Goal: Task Accomplishment & Management: Manage account settings

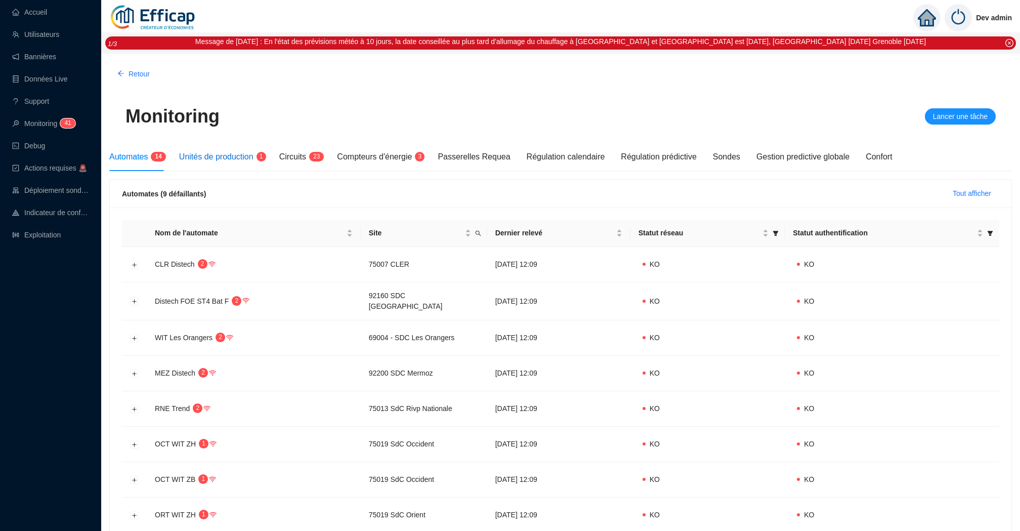
click at [229, 153] on span "Unités de production" at bounding box center [216, 156] width 74 height 9
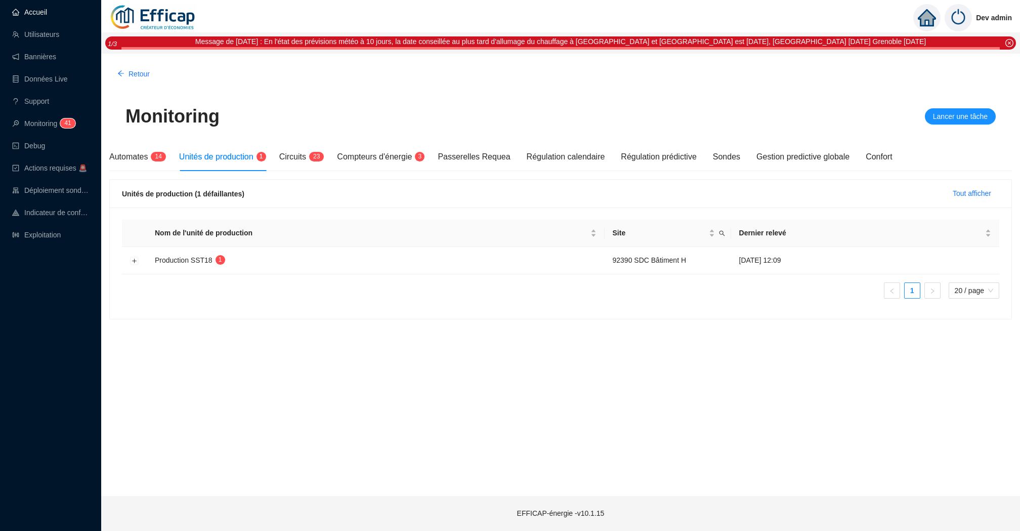
click at [47, 15] on link "Accueil" at bounding box center [29, 12] width 35 height 8
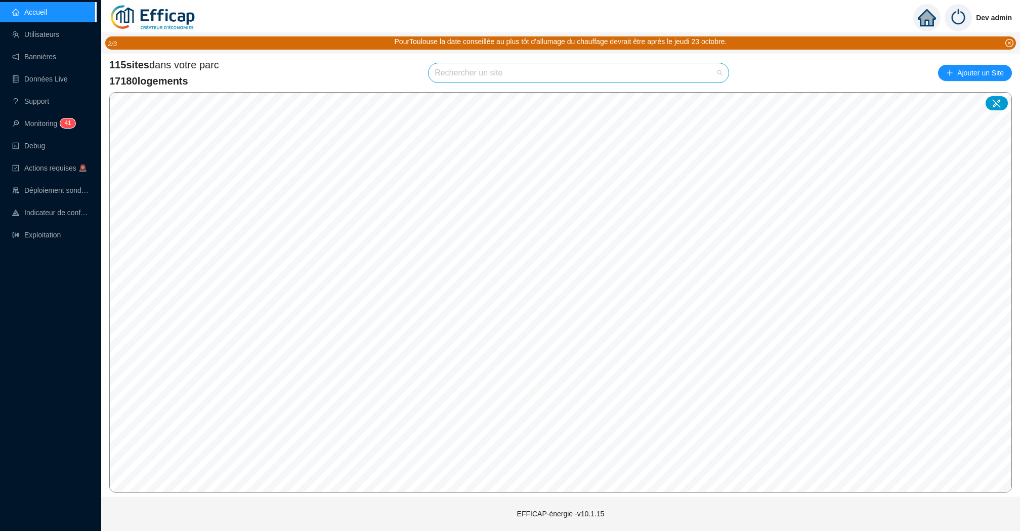
click at [459, 79] on input "search" at bounding box center [574, 72] width 279 height 19
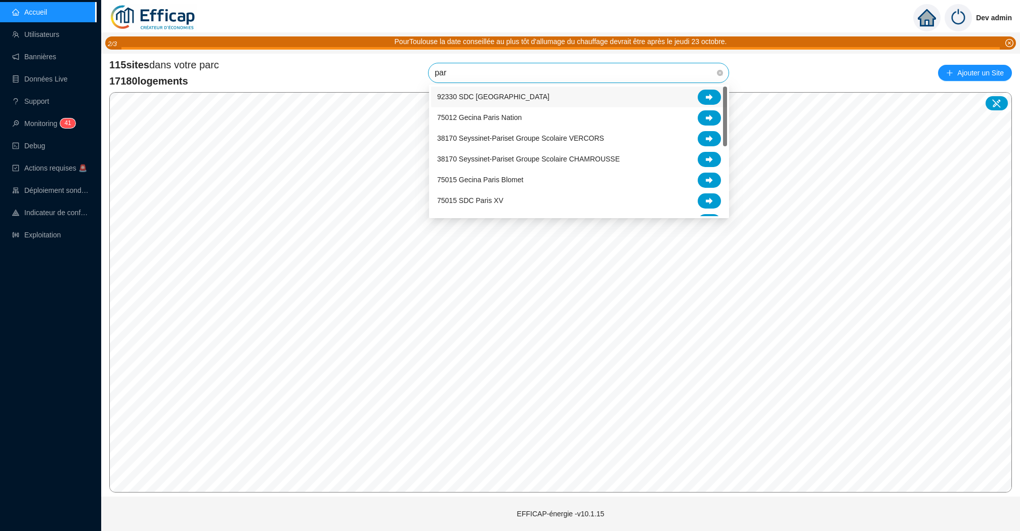
type input "pari"
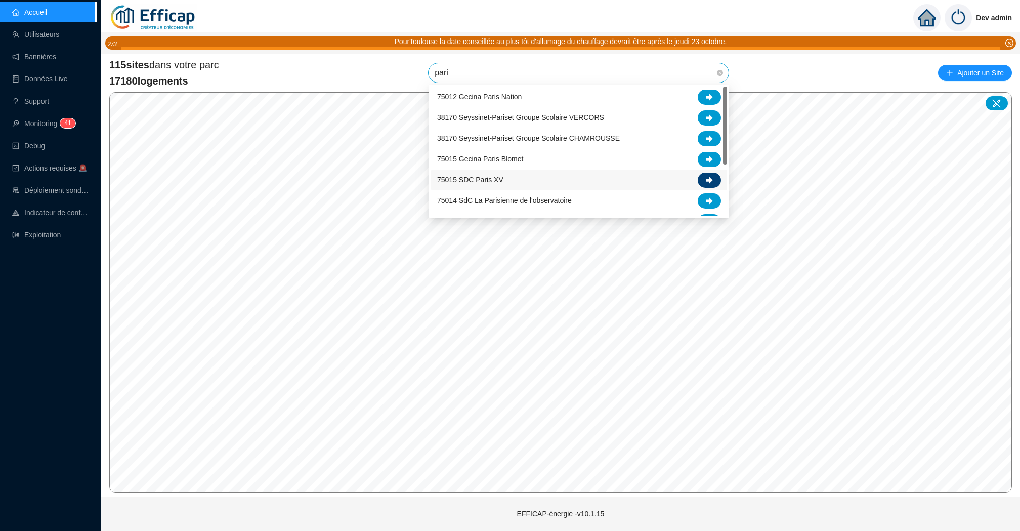
click at [706, 178] on icon at bounding box center [709, 180] width 7 height 7
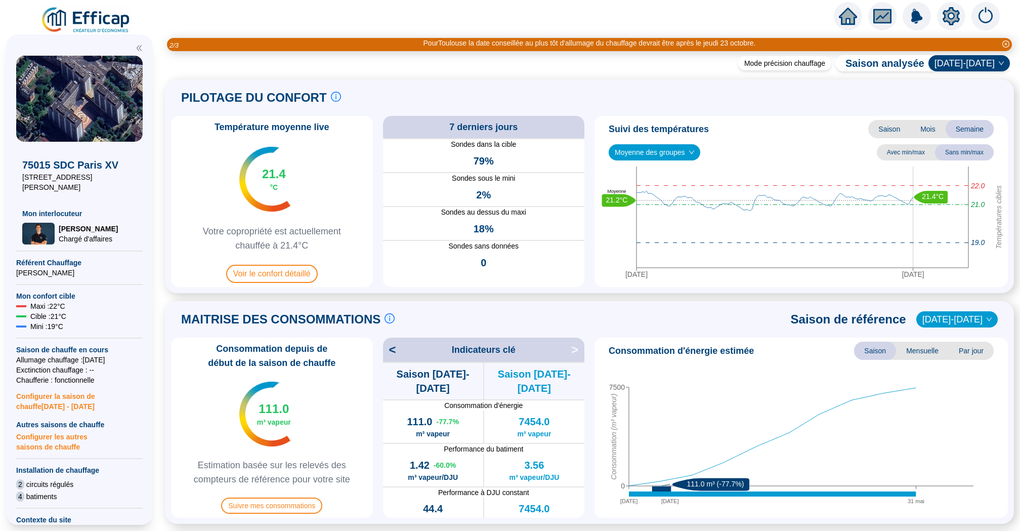
click at [835, 18] on div at bounding box center [848, 16] width 28 height 28
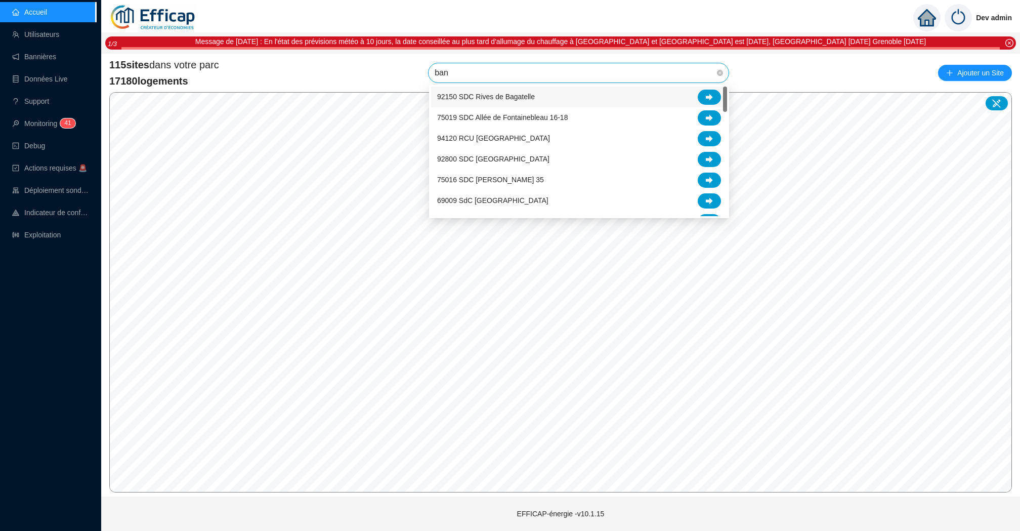
type input "banv"
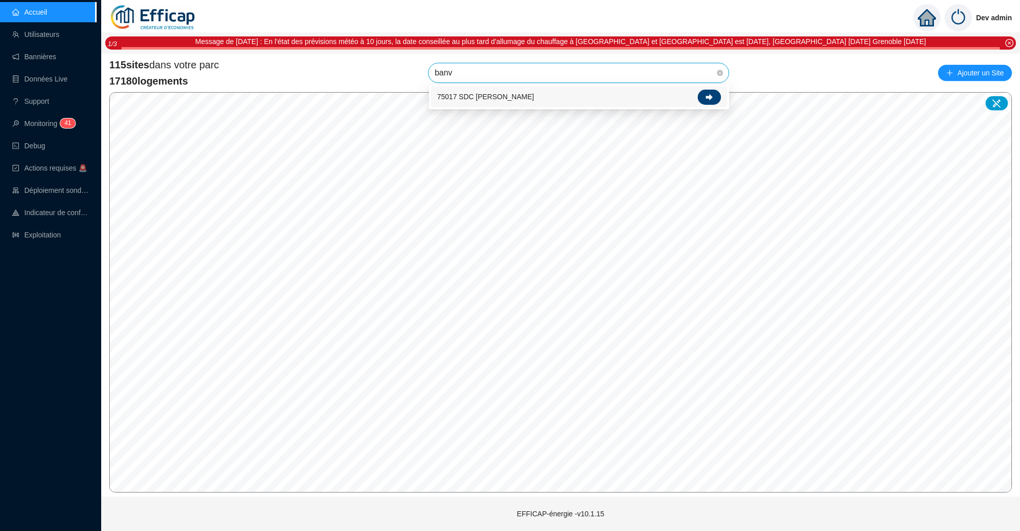
click at [717, 96] on div at bounding box center [709, 97] width 23 height 15
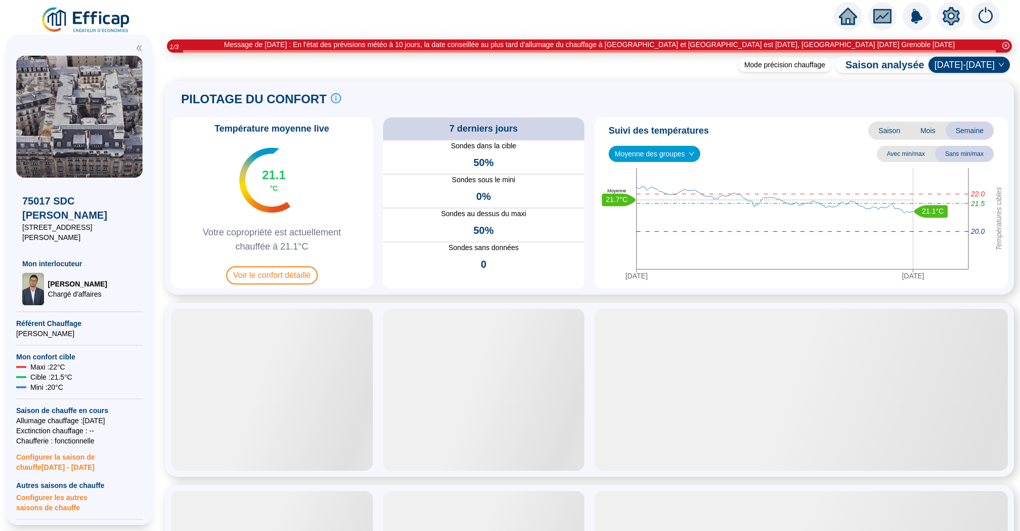
click at [669, 152] on span "Moyenne des groupes" at bounding box center [654, 153] width 79 height 15
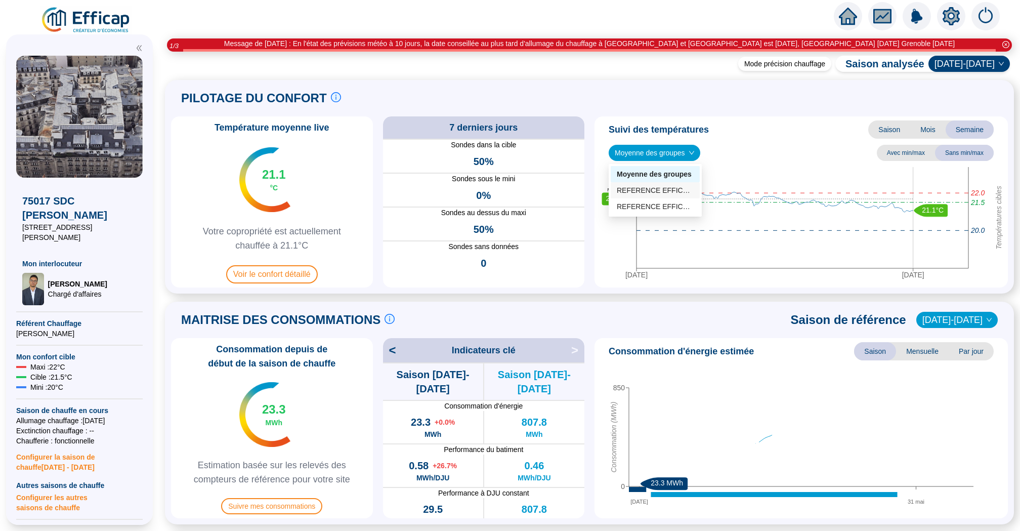
click at [672, 196] on div "REFERENCE EFFICAP Cour (4 sondes)" at bounding box center [655, 190] width 89 height 16
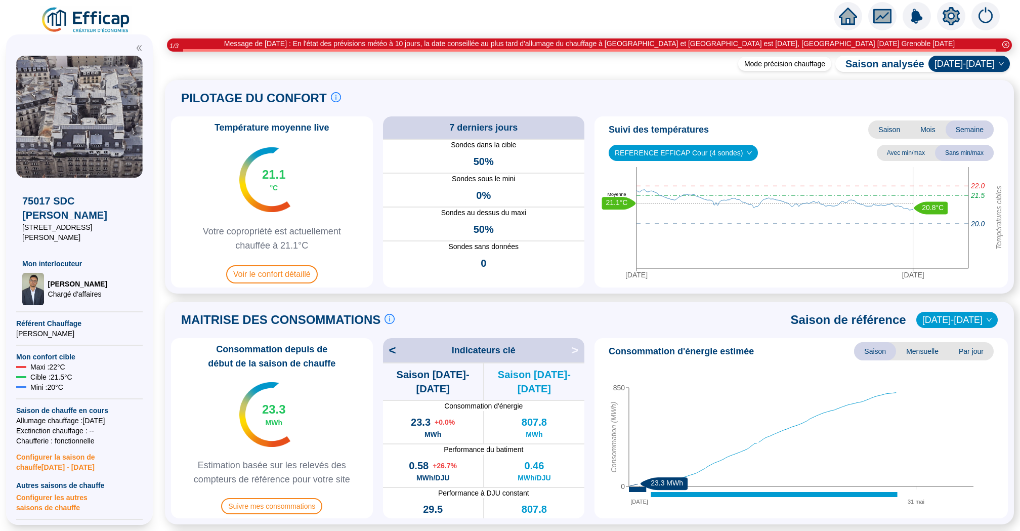
click at [682, 153] on span "REFERENCE EFFICAP Cour (4 sondes)" at bounding box center [683, 152] width 137 height 15
click at [680, 205] on div "REFERENCE EFFICAP Rue (4 sondes)" at bounding box center [682, 205] width 130 height 11
click at [860, 19] on div at bounding box center [848, 16] width 28 height 28
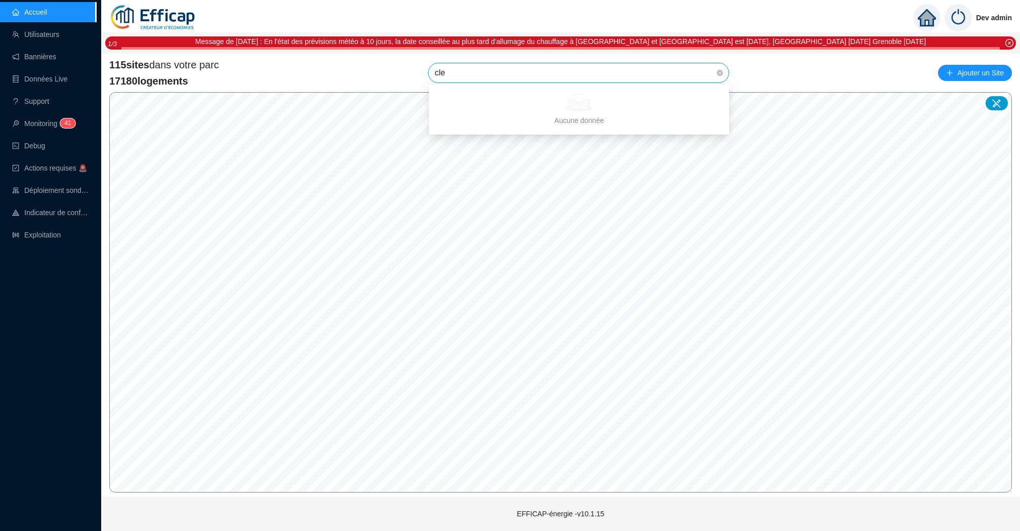
type input "cler"
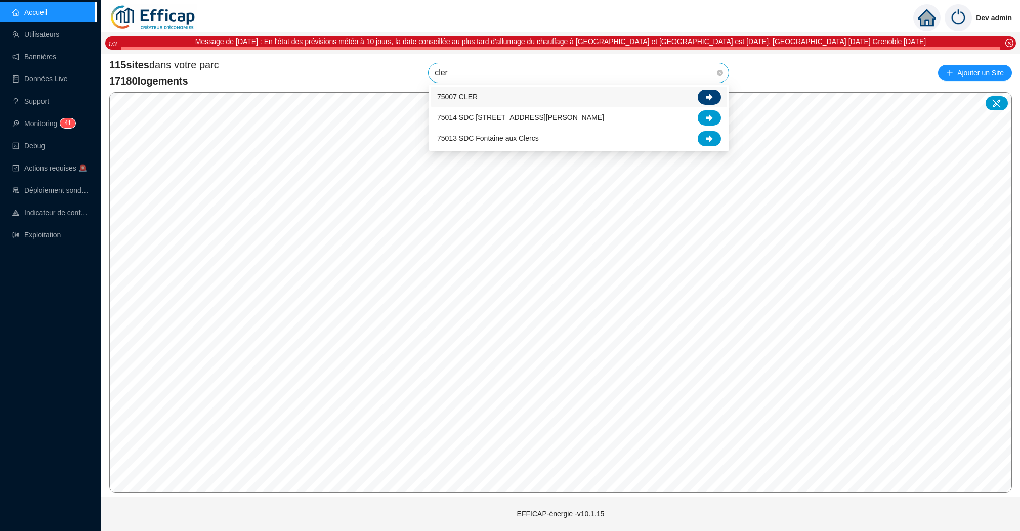
click at [706, 92] on div at bounding box center [709, 97] width 23 height 15
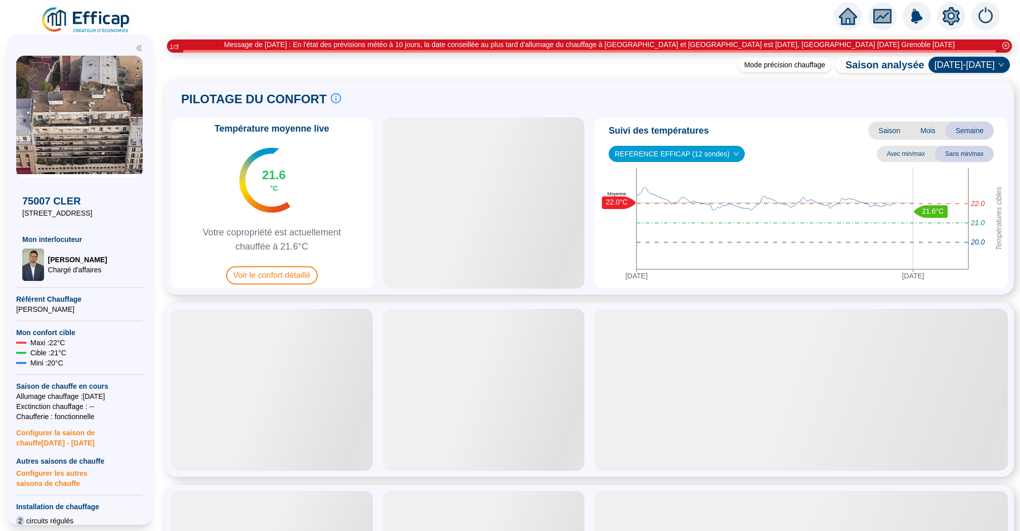
click at [658, 156] on span "REFERENCE EFFICAP (12 sondes)" at bounding box center [677, 153] width 124 height 15
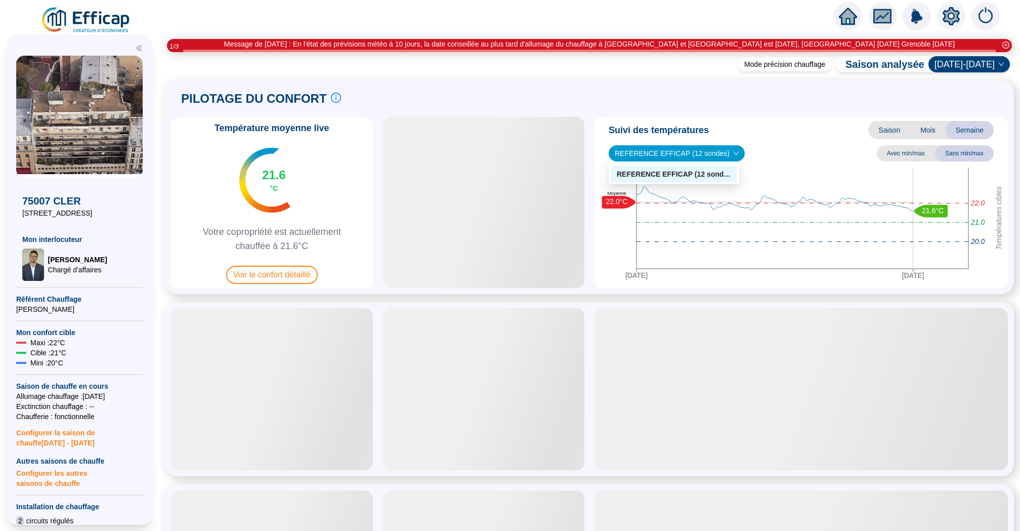
click at [846, 14] on icon "home" at bounding box center [848, 16] width 18 height 14
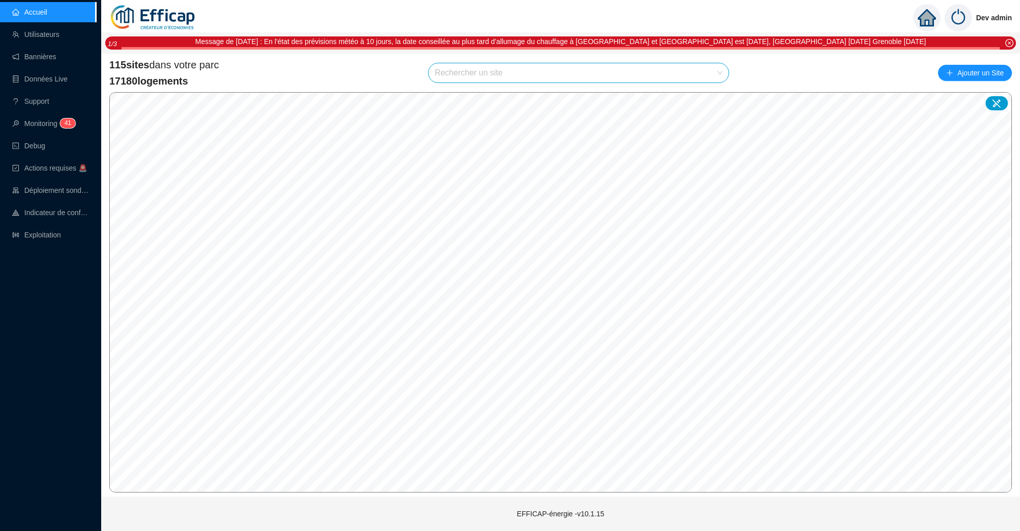
click at [577, 68] on input "search" at bounding box center [574, 72] width 279 height 19
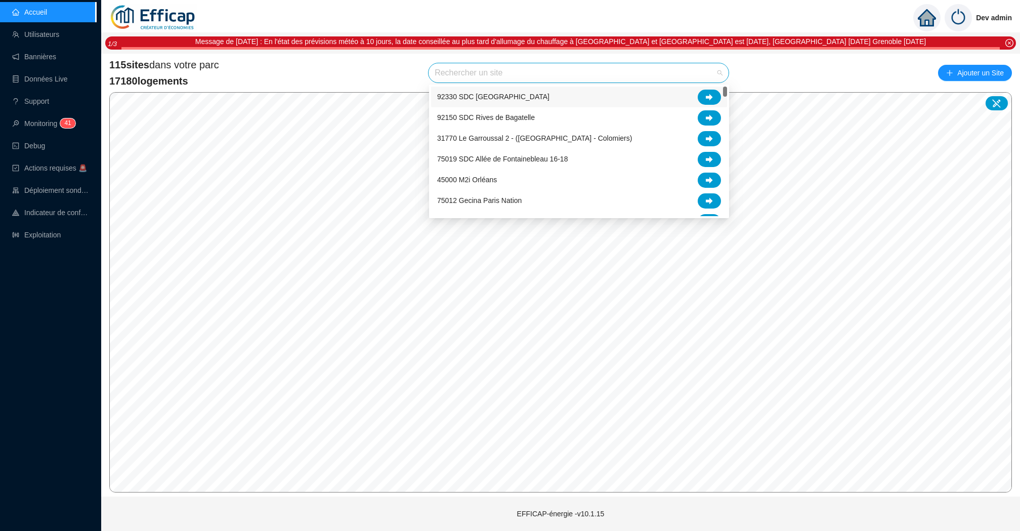
click at [577, 68] on input "search" at bounding box center [574, 72] width 279 height 19
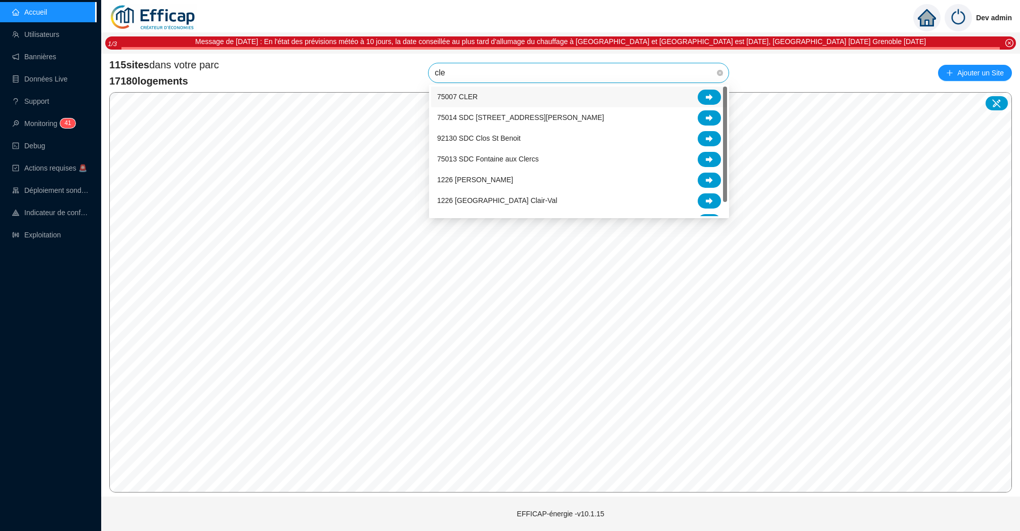
type input "cler"
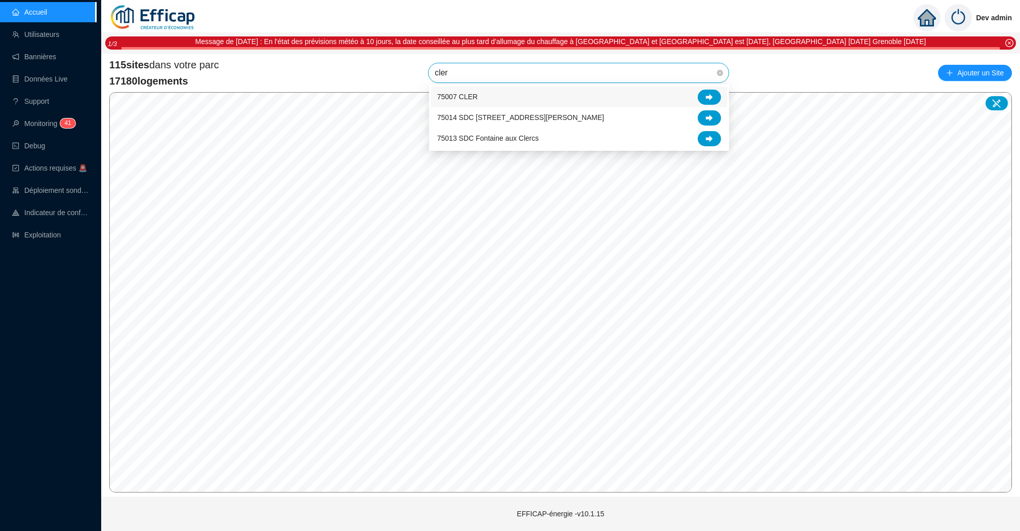
click at [567, 97] on div "75007 CLER" at bounding box center [579, 97] width 284 height 15
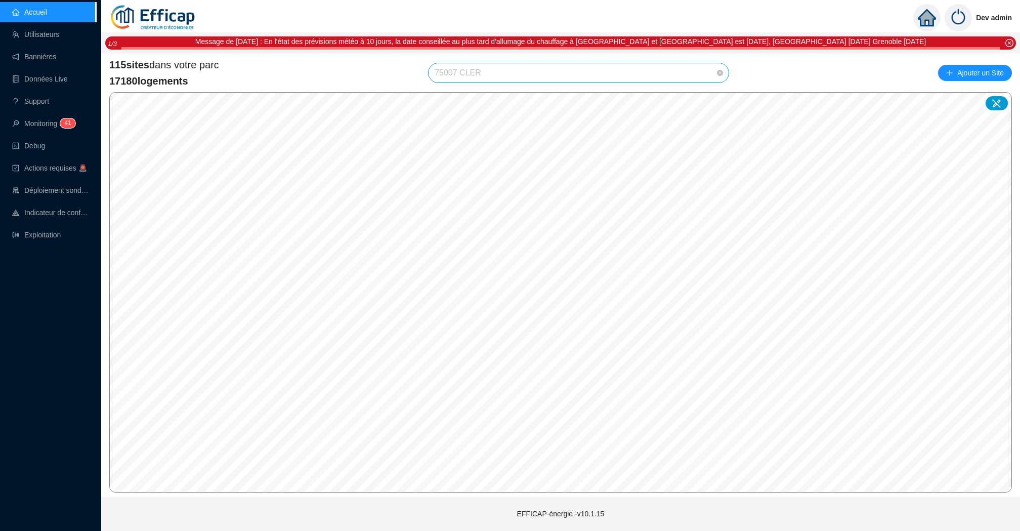
click at [559, 72] on span "75007 CLER" at bounding box center [579, 72] width 288 height 19
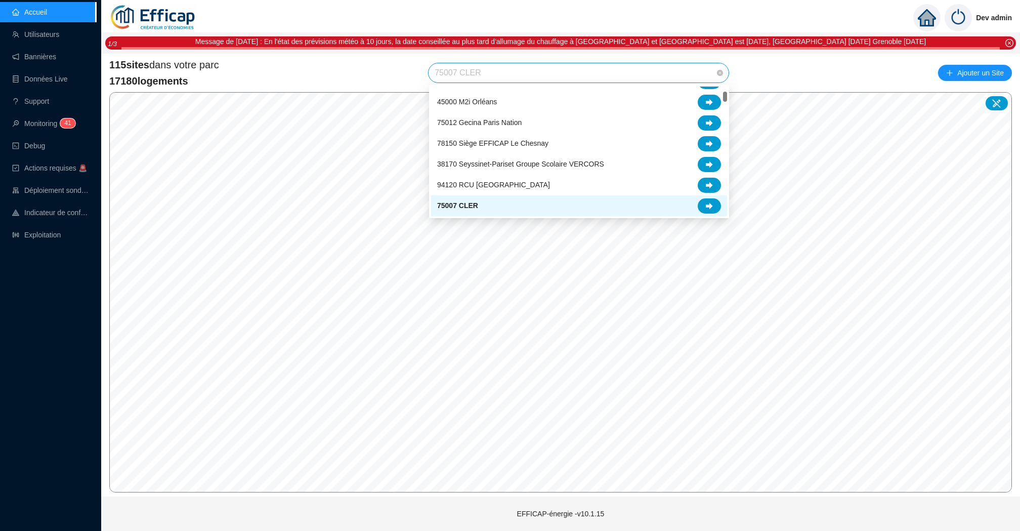
click at [721, 202] on div "75007 CLER" at bounding box center [579, 205] width 284 height 15
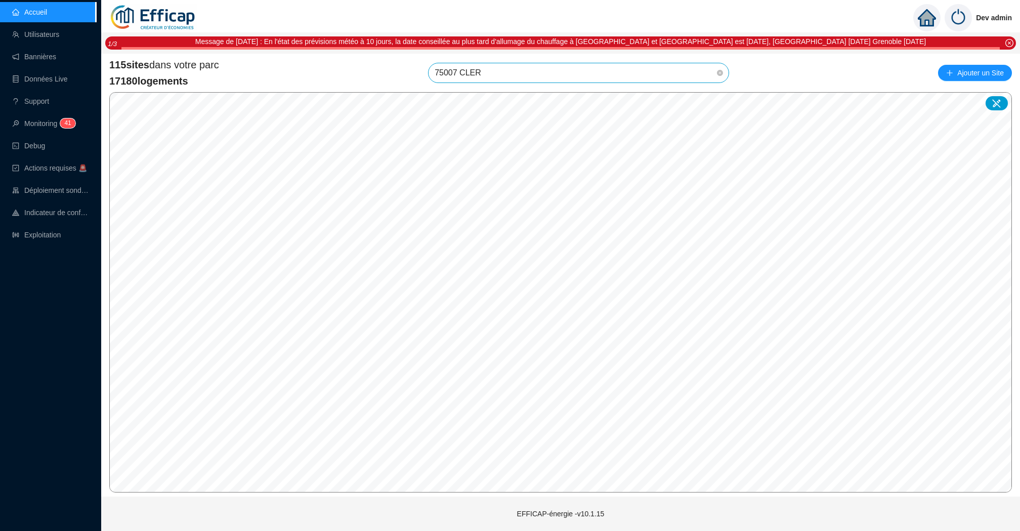
click at [674, 86] on div "115 sites dans votre parc 17180 logements 75007 CLER Ajouter un Site" at bounding box center [560, 73] width 903 height 30
click at [674, 84] on div "115 sites dans votre parc 17180 logements 75007 CLER Ajouter un Site" at bounding box center [560, 73] width 903 height 30
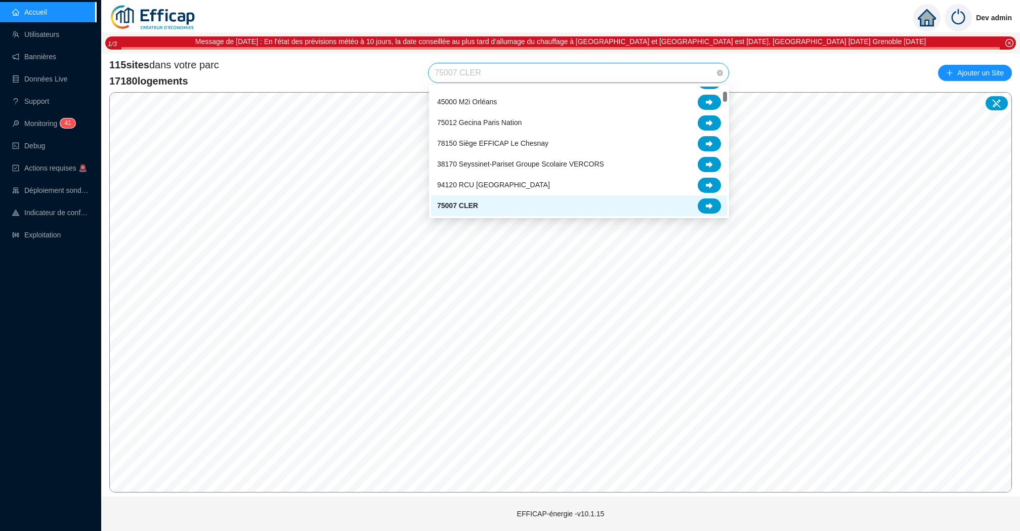
click at [662, 73] on span "75007 CLER" at bounding box center [579, 72] width 288 height 19
click at [712, 210] on div at bounding box center [709, 205] width 23 height 15
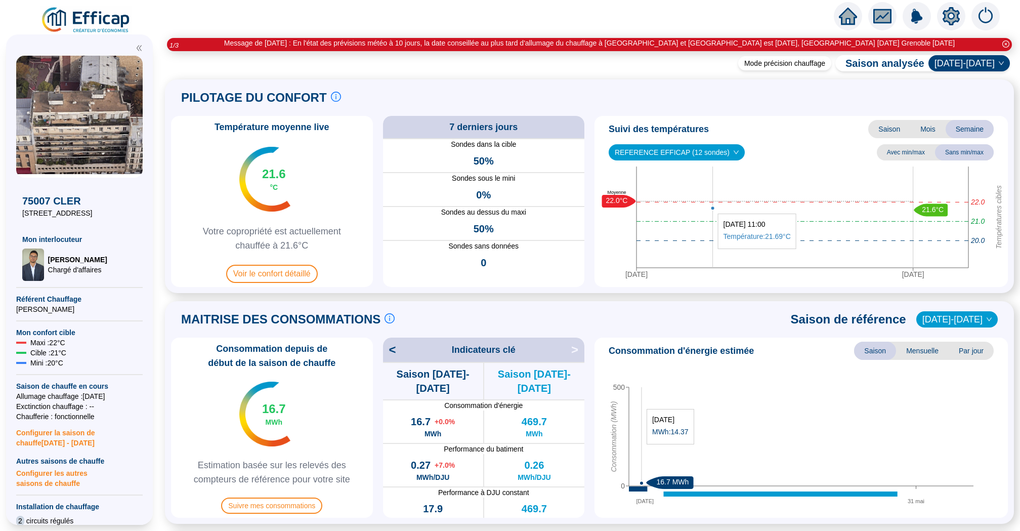
click at [712, 209] on div "4 oct. 2025 11 oct. 2025 Températures cibles 21.0 22.0 20.0 21.6°C 22.0°C Moyen…" at bounding box center [801, 224] width 405 height 116
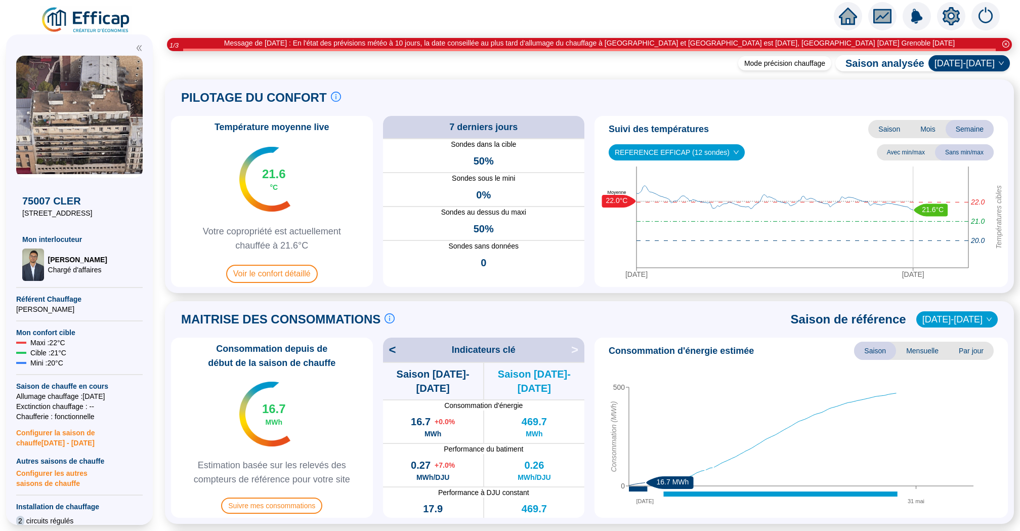
click at [846, 23] on icon "home" at bounding box center [848, 16] width 18 height 14
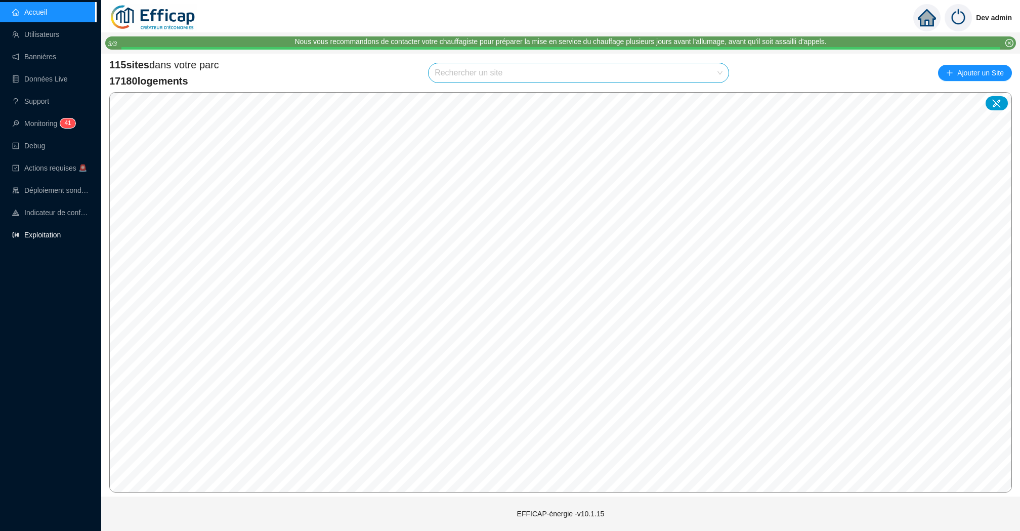
click at [53, 237] on link "Exploitation" at bounding box center [36, 235] width 49 height 8
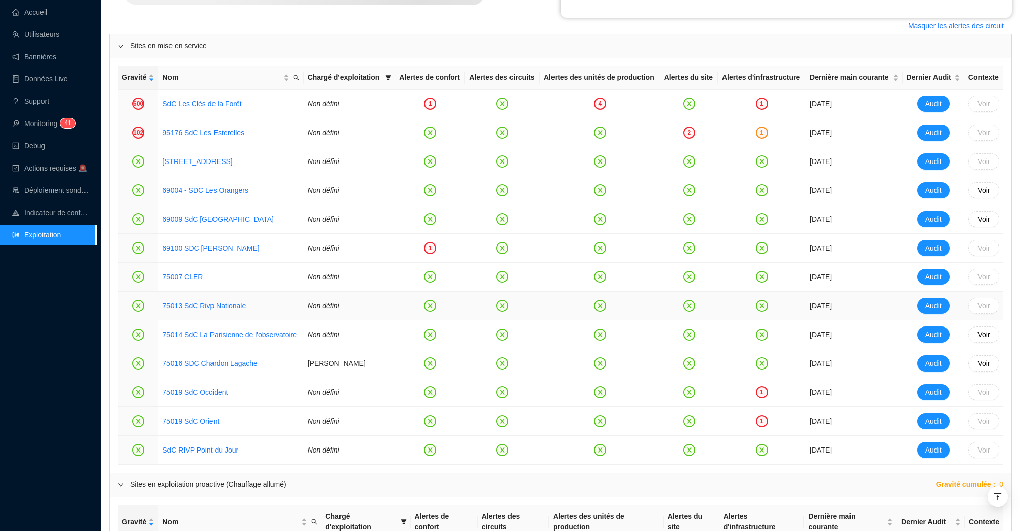
scroll to position [450, 0]
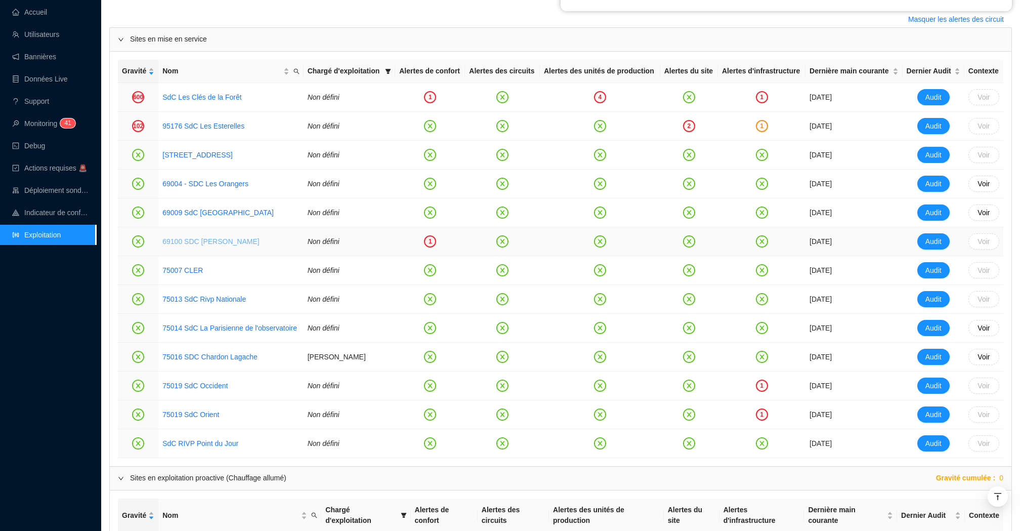
click at [226, 245] on link "69100 SDC [PERSON_NAME]" at bounding box center [210, 241] width 97 height 8
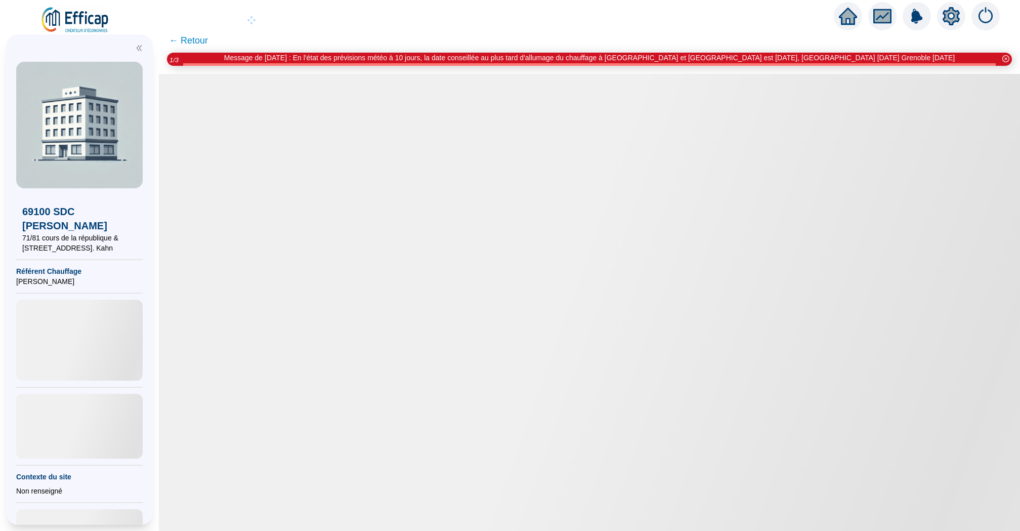
click at [399, 135] on div at bounding box center [589, 302] width 861 height 457
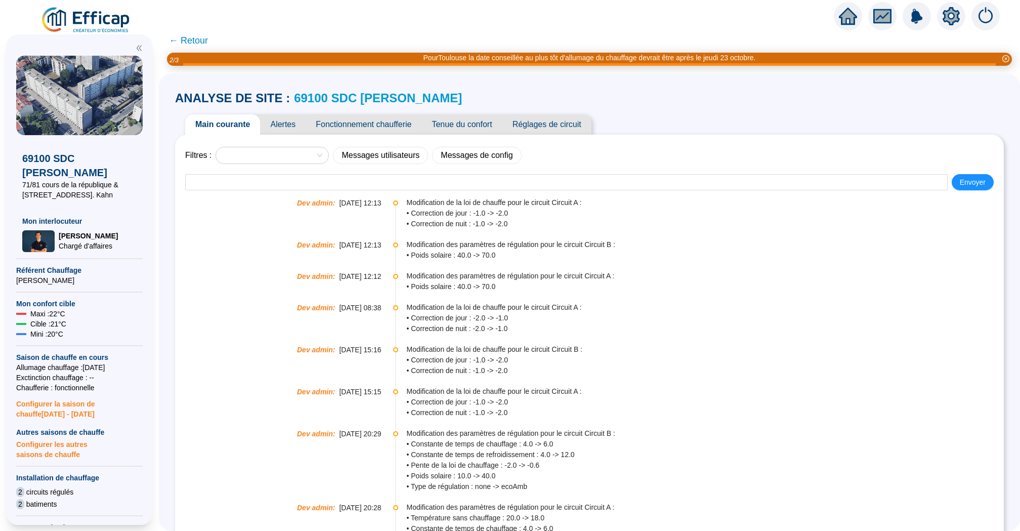
click at [283, 126] on span "Alertes" at bounding box center [283, 124] width 46 height 20
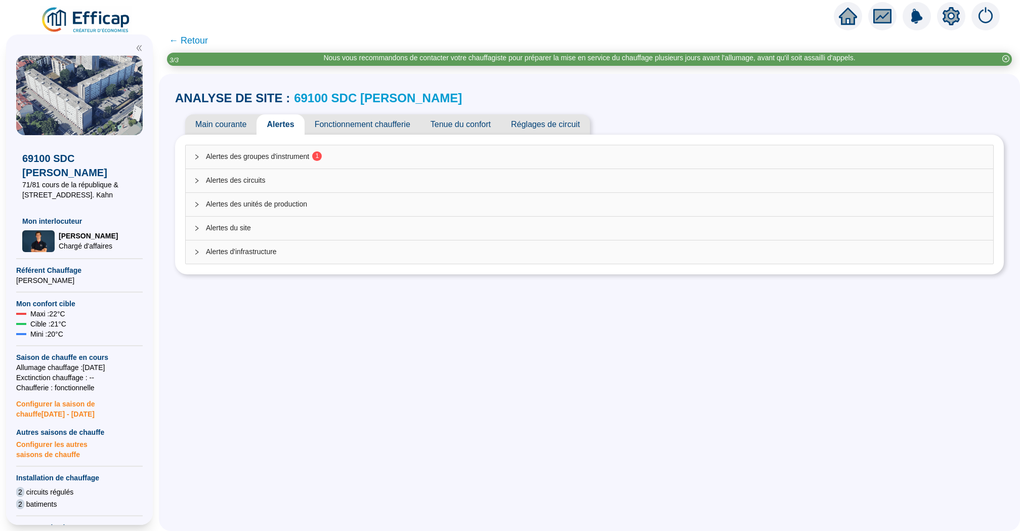
click at [319, 158] on span "1" at bounding box center [317, 155] width 4 height 7
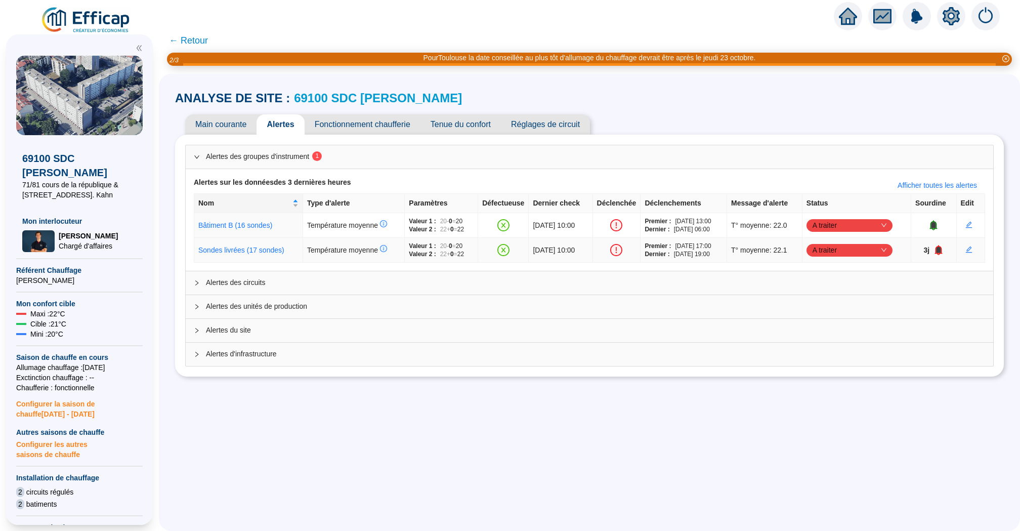
click at [942, 246] on icon "bell" at bounding box center [939, 250] width 8 height 10
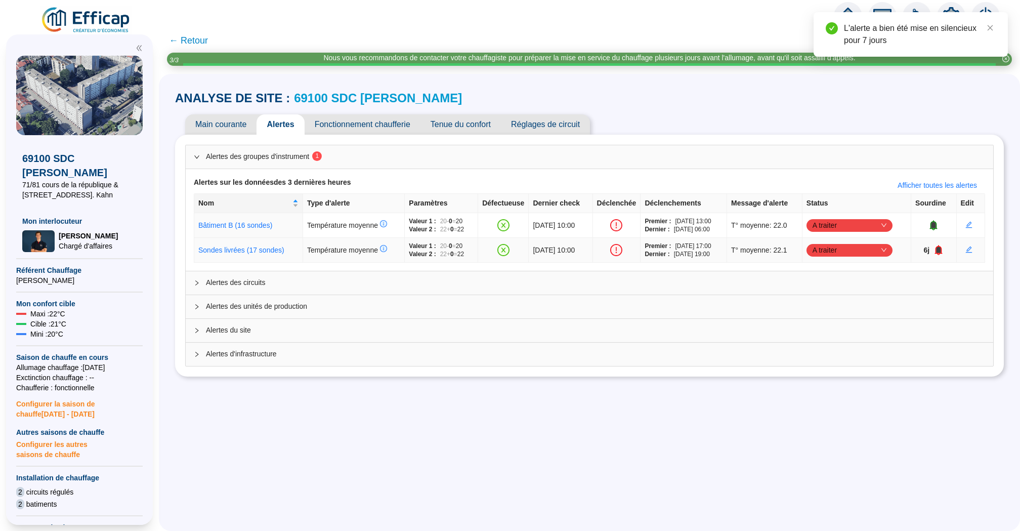
click at [942, 248] on icon "bell" at bounding box center [939, 249] width 7 height 7
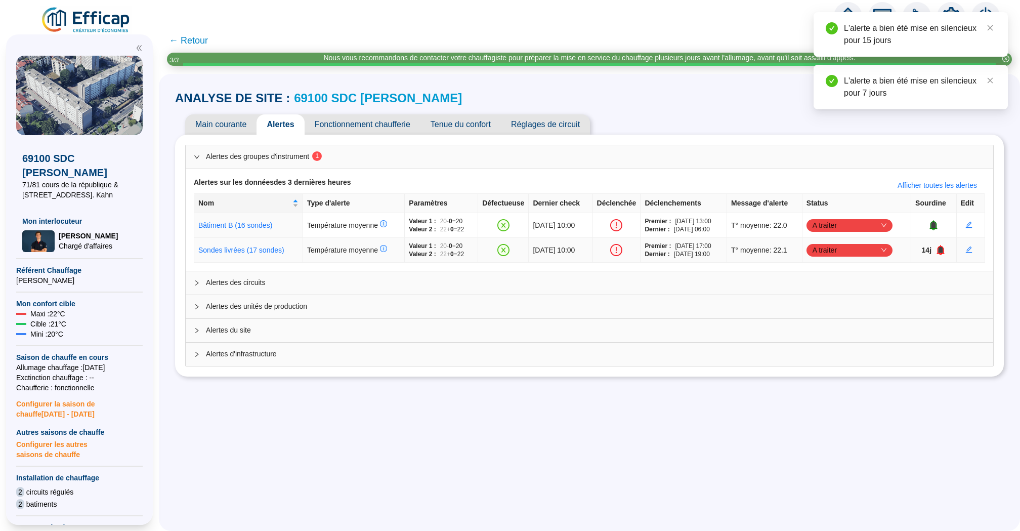
click at [944, 248] on icon "bell" at bounding box center [941, 249] width 7 height 7
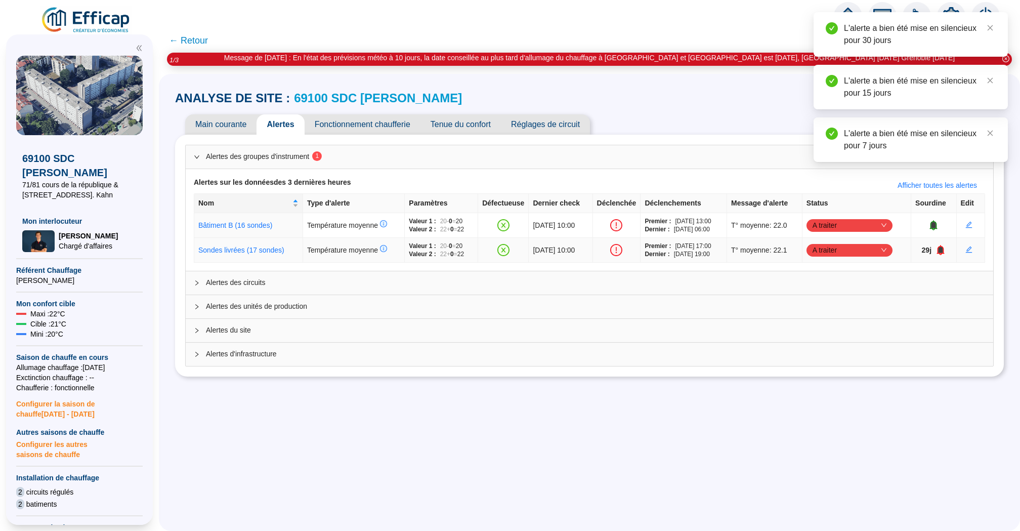
click at [944, 248] on icon "bell" at bounding box center [941, 249] width 7 height 7
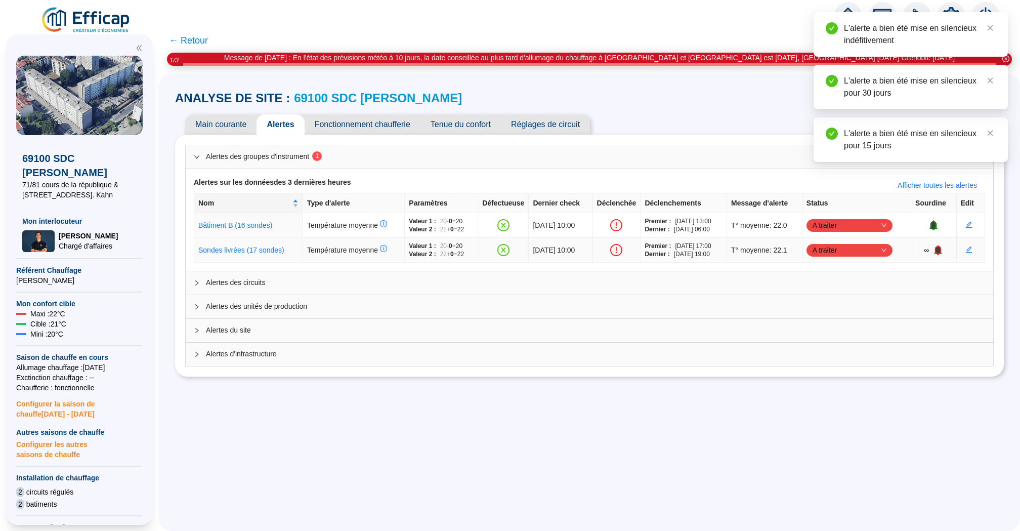
click at [942, 248] on icon "bell" at bounding box center [938, 249] width 7 height 7
click at [876, 227] on span "A traiter" at bounding box center [850, 225] width 74 height 15
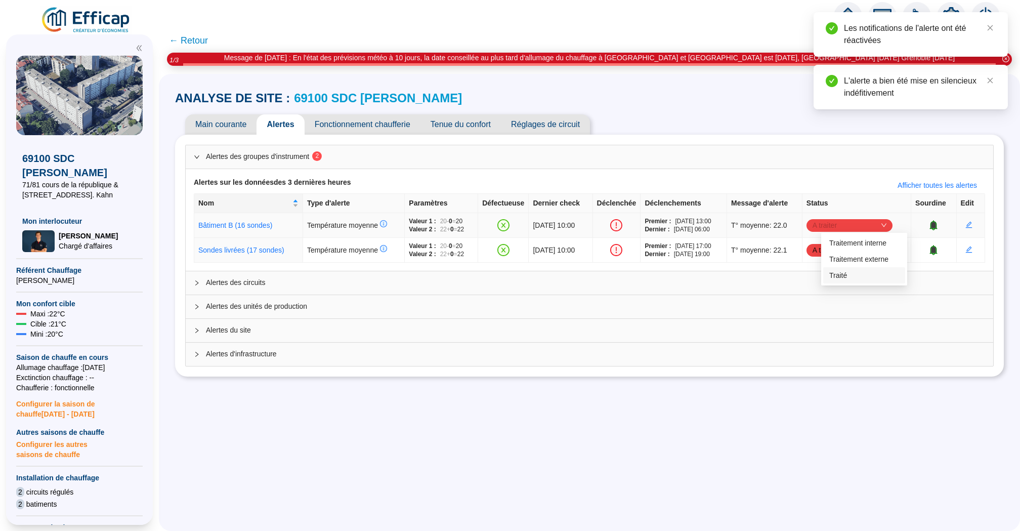
click at [867, 276] on div "Traité" at bounding box center [864, 275] width 70 height 11
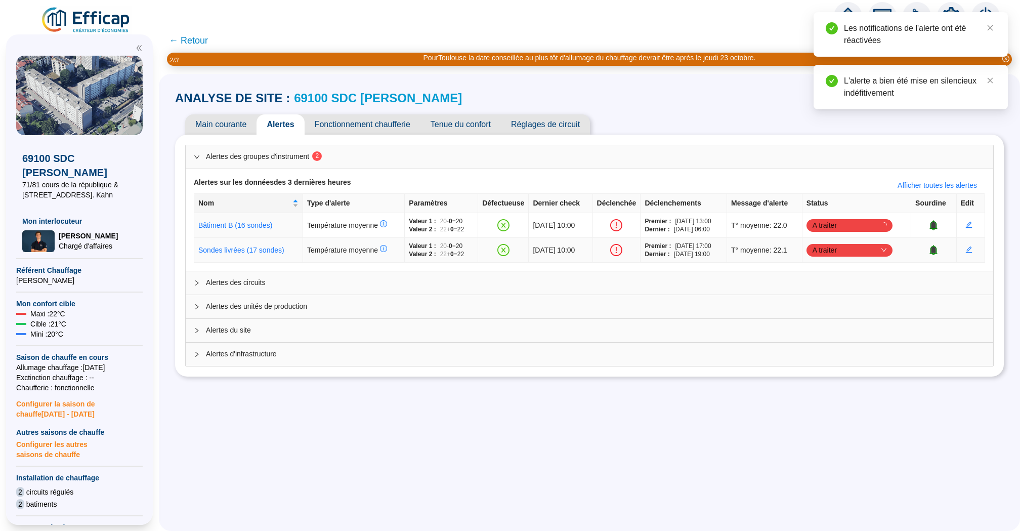
click at [874, 249] on span "A traiter" at bounding box center [850, 249] width 74 height 15
click at [844, 300] on div "Traité" at bounding box center [864, 300] width 70 height 11
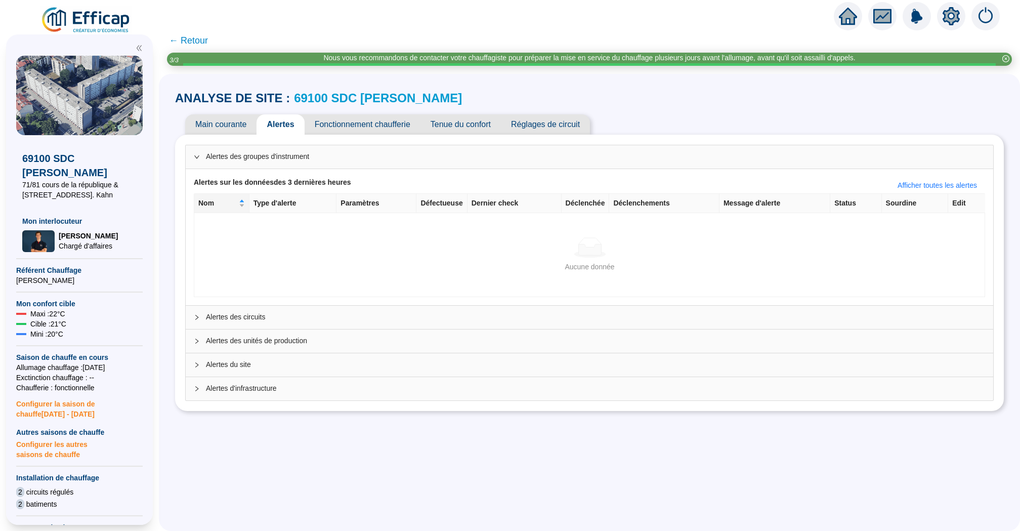
click at [199, 32] on span "← Retour" at bounding box center [589, 40] width 861 height 24
click at [197, 36] on span "← Retour" at bounding box center [188, 40] width 39 height 14
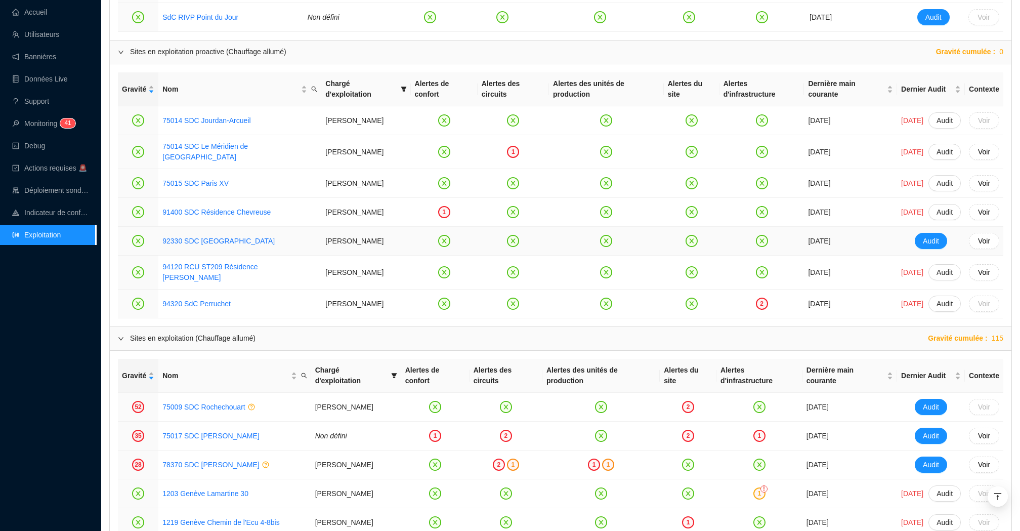
scroll to position [881, 0]
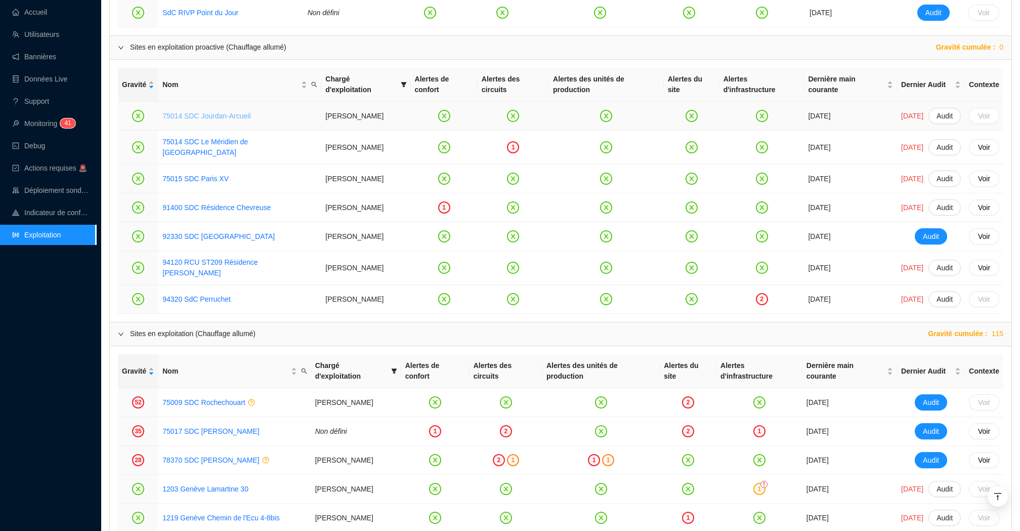
click at [232, 120] on link "75014 SDC Jourdan-Arcueil" at bounding box center [206, 116] width 88 height 8
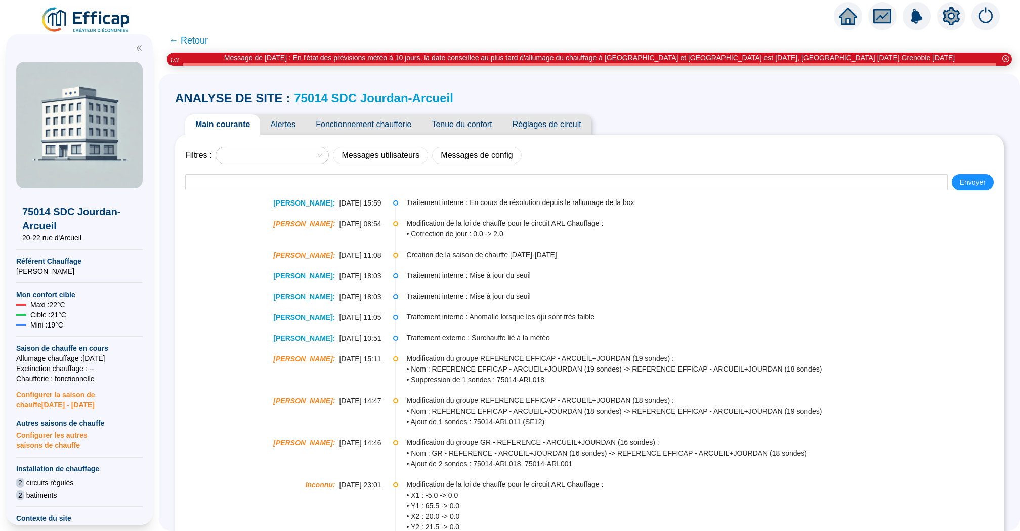
click at [480, 115] on span "Tenue du confort" at bounding box center [461, 124] width 80 height 20
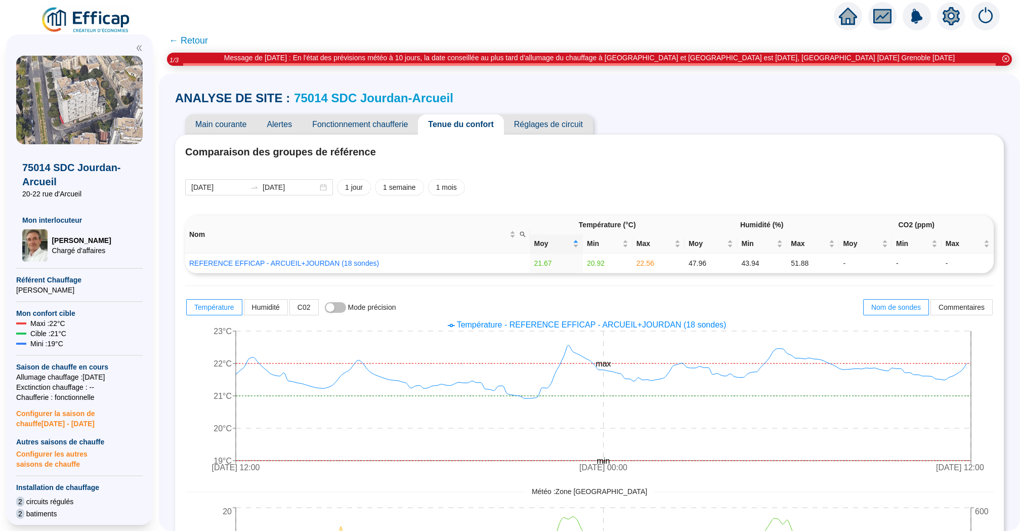
click at [180, 41] on span "← Retour" at bounding box center [188, 40] width 39 height 14
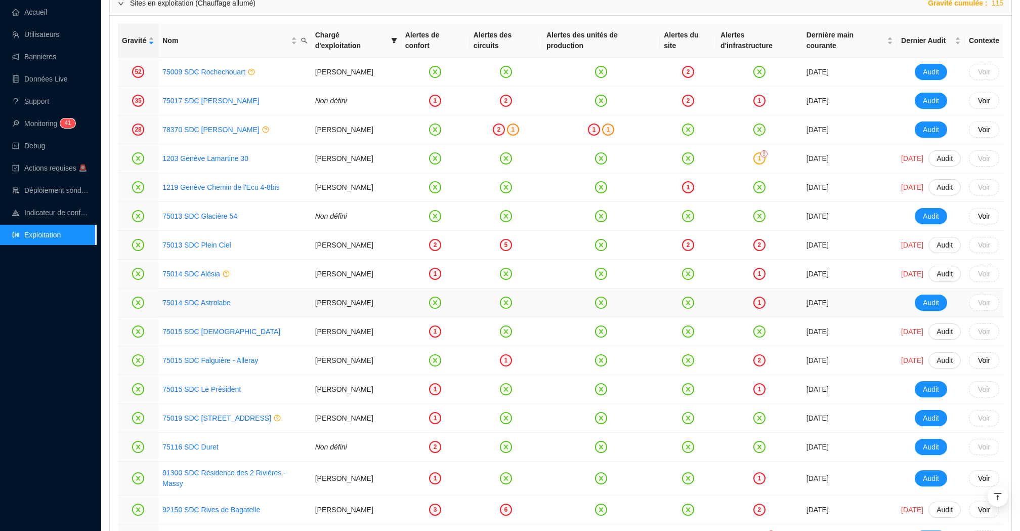
scroll to position [1223, 0]
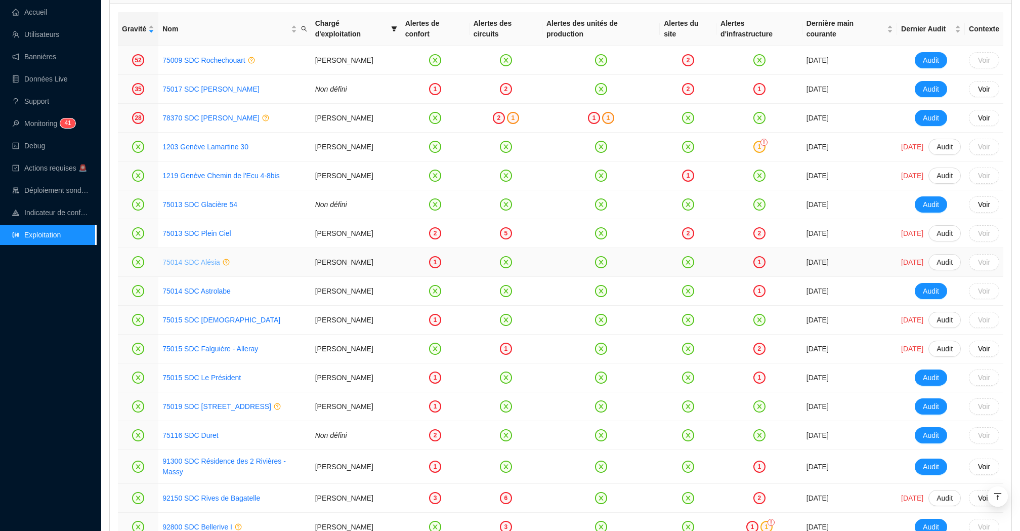
click at [191, 266] on link "75014 SDC Alésia" at bounding box center [191, 262] width 58 height 8
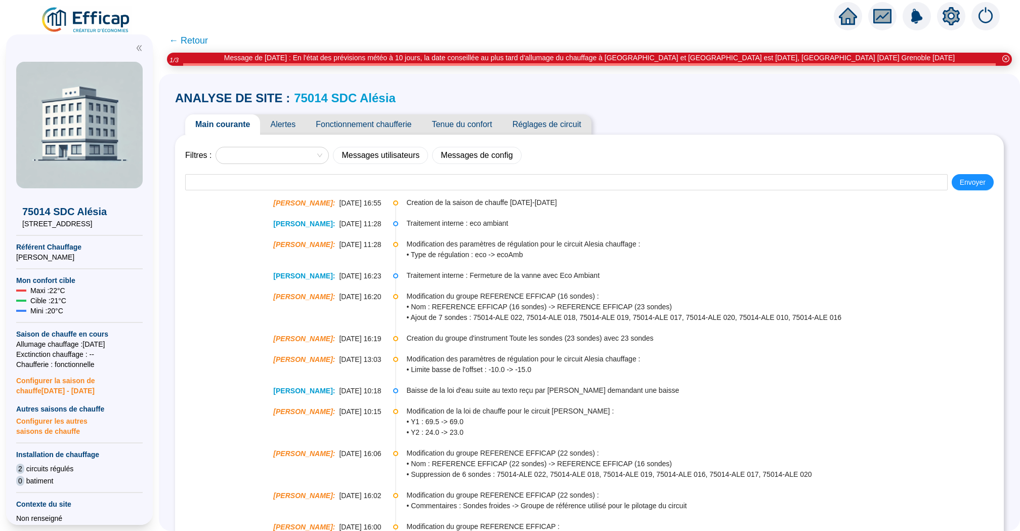
click at [296, 129] on span "Alertes" at bounding box center [283, 124] width 46 height 20
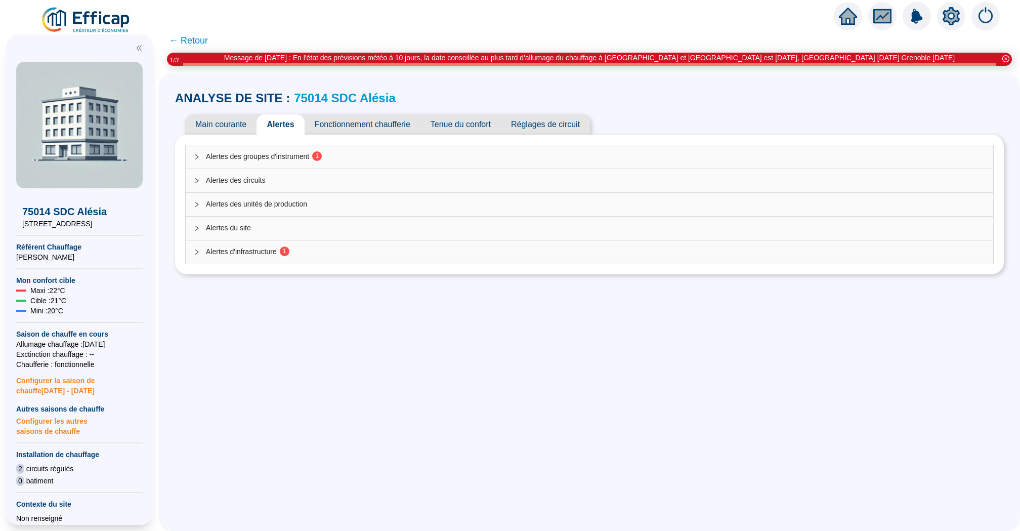
click at [557, 159] on span "Alertes des groupes d'instrument 1" at bounding box center [595, 156] width 779 height 11
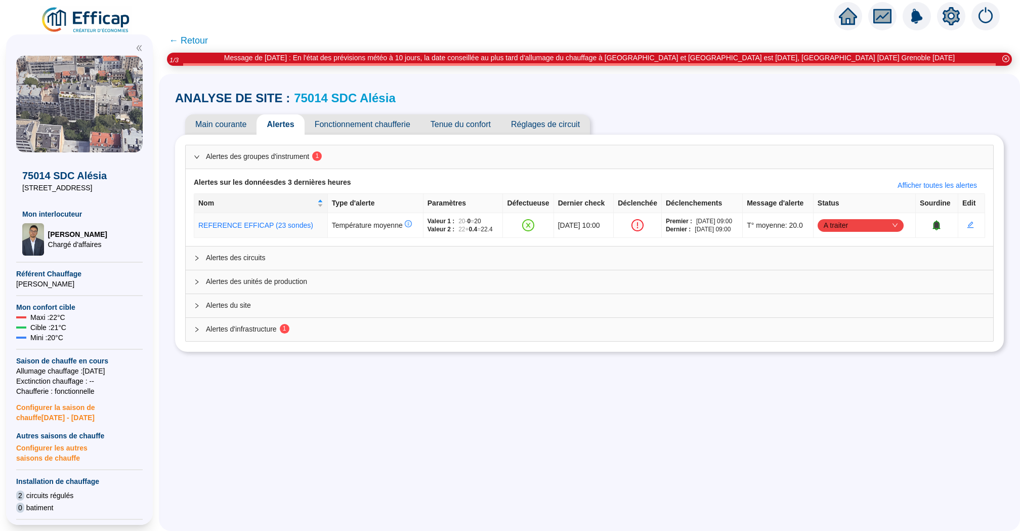
click at [483, 126] on span "Tenue du confort" at bounding box center [460, 124] width 80 height 20
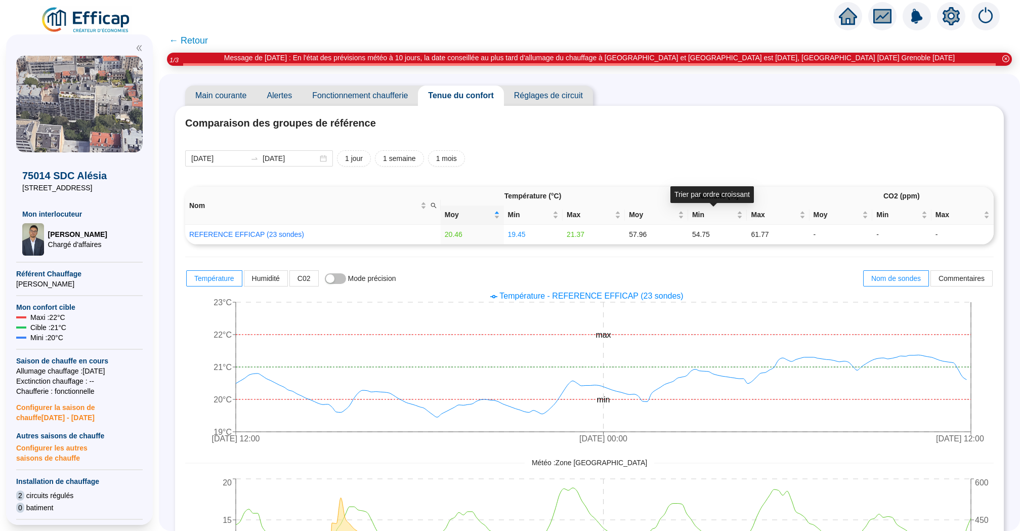
scroll to position [26, 0]
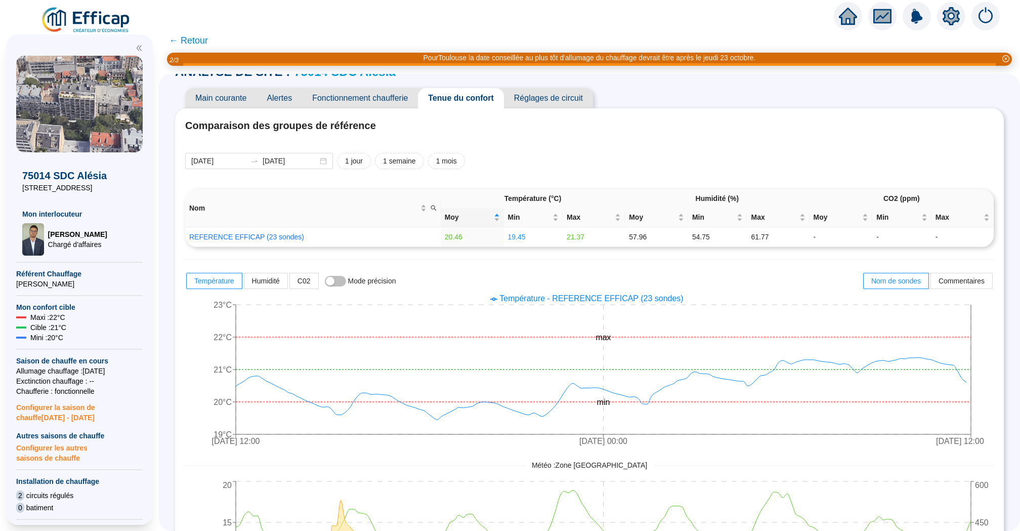
click at [267, 94] on span "Alertes" at bounding box center [280, 98] width 46 height 20
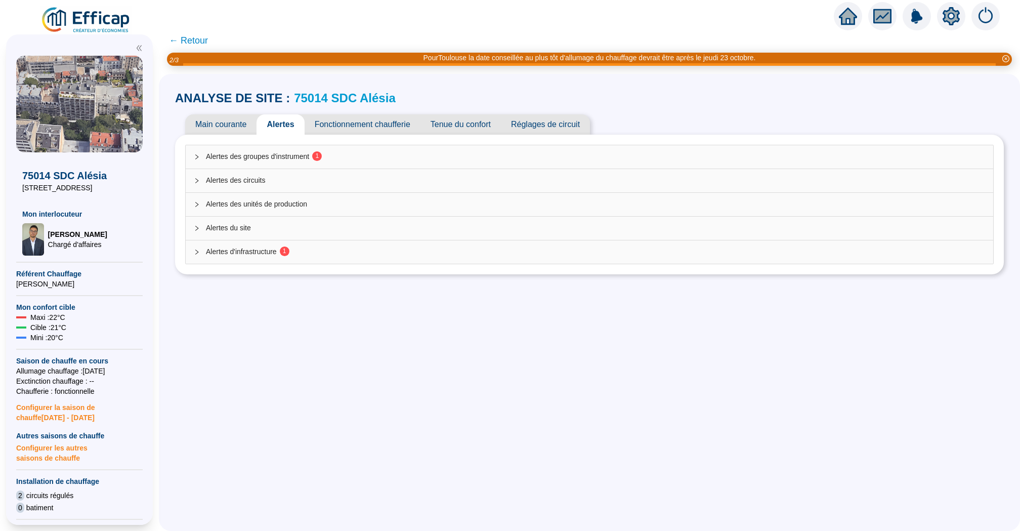
click at [358, 159] on span "Alertes des groupes d'instrument 1" at bounding box center [595, 156] width 779 height 11
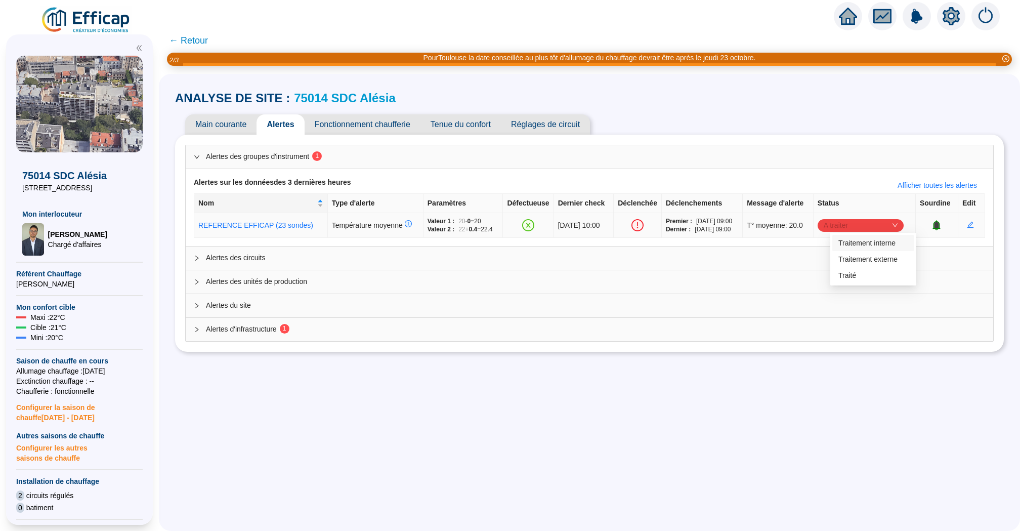
click at [851, 224] on span "A traiter" at bounding box center [861, 225] width 74 height 15
click at [845, 270] on div "Traité" at bounding box center [873, 275] width 70 height 11
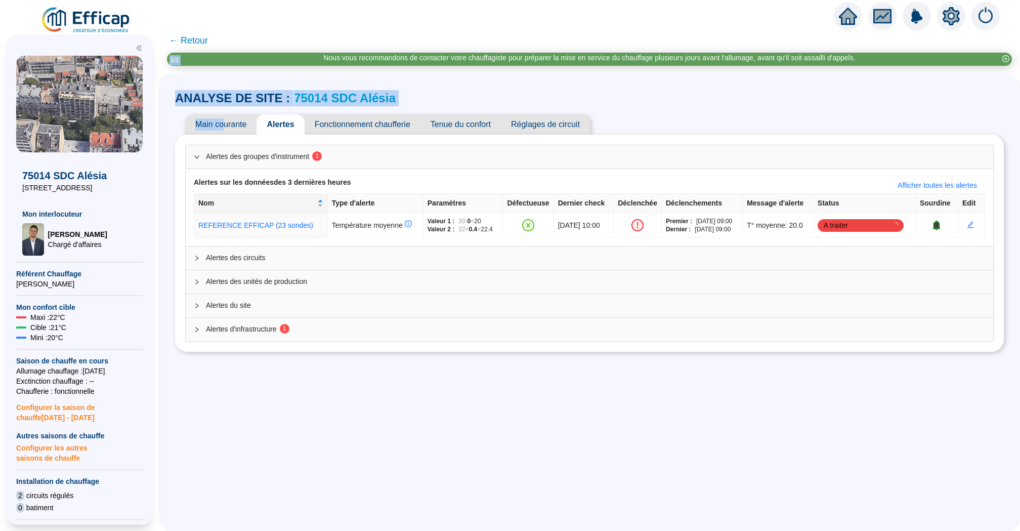
drag, startPoint x: 222, startPoint y: 122, endPoint x: 213, endPoint y: 61, distance: 62.0
click at [213, 61] on div "← Retour Nous vous recommandons de contacter votre chauffagiste pour préparer l…" at bounding box center [589, 279] width 861 height 502
click at [193, 42] on span "← Retour" at bounding box center [188, 40] width 39 height 14
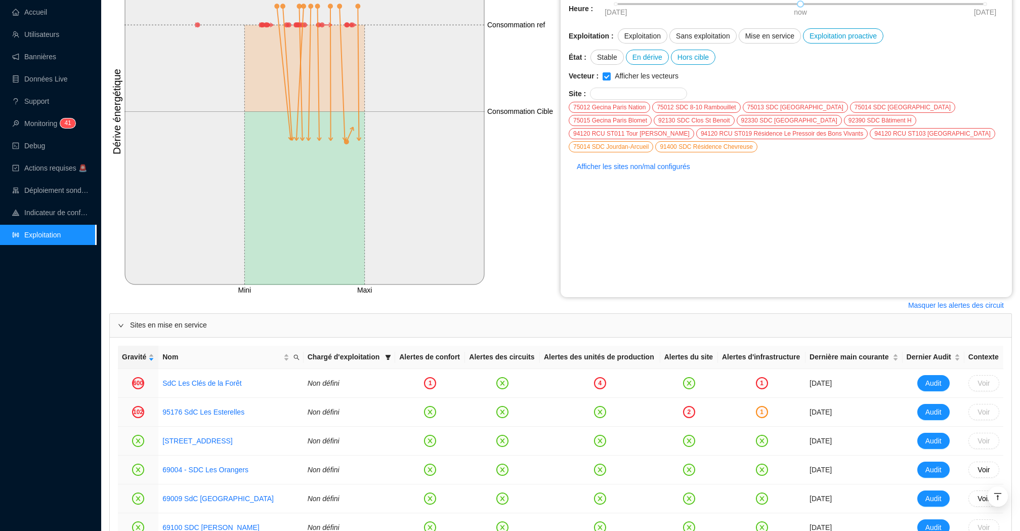
scroll to position [267, 0]
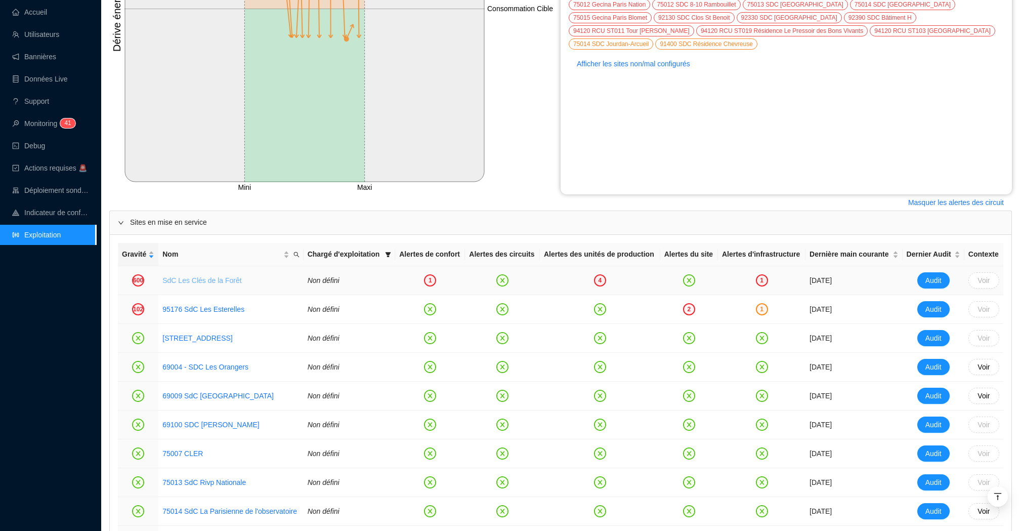
click at [184, 284] on link "SdC Les Clés de la Forêt" at bounding box center [201, 280] width 79 height 8
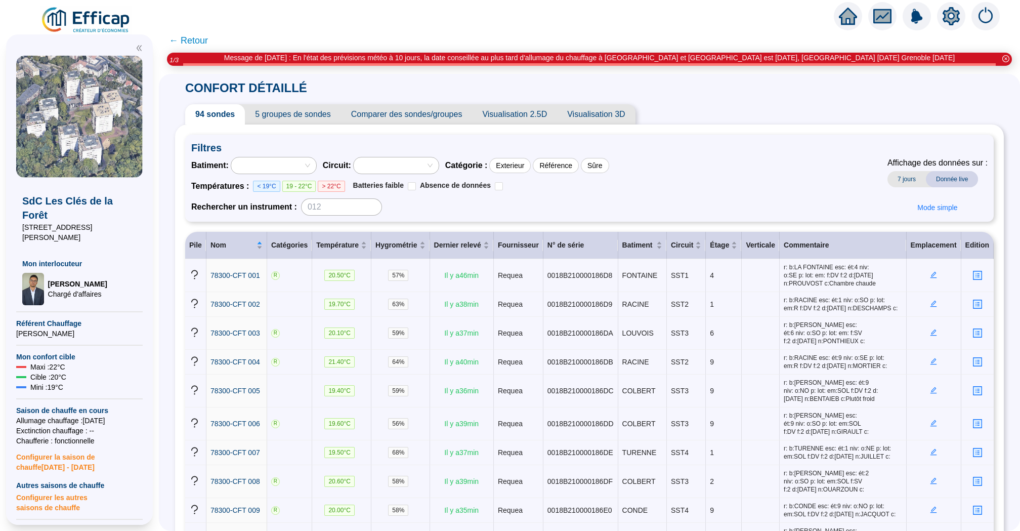
scroll to position [1245, 0]
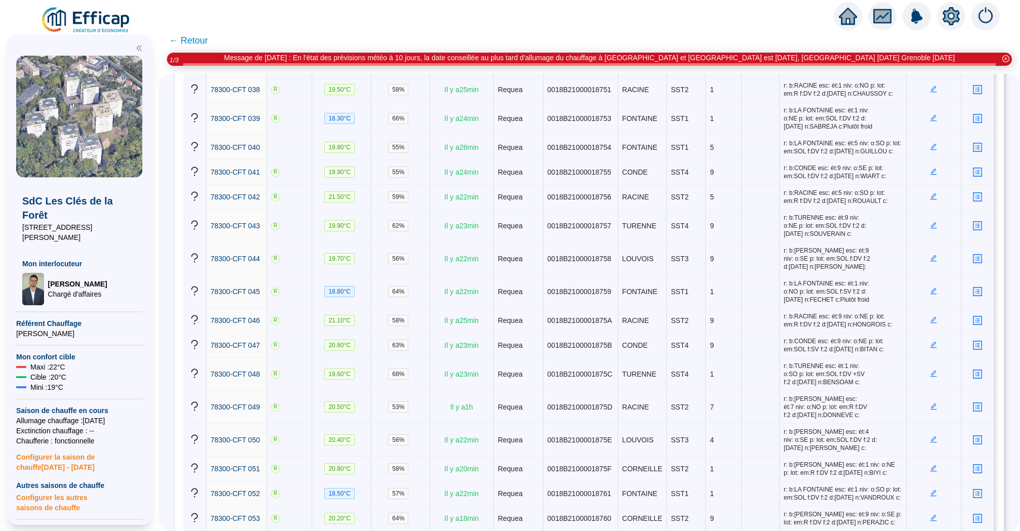
click at [191, 31] on span "← Retour" at bounding box center [589, 40] width 861 height 24
click at [191, 35] on span "← Retour" at bounding box center [188, 40] width 39 height 14
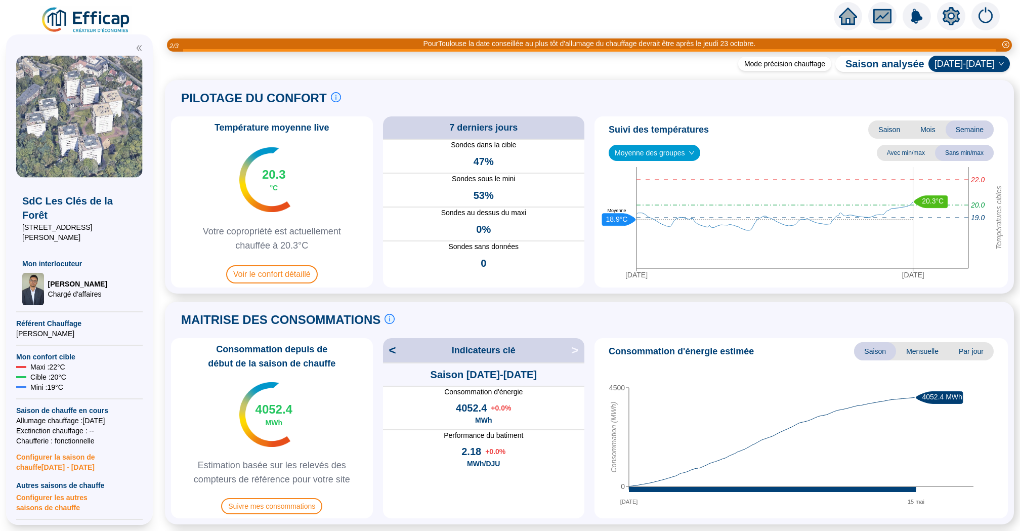
click at [694, 153] on icon "down" at bounding box center [691, 153] width 5 height 4
click at [669, 151] on span "Moyenne des groupes" at bounding box center [654, 152] width 79 height 15
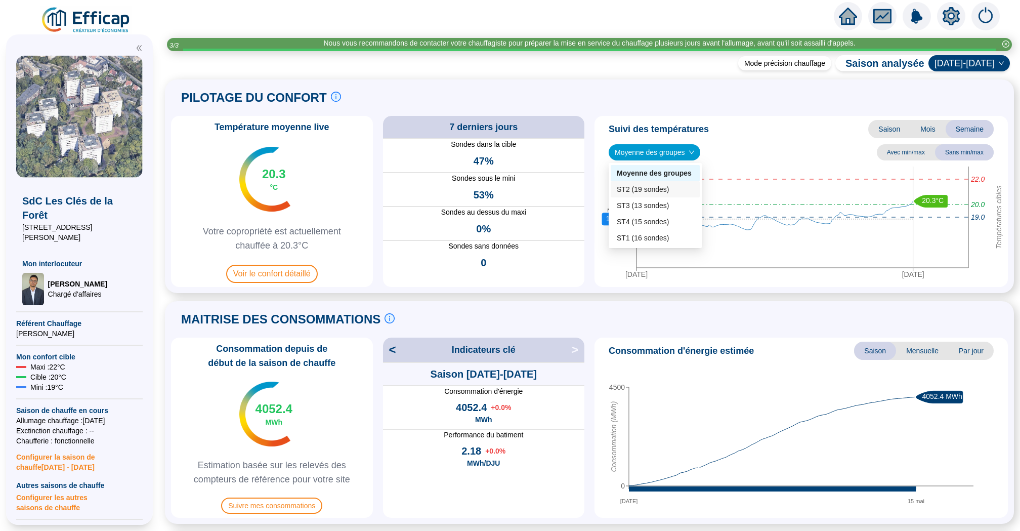
click at [641, 189] on div "ST2 (19 sondes)" at bounding box center [655, 189] width 77 height 11
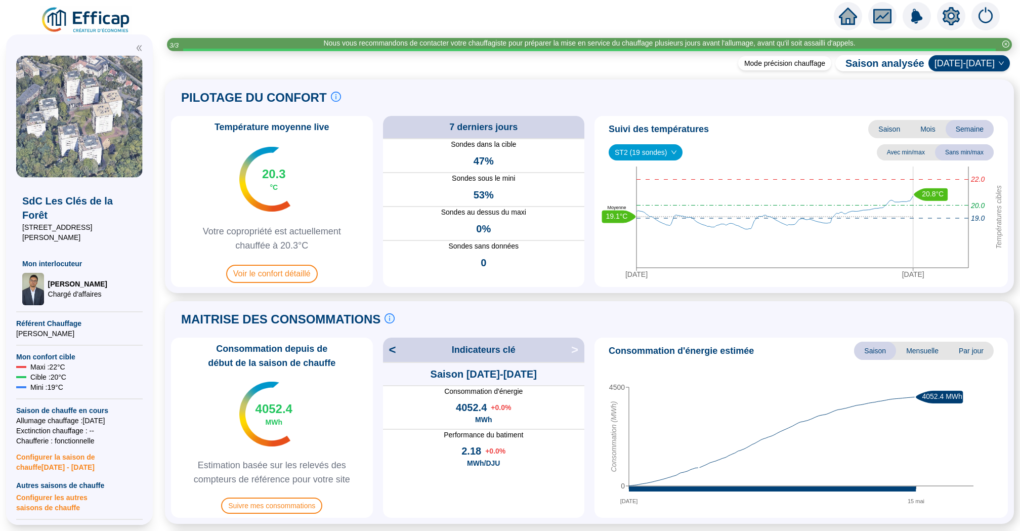
click at [665, 161] on div "Suivi des températures Saison Mois Semaine ST2 (19 sondes) Avec min/max Sans mi…" at bounding box center [801, 201] width 413 height 171
click at [665, 153] on span "ST2 (19 sondes)" at bounding box center [646, 152] width 62 height 15
click at [651, 203] on div "ST3 (13 sondes)" at bounding box center [646, 205] width 58 height 11
click at [674, 153] on icon "down" at bounding box center [673, 153] width 5 height 4
click at [671, 151] on icon "down" at bounding box center [674, 152] width 6 height 6
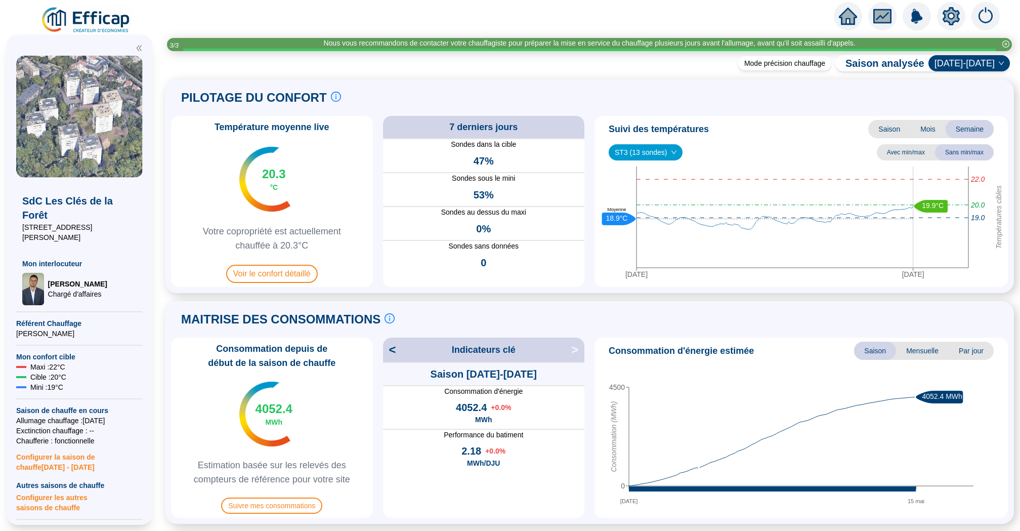
click at [657, 145] on span "ST3 (13 sondes)" at bounding box center [646, 152] width 62 height 15
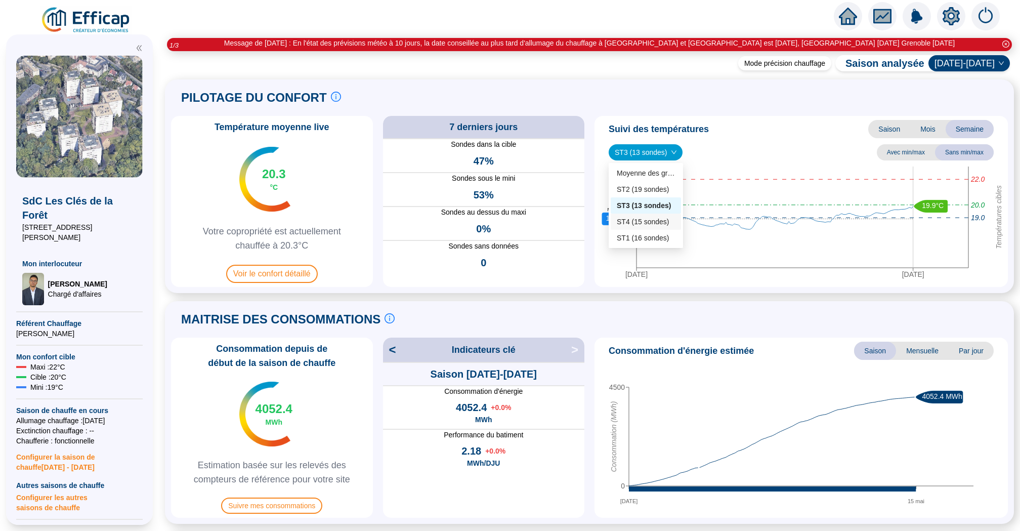
click at [625, 224] on div "ST4 (15 sondes)" at bounding box center [646, 222] width 58 height 11
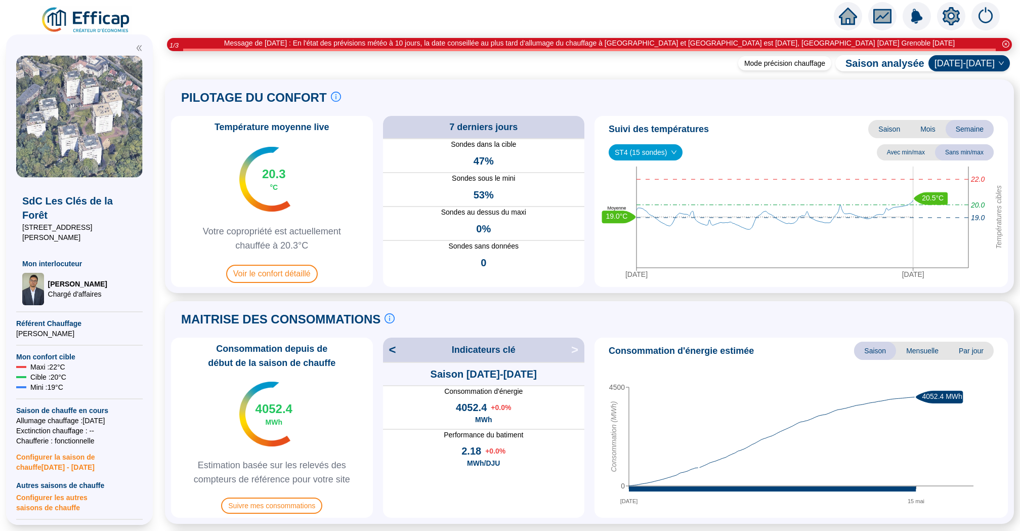
click at [665, 152] on span "ST4 (15 sondes)" at bounding box center [646, 152] width 62 height 15
click at [638, 238] on div "ST1 (16 sondes)" at bounding box center [646, 238] width 58 height 11
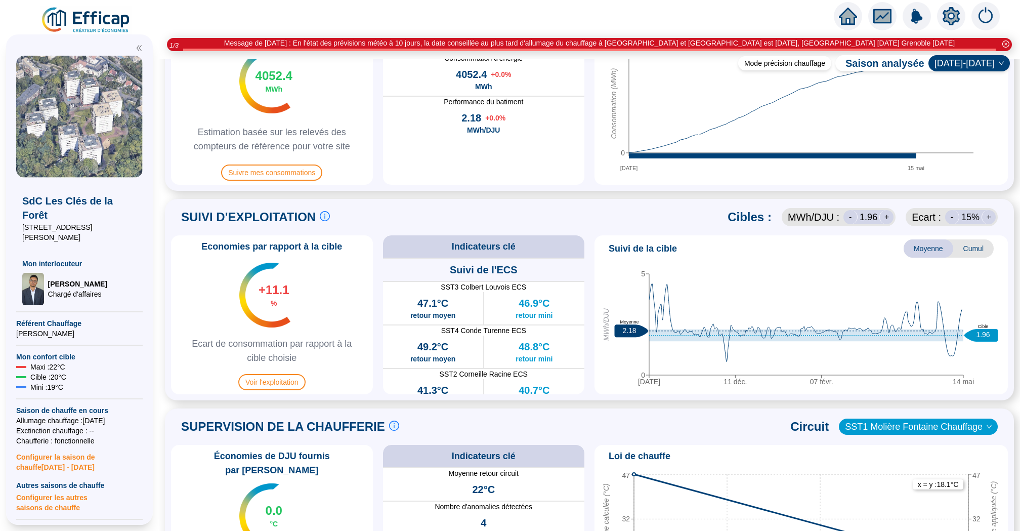
scroll to position [628, 0]
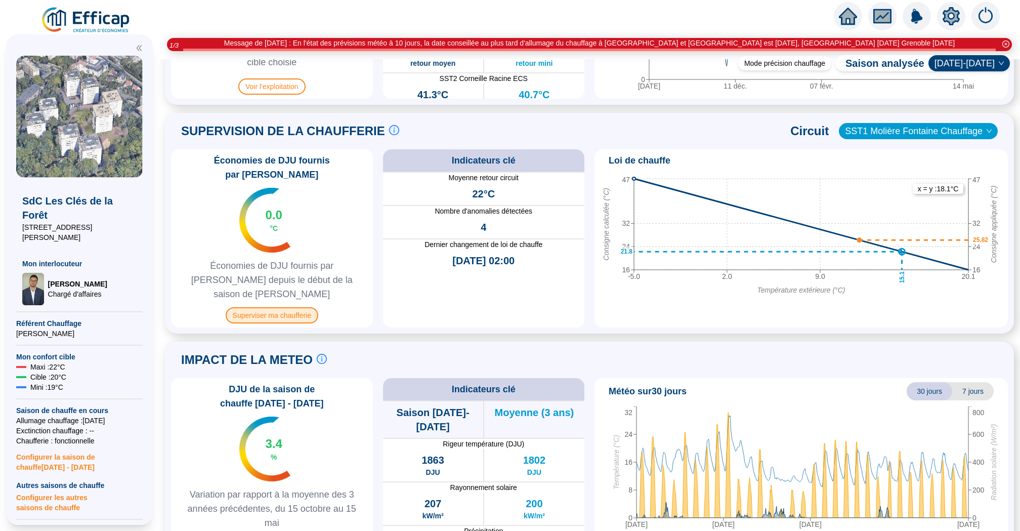
click at [308, 307] on span "Superviser ma chaufferie" at bounding box center [272, 315] width 93 height 16
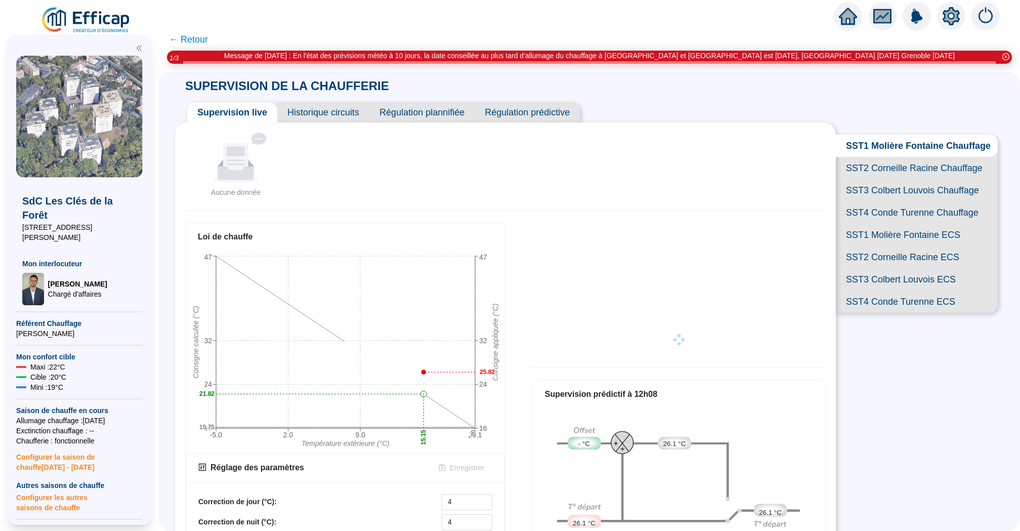
scroll to position [148, 0]
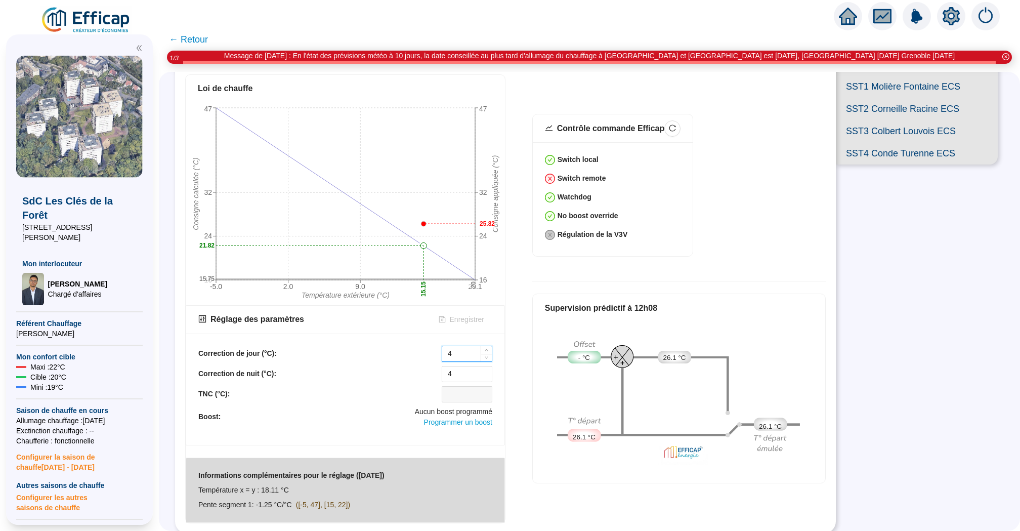
click at [453, 350] on input "4" at bounding box center [467, 353] width 50 height 15
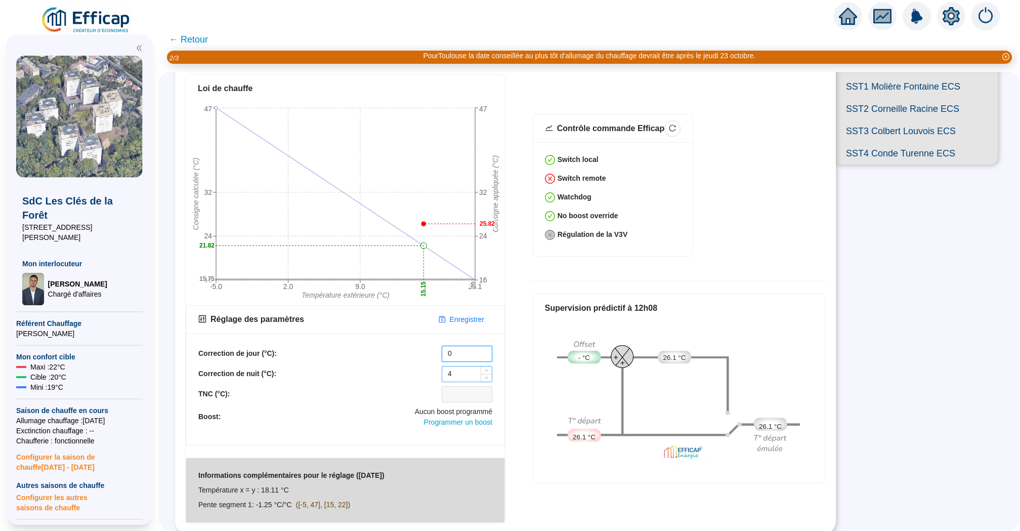
type input "0"
click at [463, 372] on input "4" at bounding box center [467, 373] width 50 height 15
type input "0"
click at [478, 316] on span "Enregistrer" at bounding box center [467, 319] width 34 height 11
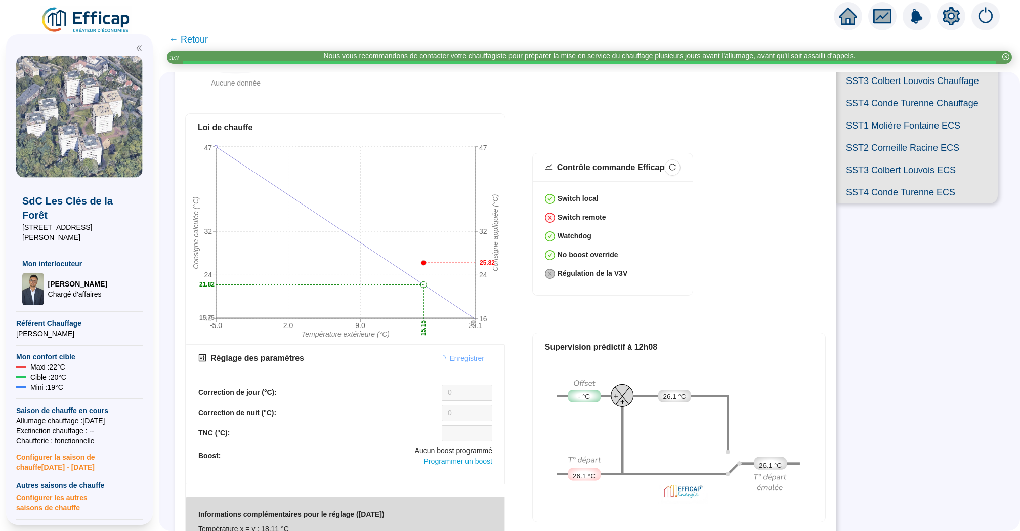
scroll to position [0, 0]
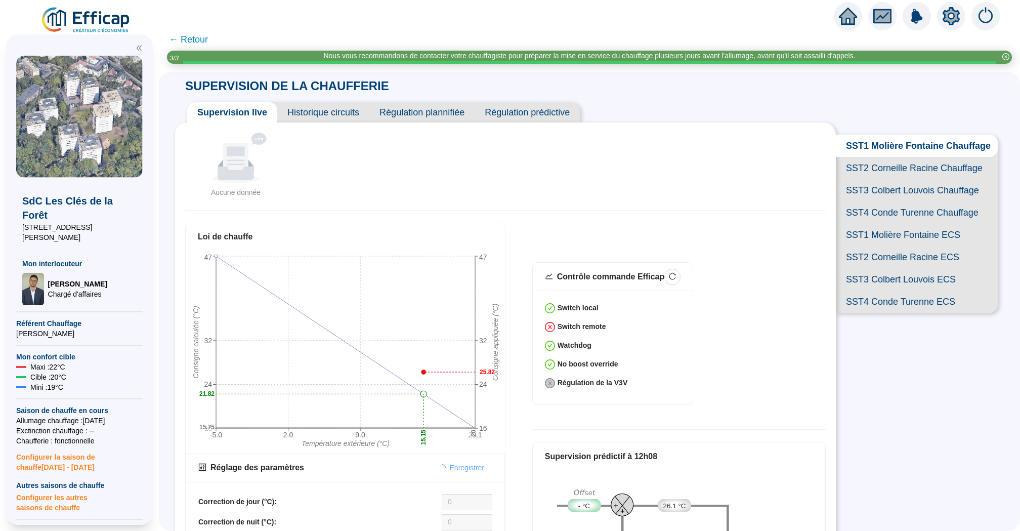
click at [896, 164] on span "SST2 Corneille Racine Chauffage" at bounding box center [917, 168] width 162 height 22
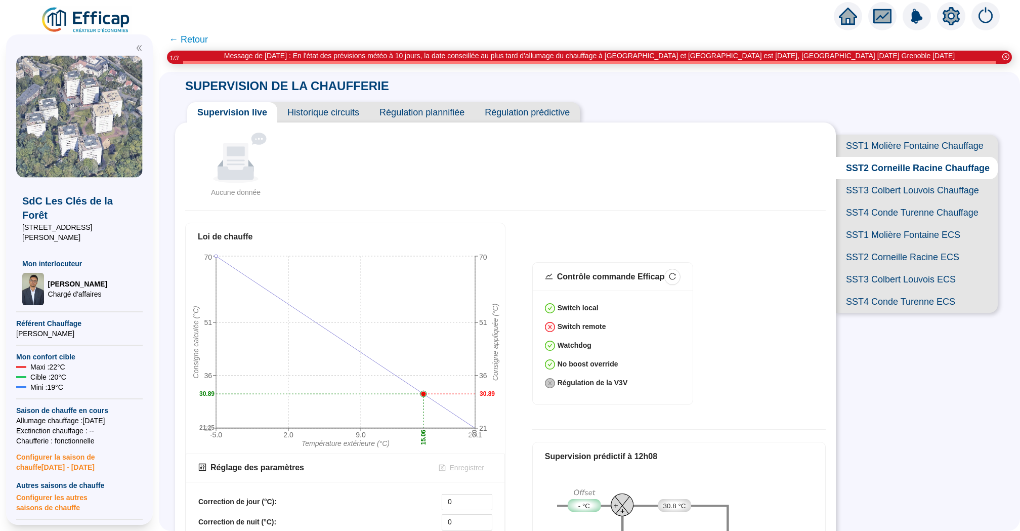
click at [878, 190] on span "SST3 Colbert Louvois Chauffage" at bounding box center [917, 190] width 162 height 22
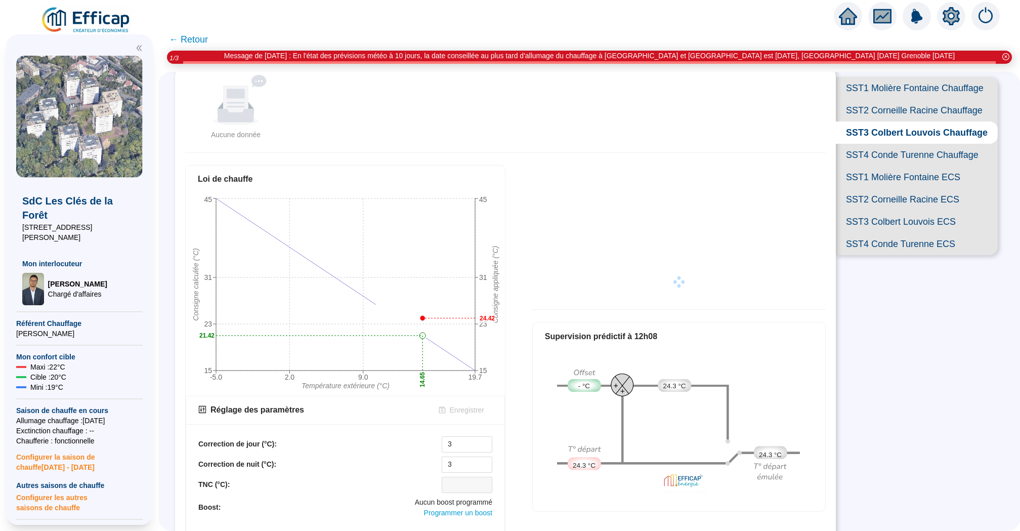
scroll to position [106, 0]
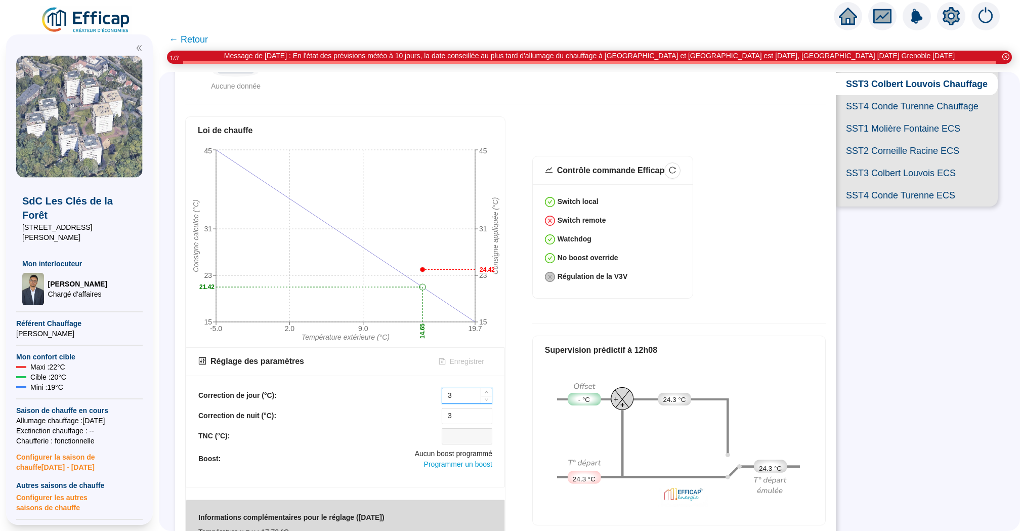
click at [457, 397] on input "3" at bounding box center [467, 395] width 50 height 15
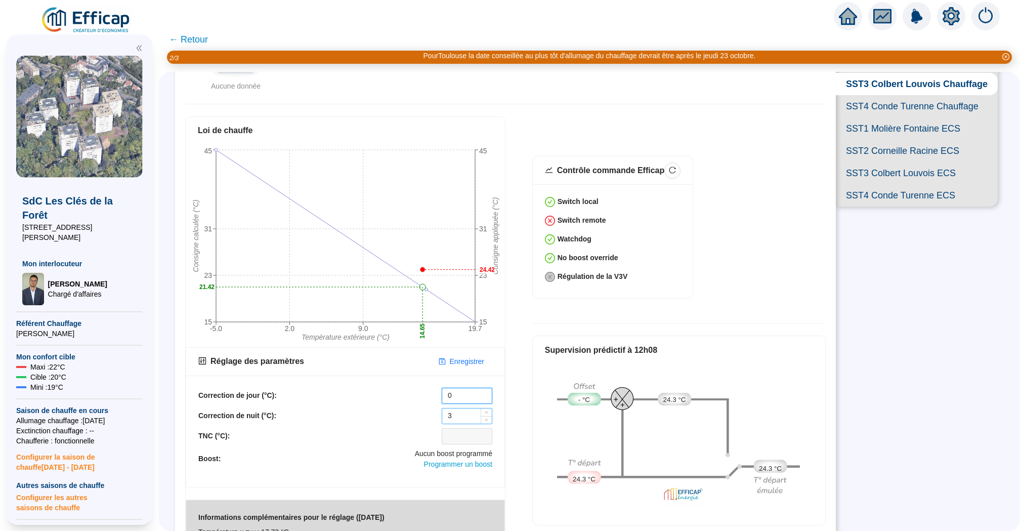
type input "0"
click at [467, 419] on input "3" at bounding box center [467, 415] width 50 height 15
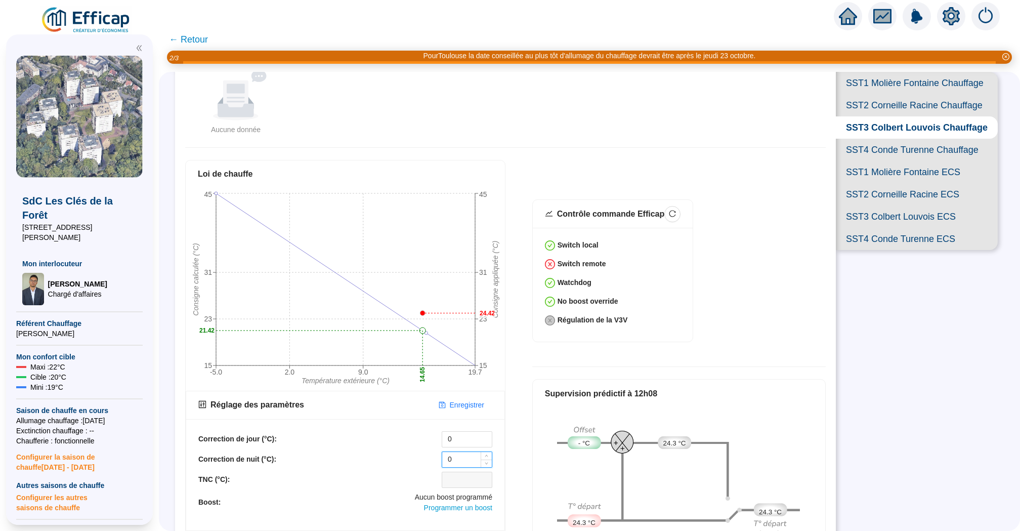
scroll to position [148, 0]
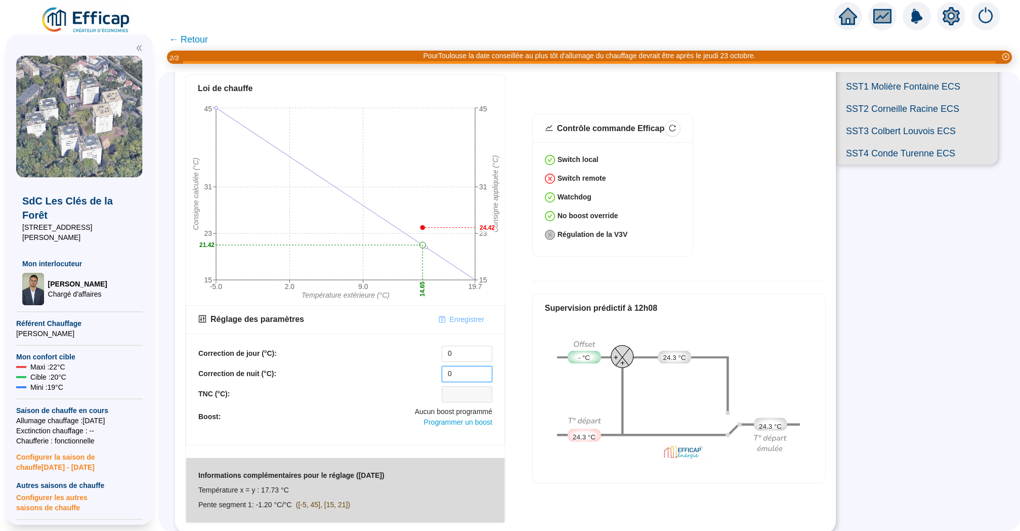
type input "0"
click at [473, 321] on span "Enregistrer" at bounding box center [467, 319] width 34 height 11
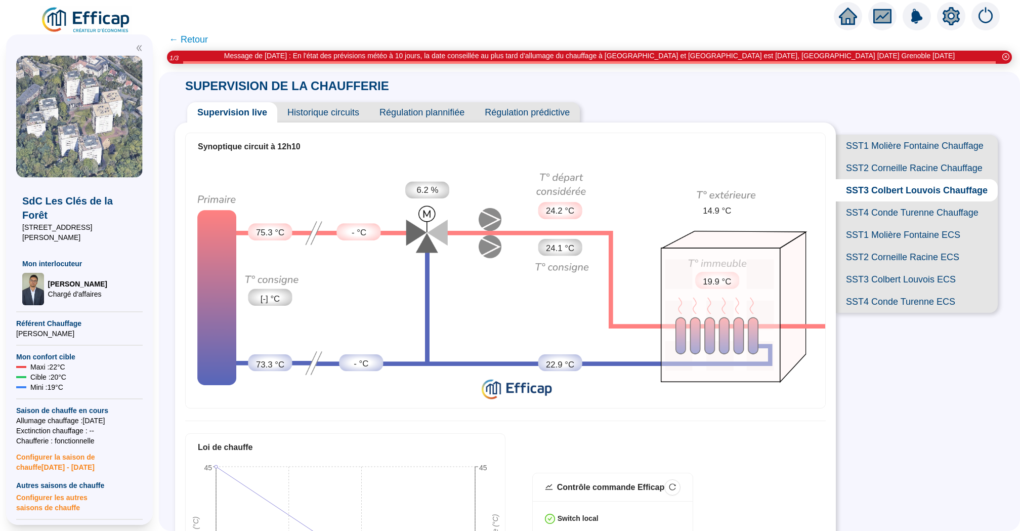
click at [883, 208] on span "SST4 Conde Turenne Chauffage" at bounding box center [917, 212] width 162 height 22
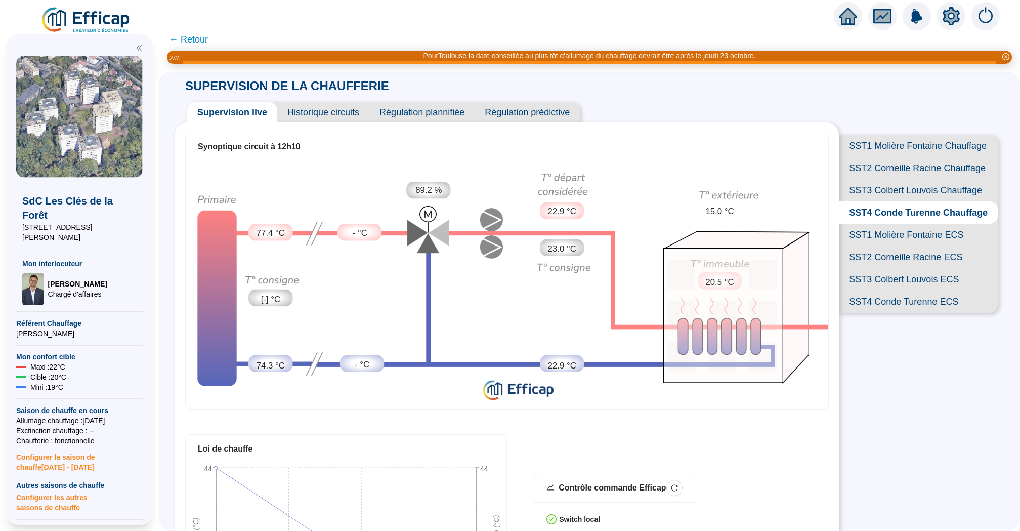
click at [892, 188] on span "SST3 Colbert Louvois Chauffage" at bounding box center [918, 190] width 159 height 22
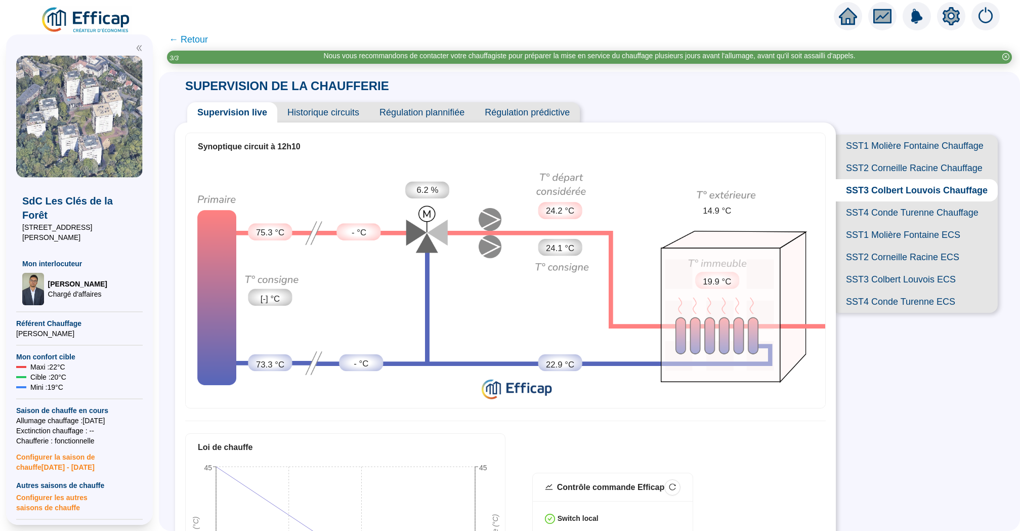
click at [915, 173] on span "SST2 Corneille Racine Chauffage" at bounding box center [917, 168] width 162 height 22
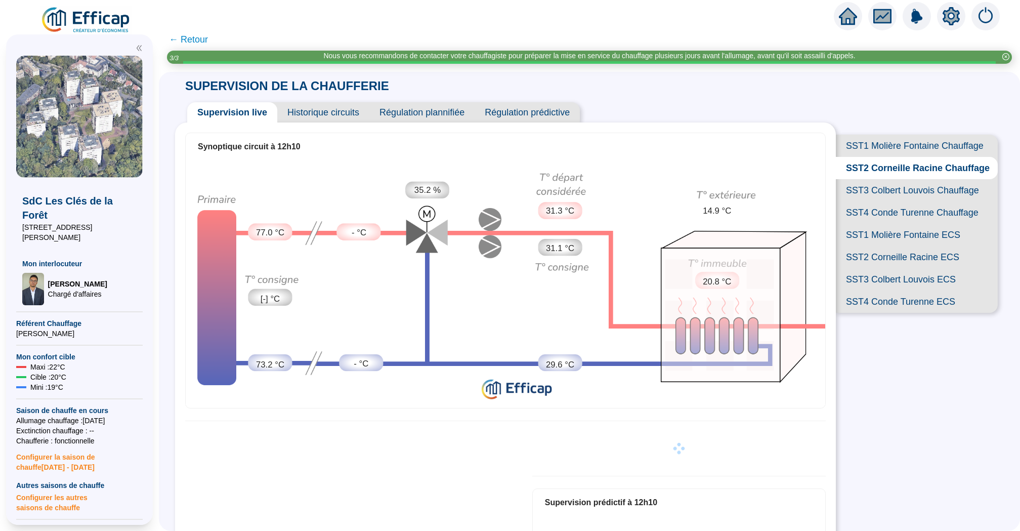
click at [919, 149] on span "SST1 Molière Fontaine Chauffage" at bounding box center [917, 146] width 162 height 22
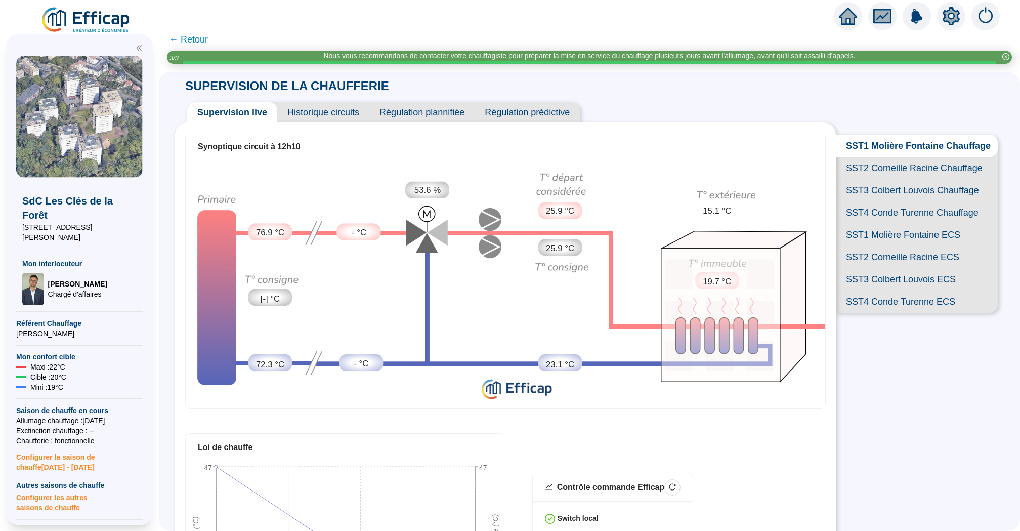
click at [188, 51] on div "Nous vous recommandons de contacter votre chauffagiste pour préparer la mise en…" at bounding box center [589, 57] width 845 height 13
click at [194, 34] on span "← Retour" at bounding box center [188, 39] width 39 height 14
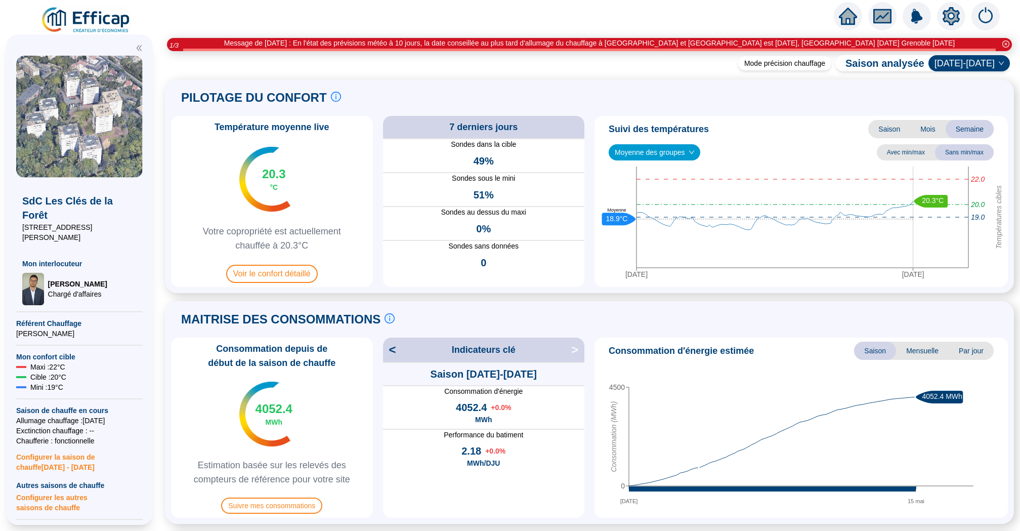
click at [850, 13] on icon "home" at bounding box center [848, 16] width 18 height 14
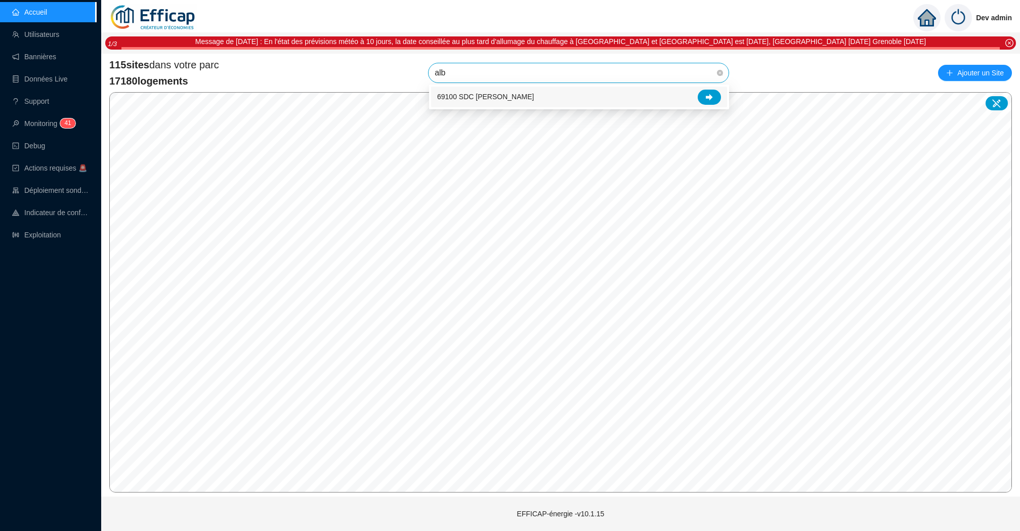
type input "albe"
click at [711, 94] on icon at bounding box center [709, 97] width 7 height 7
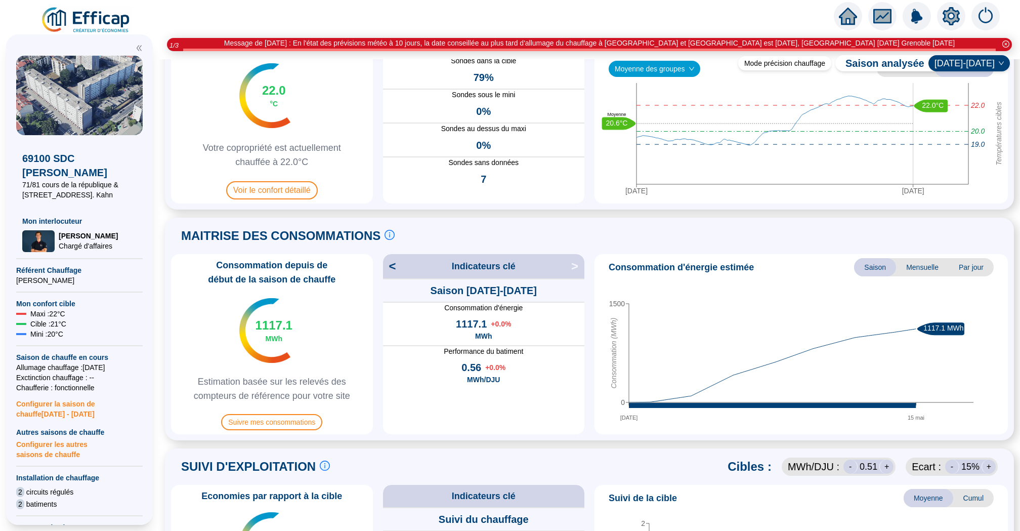
scroll to position [113, 0]
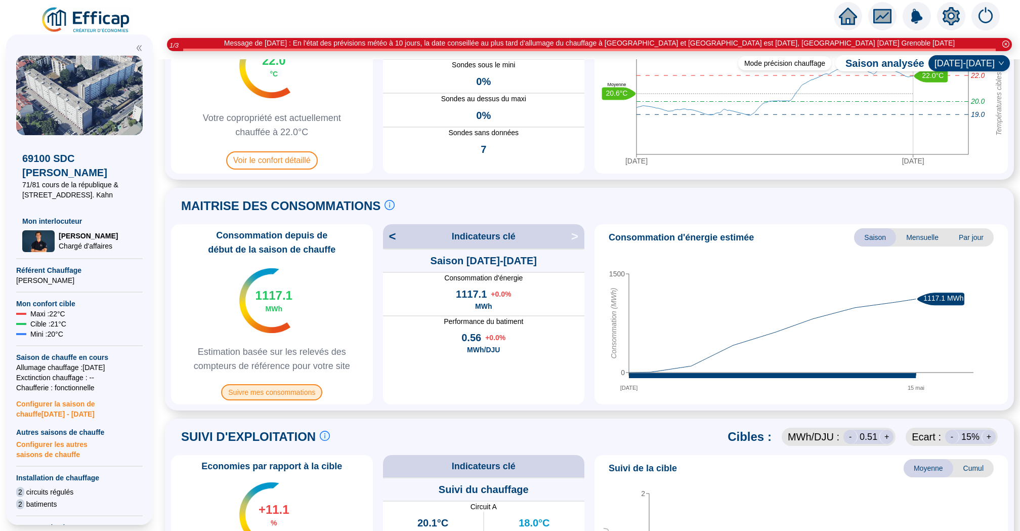
click at [306, 386] on span "Suivre mes consommations" at bounding box center [271, 392] width 101 height 16
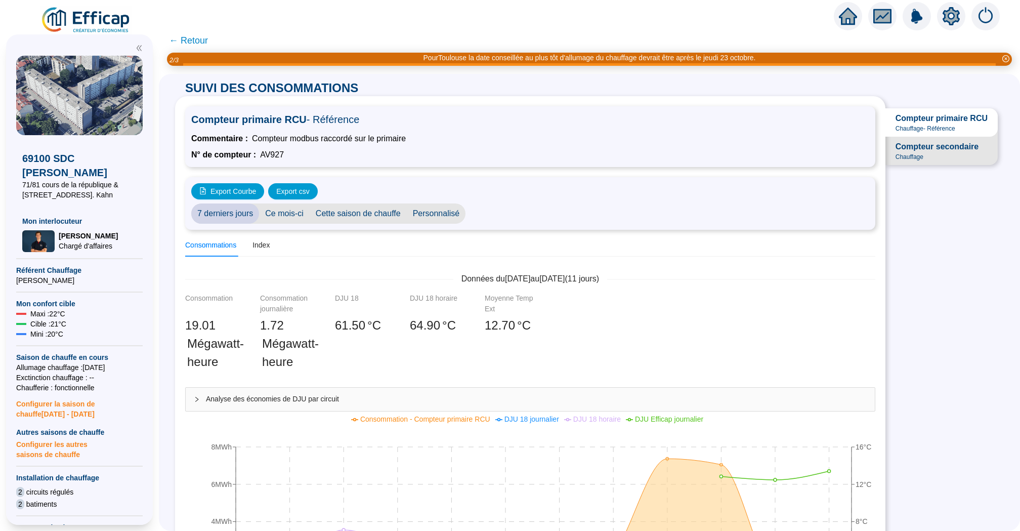
click at [188, 37] on span "← Retour" at bounding box center [188, 40] width 39 height 14
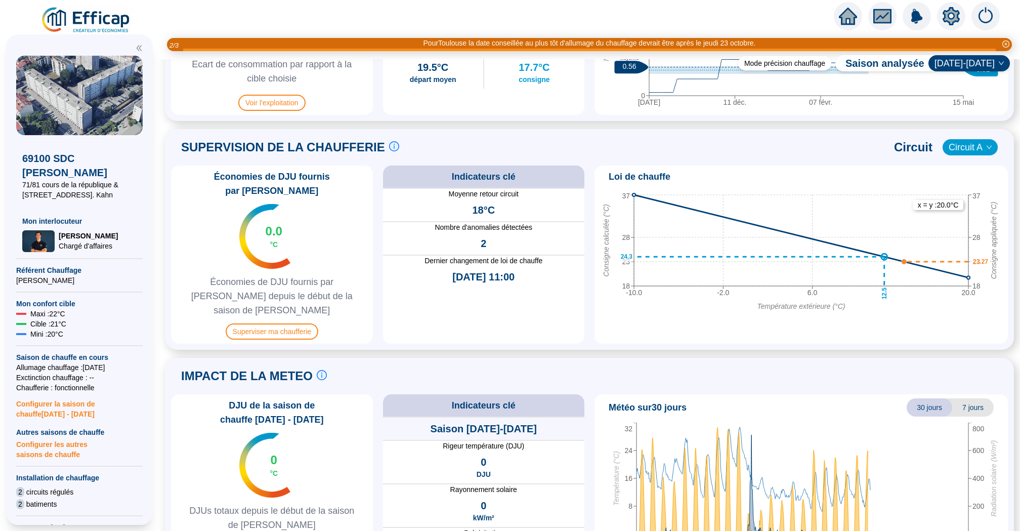
scroll to position [623, 0]
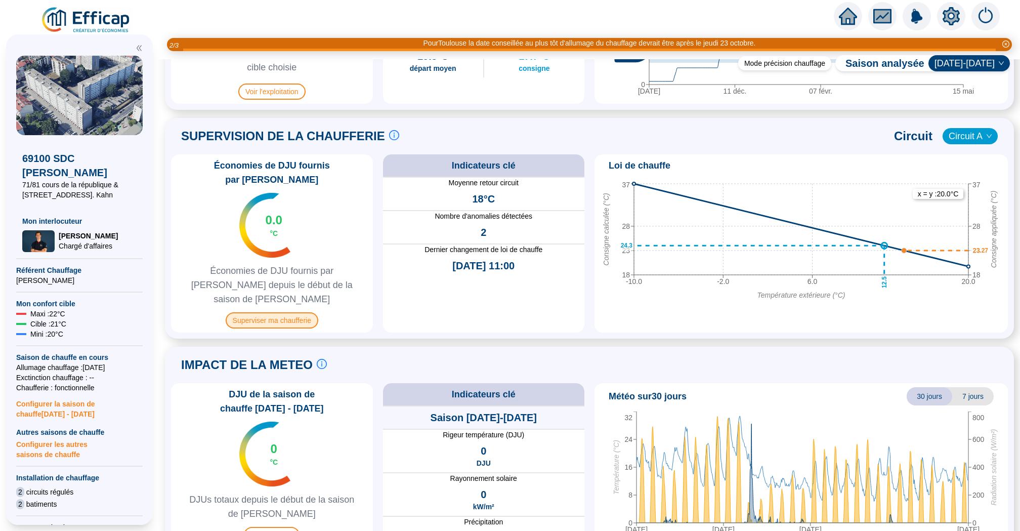
click at [306, 312] on span "Superviser ma chaufferie" at bounding box center [272, 320] width 93 height 16
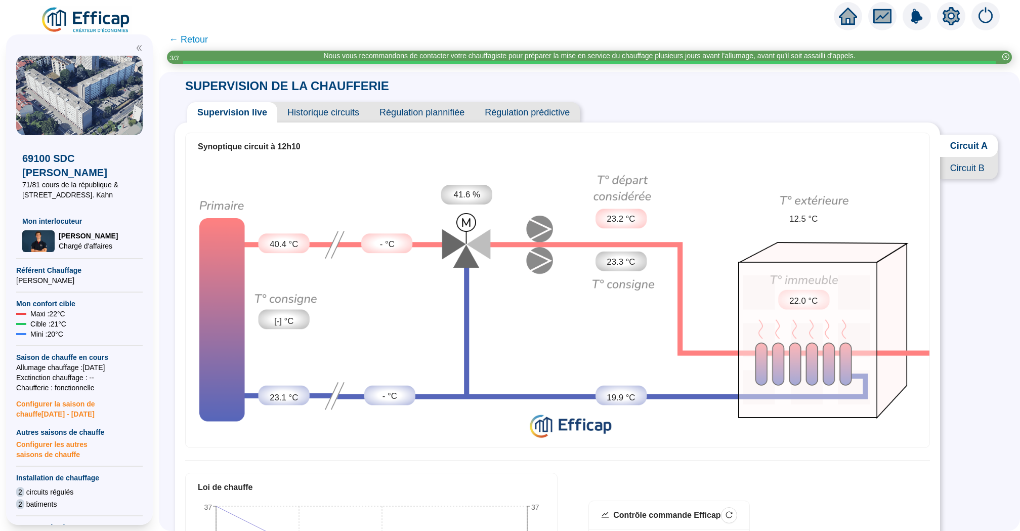
click at [331, 114] on span "Historique circuits" at bounding box center [323, 112] width 92 height 20
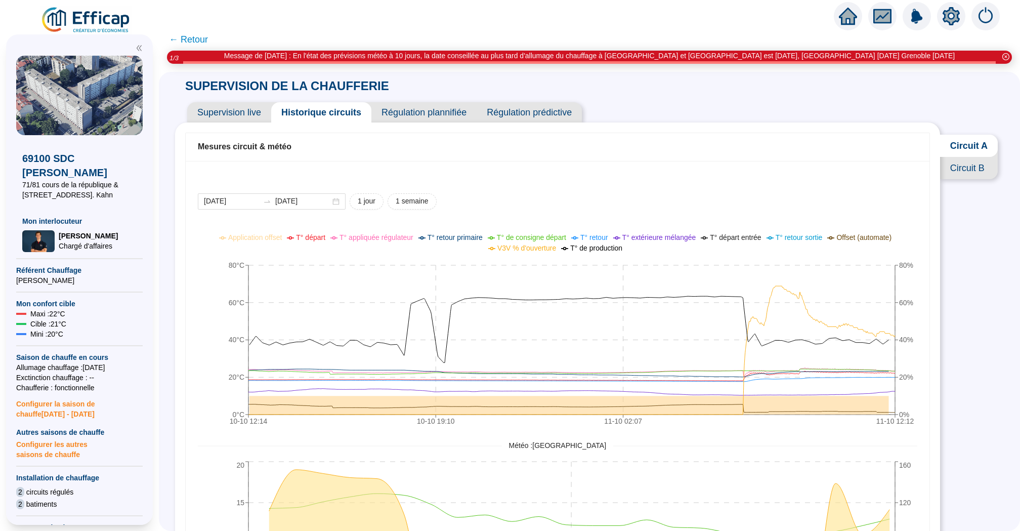
click at [947, 18] on icon "setting" at bounding box center [951, 16] width 17 height 16
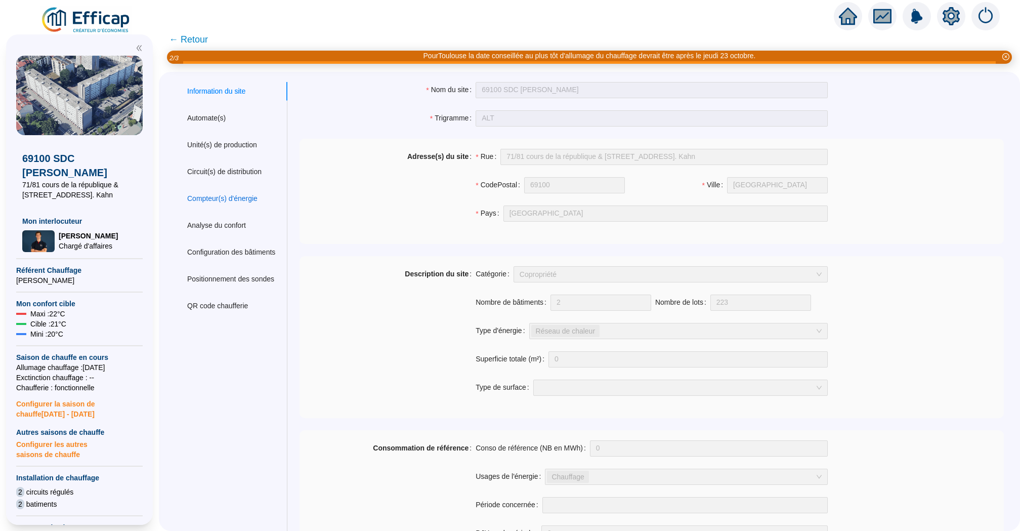
click at [254, 201] on div "Compteur(s) d'énergie" at bounding box center [222, 198] width 70 height 11
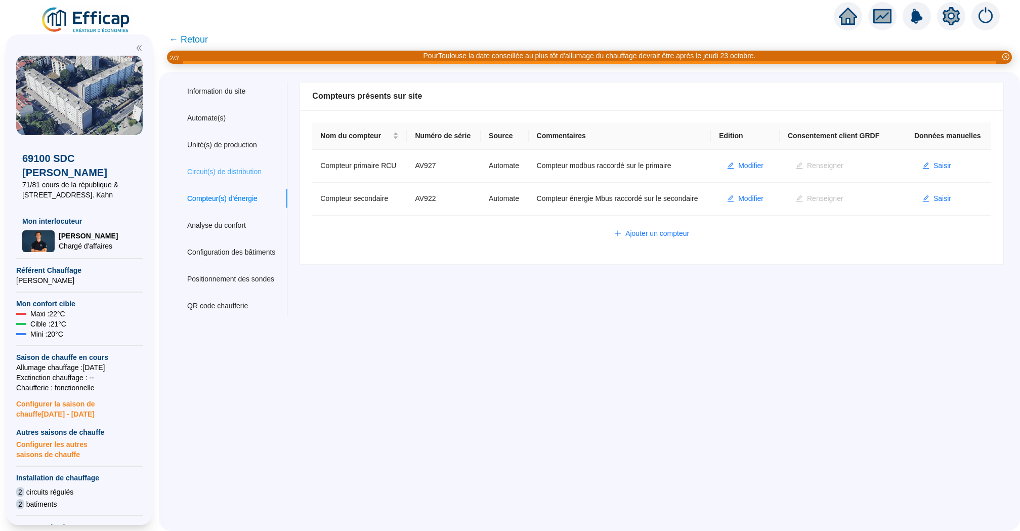
click at [236, 165] on div "Circuit(s) de distribution" at bounding box center [231, 171] width 112 height 19
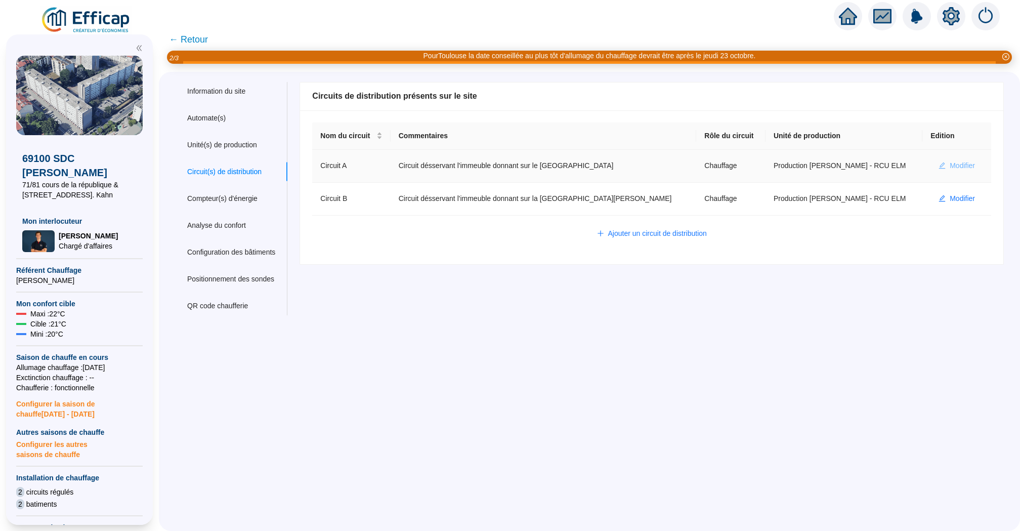
click at [953, 165] on span "Modifier" at bounding box center [962, 165] width 25 height 11
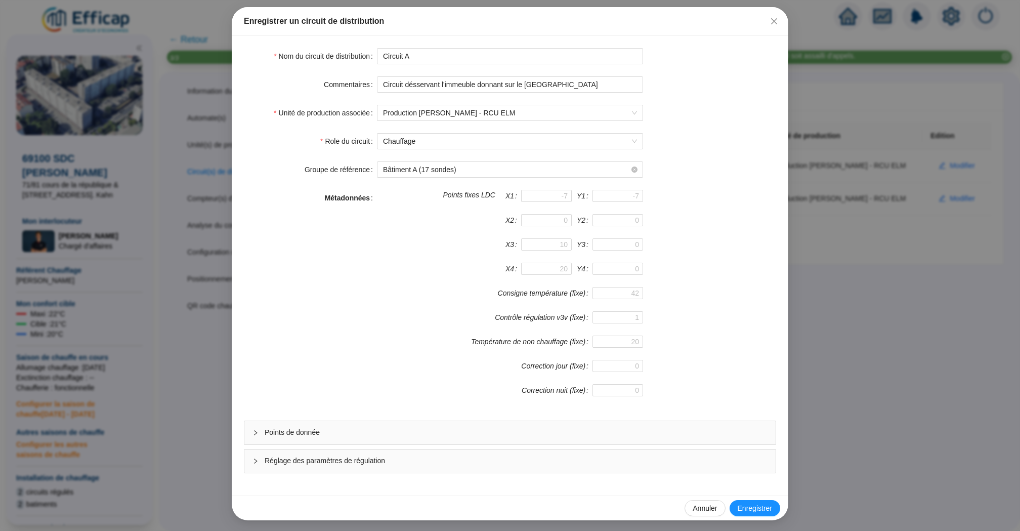
click at [418, 432] on span "Points de donnée" at bounding box center [516, 432] width 503 height 11
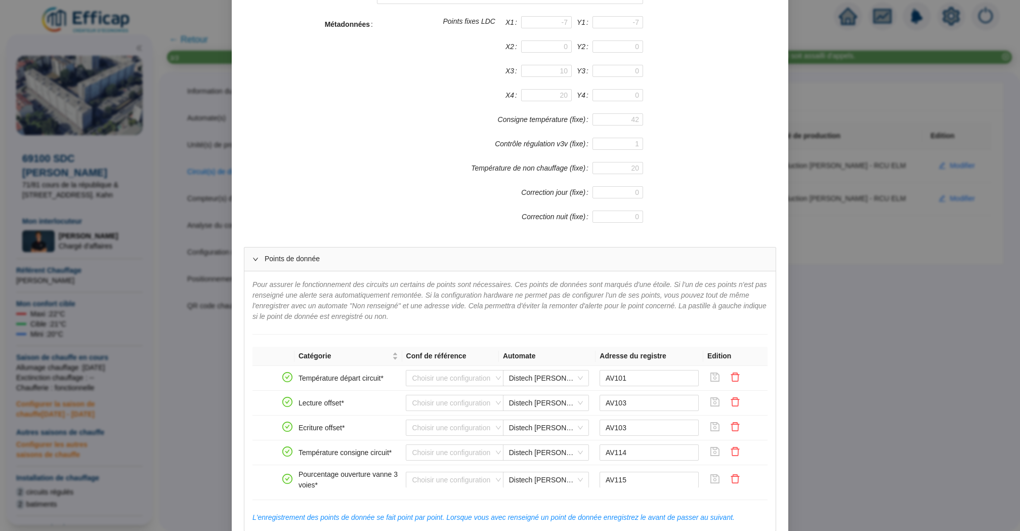
scroll to position [303, 0]
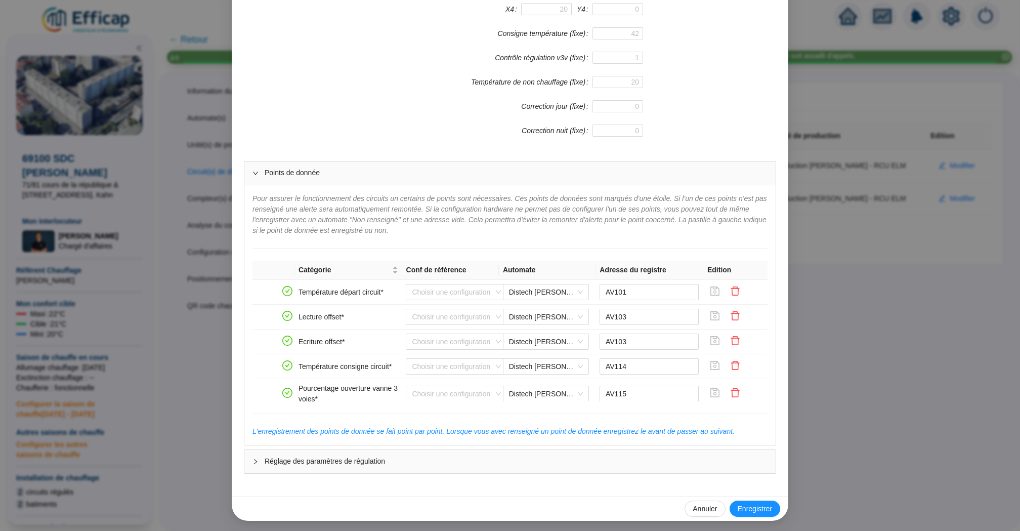
click at [481, 456] on span "Réglage des paramètres de régulation" at bounding box center [516, 461] width 503 height 11
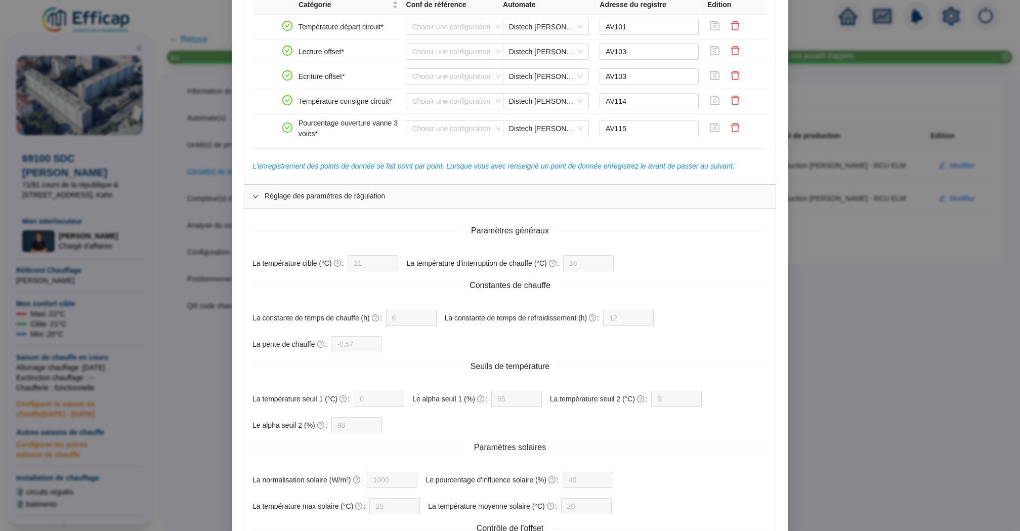
scroll to position [745, 0]
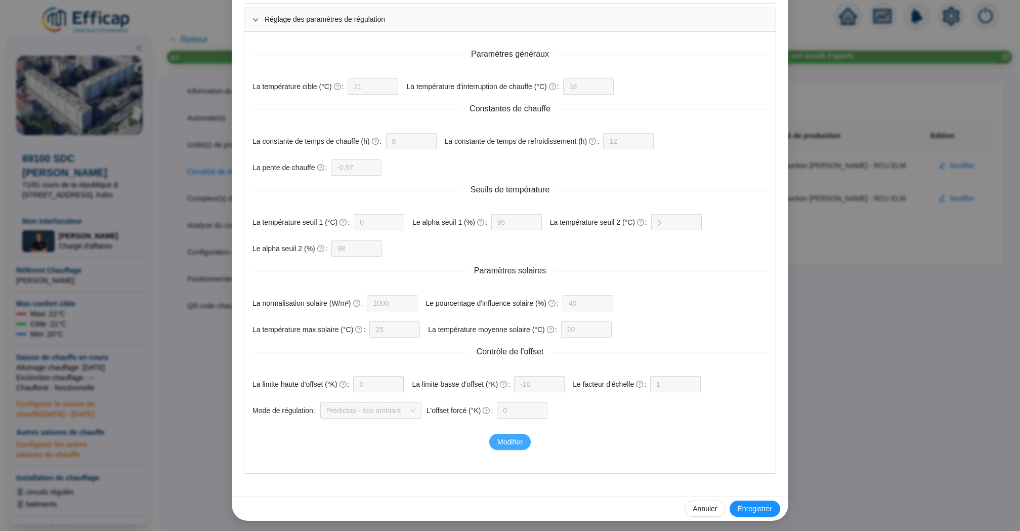
click at [504, 444] on span "Modifier" at bounding box center [509, 442] width 25 height 11
click at [594, 302] on input "40" at bounding box center [581, 302] width 25 height 15
type input "4"
type input "70"
click at [486, 430] on div "Paramètres généraux La température cible (°C) 21 La température d'interruption …" at bounding box center [509, 252] width 531 height 441
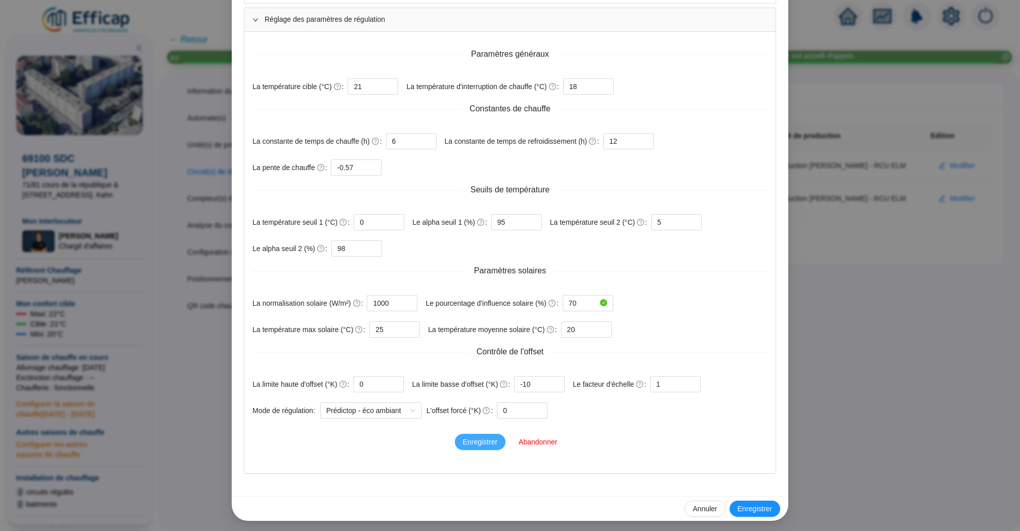
click at [486, 439] on span "Enregistrer" at bounding box center [480, 442] width 34 height 11
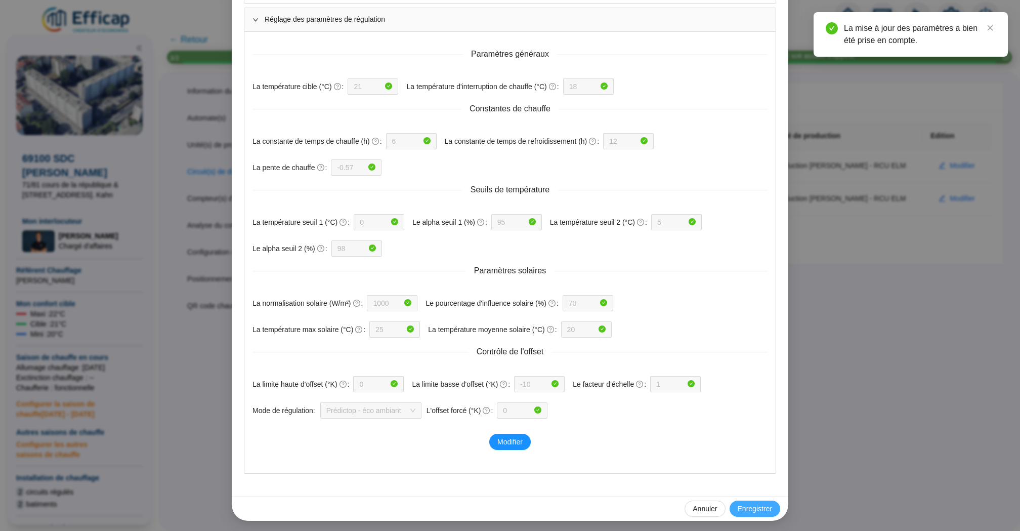
click at [765, 511] on span "Enregistrer" at bounding box center [755, 508] width 34 height 11
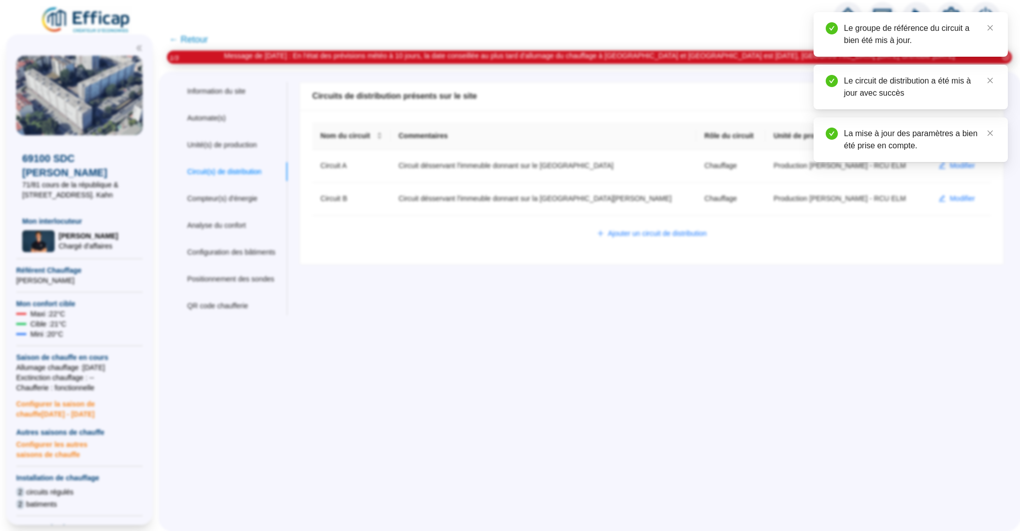
scroll to position [694, 0]
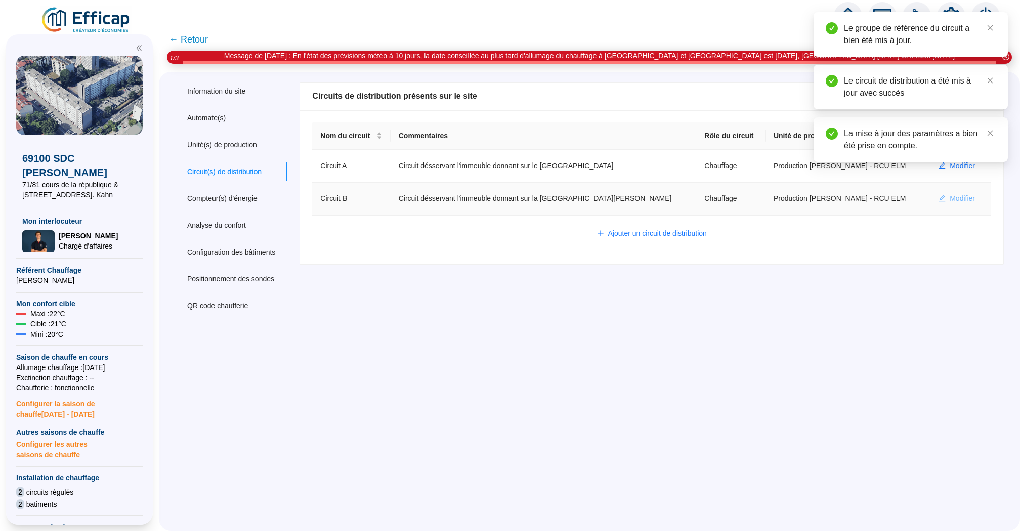
click at [953, 196] on span "Modifier" at bounding box center [962, 198] width 25 height 11
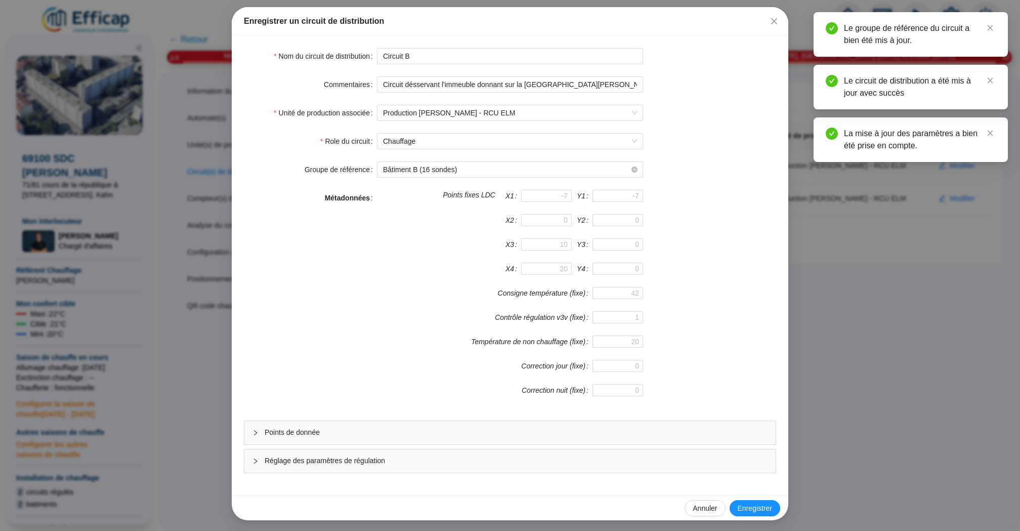
click at [551, 467] on div "Réglage des paramètres de régulation" at bounding box center [509, 460] width 531 height 23
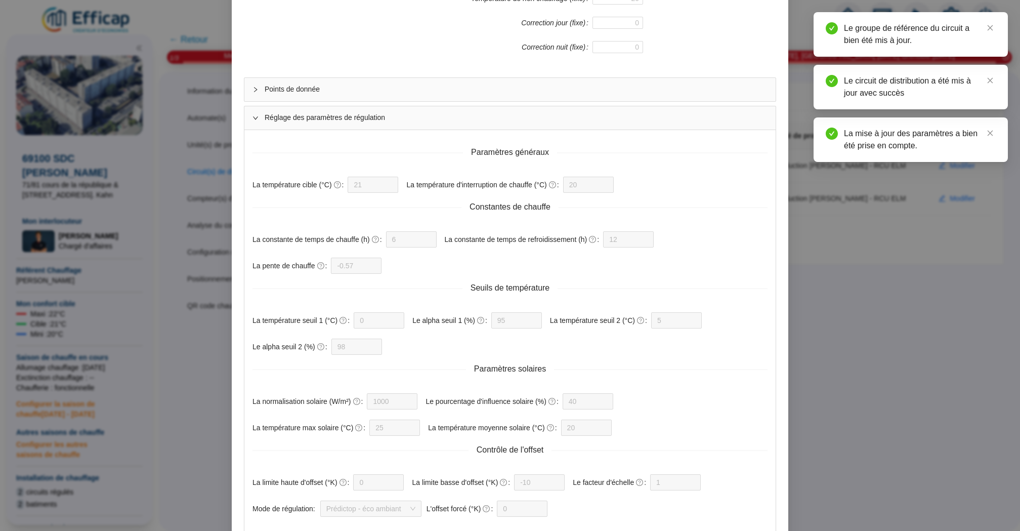
scroll to position [485, 0]
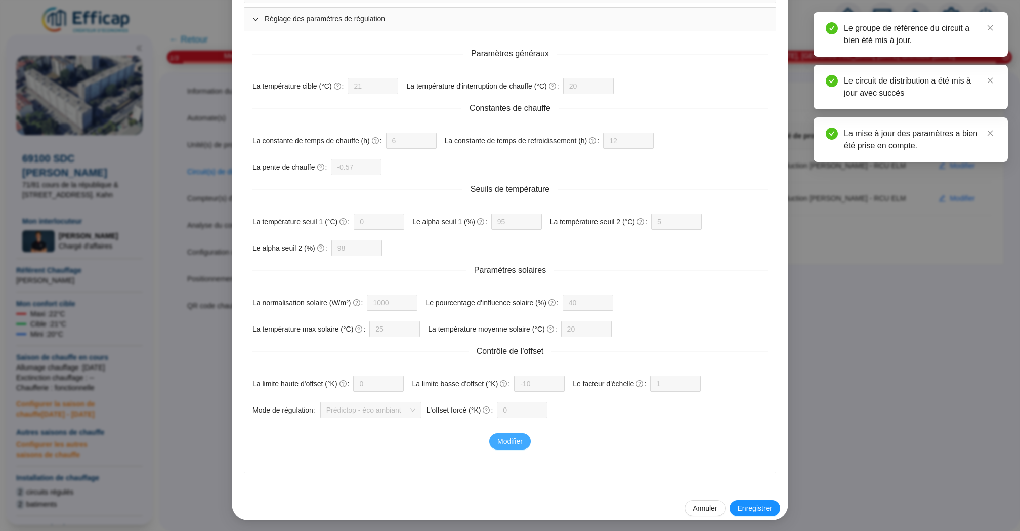
click at [502, 446] on button "Modifier" at bounding box center [509, 441] width 41 height 16
click at [594, 305] on input "40" at bounding box center [581, 302] width 25 height 15
type input "4"
type input "70"
click at [468, 428] on div "Paramètres généraux La température cible (°C) 21 La température d'interruption …" at bounding box center [509, 251] width 531 height 441
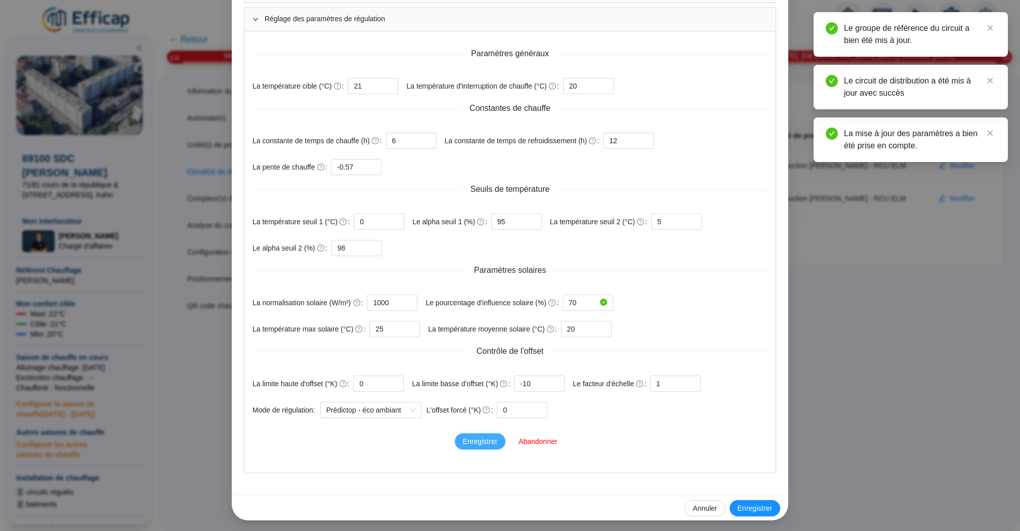
click at [468, 437] on span "Enregistrer" at bounding box center [480, 441] width 34 height 11
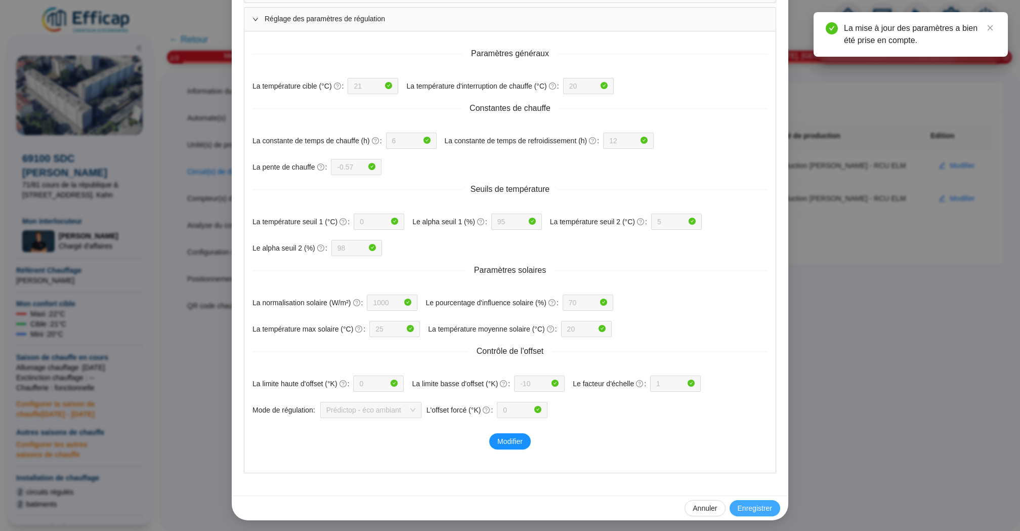
click at [763, 510] on span "Enregistrer" at bounding box center [755, 508] width 34 height 11
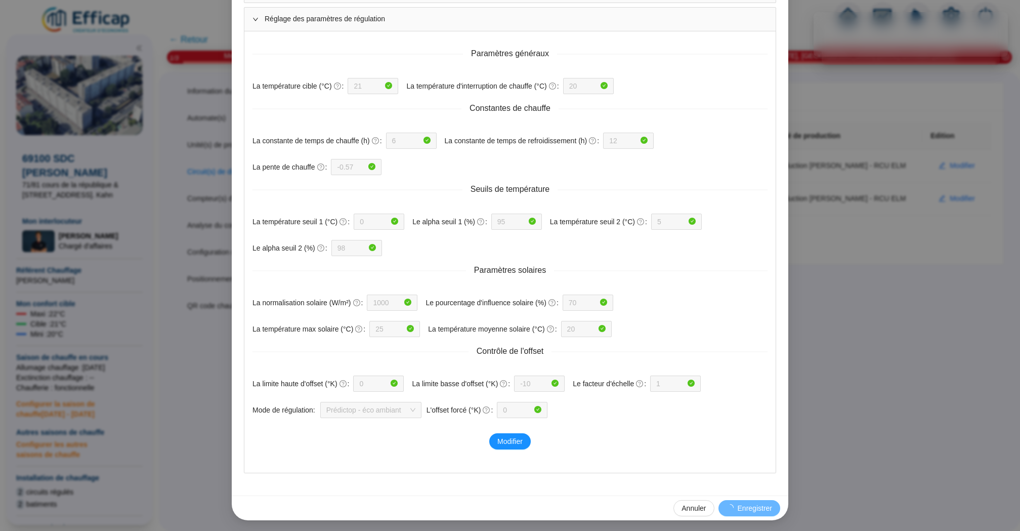
scroll to position [435, 0]
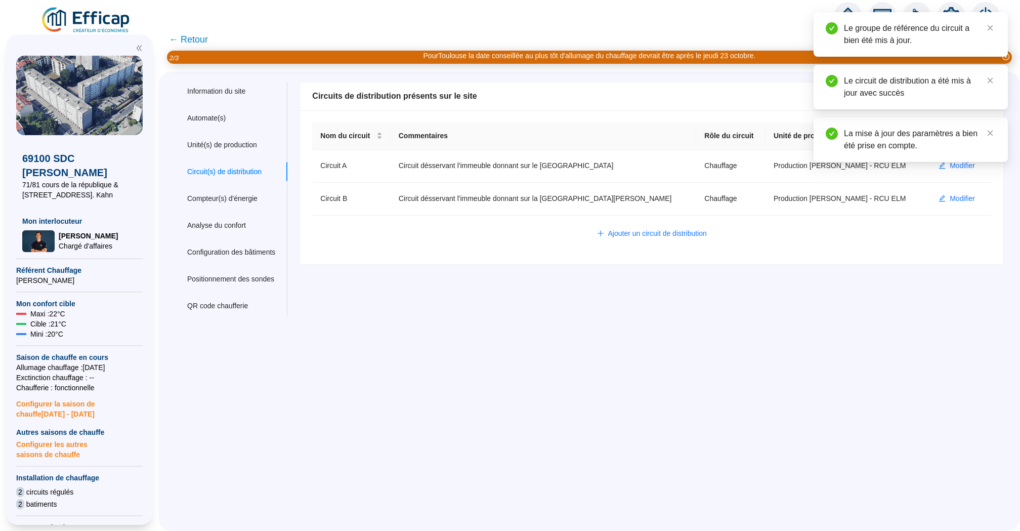
click at [179, 36] on span "← Retour" at bounding box center [188, 39] width 39 height 14
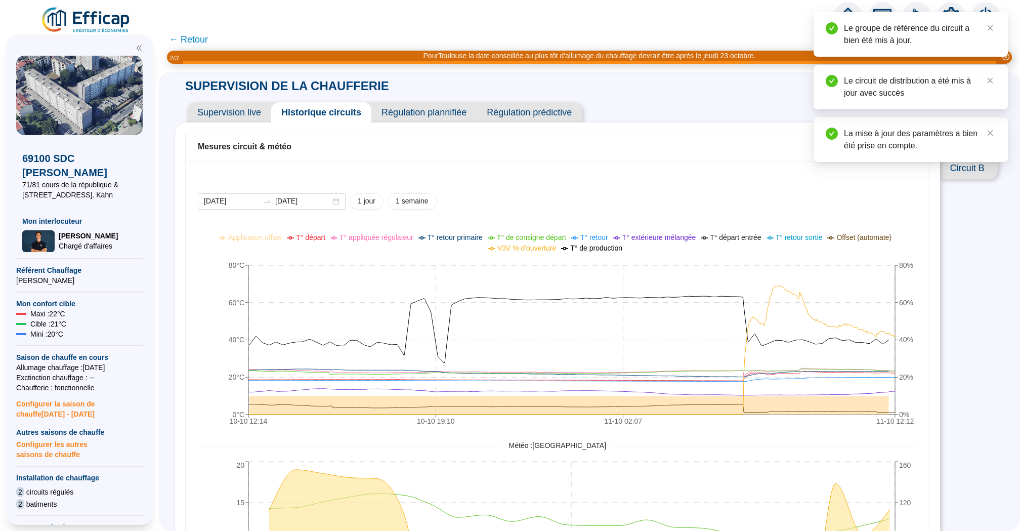
click at [962, 173] on span "Circuit B" at bounding box center [969, 168] width 58 height 22
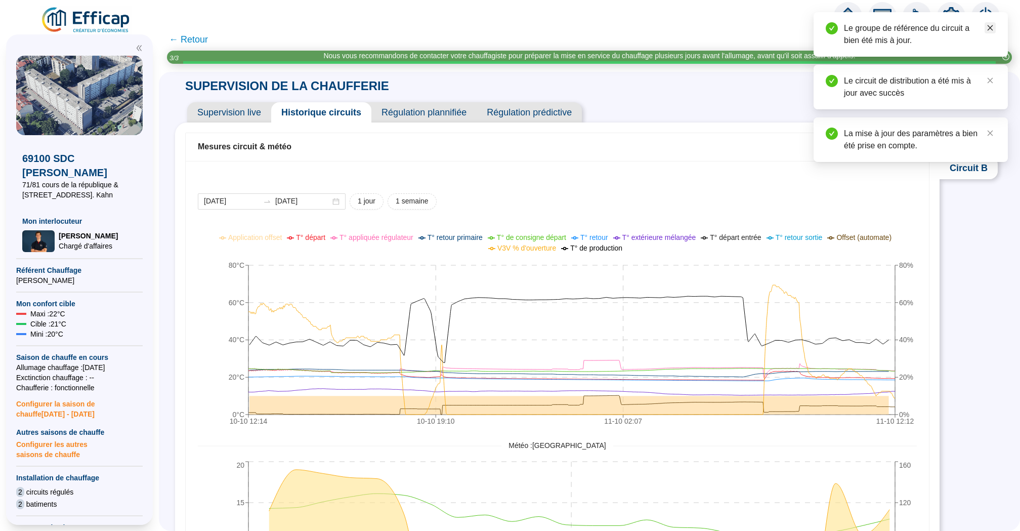
click at [986, 23] on link "Close" at bounding box center [990, 27] width 11 height 11
click at [989, 21] on div "Le circuit de distribution a été mis à jour avec succès" at bounding box center [911, 34] width 194 height 45
click at [989, 31] on link "Close" at bounding box center [990, 27] width 11 height 11
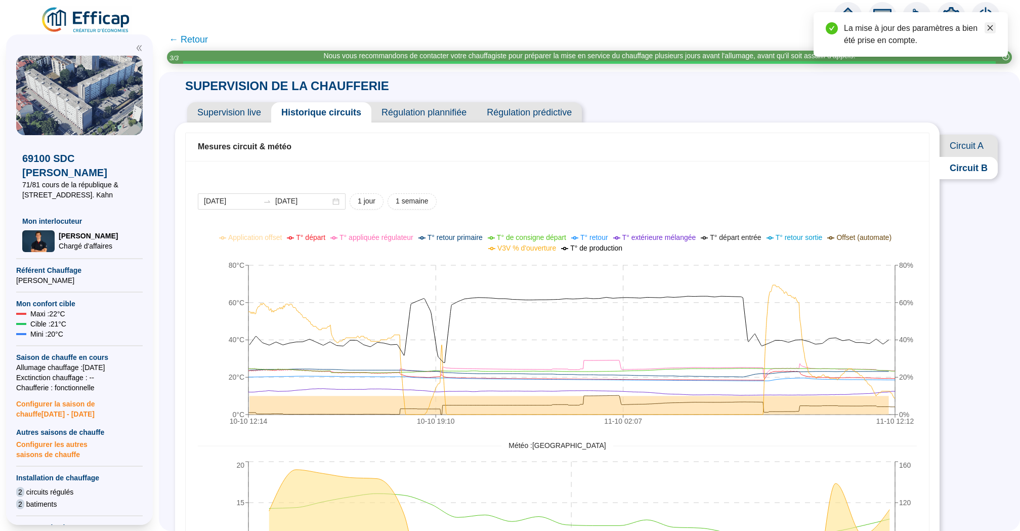
click at [990, 28] on icon "close" at bounding box center [991, 28] width 6 height 6
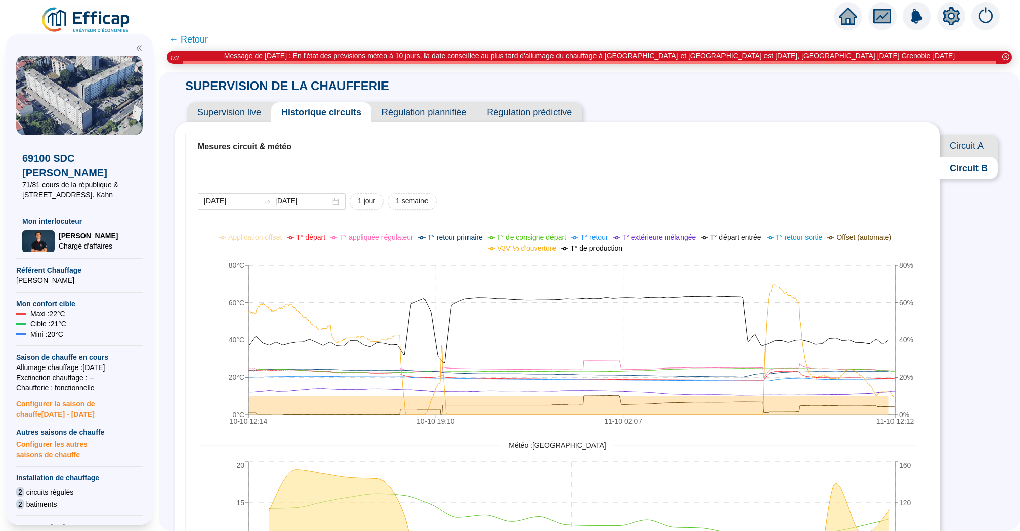
click at [962, 150] on span "Circuit A" at bounding box center [969, 146] width 58 height 22
click at [255, 119] on span "Supervision live" at bounding box center [229, 112] width 84 height 20
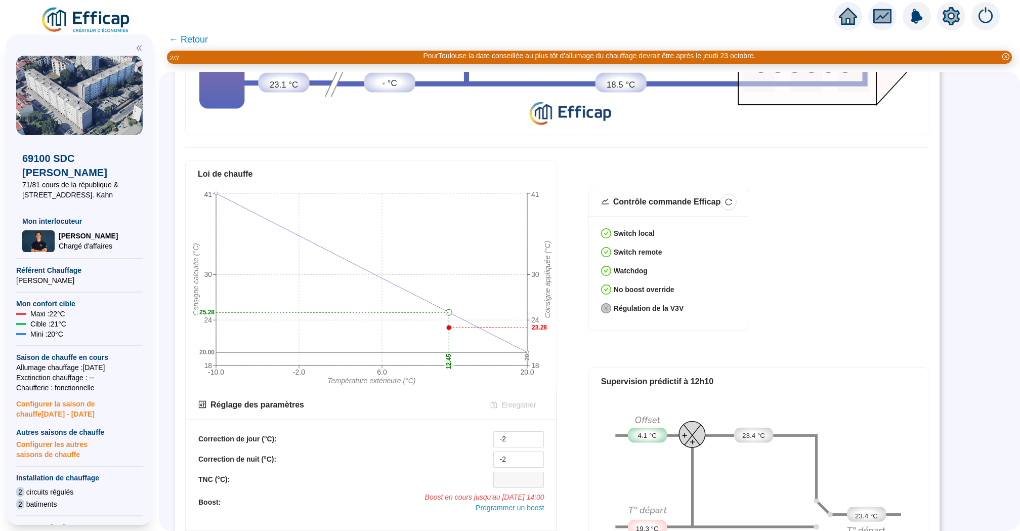
scroll to position [398, 0]
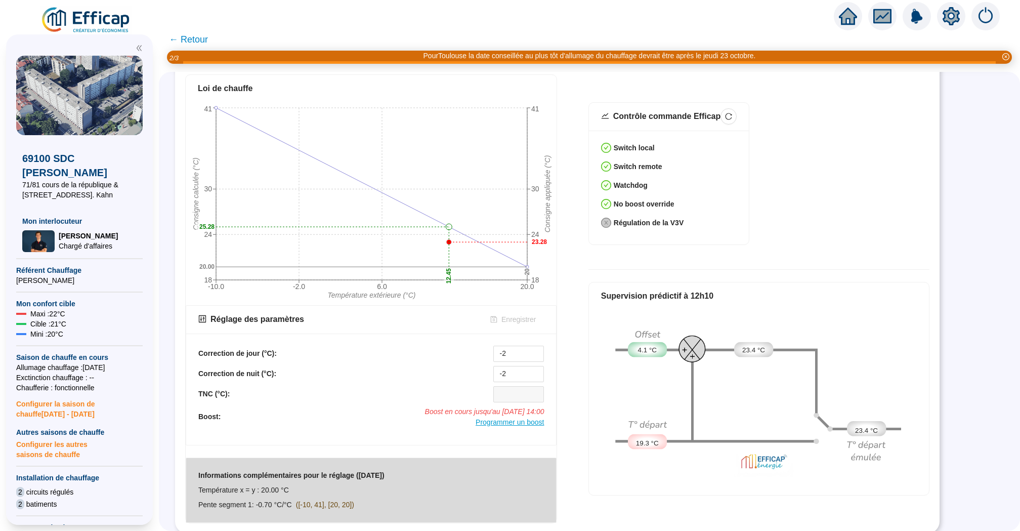
click at [525, 421] on span "Programmer un boost" at bounding box center [510, 422] width 68 height 8
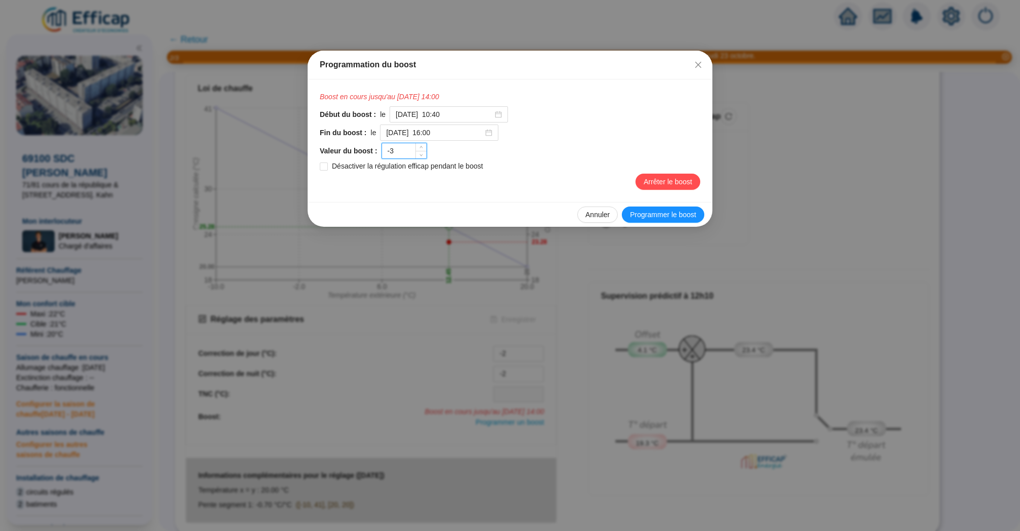
click at [405, 150] on input "-3" at bounding box center [404, 150] width 45 height 15
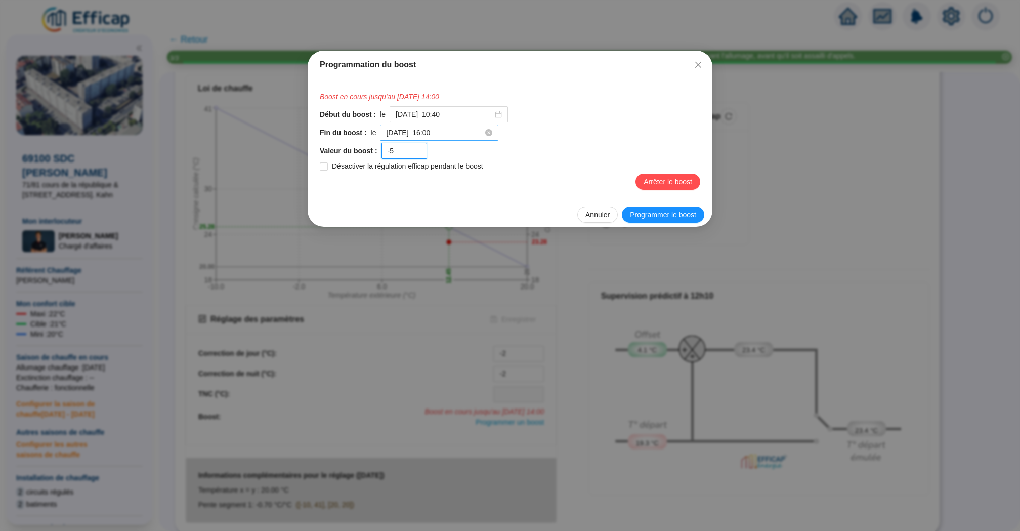
type input "-5"
click at [452, 133] on input "2025-10-11 à 16:00" at bounding box center [434, 133] width 97 height 11
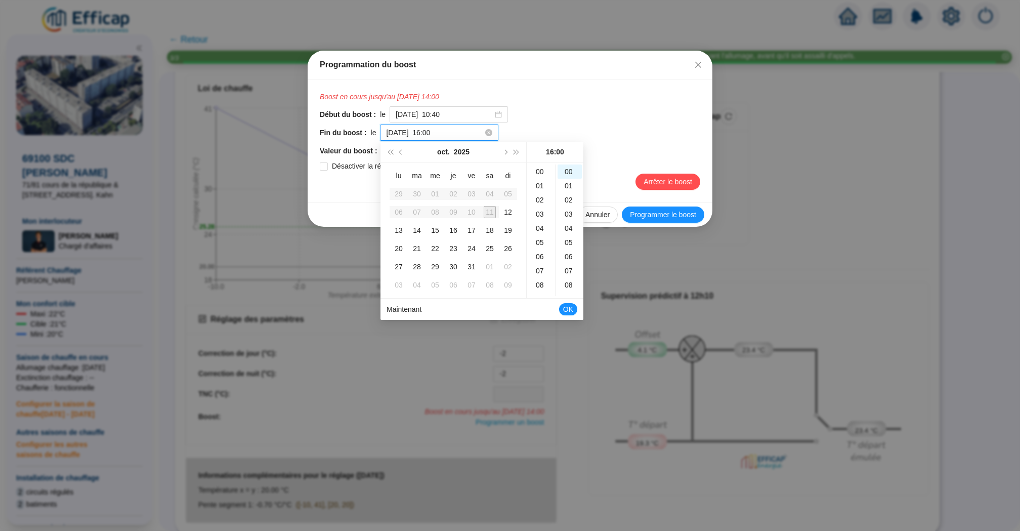
scroll to position [227, 0]
click at [543, 198] on div "18" at bounding box center [541, 200] width 24 height 14
click at [599, 146] on div "Valeur du boost : -5" at bounding box center [510, 151] width 381 height 16
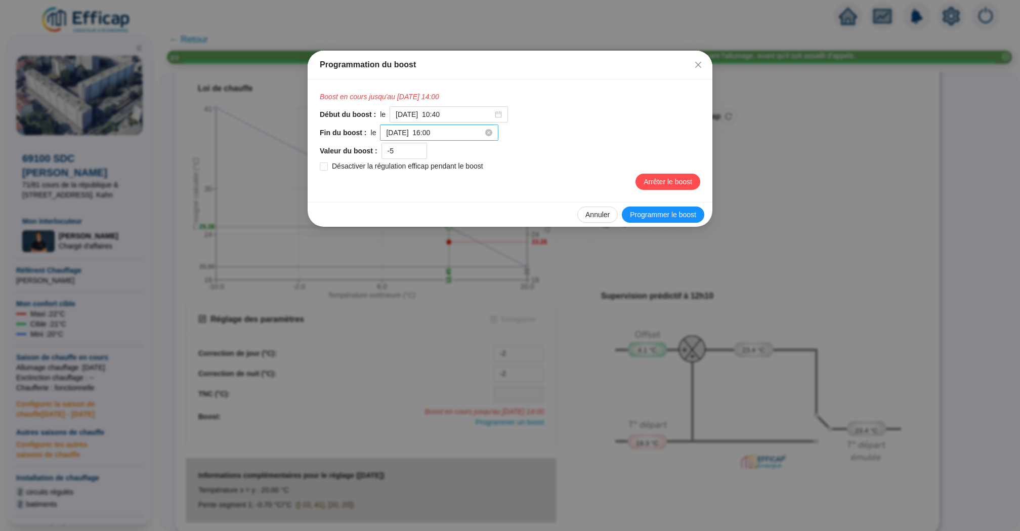
click at [447, 138] on div "2025-10-11 à 16:00" at bounding box center [439, 132] width 118 height 16
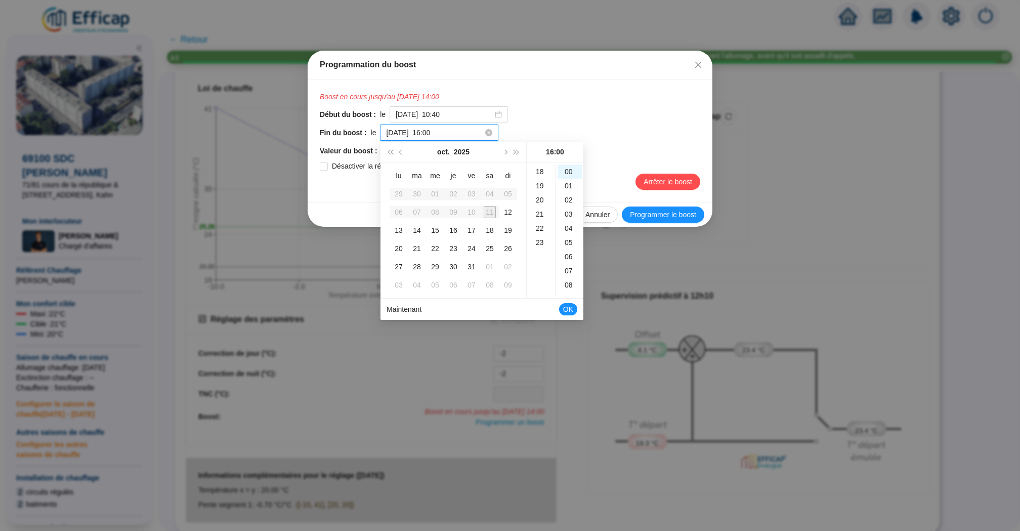
scroll to position [227, 0]
click at [539, 202] on div "18" at bounding box center [541, 200] width 24 height 14
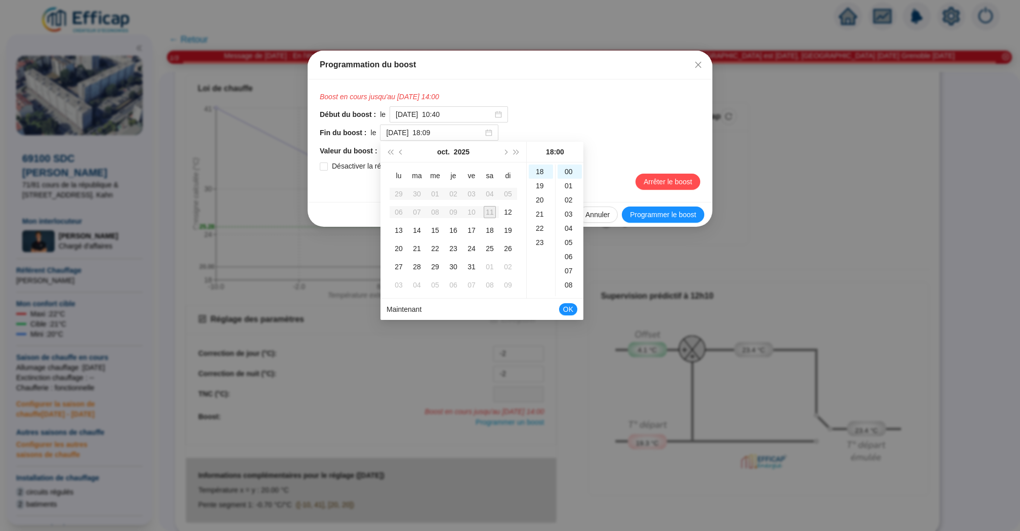
type input "2025-10-11 à 18:00"
click at [570, 310] on span "OK" at bounding box center [568, 309] width 10 height 19
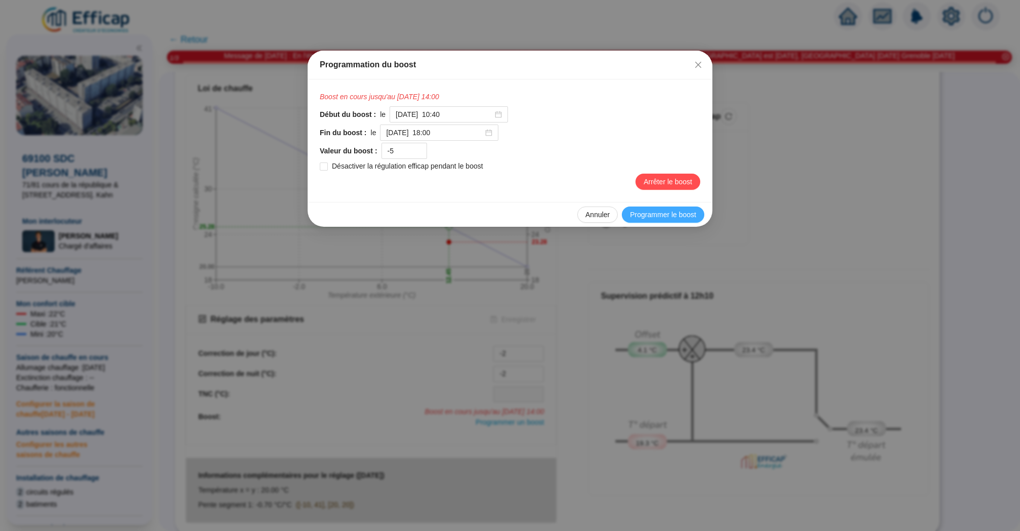
click at [677, 214] on span "Programmer le boost" at bounding box center [663, 214] width 66 height 11
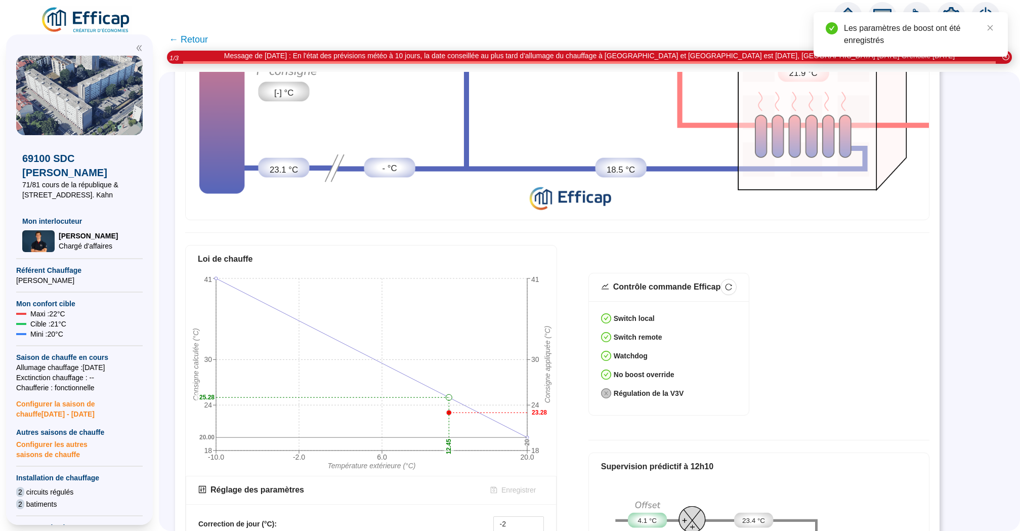
scroll to position [0, 0]
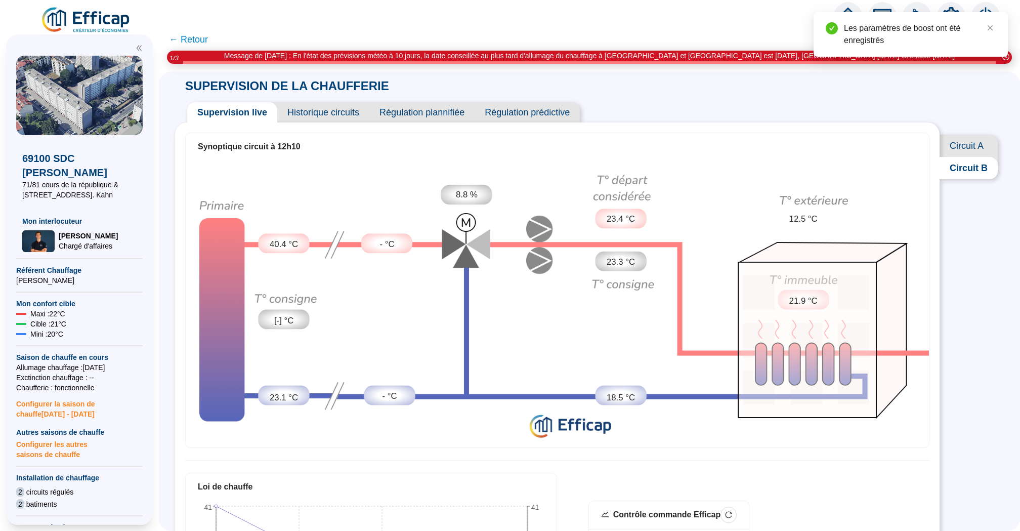
click at [967, 143] on span "Circuit A" at bounding box center [969, 146] width 58 height 22
click at [345, 107] on span "Historique circuits" at bounding box center [323, 112] width 92 height 20
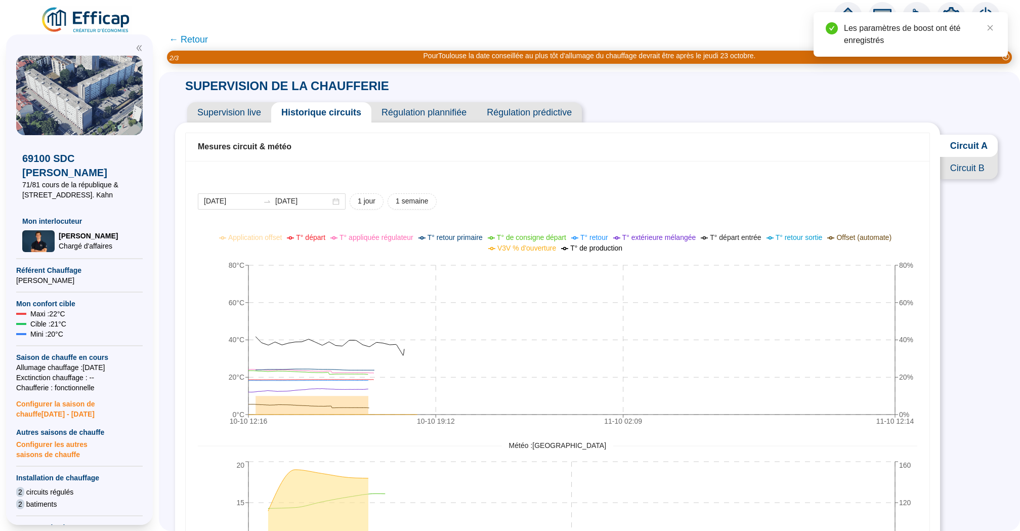
click at [237, 115] on span "Supervision live" at bounding box center [229, 112] width 84 height 20
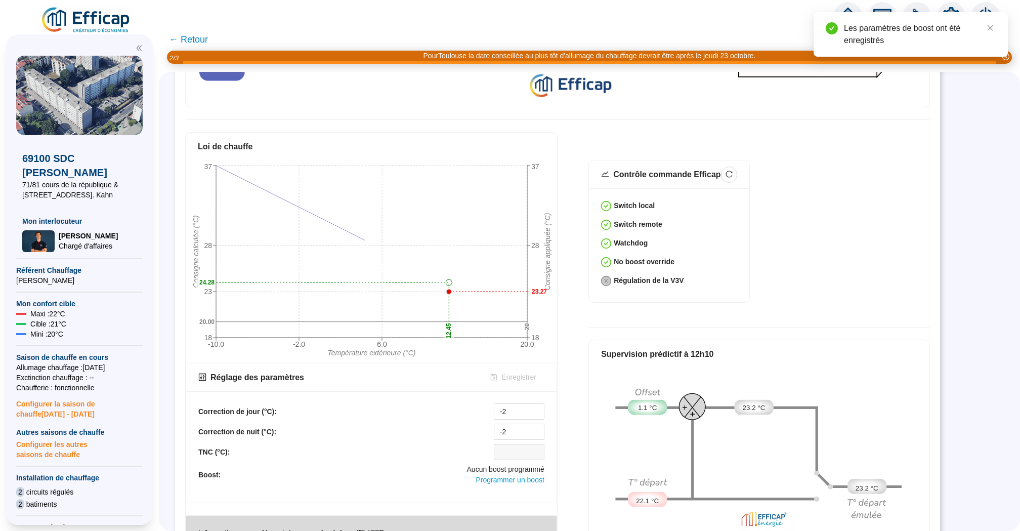
scroll to position [398, 0]
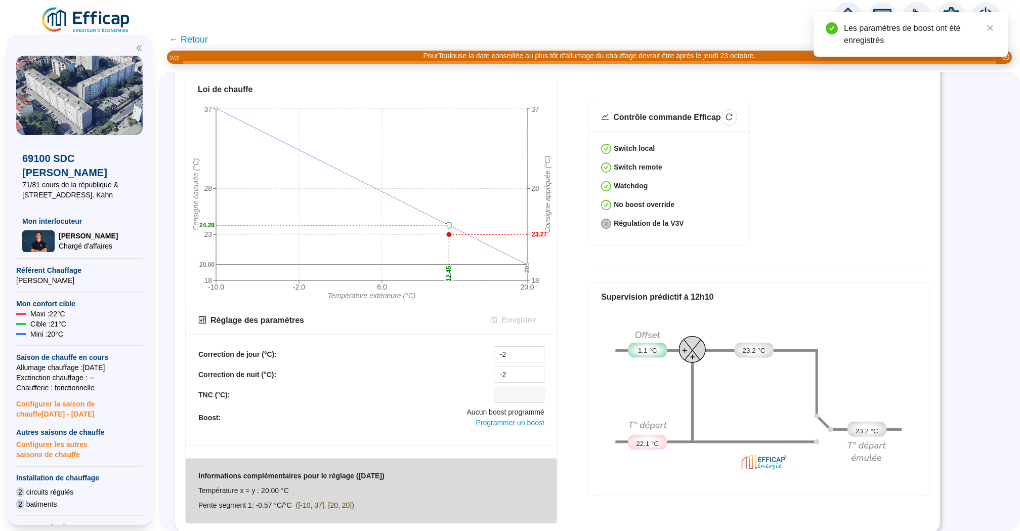
click at [512, 423] on span "Programmer un boost" at bounding box center [510, 422] width 68 height 8
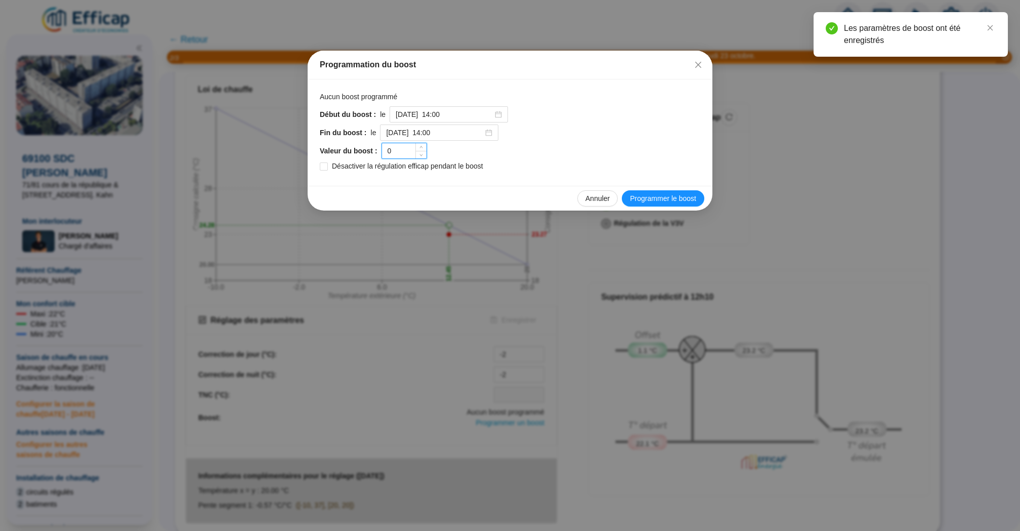
click at [412, 149] on input "0" at bounding box center [404, 150] width 45 height 15
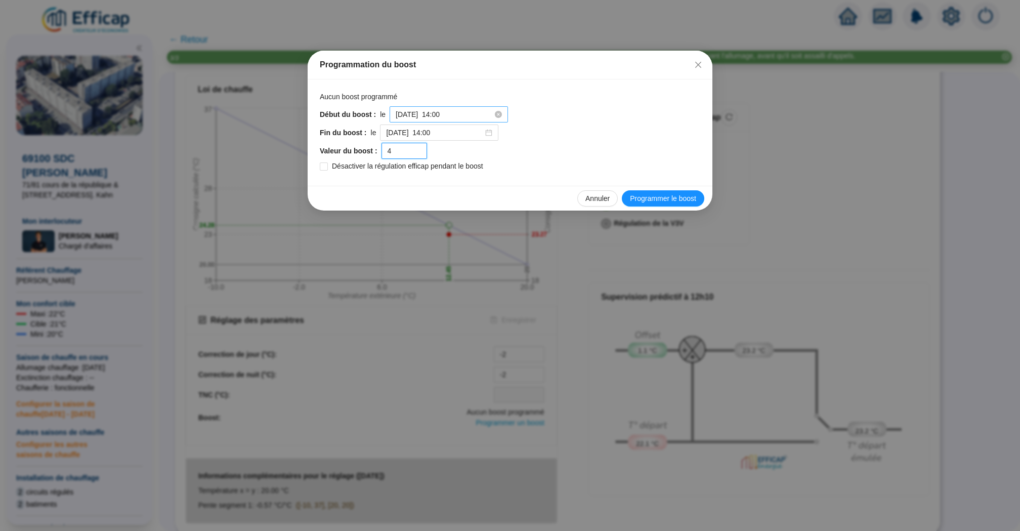
type input "4"
click at [465, 115] on input "2025-10-11 à 14:00" at bounding box center [444, 114] width 97 height 11
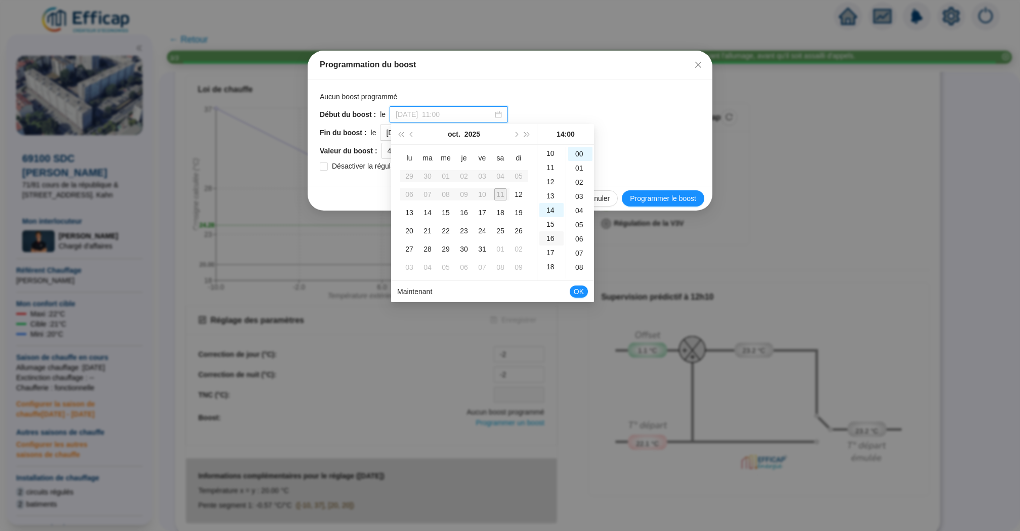
scroll to position [136, 0]
click at [551, 189] on div "12" at bounding box center [551, 188] width 24 height 14
click at [581, 233] on div "17" at bounding box center [580, 233] width 24 height 14
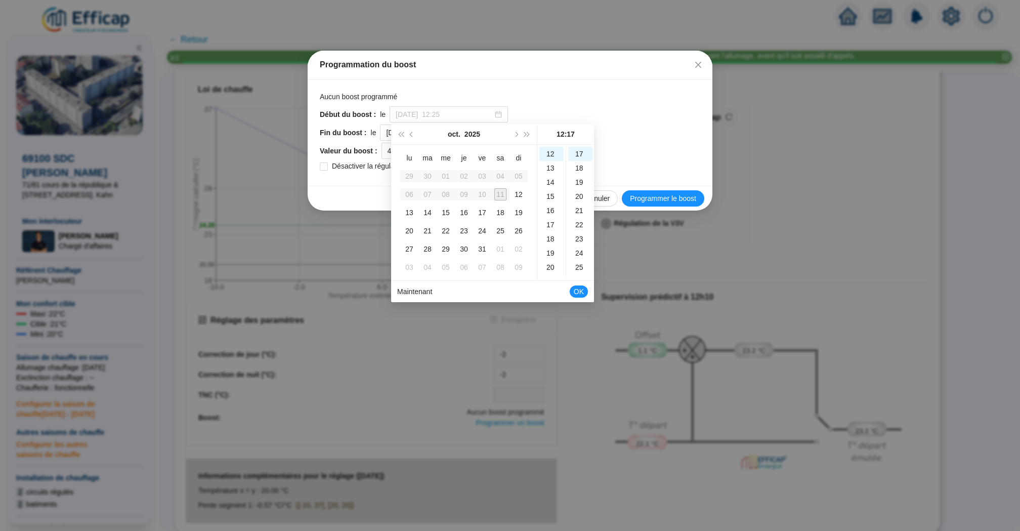
type input "2025-10-11 à 12:17"
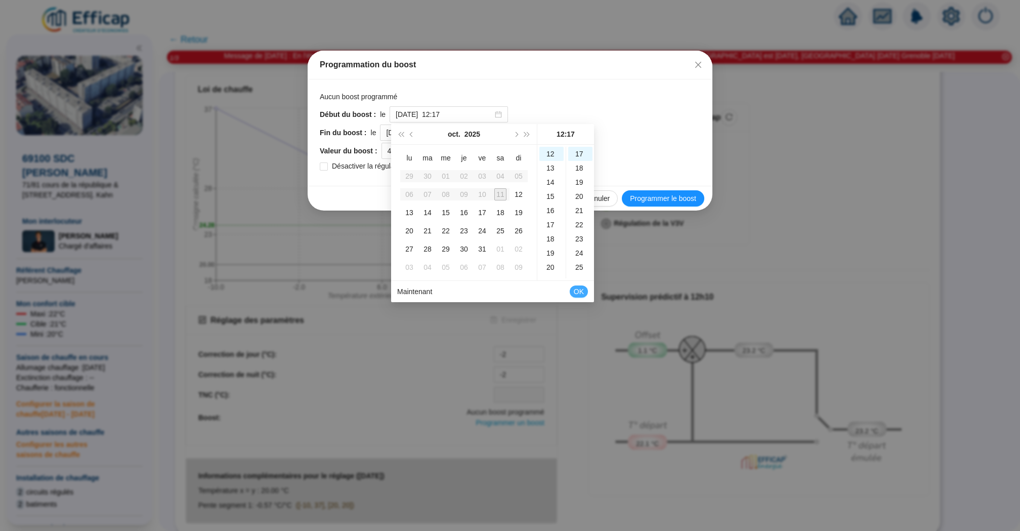
click at [583, 291] on span "OK" at bounding box center [579, 291] width 10 height 19
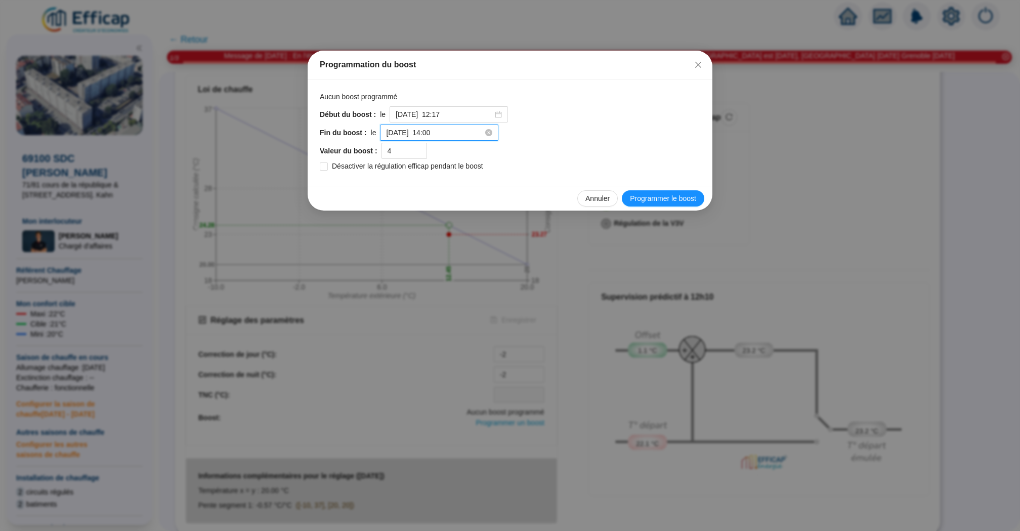
click at [448, 130] on input "2025-10-12 à 14:00" at bounding box center [434, 133] width 97 height 11
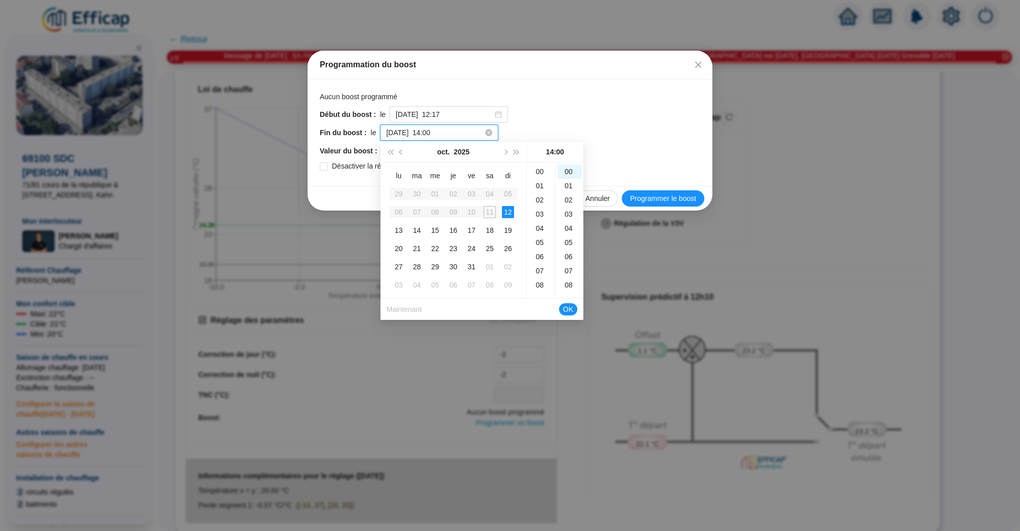
scroll to position [198, 0]
click at [540, 182] on div "18" at bounding box center [541, 182] width 24 height 14
click at [489, 211] on div "11" at bounding box center [490, 212] width 12 height 12
click at [424, 131] on input "2025-10-12 à 18:00" at bounding box center [434, 133] width 97 height 11
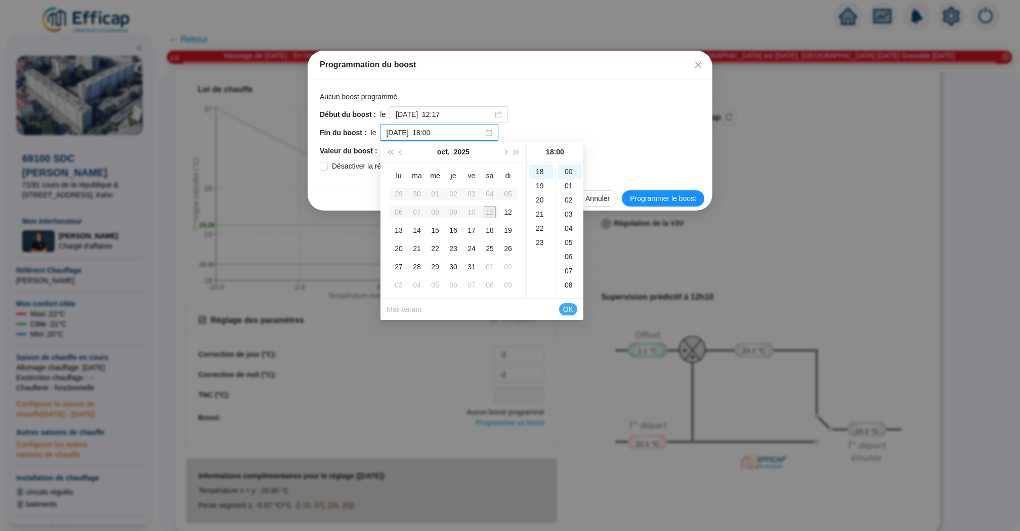
type input "2025-10-11 à 18:00"
click at [571, 308] on span "OK" at bounding box center [568, 309] width 10 height 19
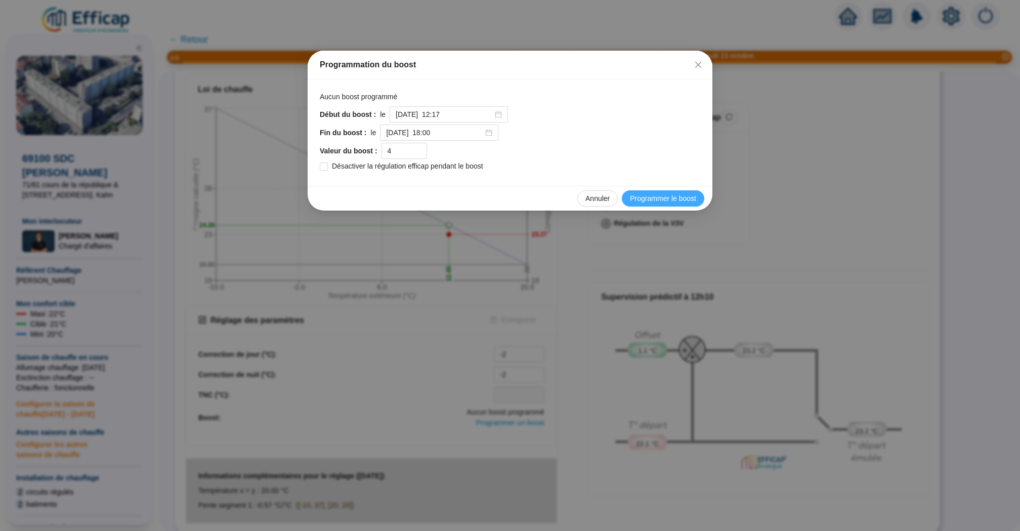
click at [651, 193] on span "Programmer le boost" at bounding box center [663, 198] width 66 height 11
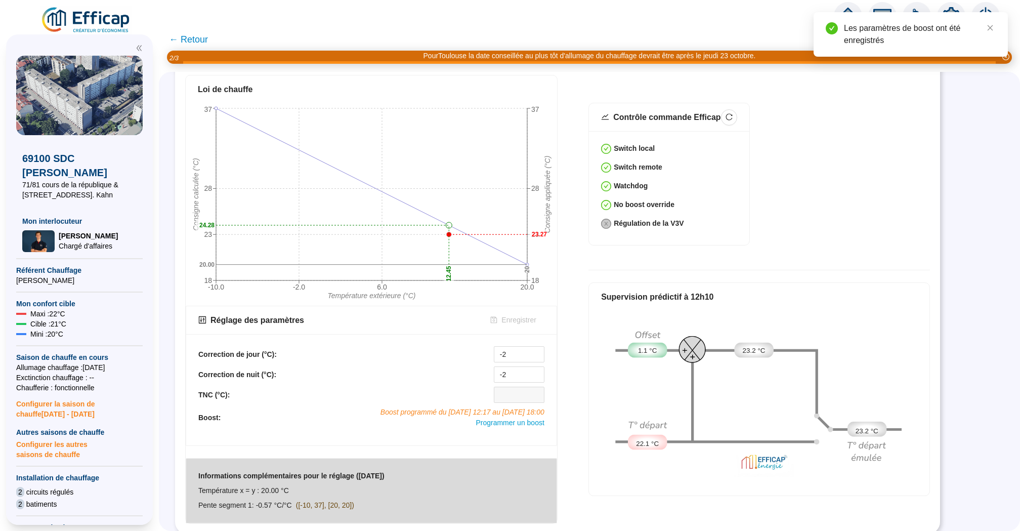
scroll to position [386, 0]
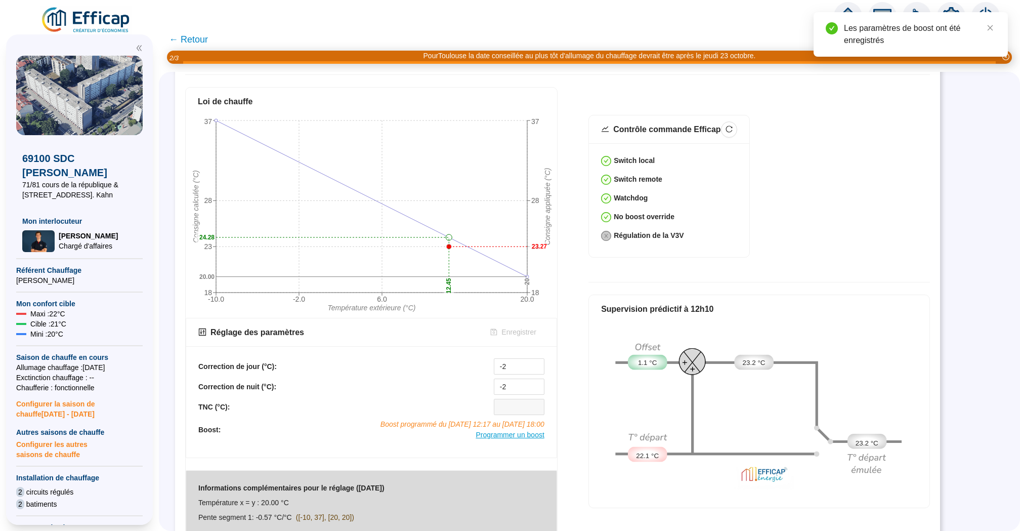
click at [505, 431] on span "Programmer un boost" at bounding box center [510, 435] width 68 height 8
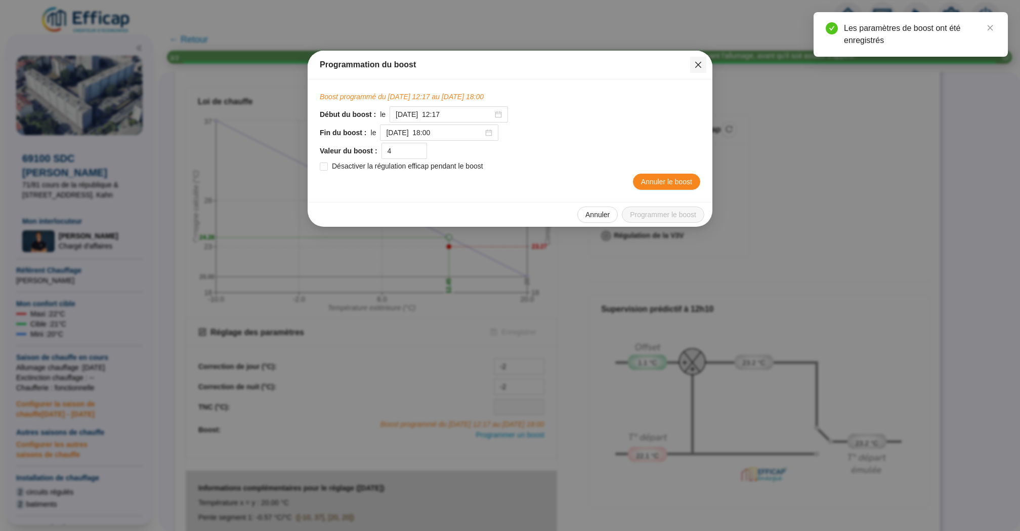
click at [697, 63] on icon "close" at bounding box center [698, 65] width 8 height 8
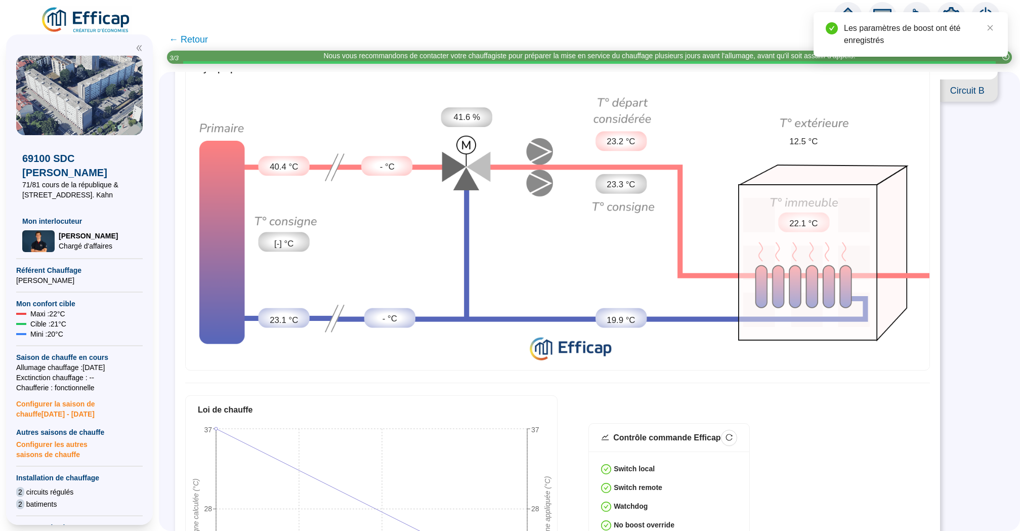
scroll to position [0, 0]
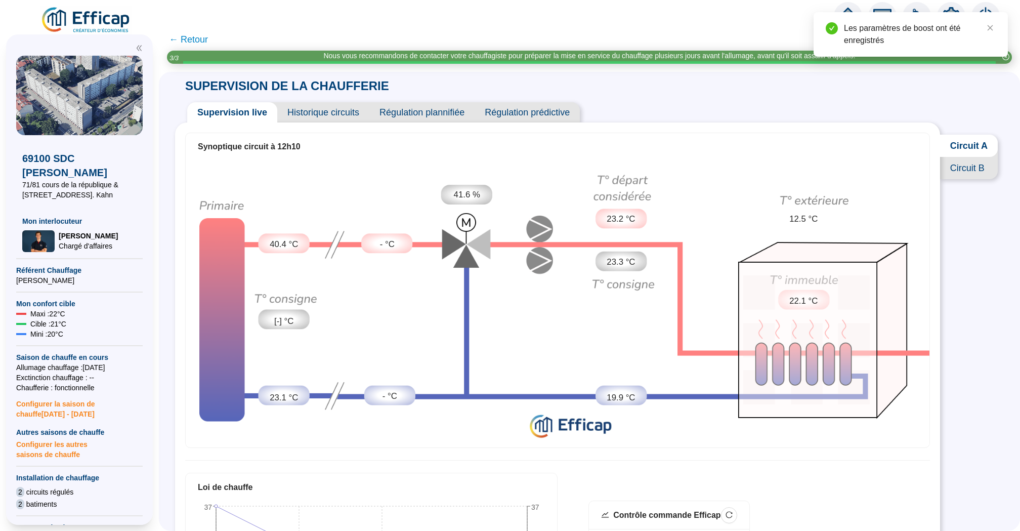
click at [953, 169] on span "Circuit B" at bounding box center [969, 168] width 58 height 22
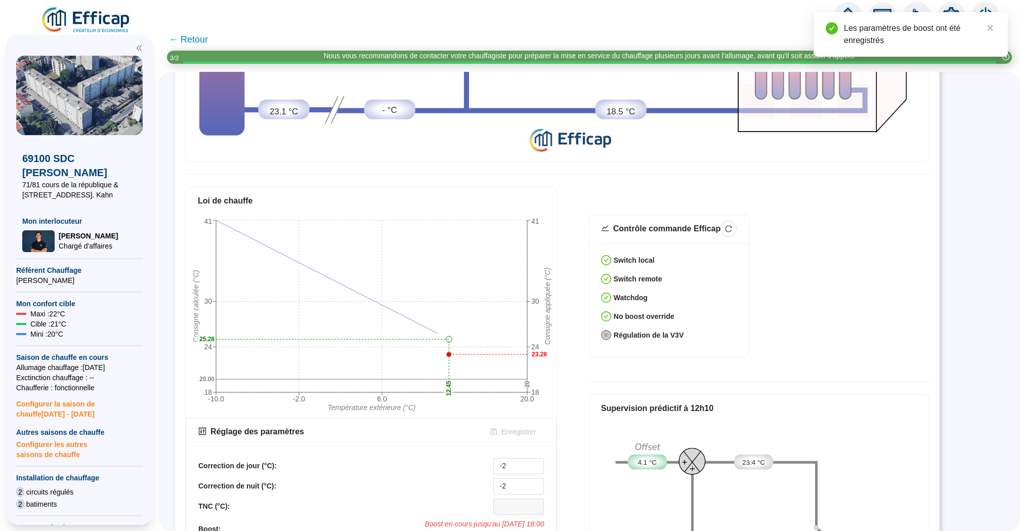
scroll to position [398, 0]
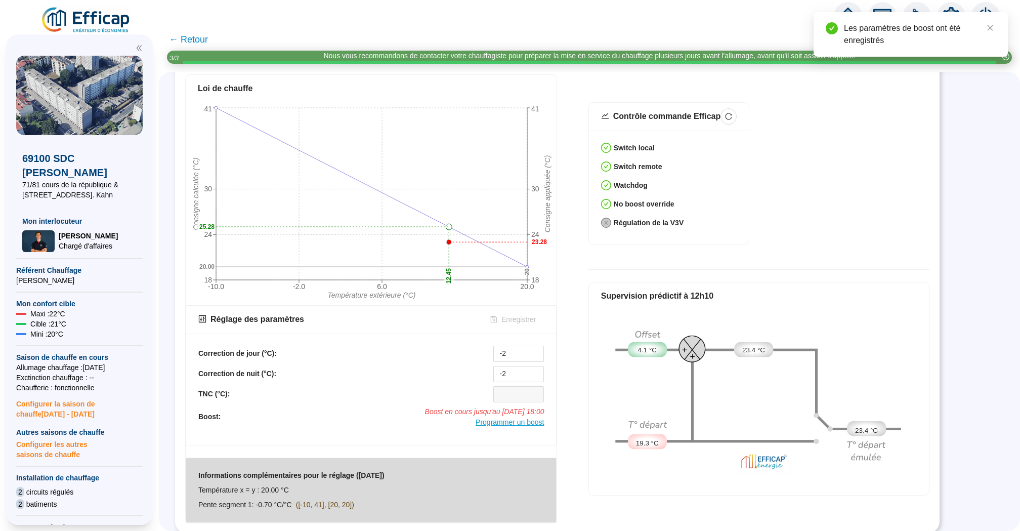
click at [532, 421] on span "Programmer un boost" at bounding box center [510, 422] width 68 height 8
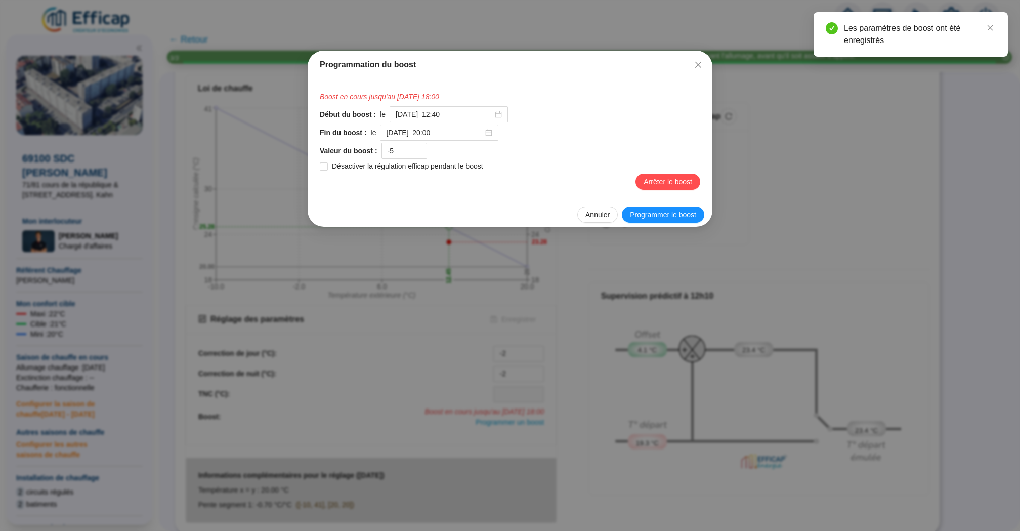
click at [699, 63] on icon "close" at bounding box center [698, 65] width 8 height 8
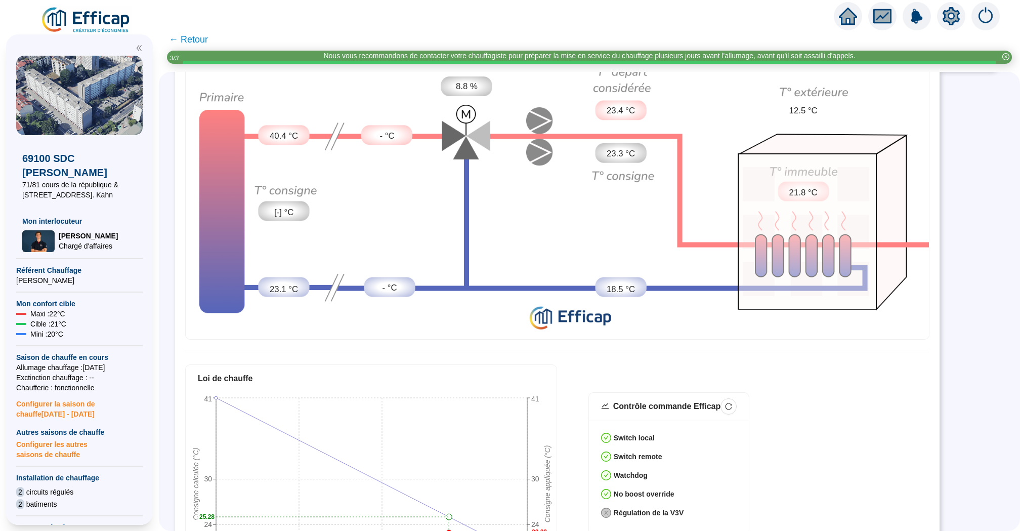
scroll to position [47, 0]
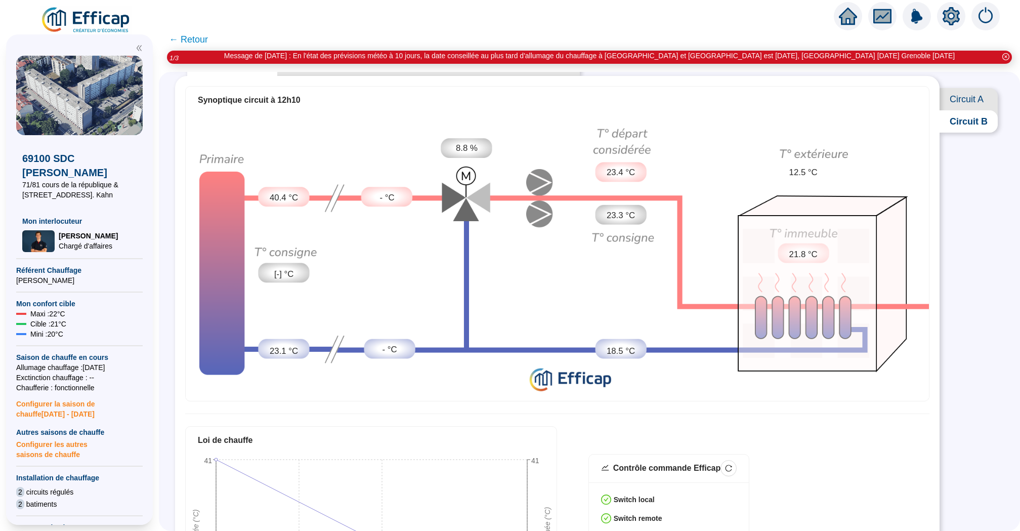
click at [951, 106] on span "Circuit A" at bounding box center [969, 99] width 58 height 22
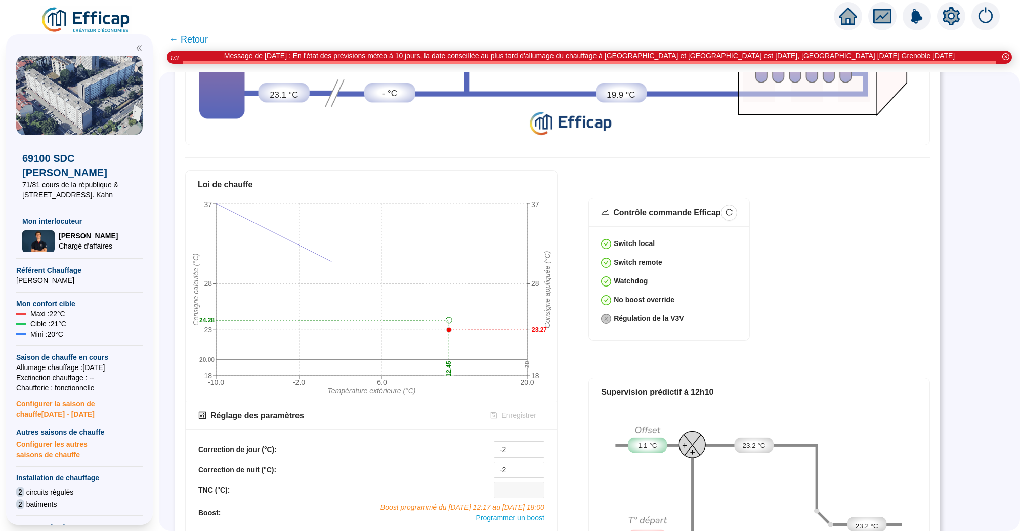
scroll to position [398, 0]
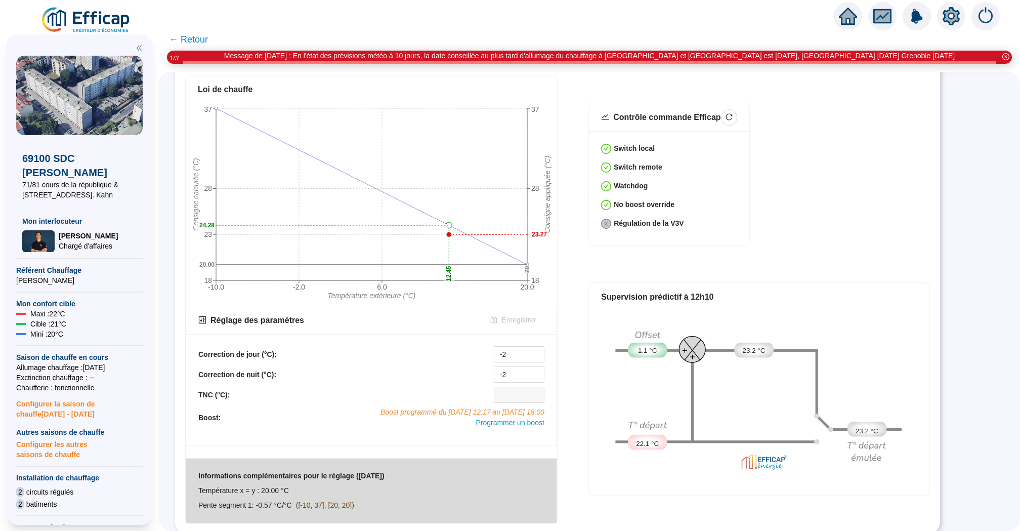
click at [524, 420] on span "Programmer un boost" at bounding box center [510, 422] width 68 height 8
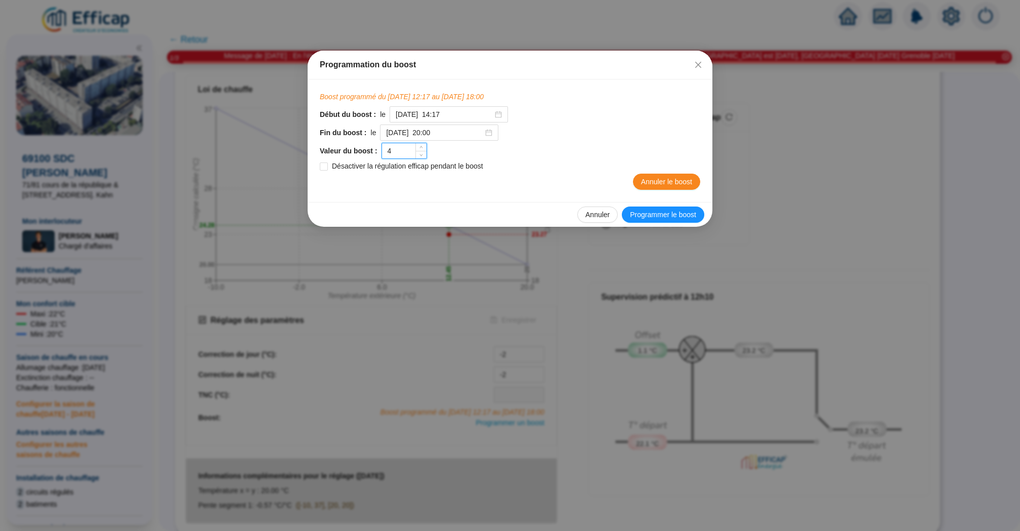
click at [385, 151] on input "4" at bounding box center [404, 150] width 45 height 15
type input "-4"
click at [664, 209] on span "Programmer le boost" at bounding box center [663, 214] width 66 height 11
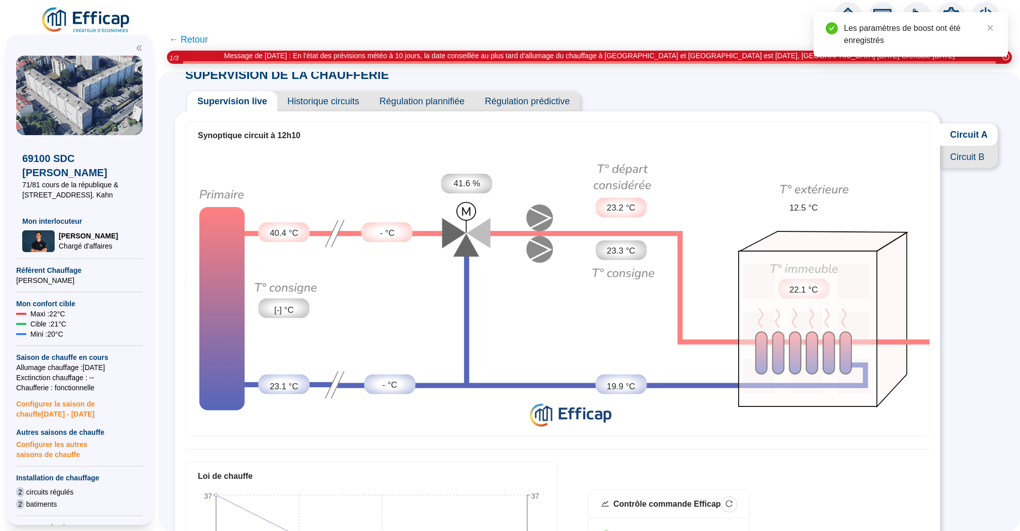
scroll to position [0, 0]
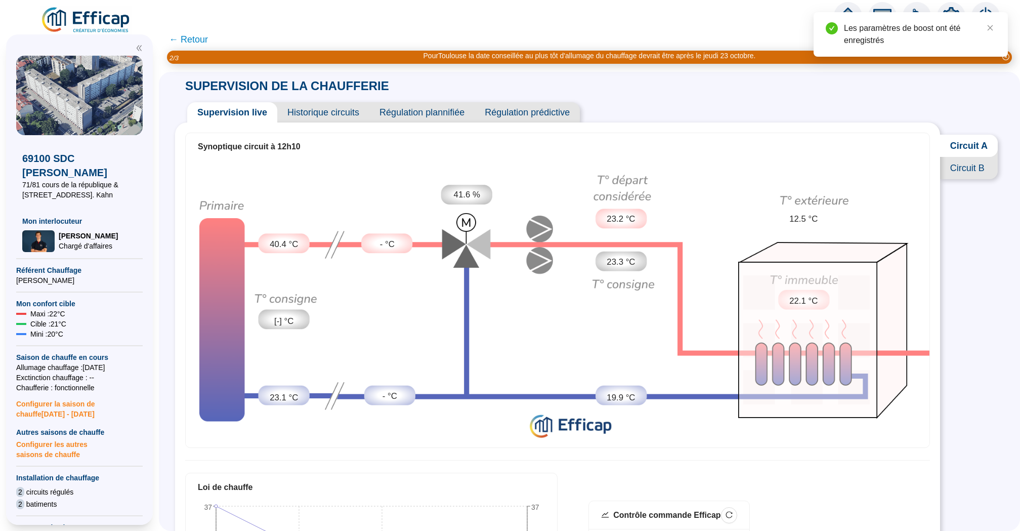
click at [309, 111] on span "Historique circuits" at bounding box center [323, 112] width 92 height 20
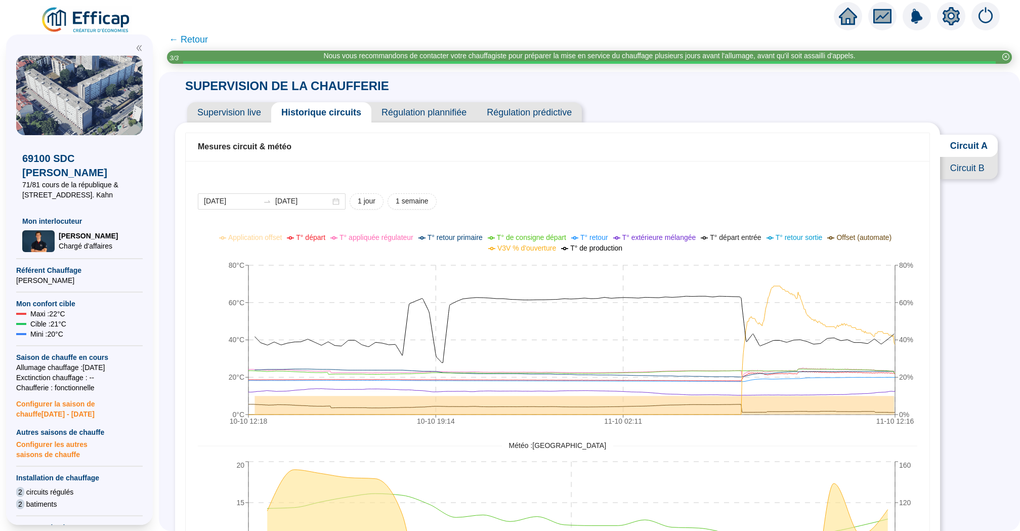
click at [852, 14] on icon "home" at bounding box center [848, 16] width 18 height 14
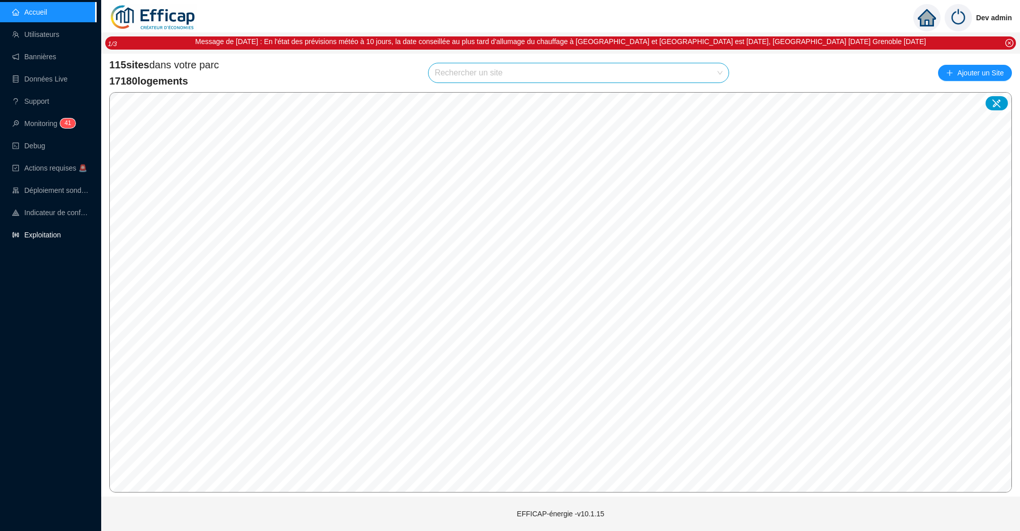
click at [38, 237] on link "Exploitation" at bounding box center [36, 235] width 49 height 8
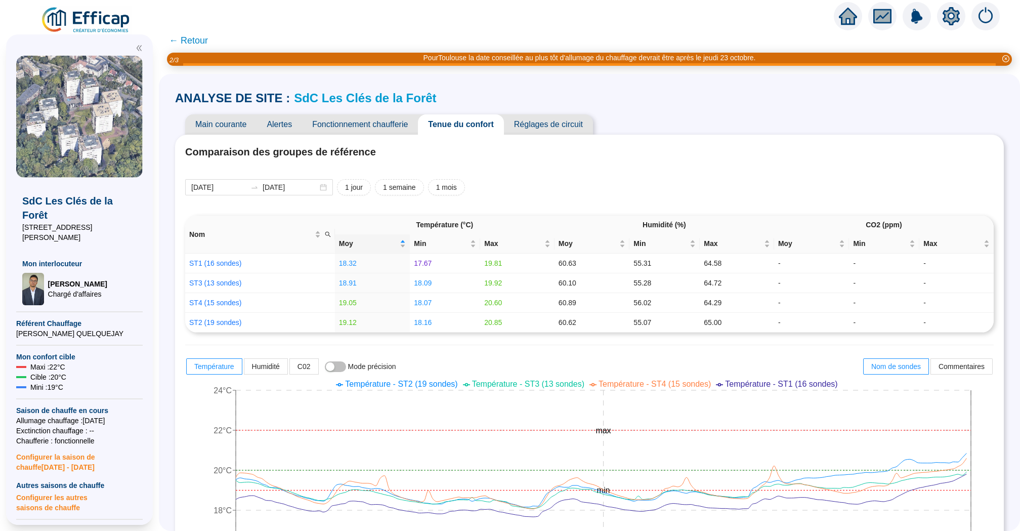
click at [194, 38] on span "← Retour" at bounding box center [188, 40] width 39 height 14
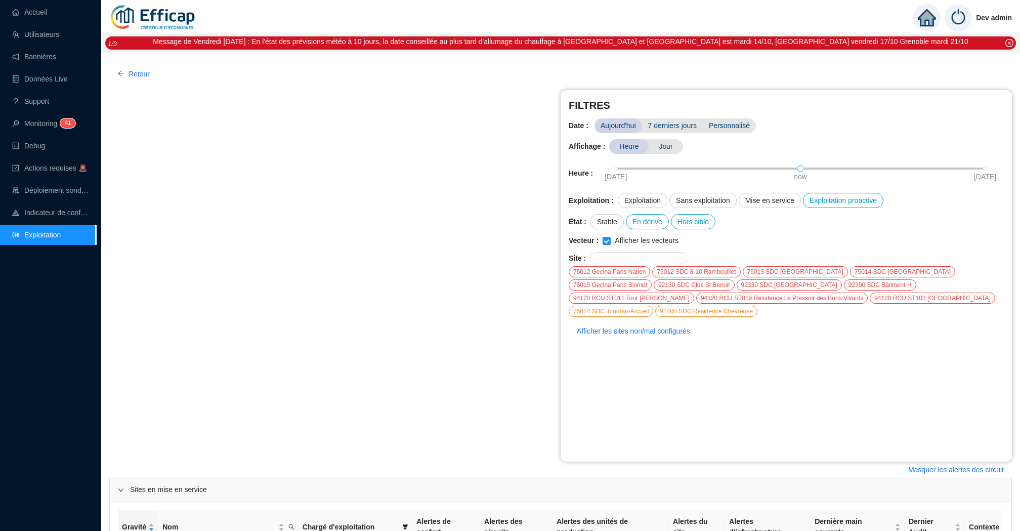
scroll to position [267, 0]
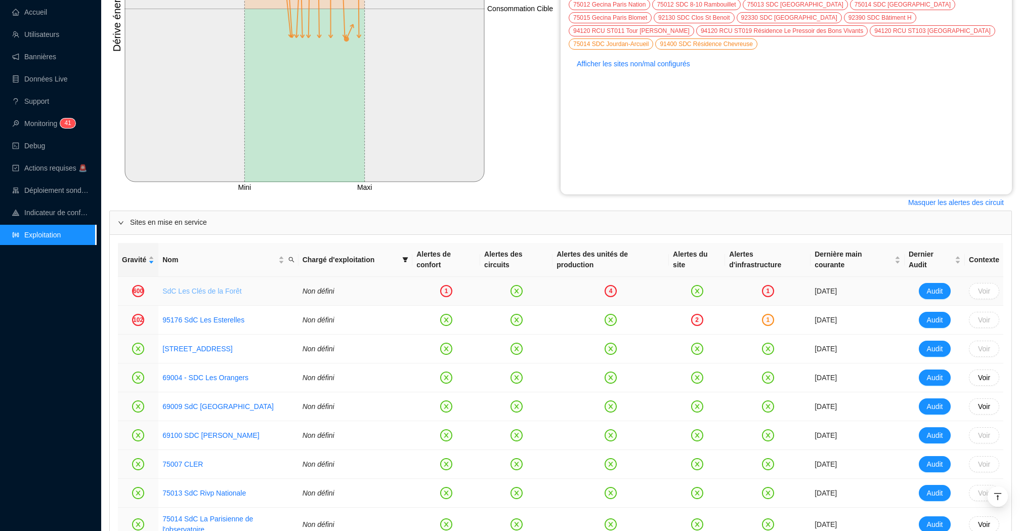
click at [182, 290] on link "SdC Les Clés de la Forêt" at bounding box center [201, 291] width 79 height 8
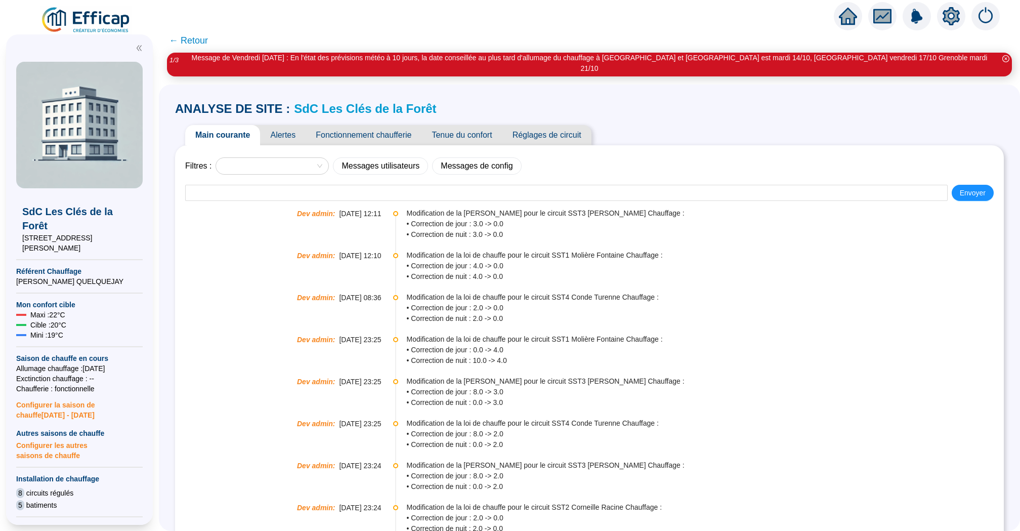
click at [286, 129] on span "Alertes" at bounding box center [283, 135] width 46 height 20
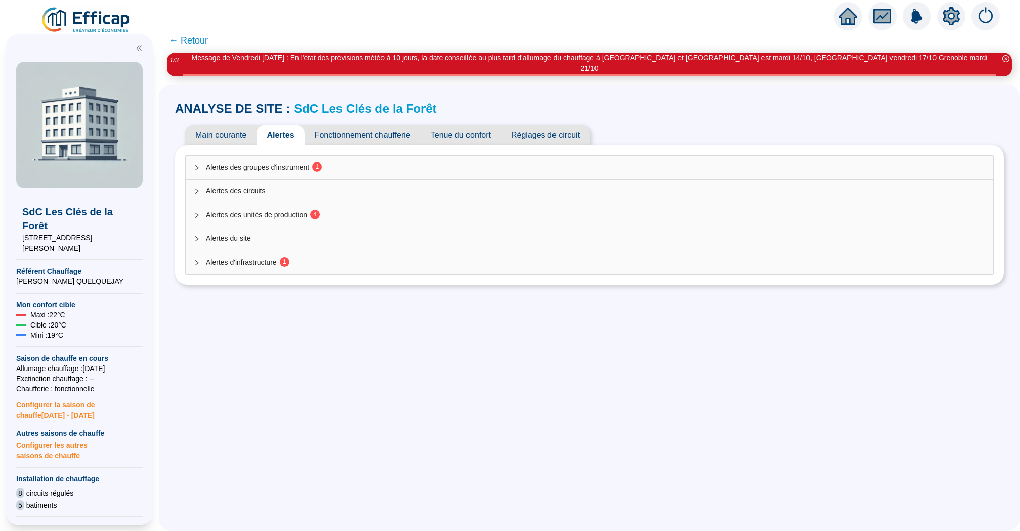
click at [395, 156] on div "Alertes des groupes d'instrument 1" at bounding box center [590, 167] width 808 height 23
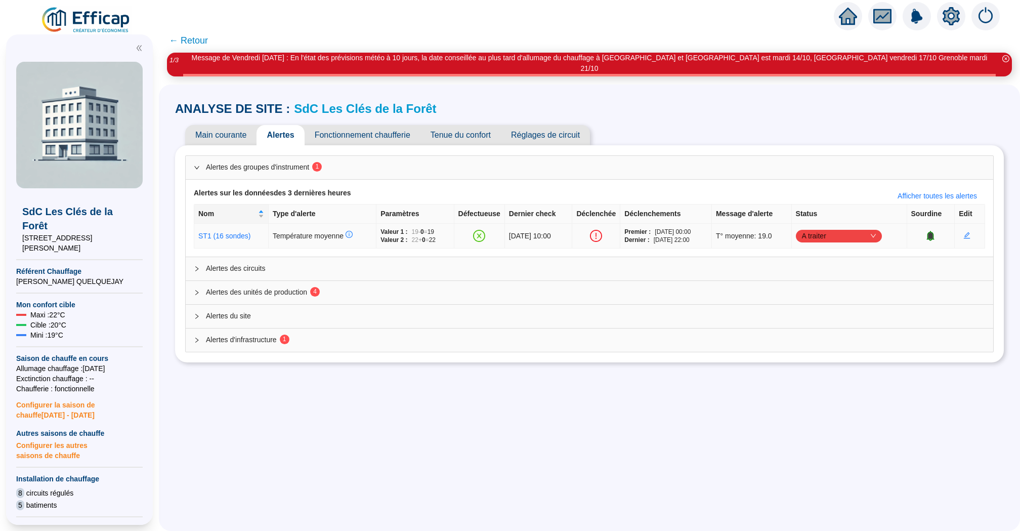
click at [876, 228] on span "A traiter" at bounding box center [839, 235] width 74 height 15
click at [865, 274] on div "Traité" at bounding box center [855, 275] width 70 height 11
click at [414, 287] on span "Alertes des unités de production 4" at bounding box center [595, 292] width 779 height 11
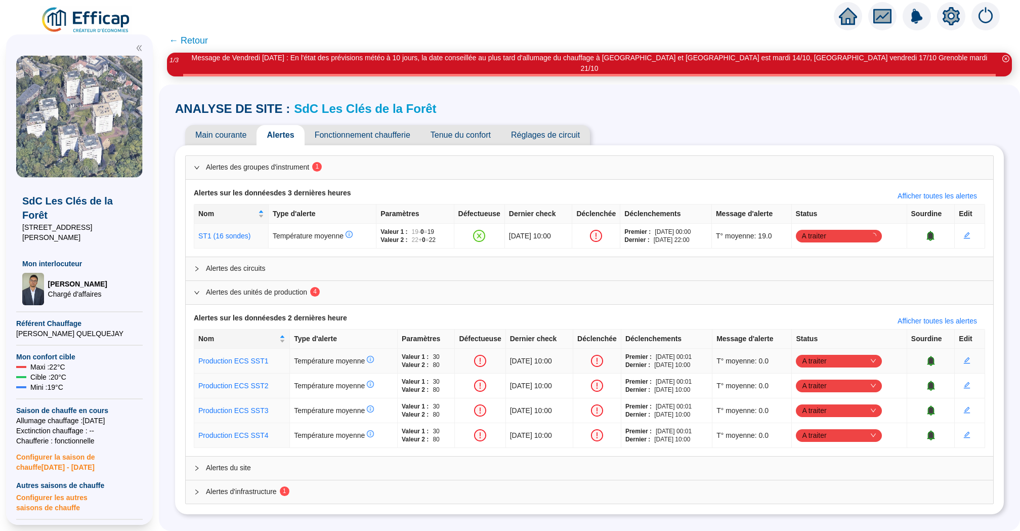
click at [879, 346] on div "Alertes des unités de production 4 Alertes sur les données des 2 dernières heur…" at bounding box center [590, 369] width 808 height 176
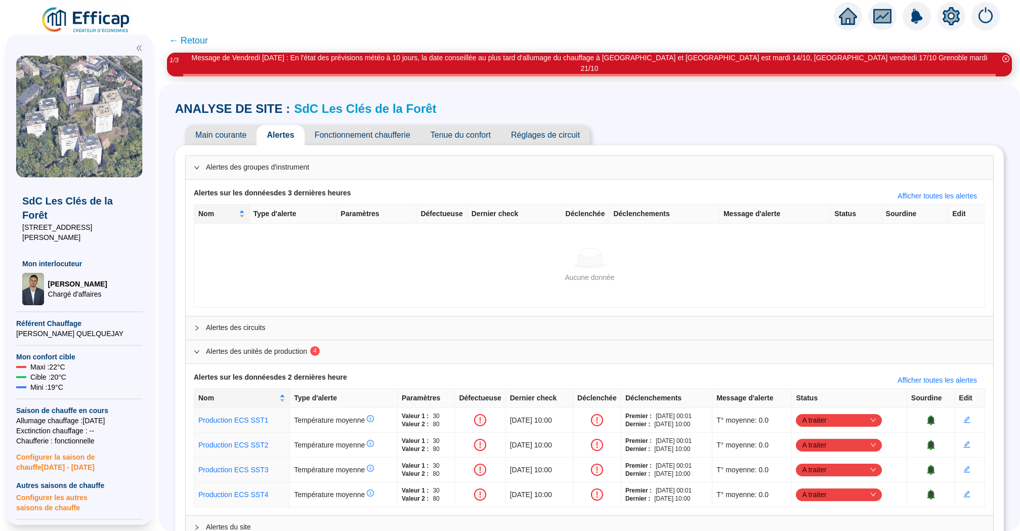
click at [877, 389] on th "Status" at bounding box center [849, 398] width 115 height 19
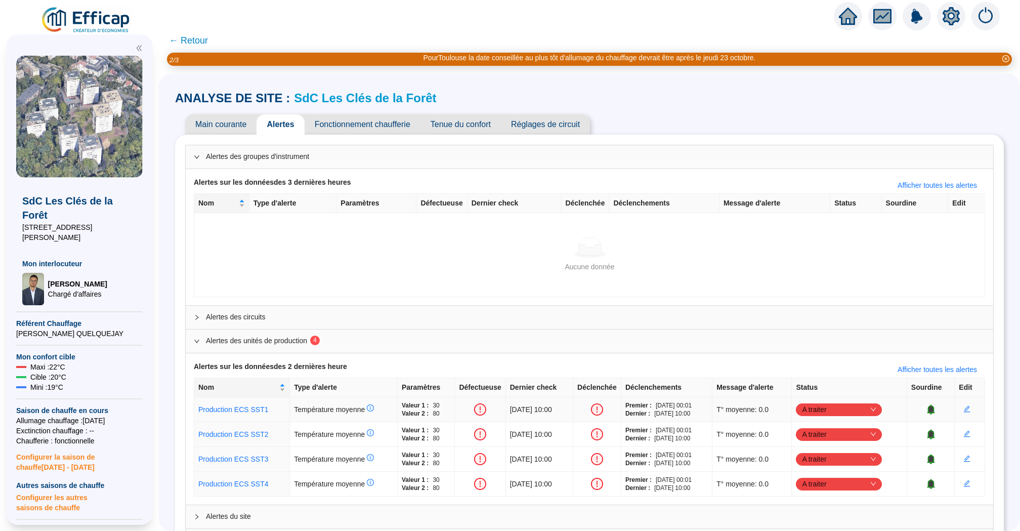
click at [933, 402] on td at bounding box center [931, 409] width 48 height 25
click at [934, 408] on icon "bell" at bounding box center [930, 408] width 7 height 7
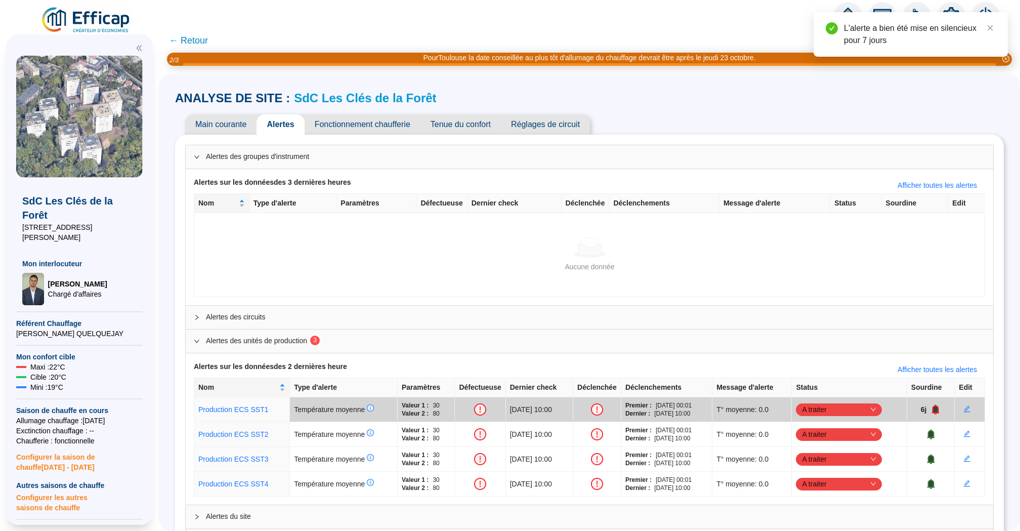
click at [194, 39] on span "← Retour" at bounding box center [188, 40] width 39 height 14
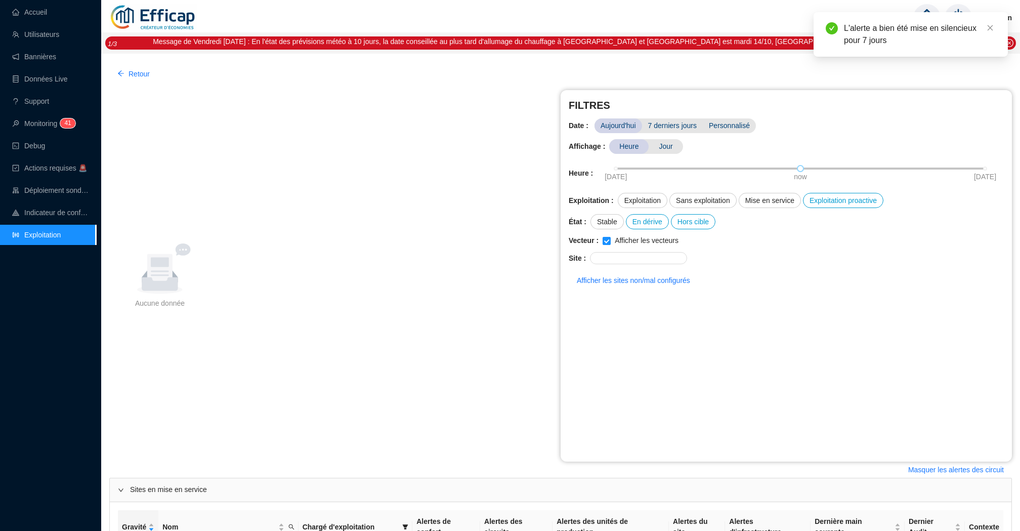
scroll to position [267, 0]
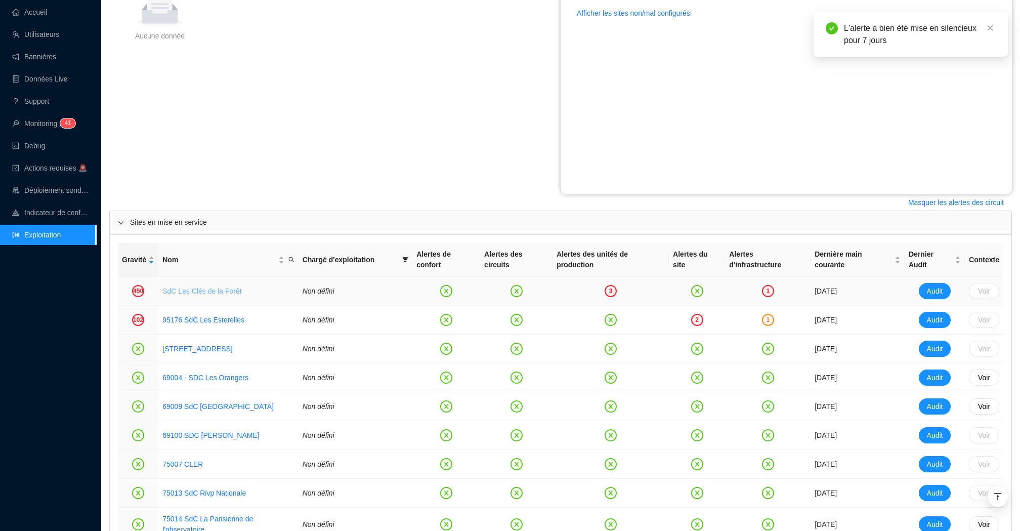
click at [204, 290] on link "SdC Les Clés de la Forêt" at bounding box center [201, 291] width 79 height 8
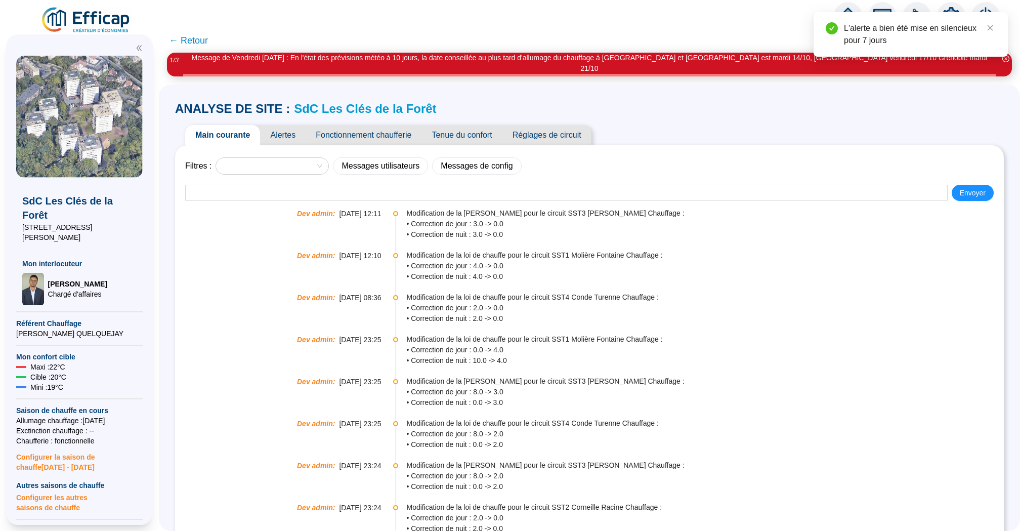
click at [279, 125] on span "Alertes" at bounding box center [283, 135] width 46 height 20
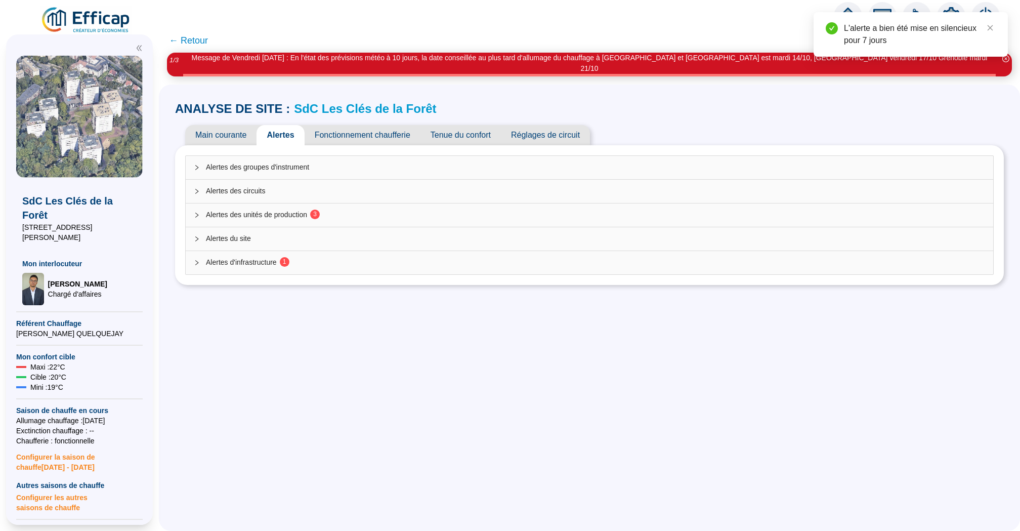
click at [349, 209] on div "Alertes des unités de production 3" at bounding box center [590, 214] width 808 height 23
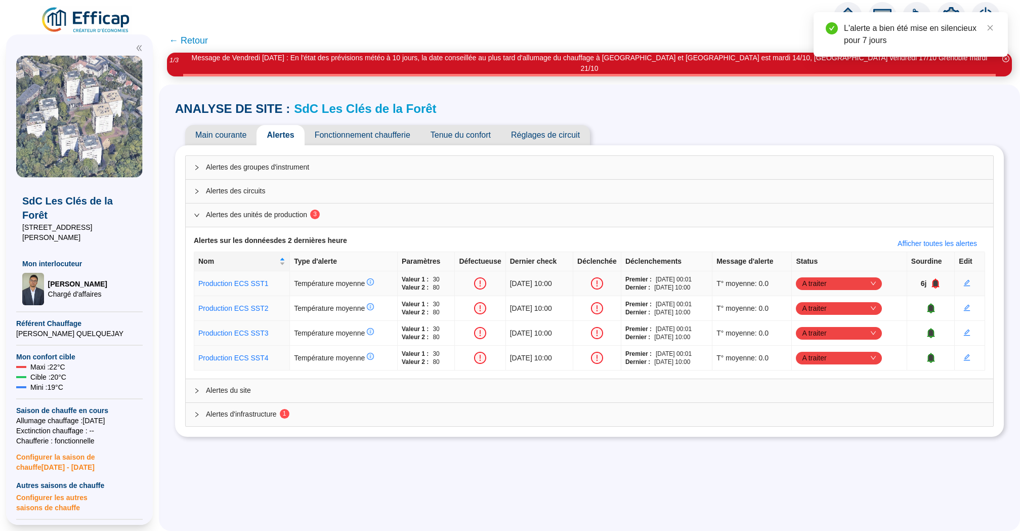
click at [947, 277] on td "6j" at bounding box center [931, 283] width 48 height 25
click at [939, 278] on icon "bell" at bounding box center [936, 283] width 8 height 10
click at [939, 272] on td at bounding box center [931, 283] width 48 height 25
click at [939, 278] on icon "bell" at bounding box center [938, 283] width 10 height 10
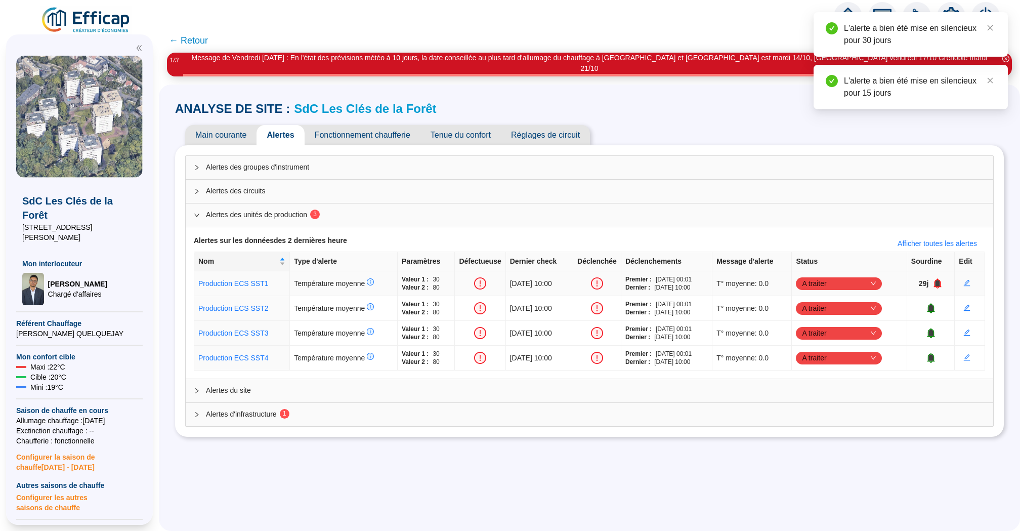
click at [940, 278] on icon "bell" at bounding box center [938, 283] width 8 height 10
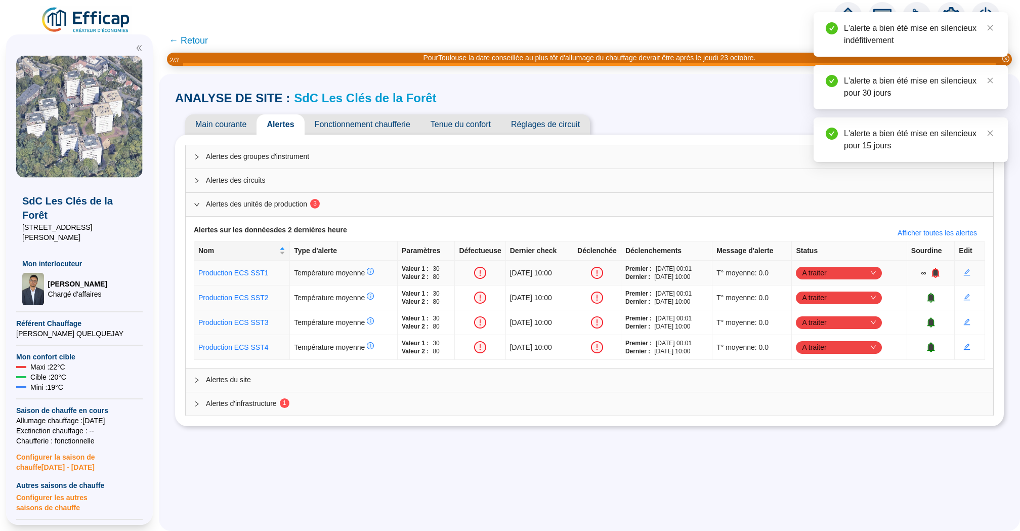
click at [939, 273] on icon "bell" at bounding box center [935, 272] width 7 height 7
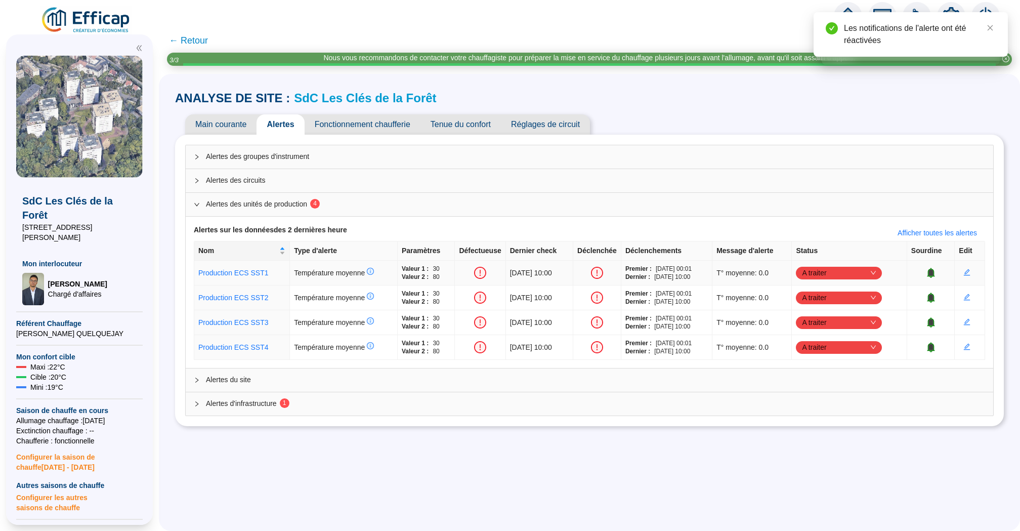
drag, startPoint x: 764, startPoint y: 272, endPoint x: 691, endPoint y: 272, distance: 73.4
click at [692, 272] on tr "Production ECS SST1 Température moyenne Valeur 1 : 30 Valeur 2 : 80 11/10/2025 …" at bounding box center [589, 273] width 791 height 25
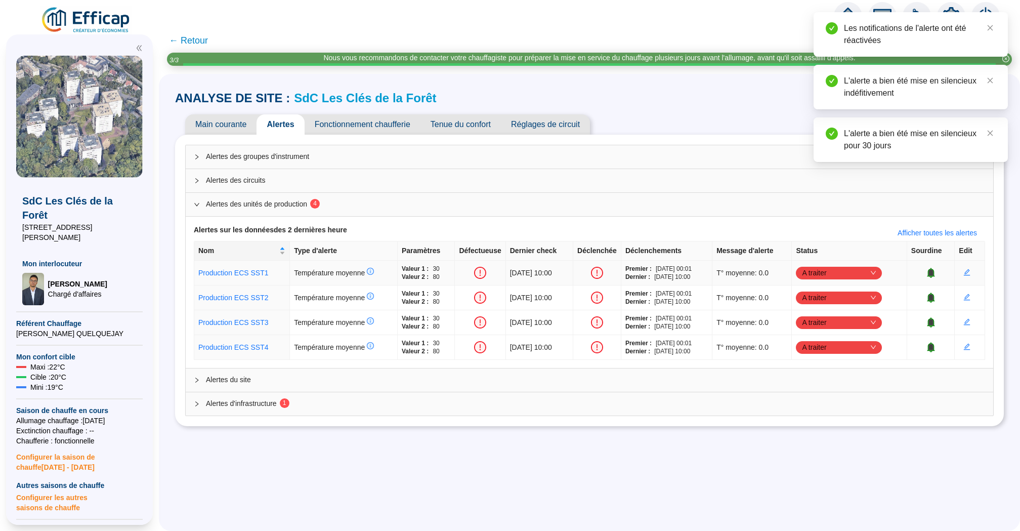
click at [490, 265] on td at bounding box center [480, 273] width 51 height 25
drag, startPoint x: 519, startPoint y: 266, endPoint x: 687, endPoint y: 276, distance: 168.3
click at [687, 276] on tr "Production ECS SST1 Température moyenne Valeur 1 : 30 Valeur 2 : 80 11/10/2025 …" at bounding box center [589, 273] width 791 height 25
click at [690, 278] on span "11/10/2025 - 10:00" at bounding box center [672, 277] width 36 height 8
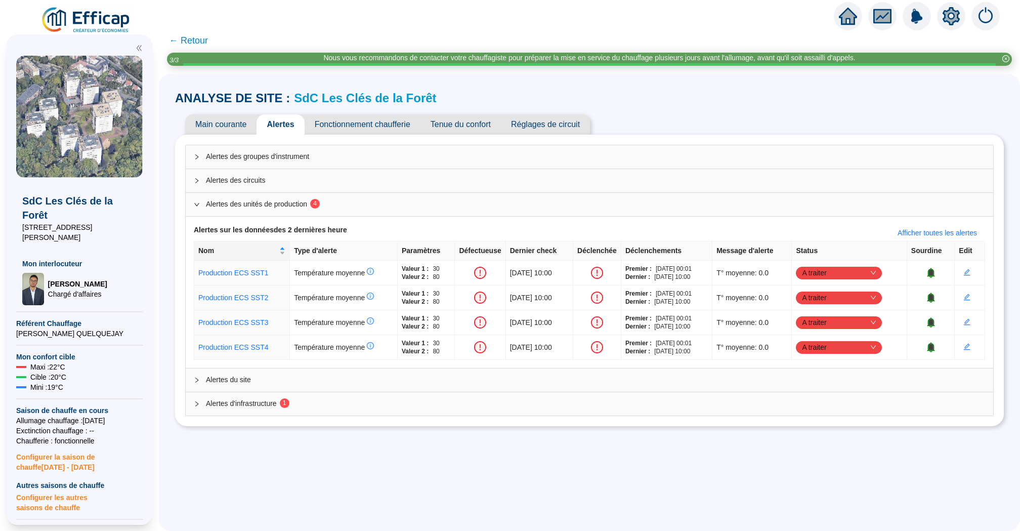
click at [191, 41] on span "← Retour" at bounding box center [188, 40] width 39 height 14
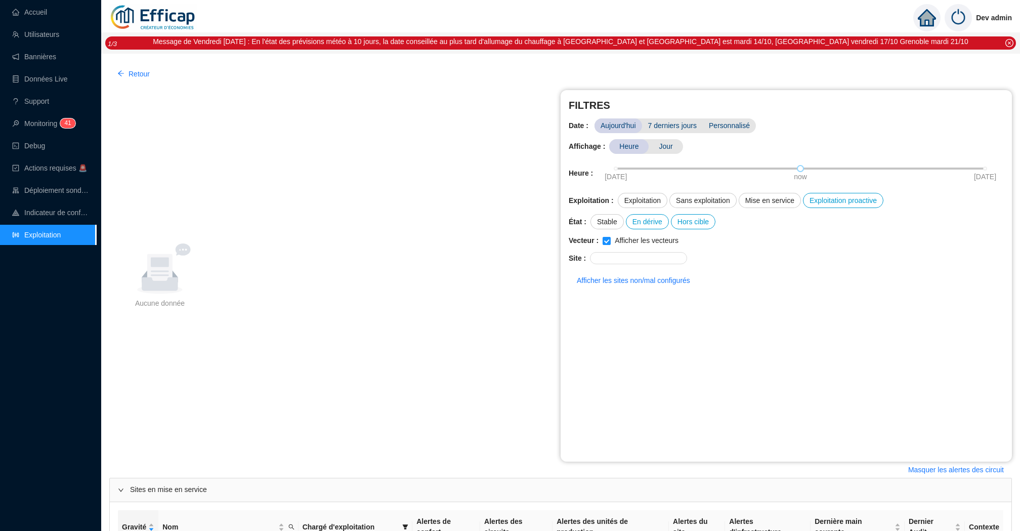
scroll to position [267, 0]
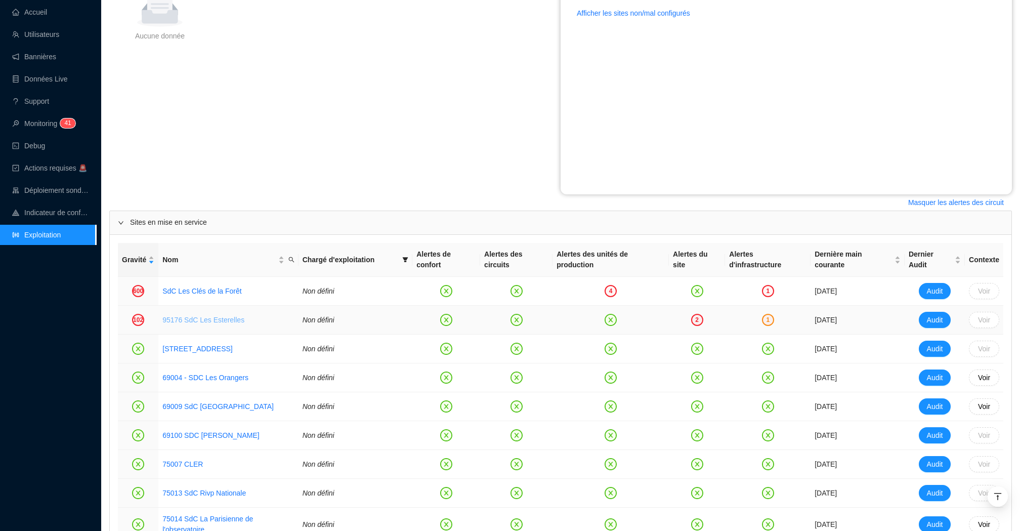
click at [230, 319] on link "95176 SdC Les Esterelles" at bounding box center [203, 320] width 82 height 8
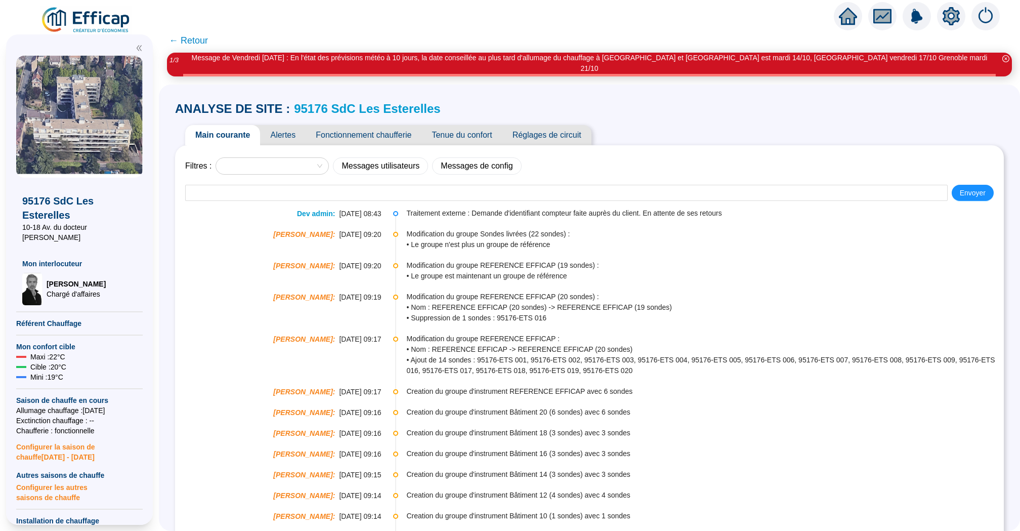
click at [299, 126] on span "Alertes" at bounding box center [283, 135] width 46 height 20
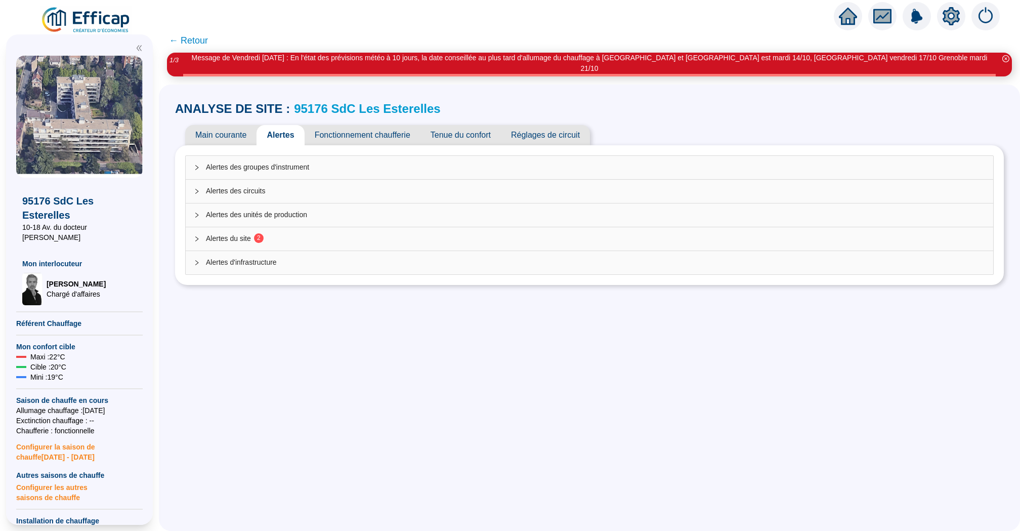
click at [392, 235] on div "Alertes du site 2" at bounding box center [590, 238] width 808 height 23
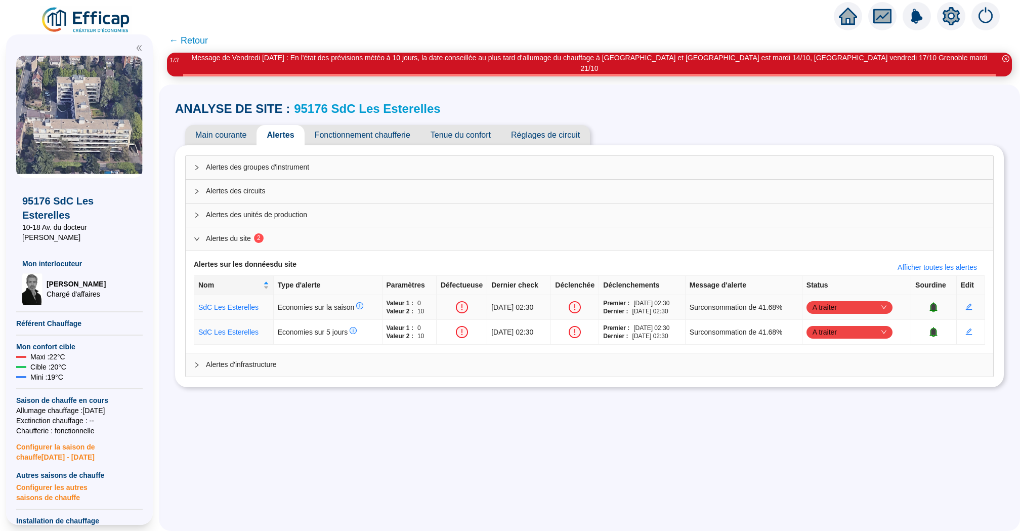
click at [937, 303] on icon "bell" at bounding box center [934, 306] width 7 height 7
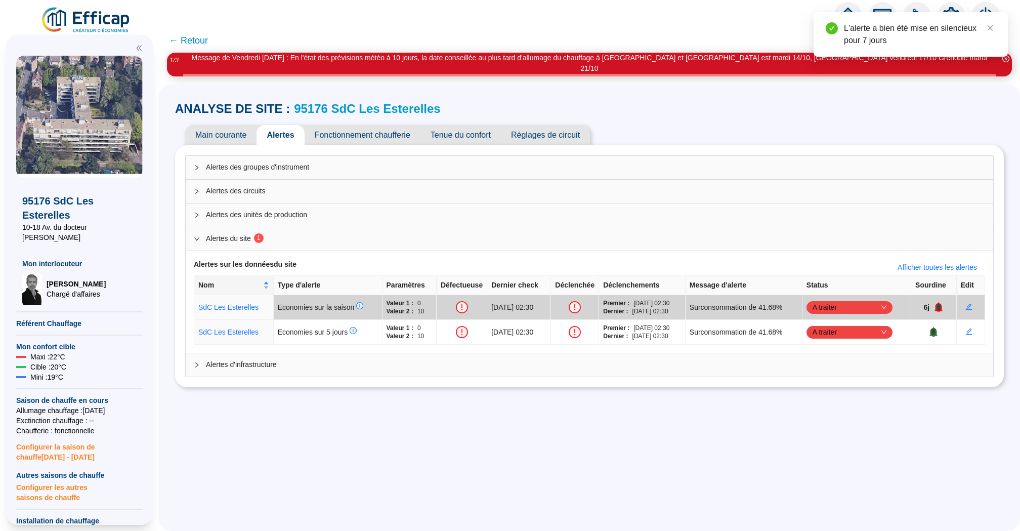
click at [190, 37] on span "← Retour" at bounding box center [188, 40] width 39 height 14
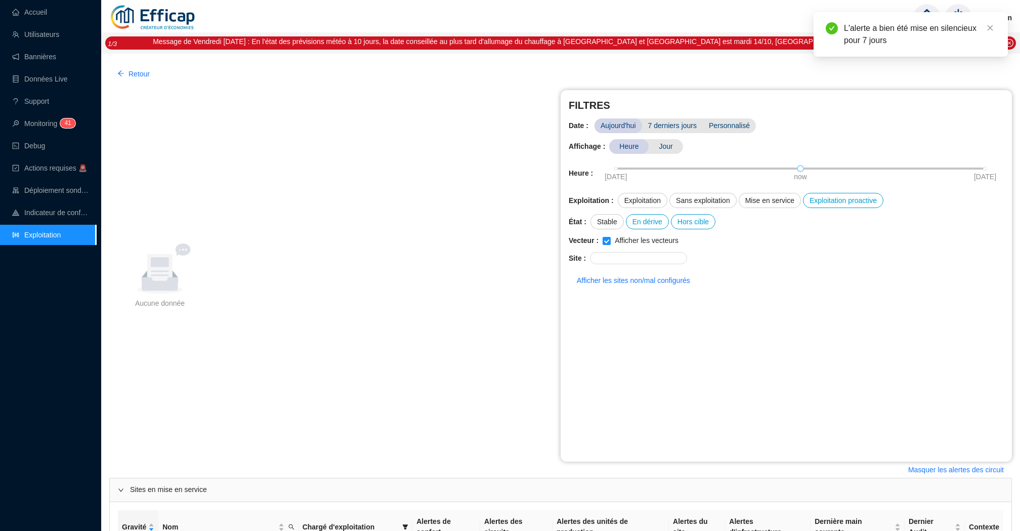
scroll to position [267, 0]
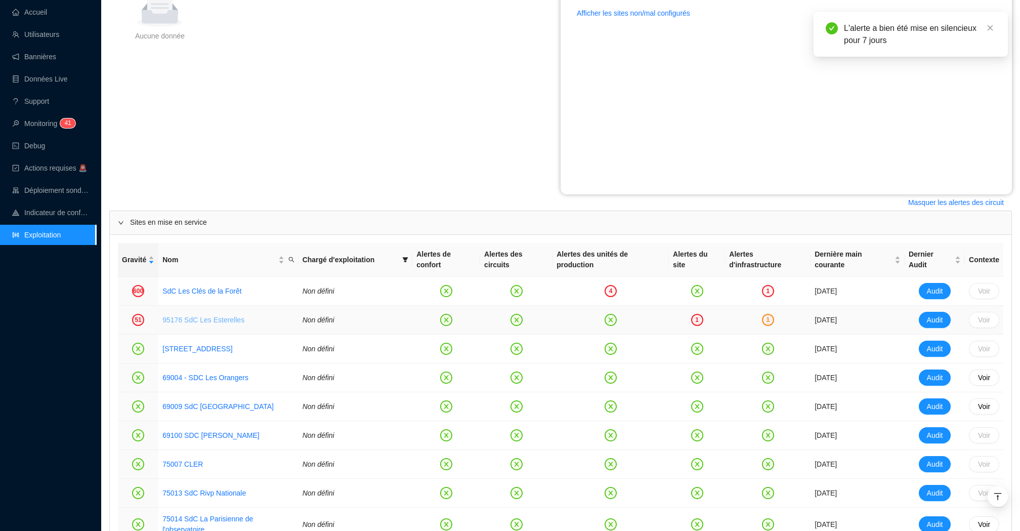
click at [227, 319] on link "95176 SdC Les Esterelles" at bounding box center [203, 320] width 82 height 8
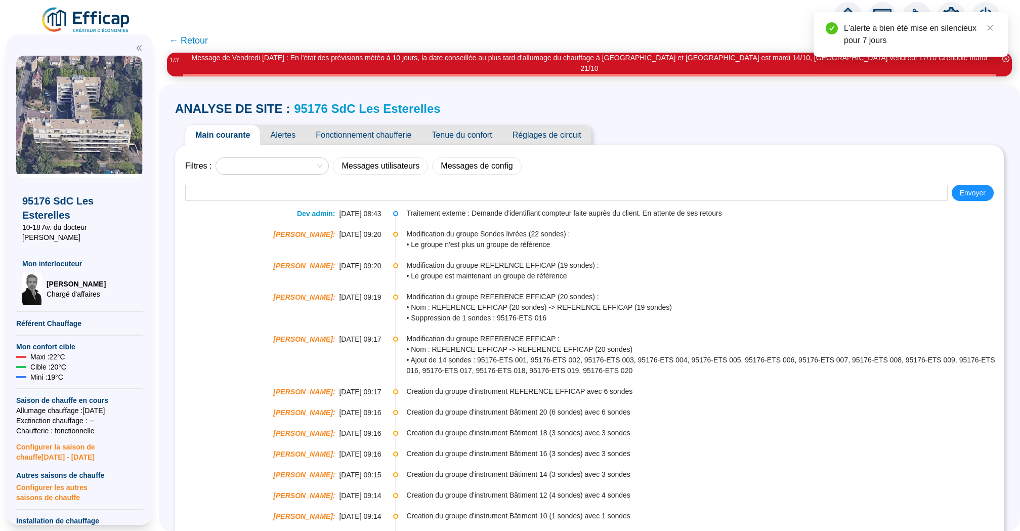
click at [293, 133] on span "Alertes" at bounding box center [283, 135] width 46 height 20
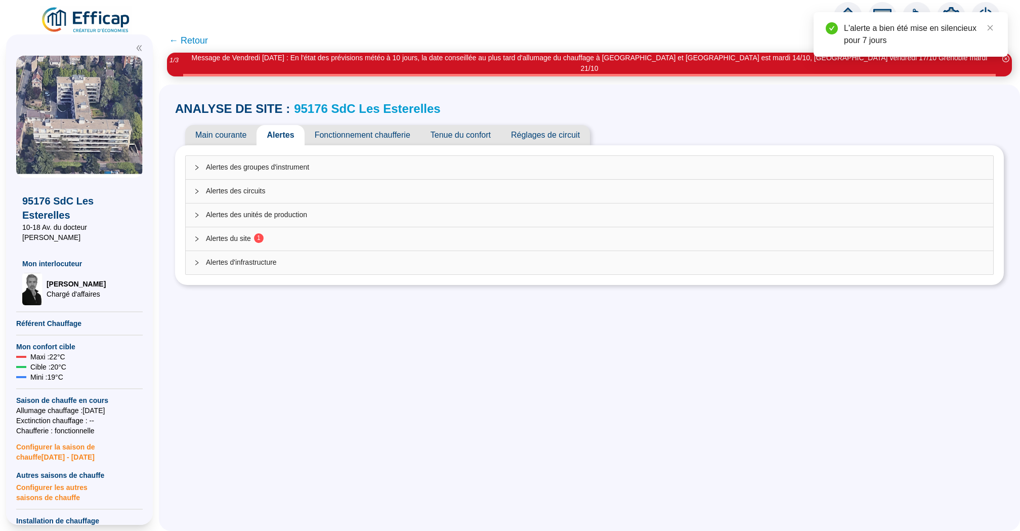
click at [376, 233] on span "Alertes du site 1" at bounding box center [595, 238] width 779 height 11
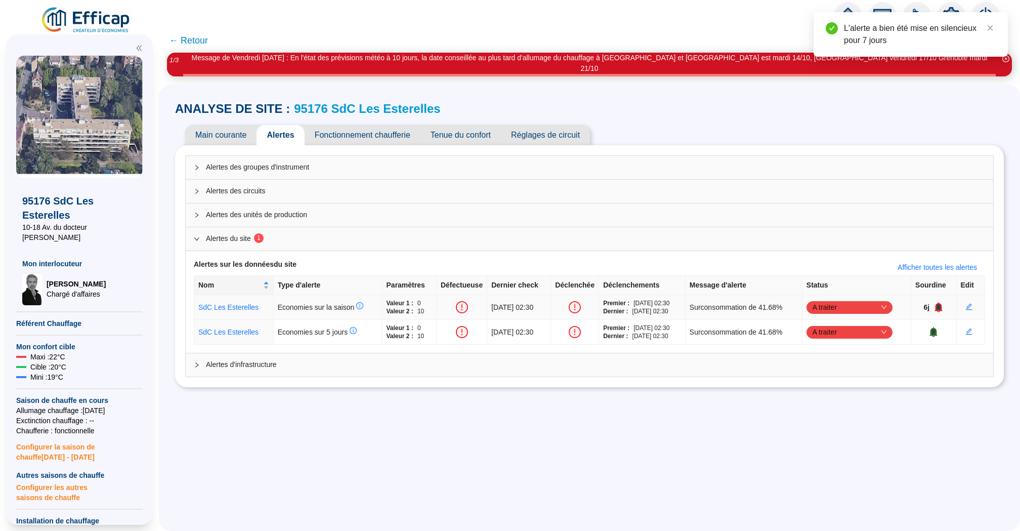
click at [943, 302] on icon "bell" at bounding box center [939, 307] width 8 height 10
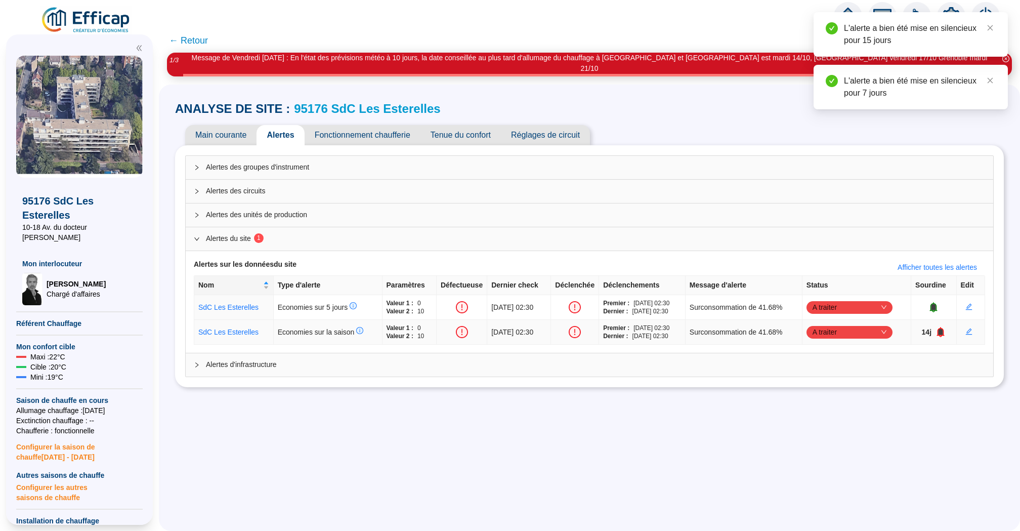
click at [944, 328] on icon "bell" at bounding box center [941, 331] width 7 height 7
click at [941, 327] on icon "bell" at bounding box center [941, 332] width 10 height 10
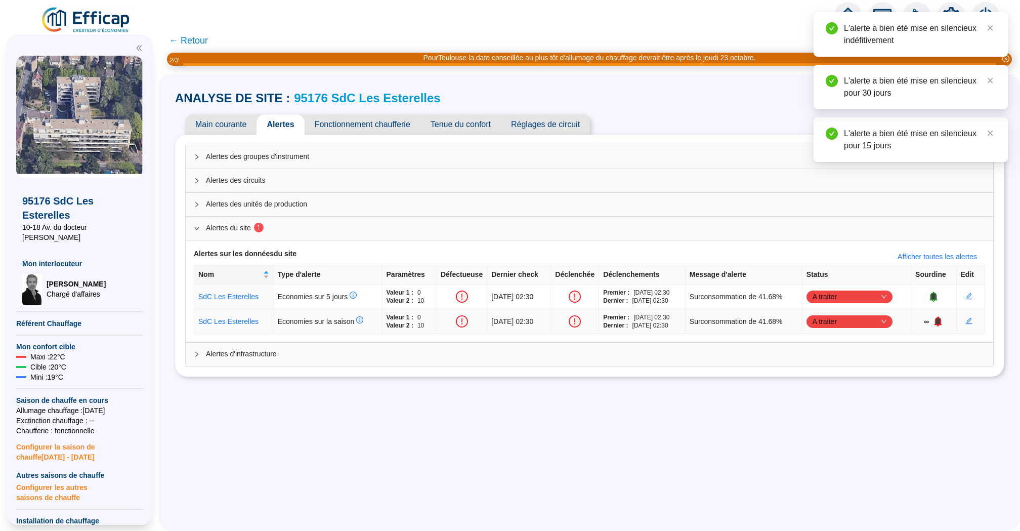
click at [942, 319] on icon "bell" at bounding box center [938, 320] width 7 height 7
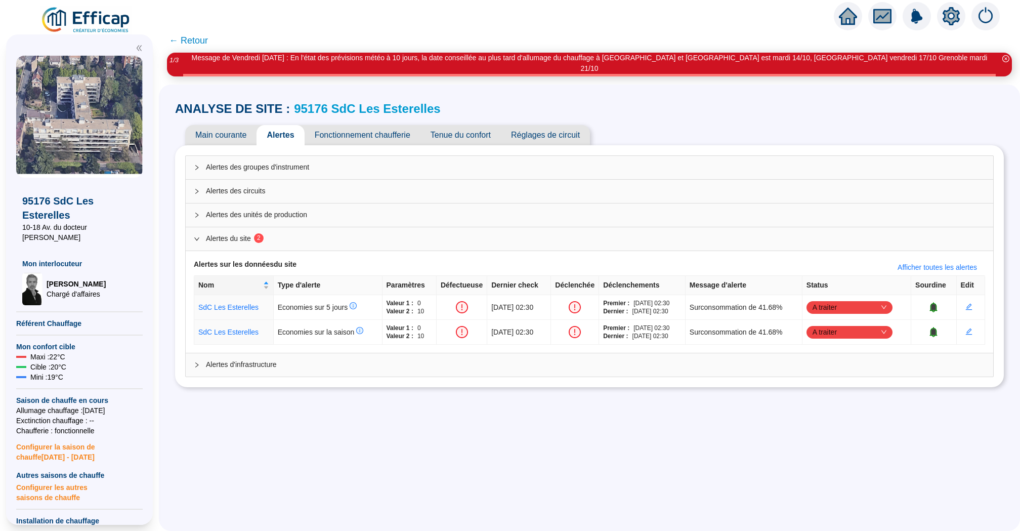
click at [182, 36] on span "← Retour" at bounding box center [188, 40] width 39 height 14
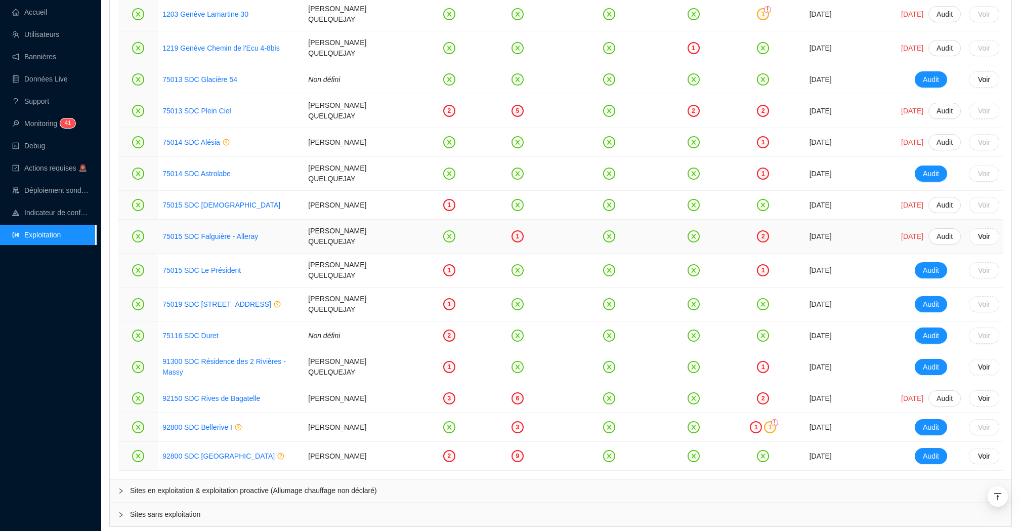
scroll to position [1376, 0]
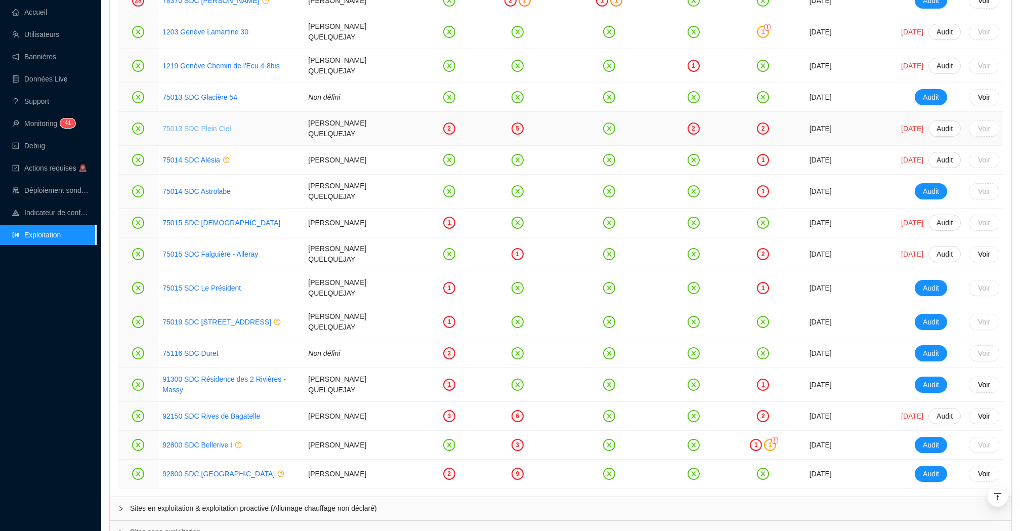
click at [204, 124] on link "75013 SDC Plein Ciel" at bounding box center [196, 128] width 68 height 8
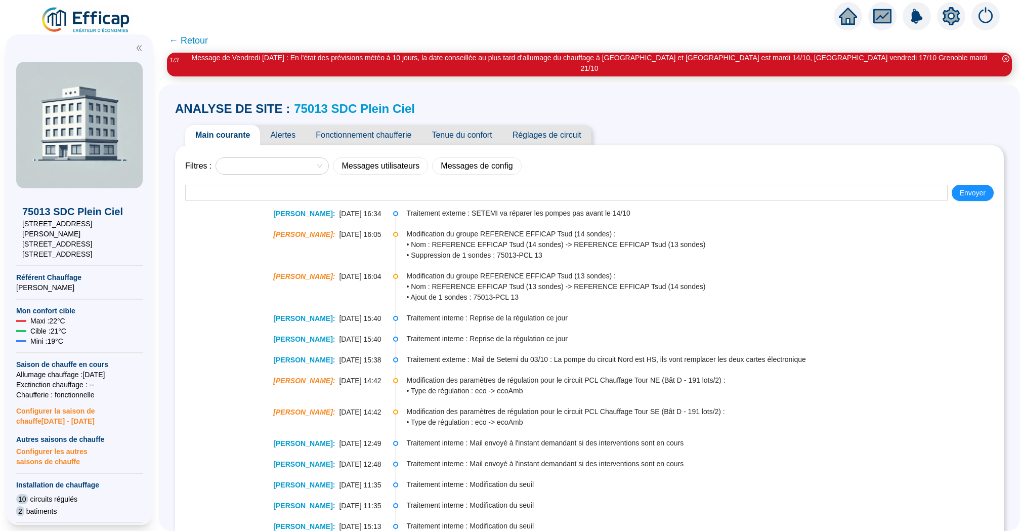
click at [473, 128] on span "Tenue du confort" at bounding box center [461, 135] width 80 height 20
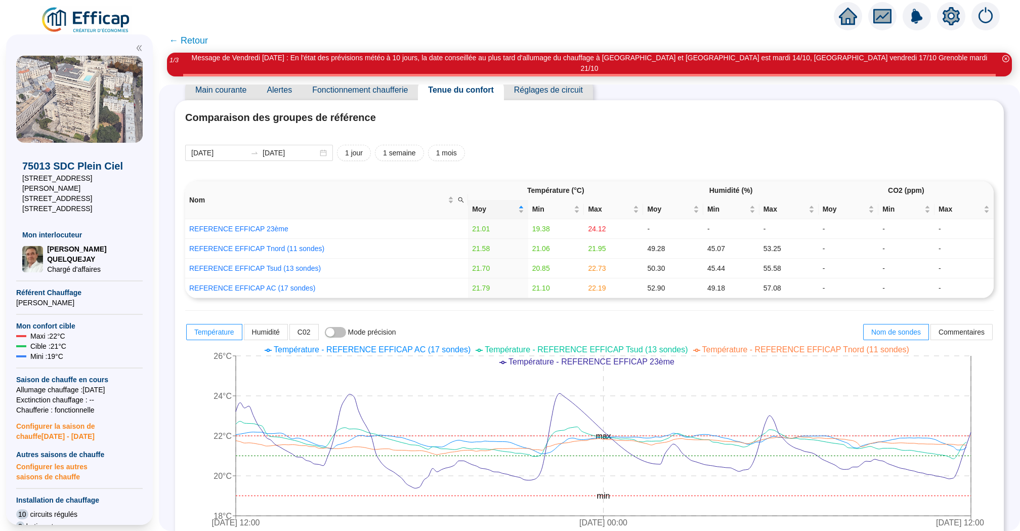
scroll to position [61, 0]
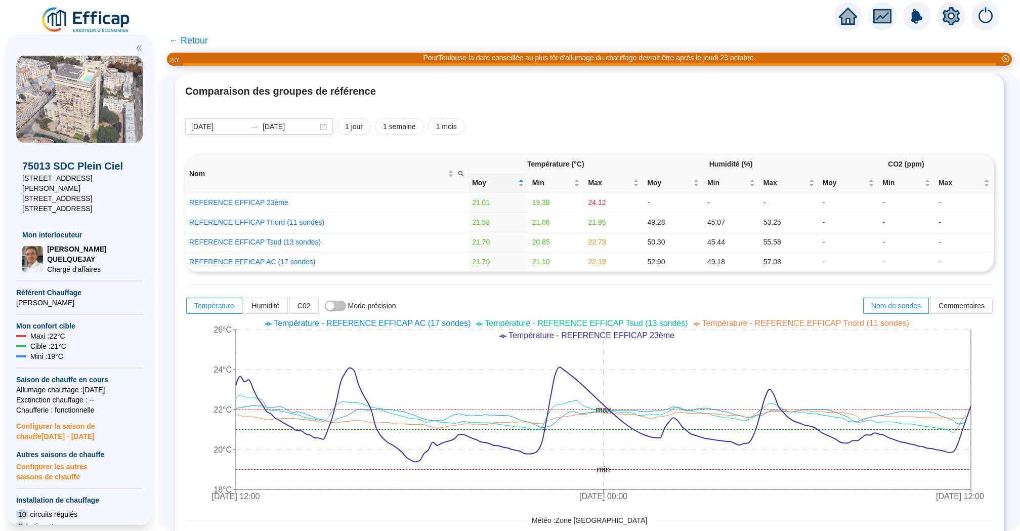
click at [194, 41] on span "← Retour" at bounding box center [188, 40] width 39 height 14
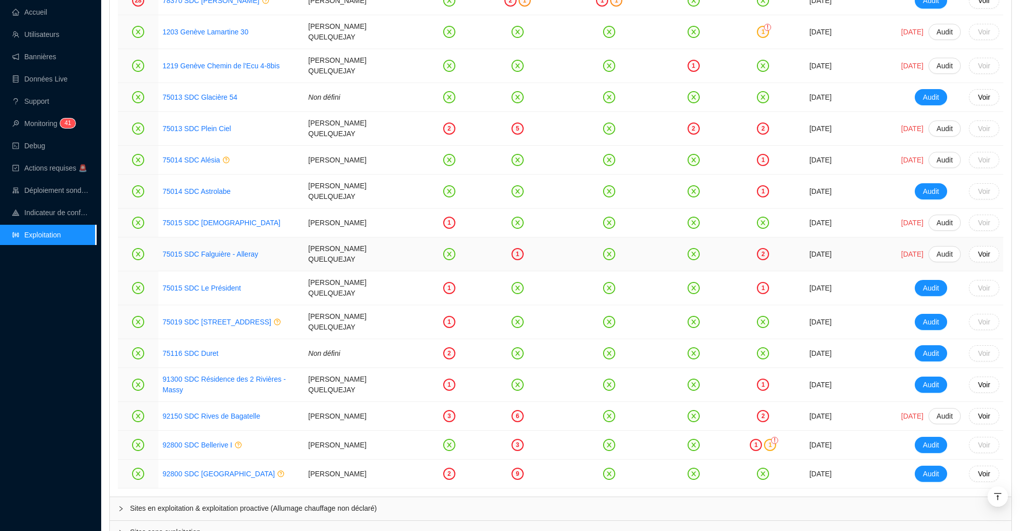
scroll to position [1420, 0]
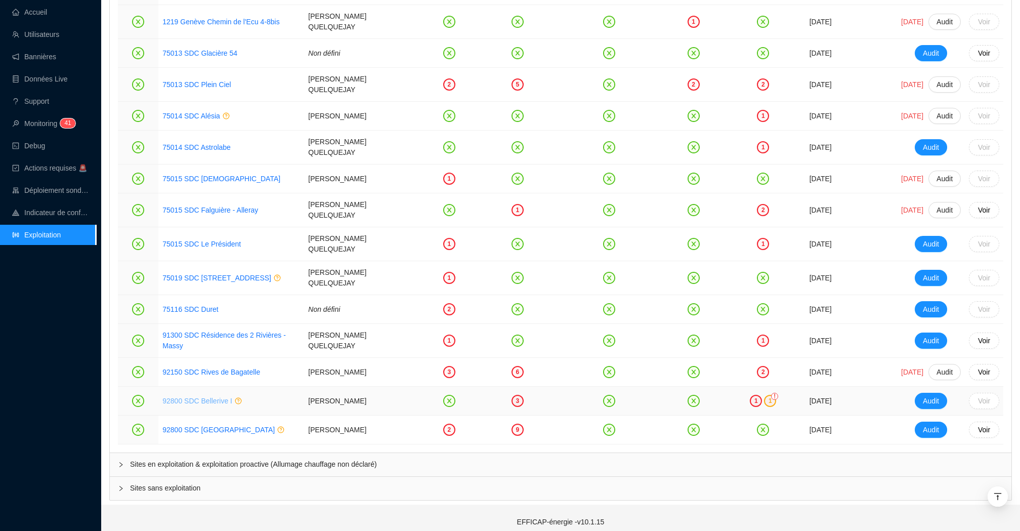
click at [200, 397] on link "92800 SDC Bellerive I" at bounding box center [197, 401] width 70 height 8
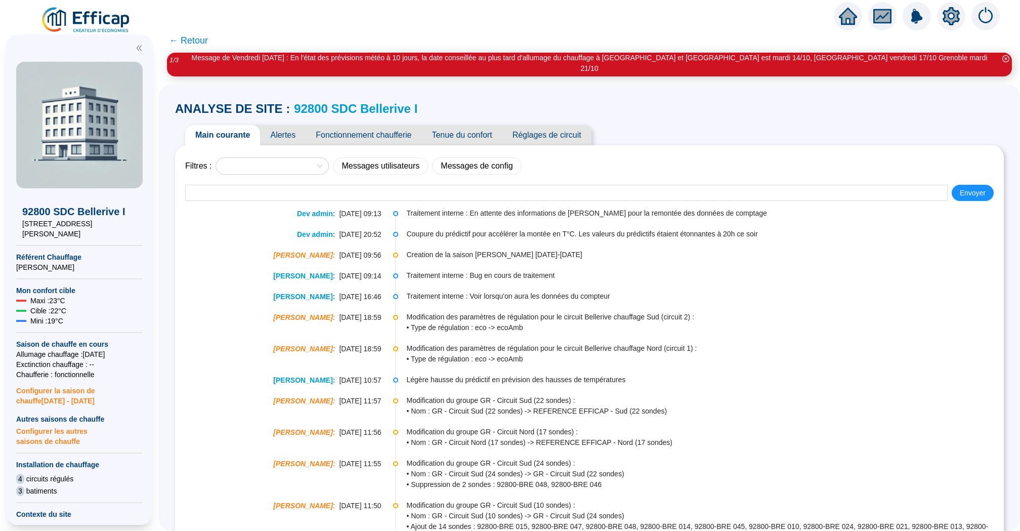
click at [288, 125] on span "Alertes" at bounding box center [283, 135] width 46 height 20
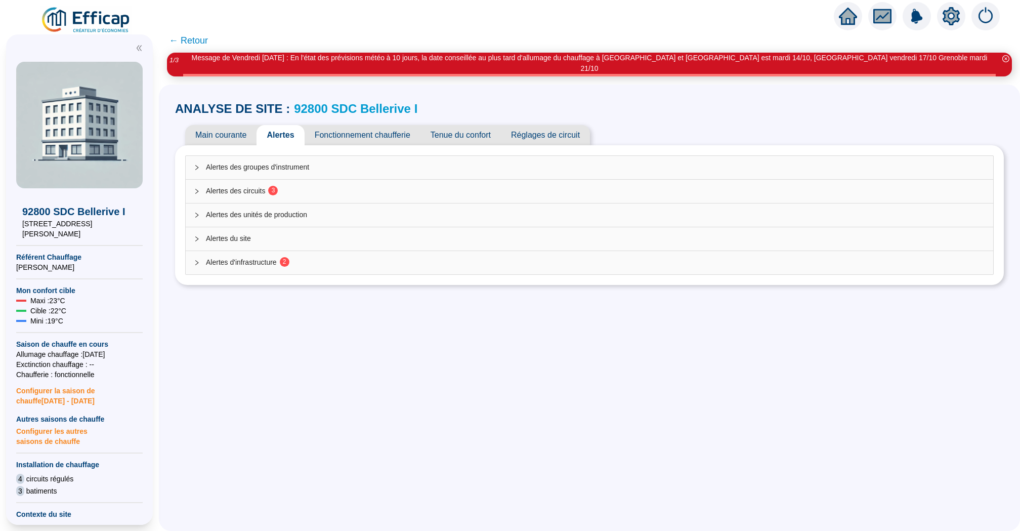
click at [461, 125] on span "Tenue du confort" at bounding box center [460, 135] width 80 height 20
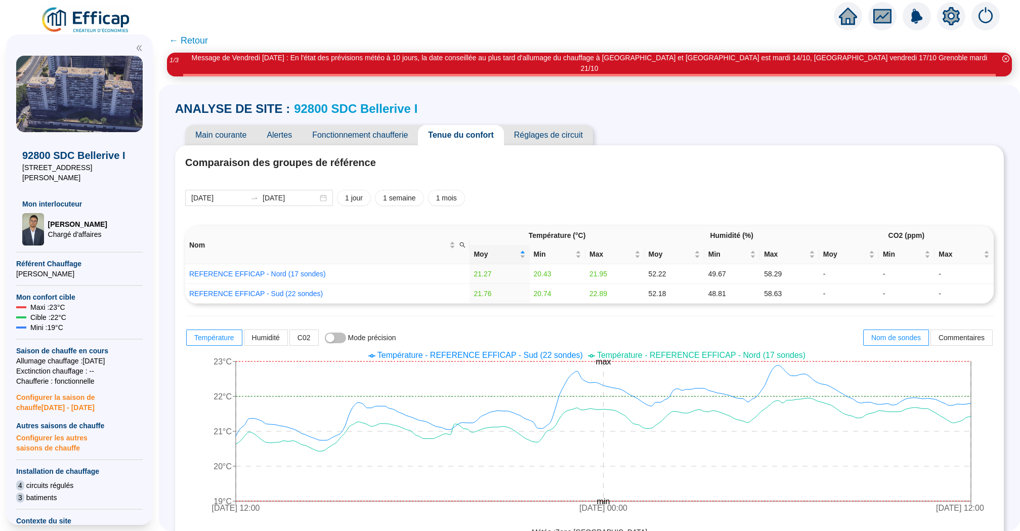
click at [293, 125] on span "Alertes" at bounding box center [280, 135] width 46 height 20
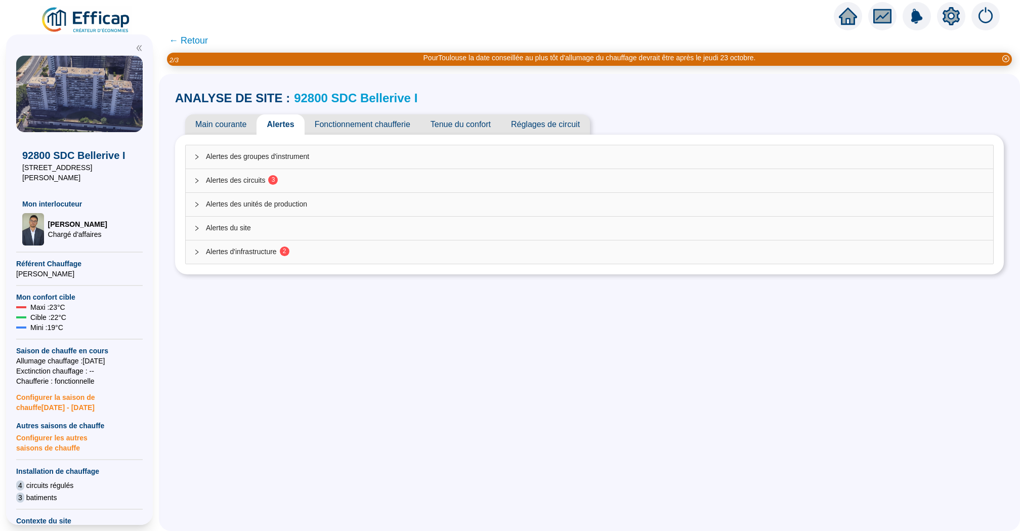
click at [475, 120] on span "Tenue du confort" at bounding box center [460, 124] width 80 height 20
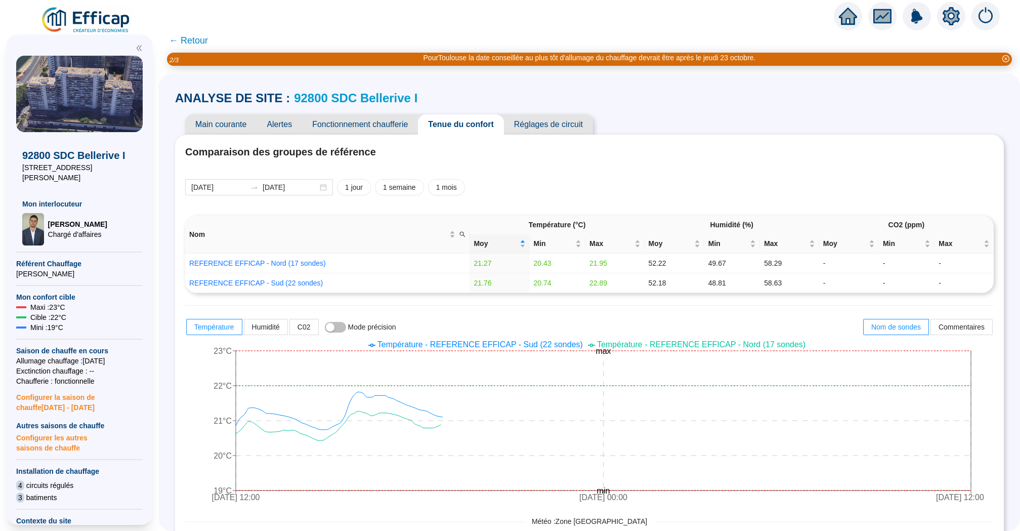
click at [362, 122] on span "Fonctionnement chaufferie" at bounding box center [360, 124] width 116 height 20
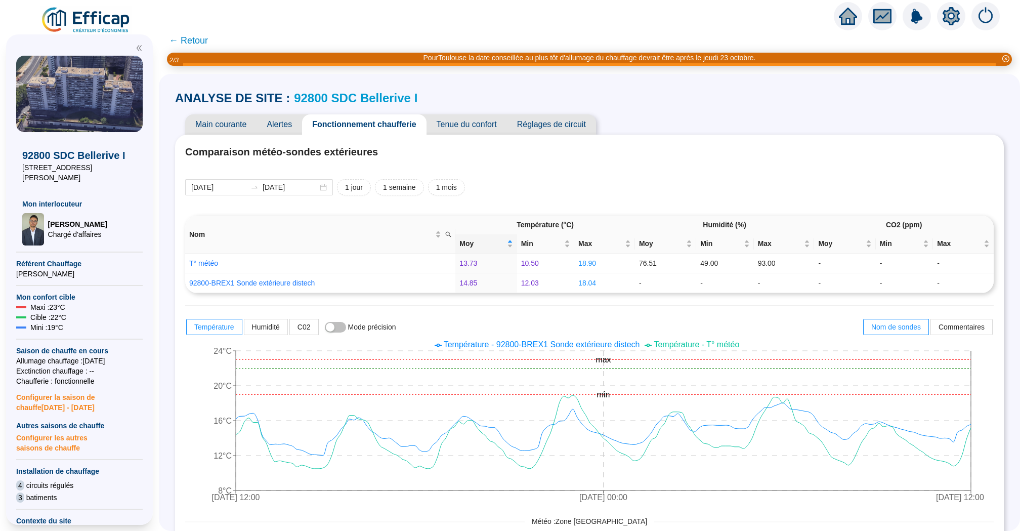
click at [281, 119] on span "Alertes" at bounding box center [280, 124] width 46 height 20
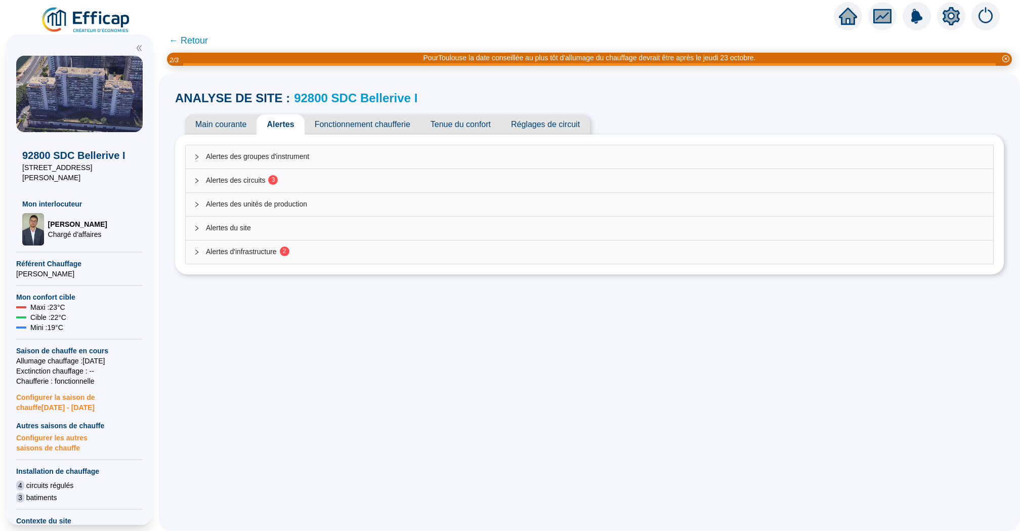
click at [371, 183] on span "Alertes des circuits 3" at bounding box center [595, 180] width 779 height 11
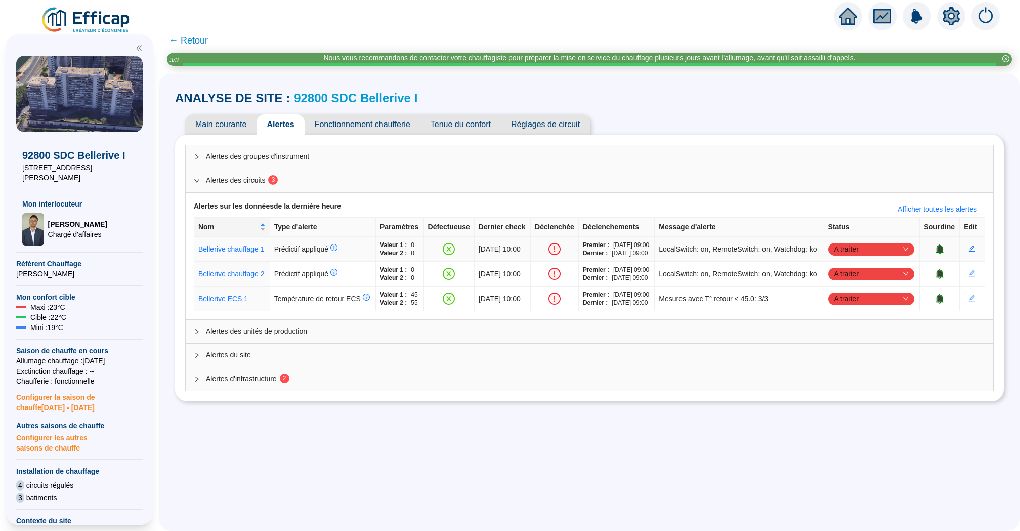
click at [898, 257] on span "A traiter" at bounding box center [871, 248] width 74 height 15
click at [855, 308] on div "Traité" at bounding box center [874, 307] width 70 height 11
click at [885, 281] on span "A traiter" at bounding box center [871, 273] width 74 height 15
click at [868, 347] on div "Traité" at bounding box center [874, 348] width 70 height 11
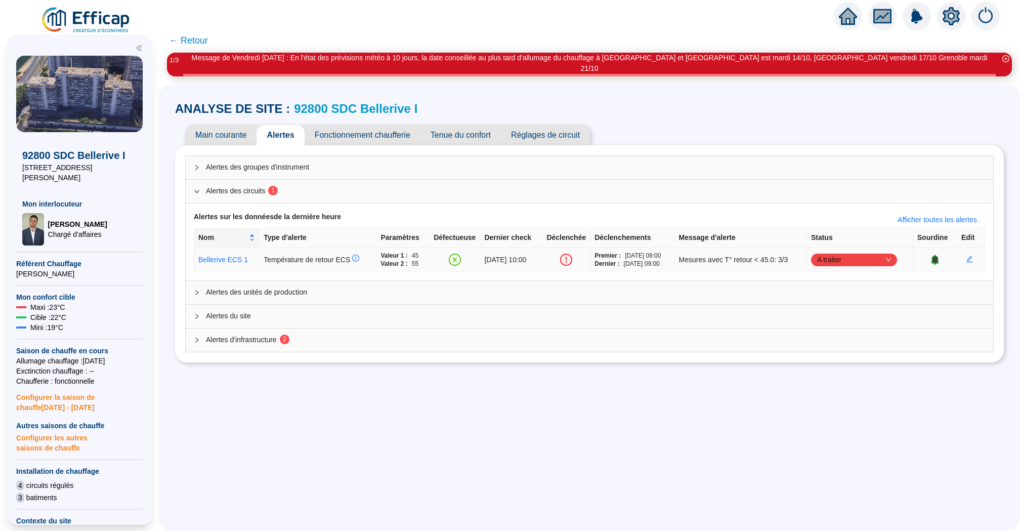
click at [891, 252] on span "A traiter" at bounding box center [854, 259] width 74 height 15
click at [877, 300] on div "Traité" at bounding box center [866, 299] width 70 height 11
click at [430, 328] on div "Alertes d'infrastructure 2" at bounding box center [590, 339] width 808 height 23
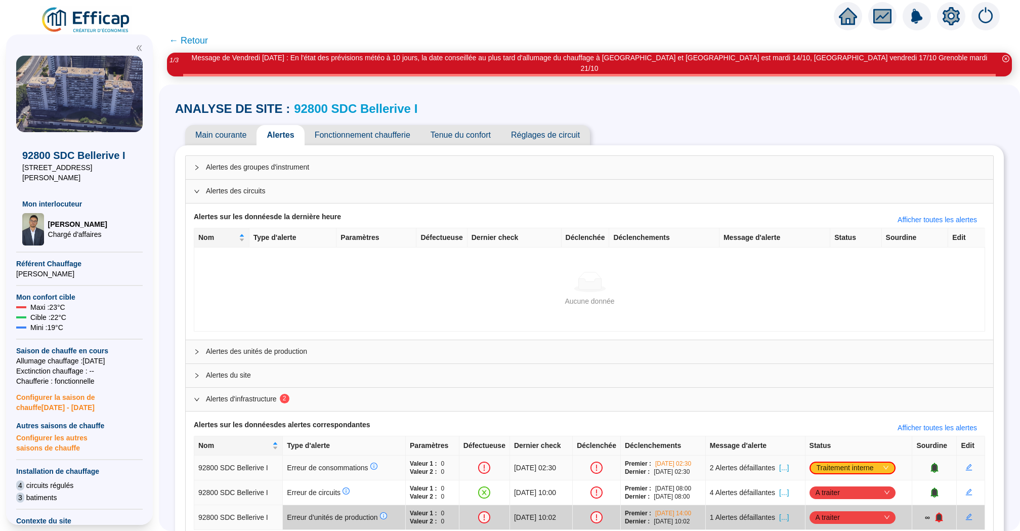
scroll to position [10, 0]
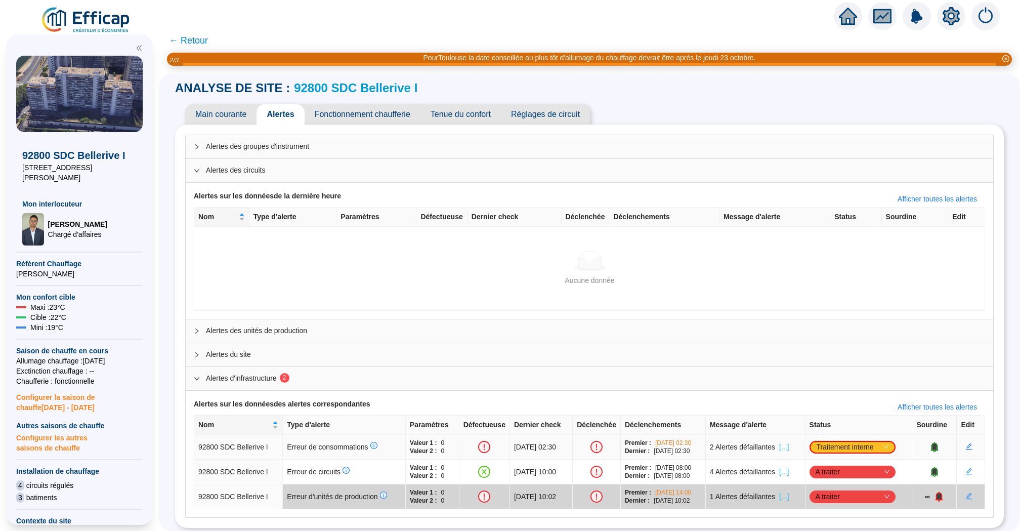
click at [789, 443] on span "[...]" at bounding box center [784, 447] width 10 height 11
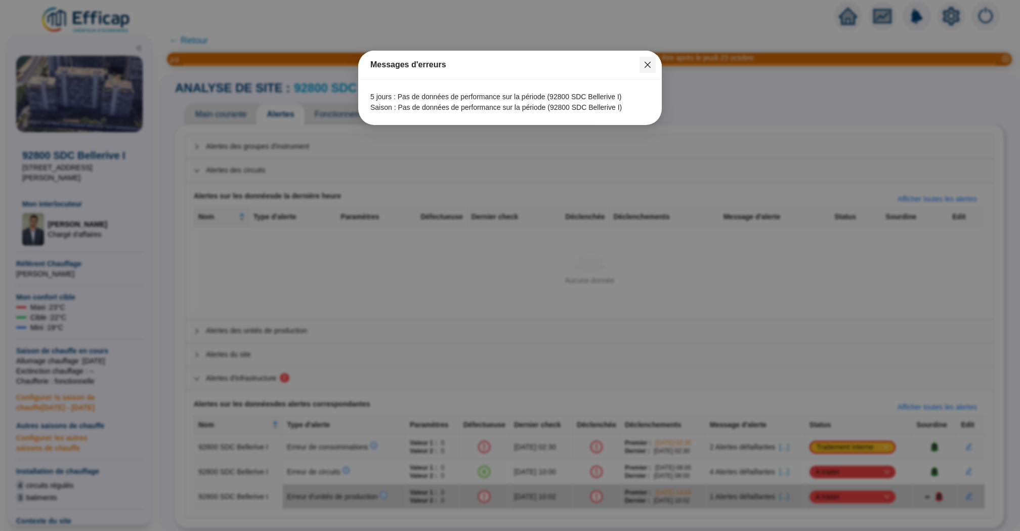
click at [647, 63] on icon "close" at bounding box center [648, 65] width 8 height 8
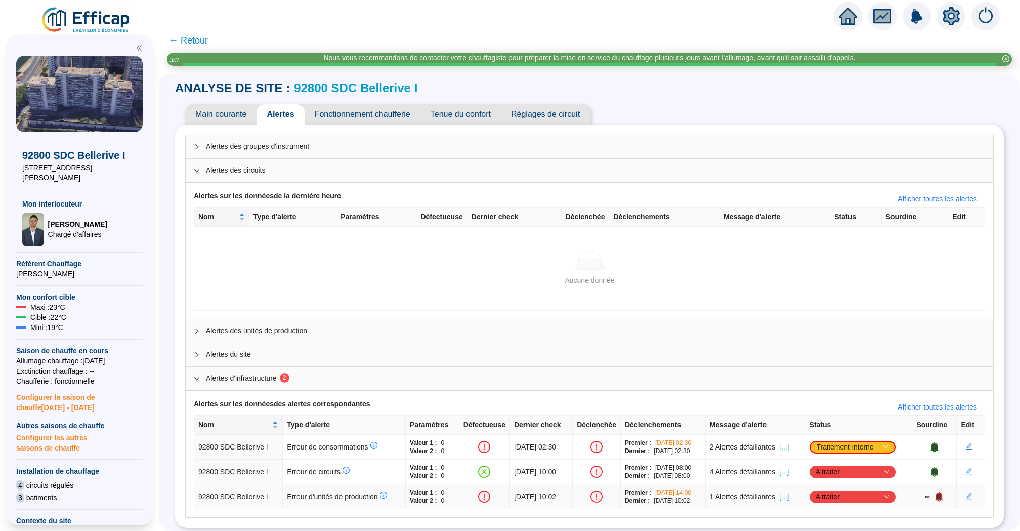
click at [789, 495] on span "[...]" at bounding box center [784, 496] width 10 height 11
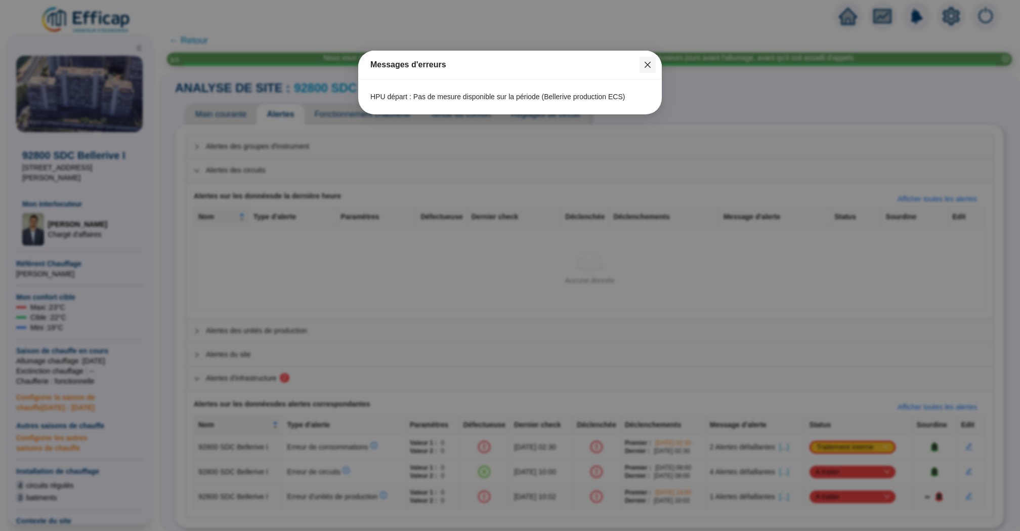
click at [650, 67] on icon "close" at bounding box center [648, 65] width 6 height 6
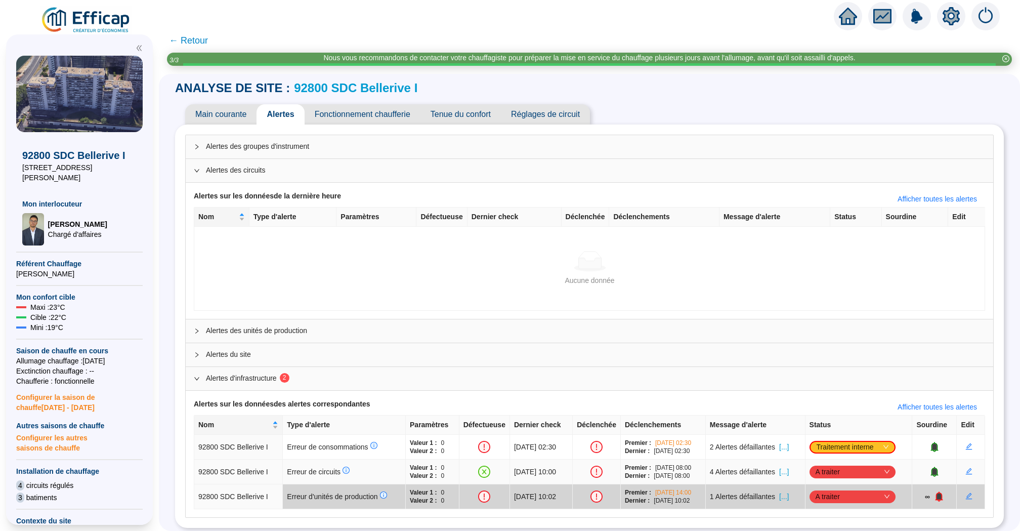
click at [789, 473] on span "[...]" at bounding box center [784, 472] width 10 height 11
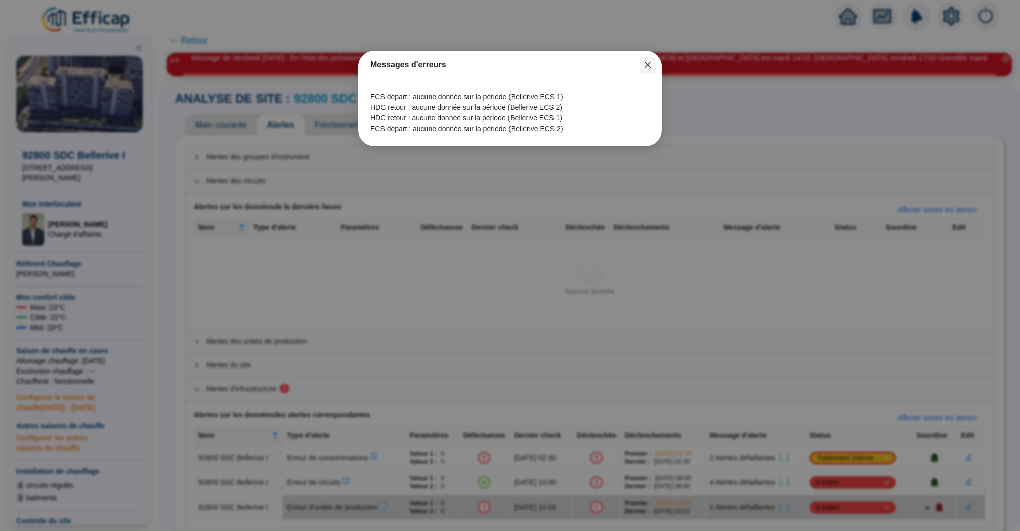
click at [653, 63] on span "Fermer" at bounding box center [648, 65] width 16 height 8
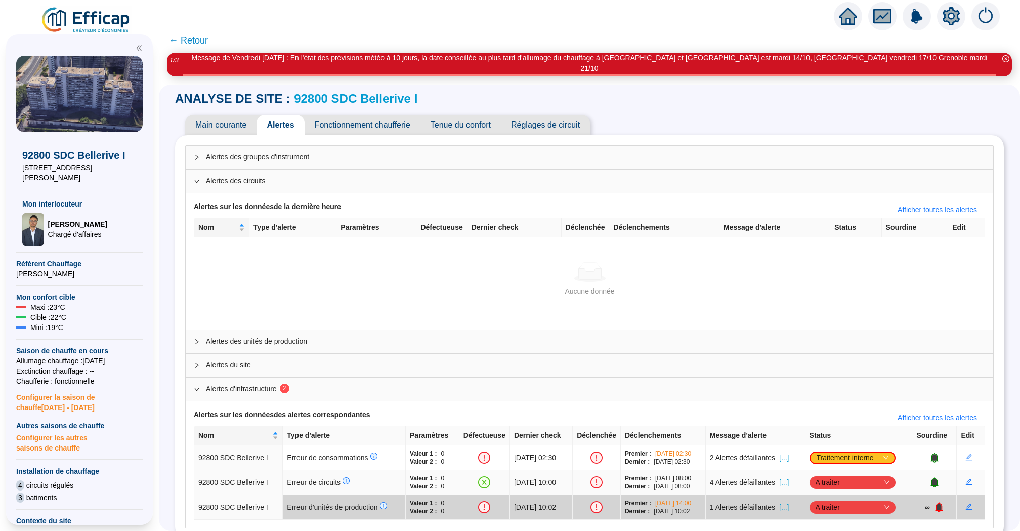
click at [844, 475] on span "A traiter" at bounding box center [853, 482] width 74 height 15
click at [847, 520] on div "Traité" at bounding box center [866, 520] width 70 height 11
click at [346, 92] on link "92800 SDC Bellerive I" at bounding box center [355, 99] width 123 height 14
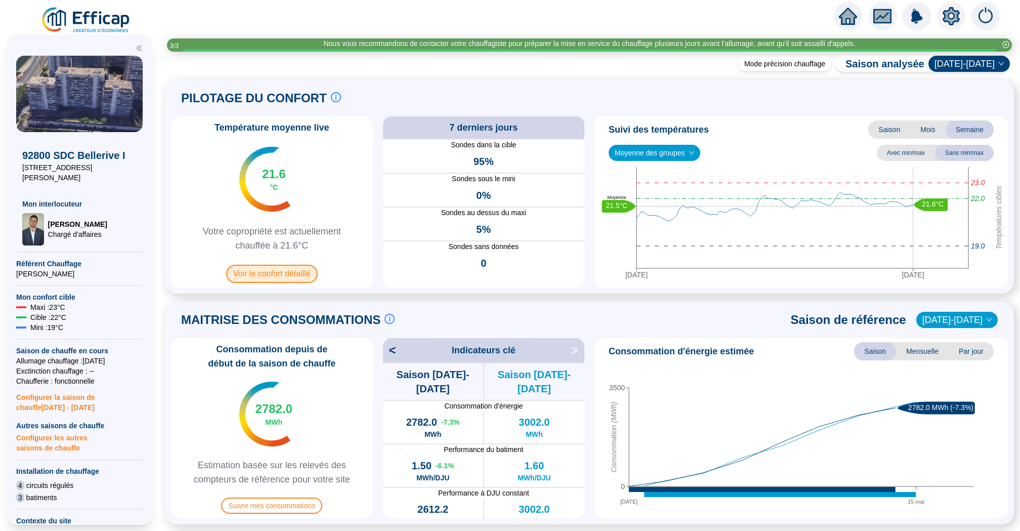
click at [302, 273] on span "Voir le confort détaillé" at bounding box center [272, 274] width 92 height 18
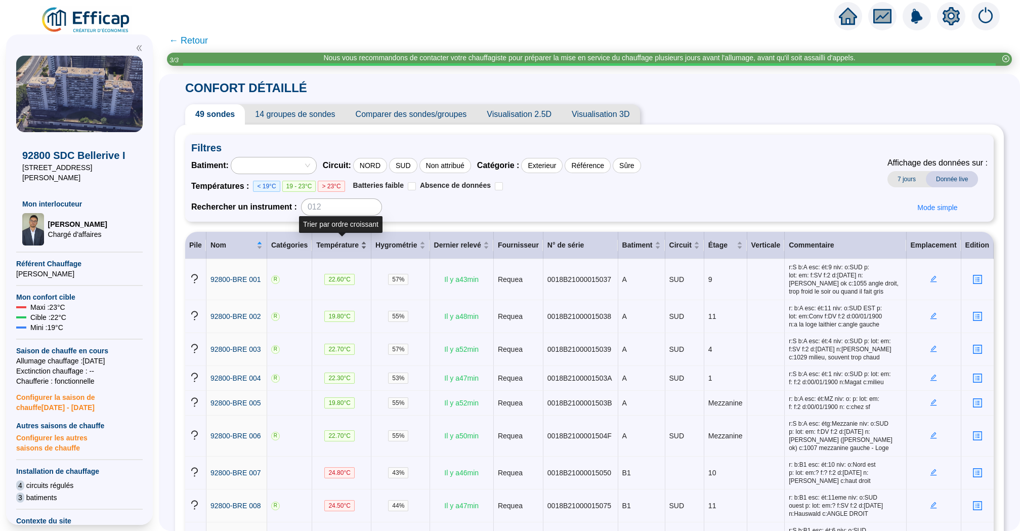
click at [367, 250] on div "Température" at bounding box center [341, 245] width 51 height 11
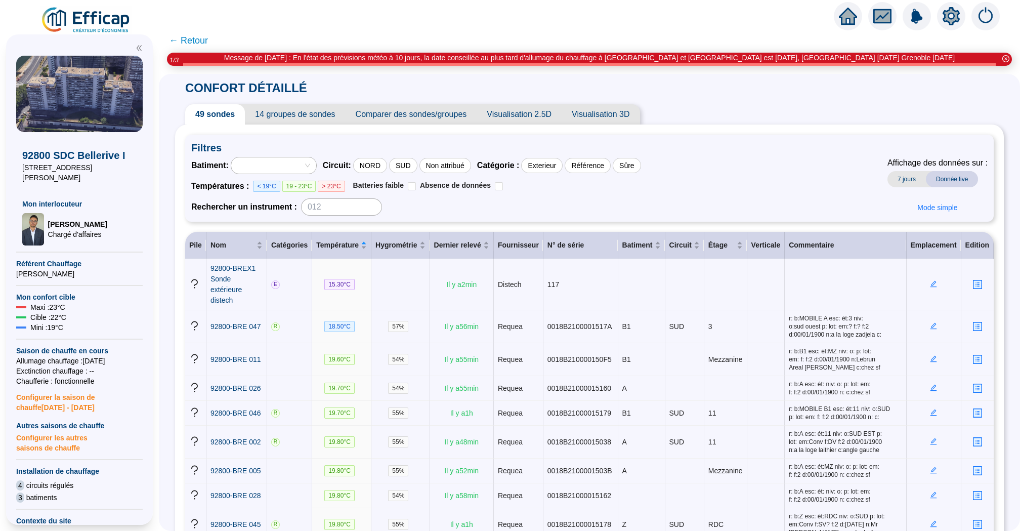
click at [516, 119] on span "Visualisation 2.5D" at bounding box center [519, 114] width 85 height 20
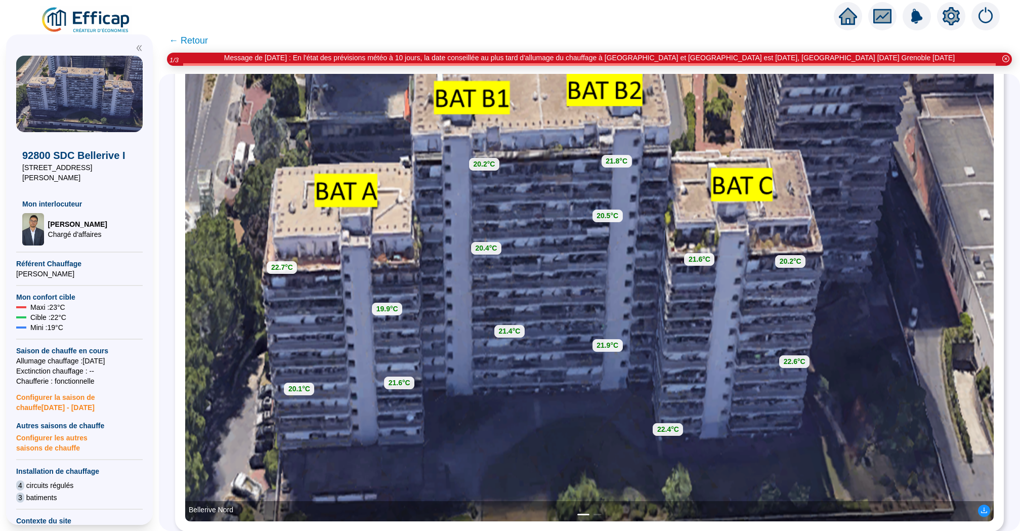
scroll to position [191, 0]
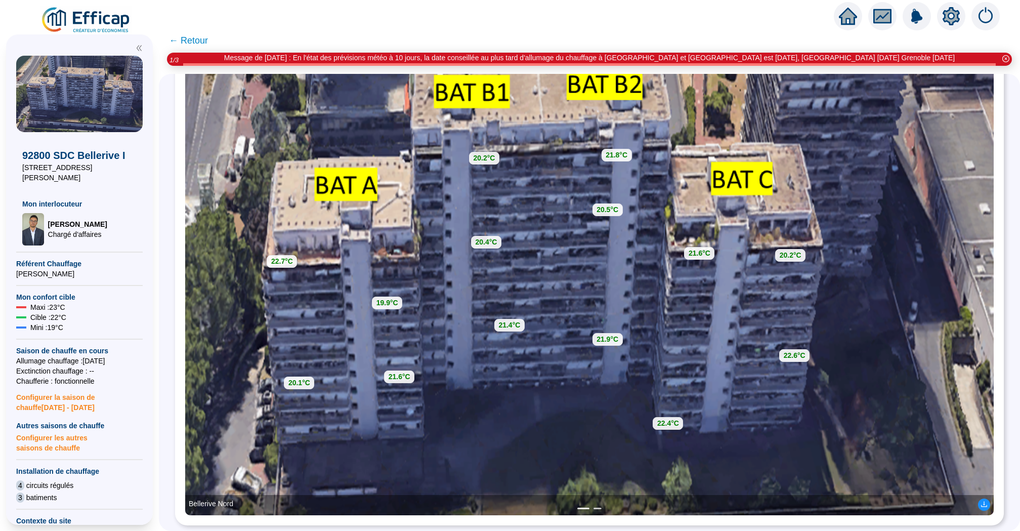
click at [598, 508] on button "2" at bounding box center [598, 509] width 8 height 2
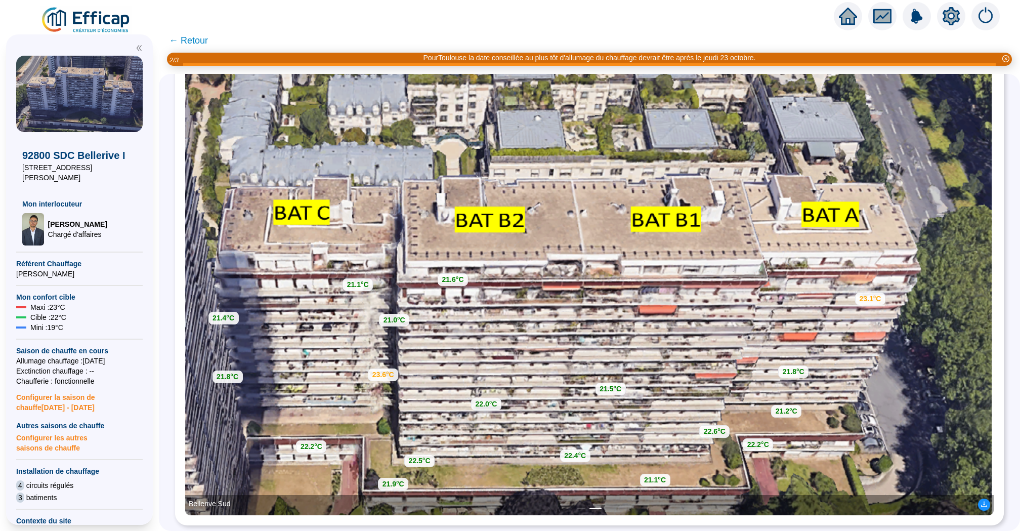
click at [610, 508] on ul "1 2" at bounding box center [589, 509] width 809 height 2
click at [578, 508] on button "1" at bounding box center [581, 509] width 8 height 2
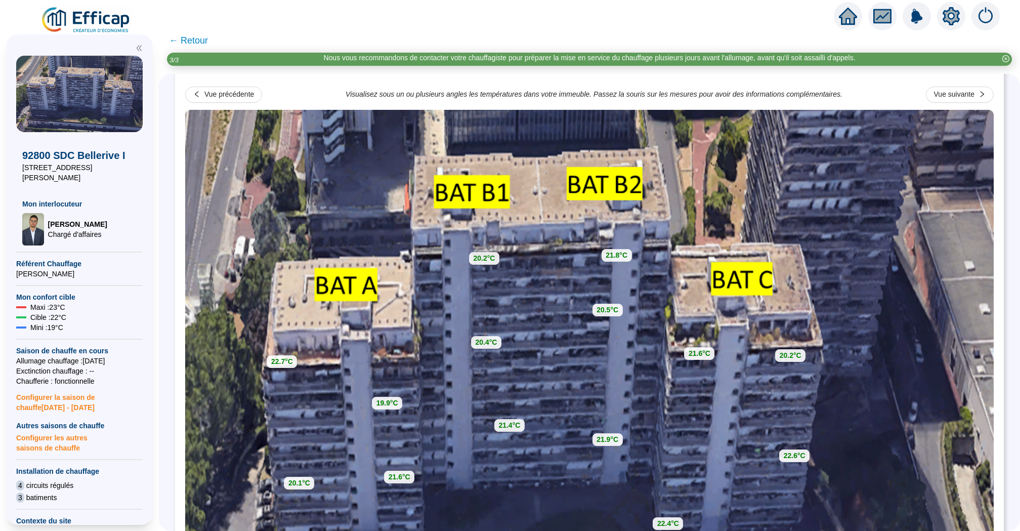
scroll to position [0, 0]
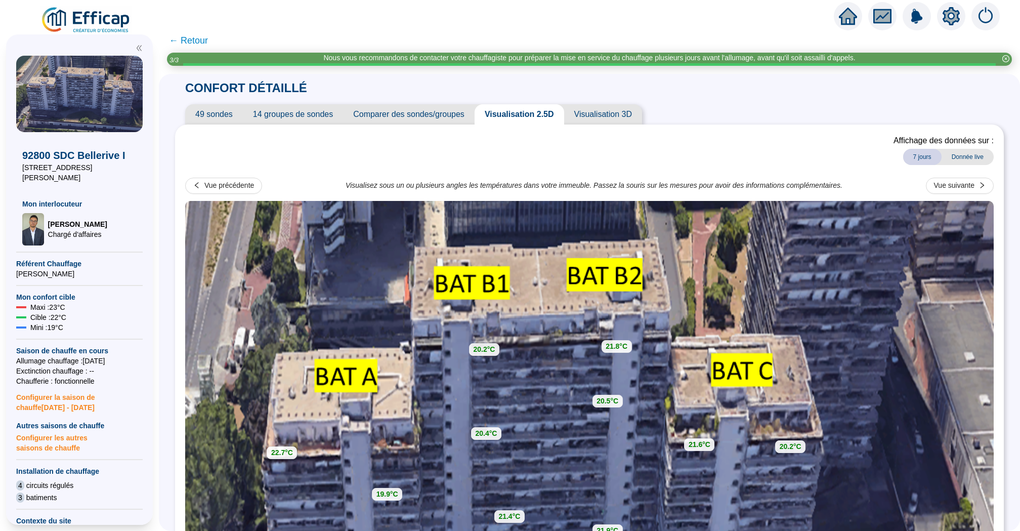
click at [190, 35] on span "← Retour" at bounding box center [188, 40] width 39 height 14
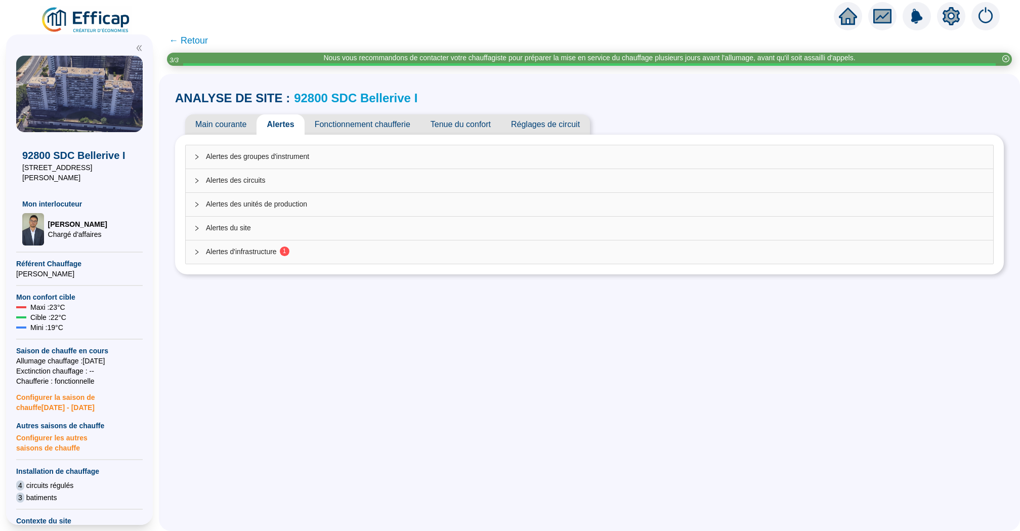
click at [288, 232] on span "Alertes du site" at bounding box center [595, 228] width 779 height 11
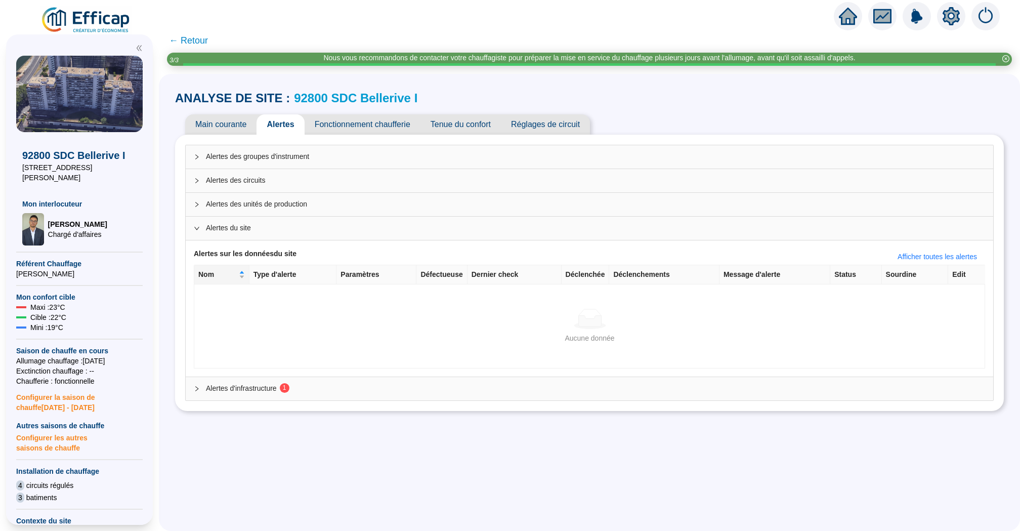
click at [345, 383] on span "Alertes d'infrastructure 1" at bounding box center [595, 388] width 779 height 11
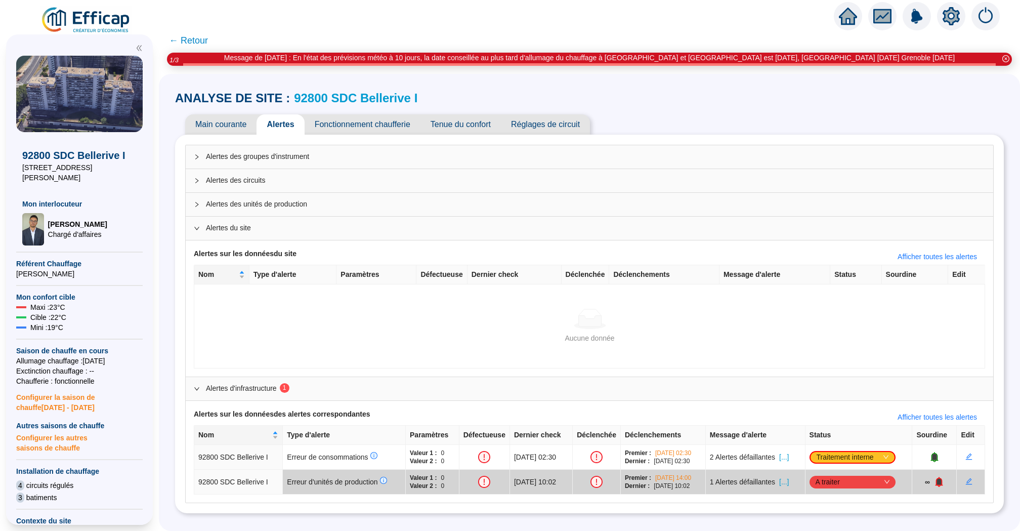
click at [324, 99] on link "92800 SDC Bellerive I" at bounding box center [355, 98] width 123 height 14
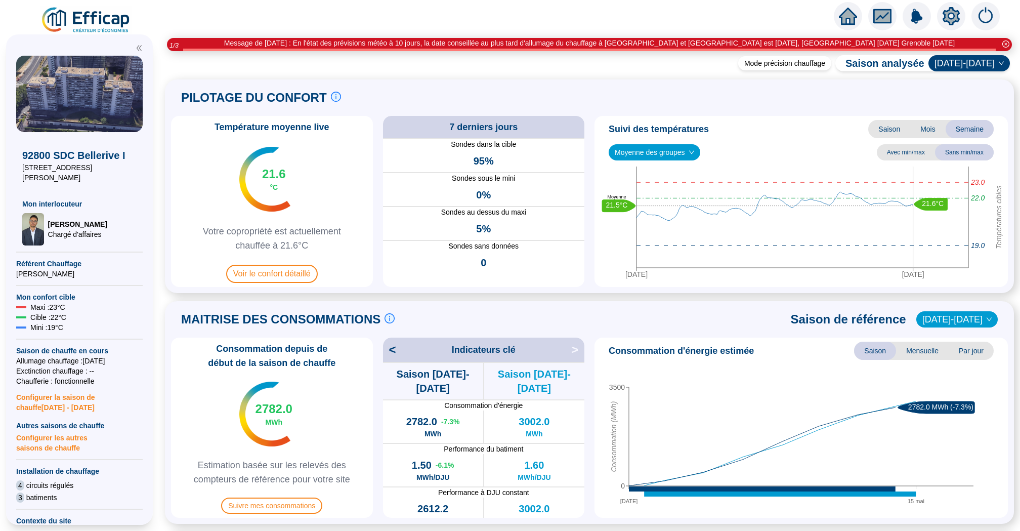
click at [961, 68] on span "2024-2025" at bounding box center [969, 63] width 69 height 15
click at [806, 110] on div "PILOTAGE DU CONFORT Le pilotage du confort est fondamental pour le confort de t…" at bounding box center [589, 98] width 837 height 24
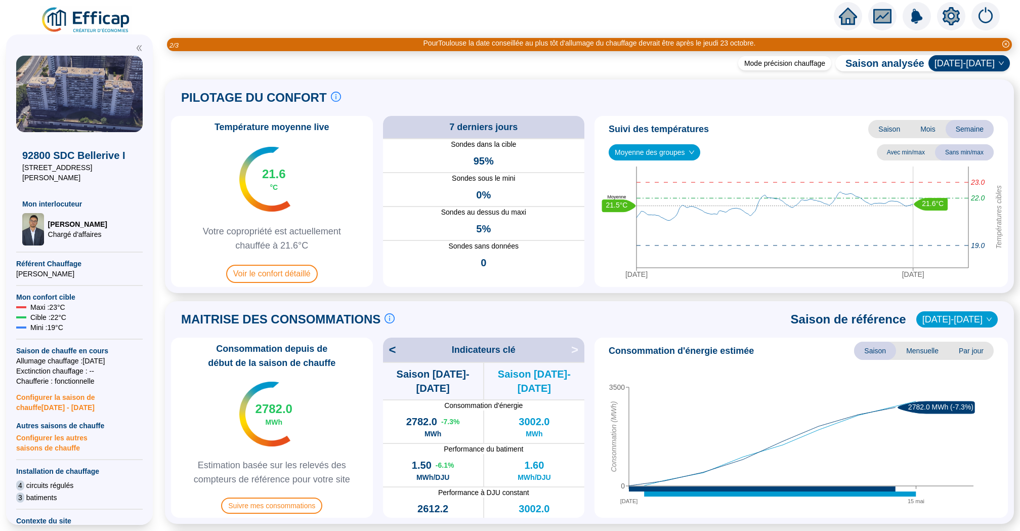
click at [890, 132] on span "Saison" at bounding box center [889, 129] width 42 height 18
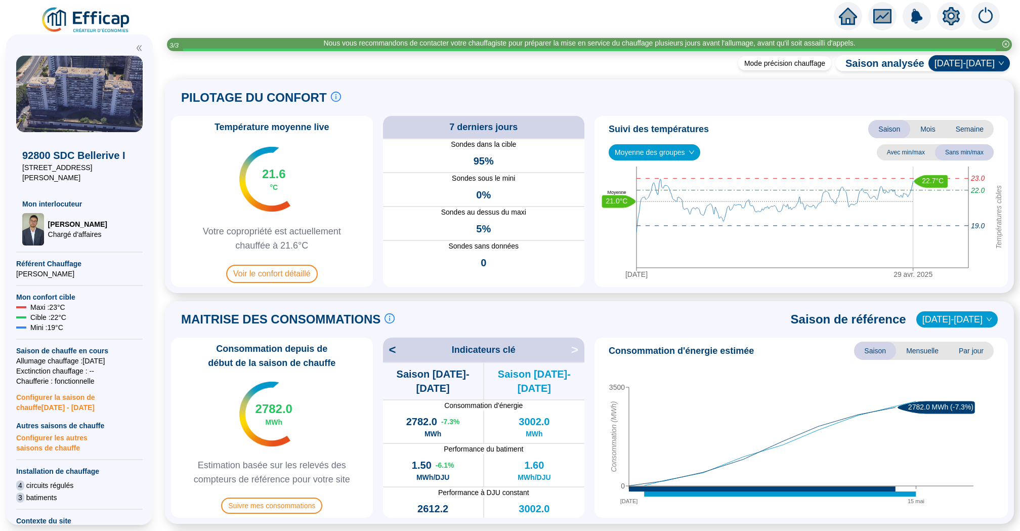
click at [974, 65] on span "2024-2025" at bounding box center [969, 63] width 69 height 15
click at [972, 131] on div "2025-2026" at bounding box center [976, 133] width 52 height 11
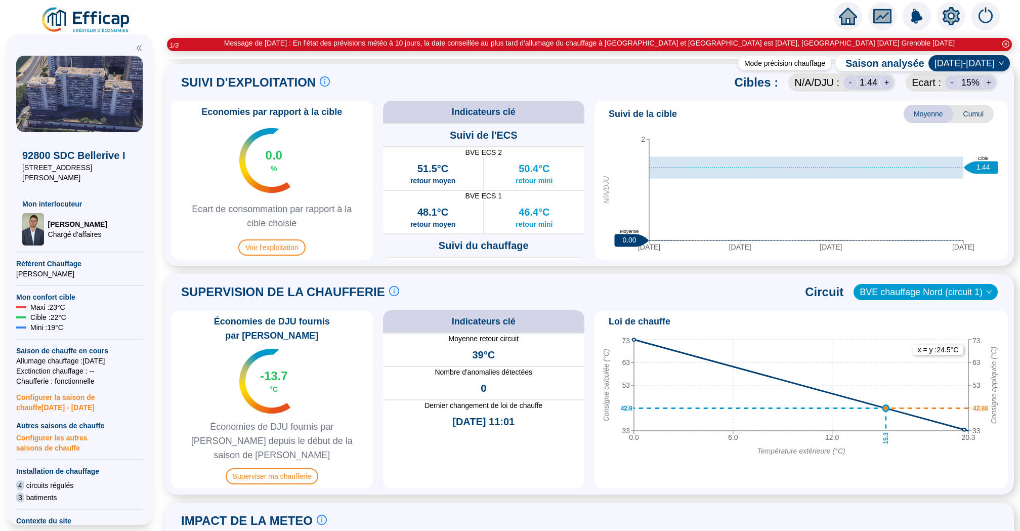
scroll to position [569, 0]
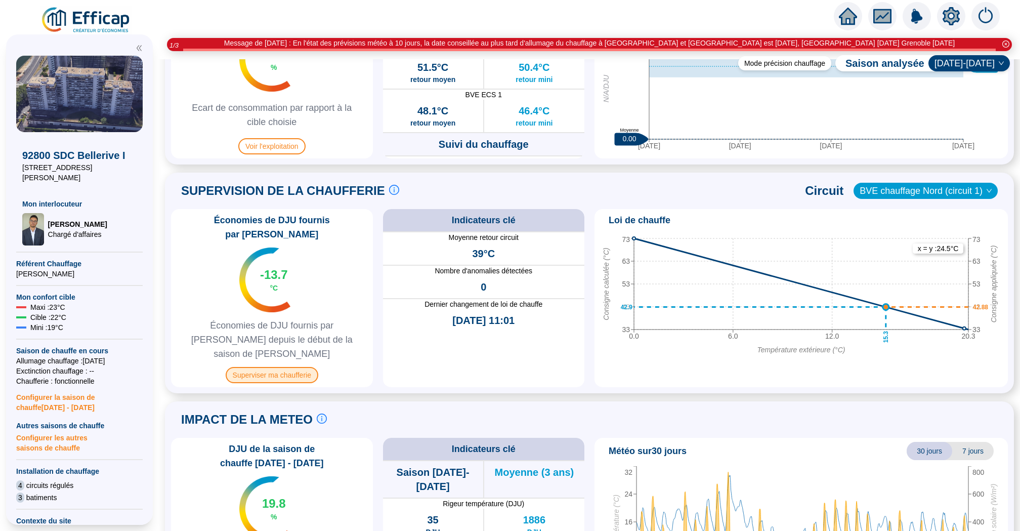
click at [281, 367] on span "Superviser ma chaufferie" at bounding box center [272, 375] width 93 height 16
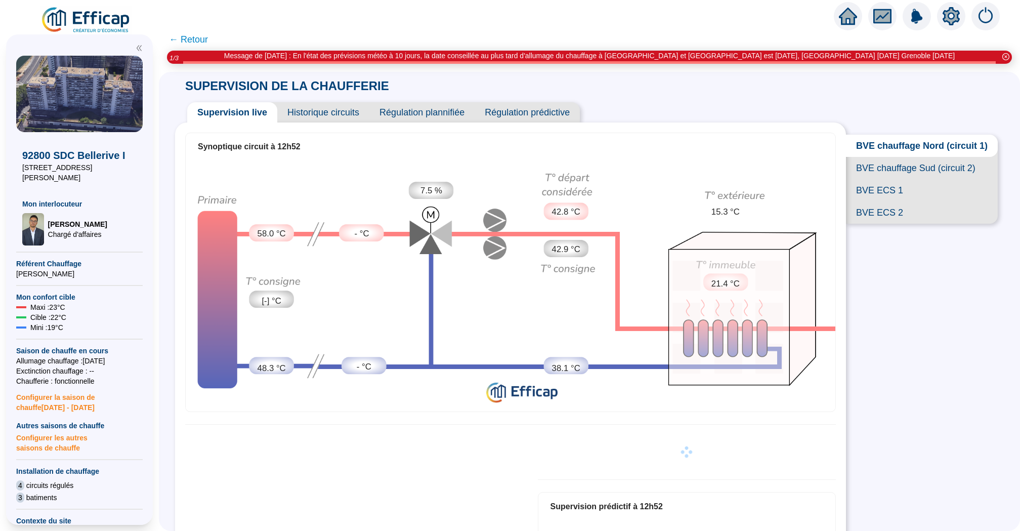
click at [317, 115] on span "Historique circuits" at bounding box center [323, 112] width 92 height 20
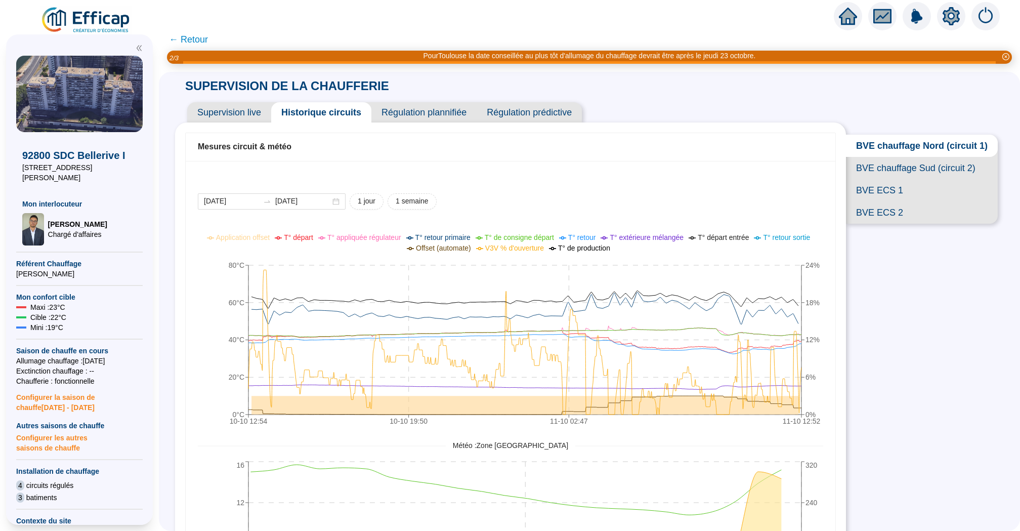
click at [914, 149] on span "BVE chauffage Nord (circuit 1)" at bounding box center [922, 146] width 152 height 22
click at [914, 166] on span "BVE chauffage Sud (circuit 2)" at bounding box center [922, 168] width 152 height 22
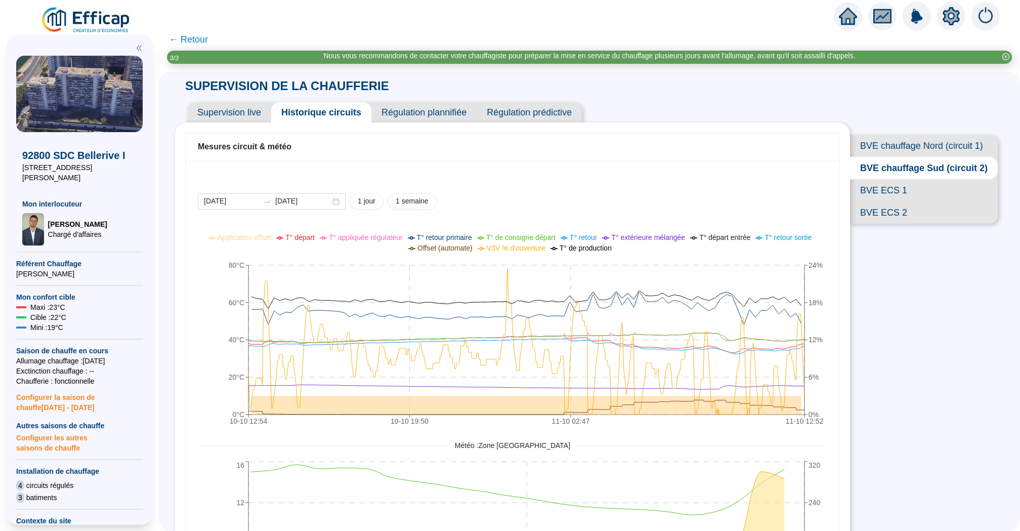
click at [948, 14] on icon "setting" at bounding box center [951, 16] width 7 height 7
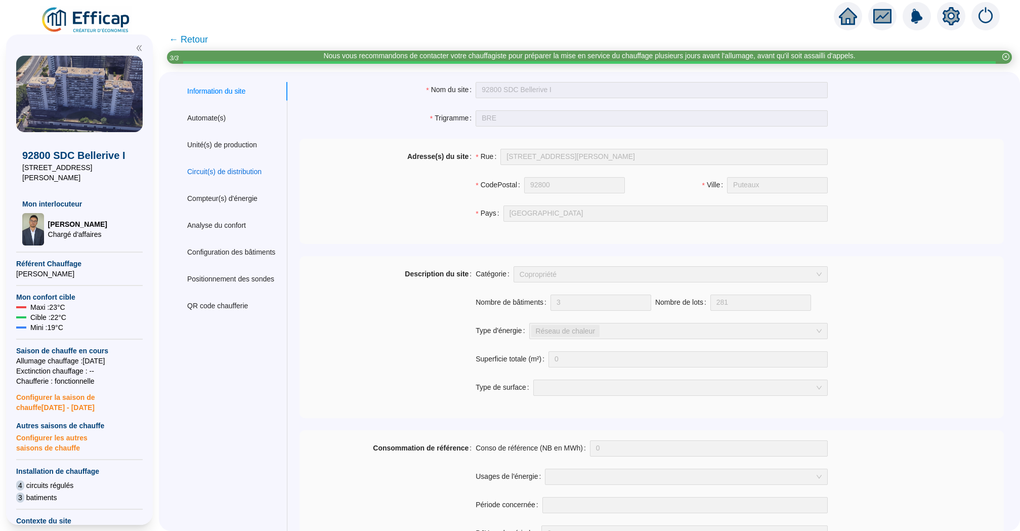
click at [260, 168] on div "Circuit(s) de distribution" at bounding box center [224, 171] width 74 height 11
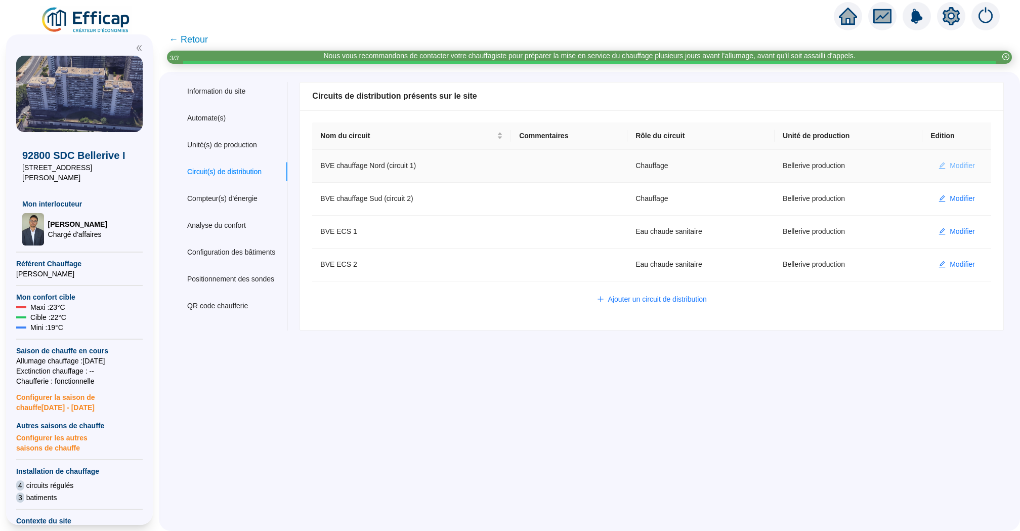
click at [963, 163] on span "Modifier" at bounding box center [962, 165] width 25 height 11
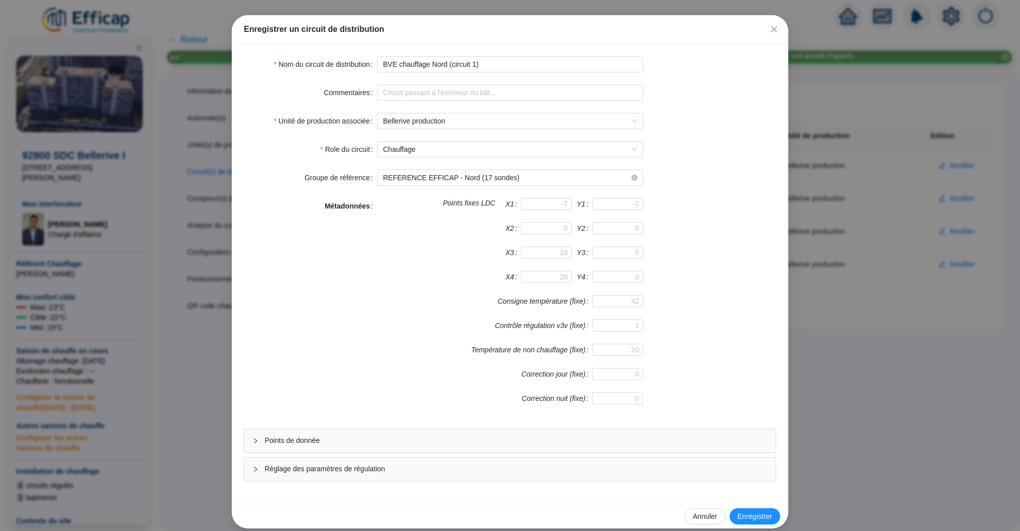
scroll to position [44, 0]
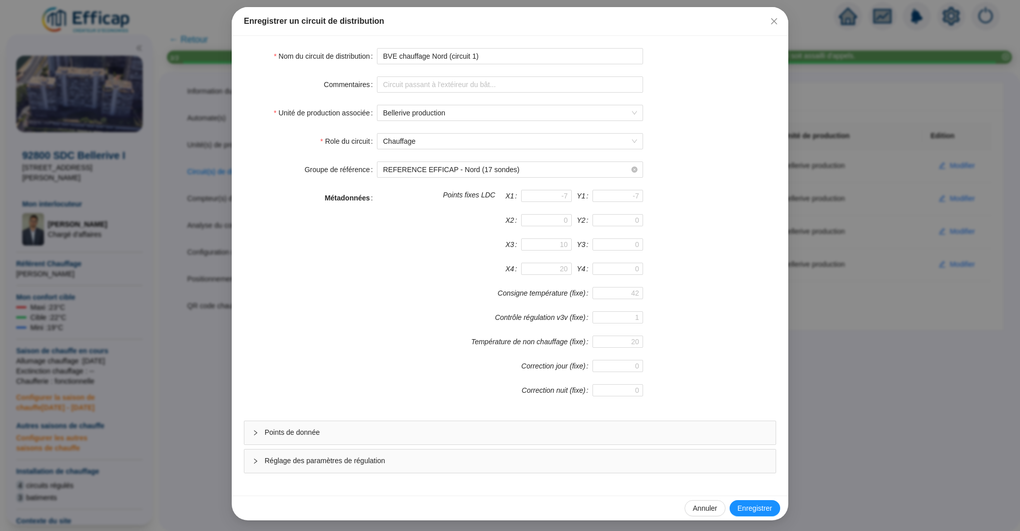
click at [458, 457] on span "Réglage des paramètres de régulation" at bounding box center [516, 460] width 503 height 11
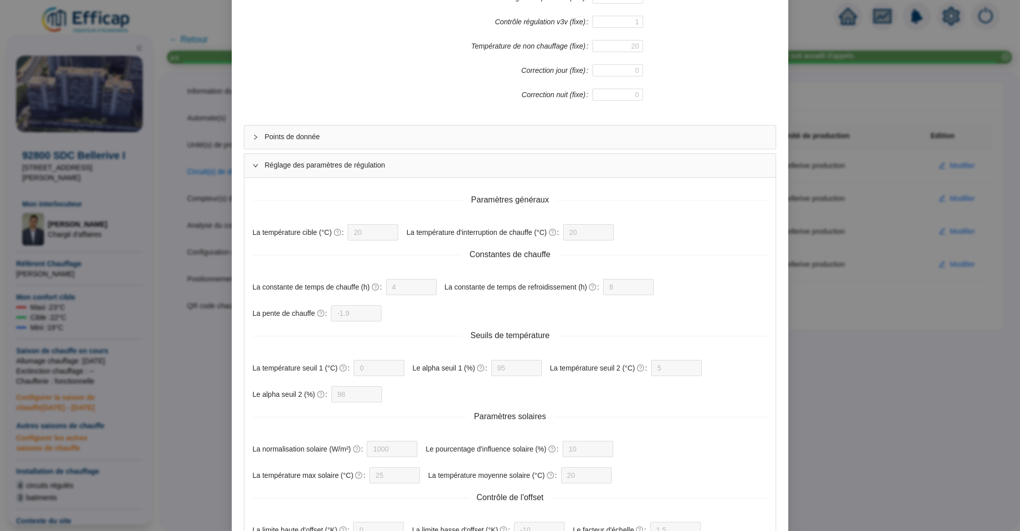
scroll to position [485, 0]
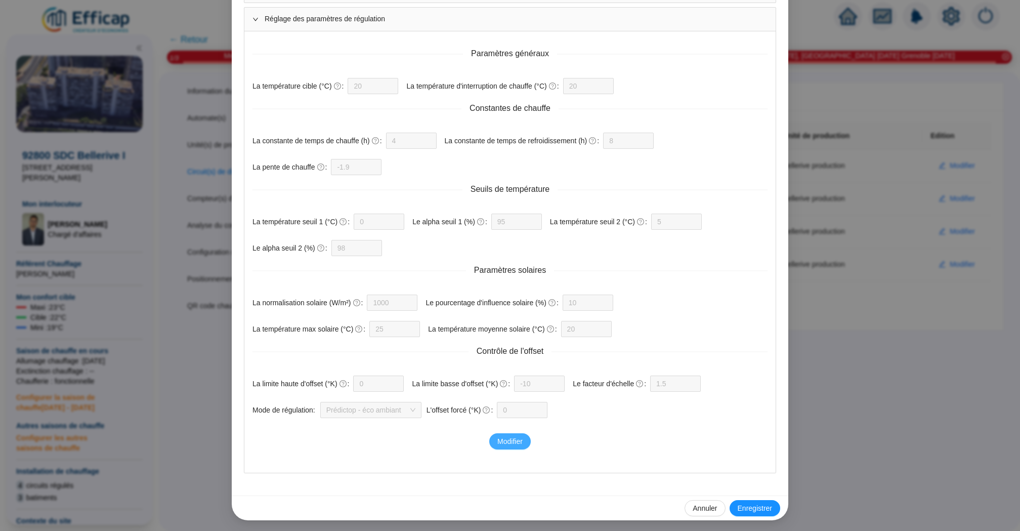
click at [509, 440] on span "Modifier" at bounding box center [509, 441] width 25 height 11
click at [540, 382] on input "-10" at bounding box center [532, 383] width 25 height 15
type input "-14"
click at [489, 439] on span "Enregistrer" at bounding box center [480, 441] width 34 height 11
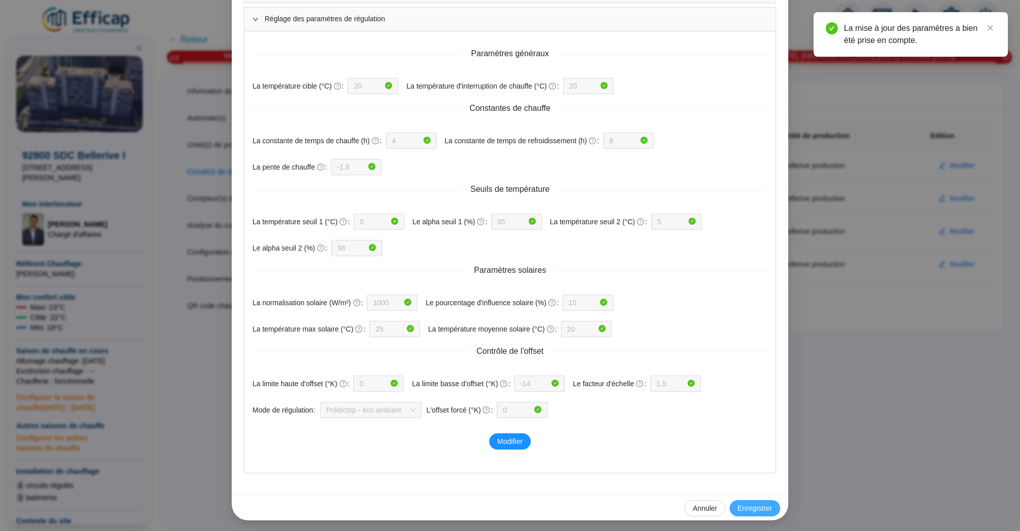
click at [761, 507] on span "Enregistrer" at bounding box center [755, 508] width 34 height 11
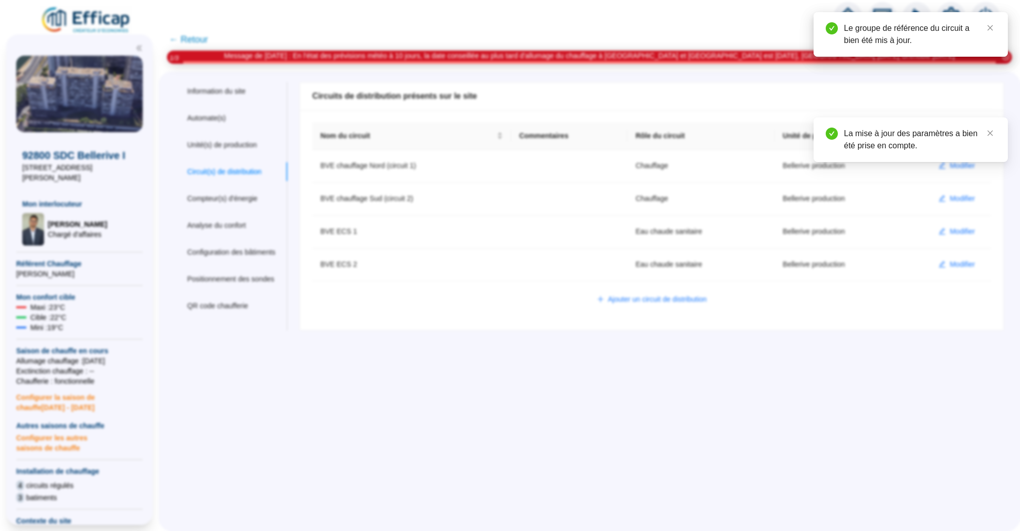
scroll to position [435, 0]
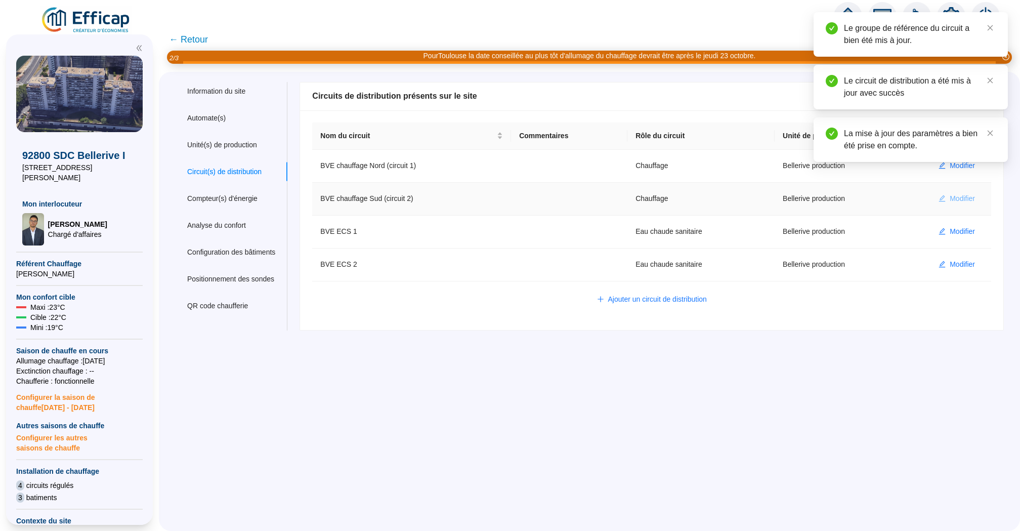
click at [964, 198] on span "Modifier" at bounding box center [962, 198] width 25 height 11
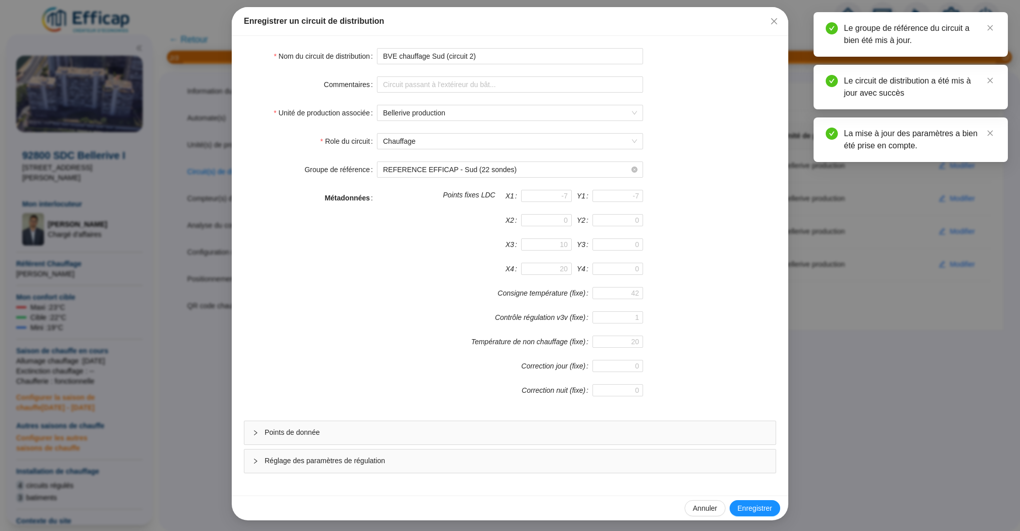
click at [512, 466] on div "Réglage des paramètres de régulation" at bounding box center [509, 460] width 531 height 23
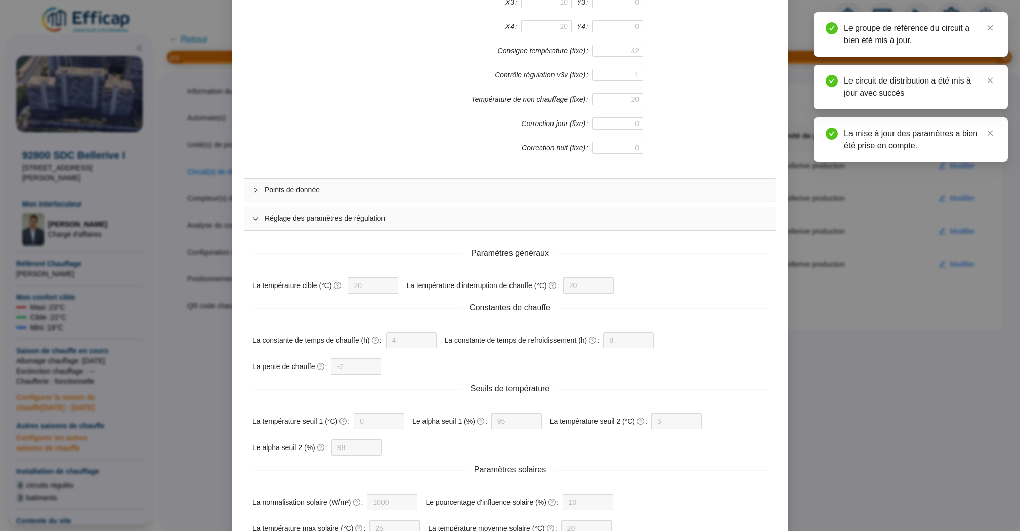
scroll to position [485, 0]
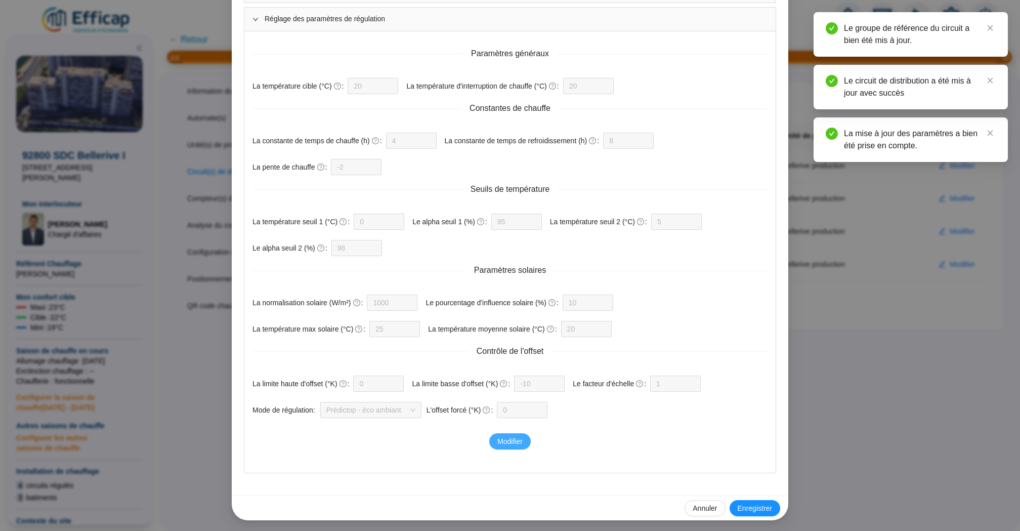
click at [508, 437] on span "Modifier" at bounding box center [509, 441] width 25 height 11
click at [696, 385] on div "1" at bounding box center [675, 383] width 51 height 16
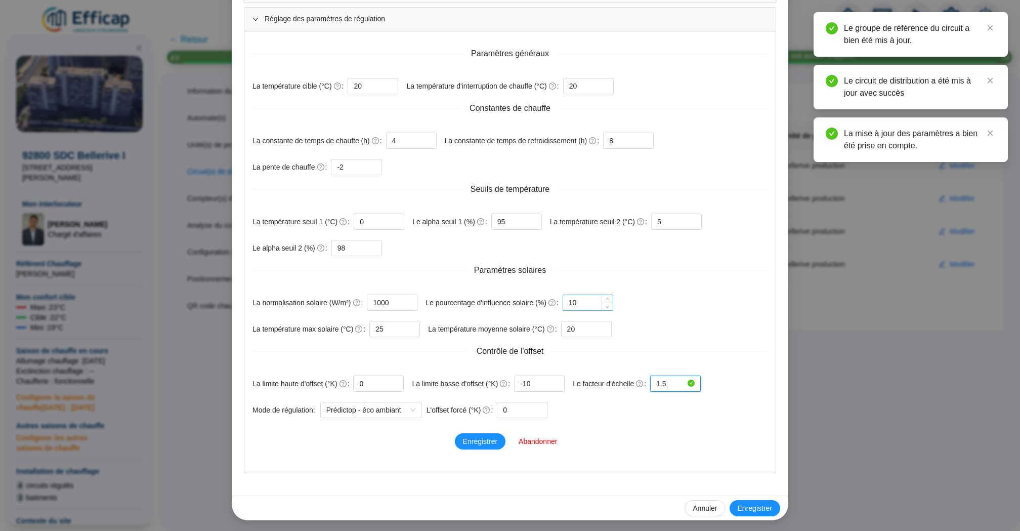
type input "1.5"
click at [592, 306] on input "10" at bounding box center [581, 302] width 25 height 15
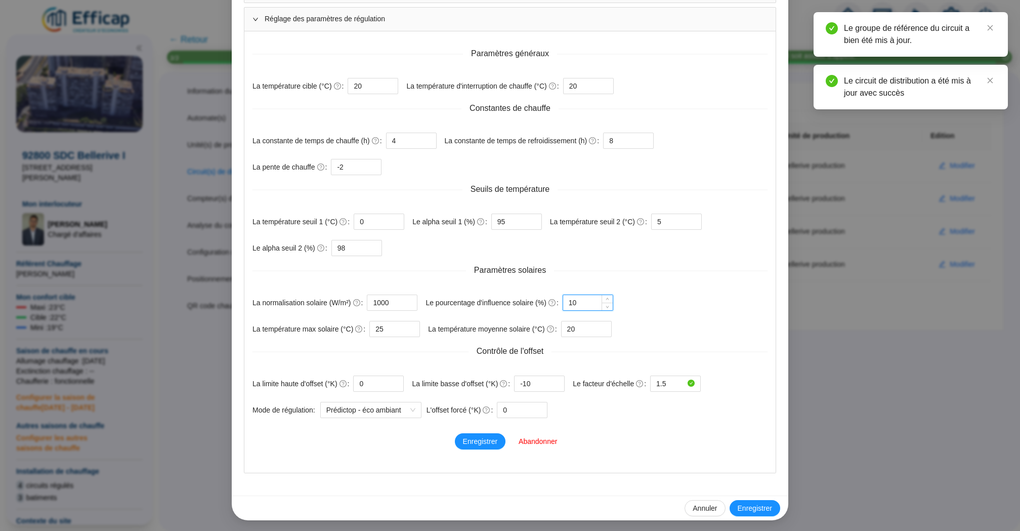
type input "1"
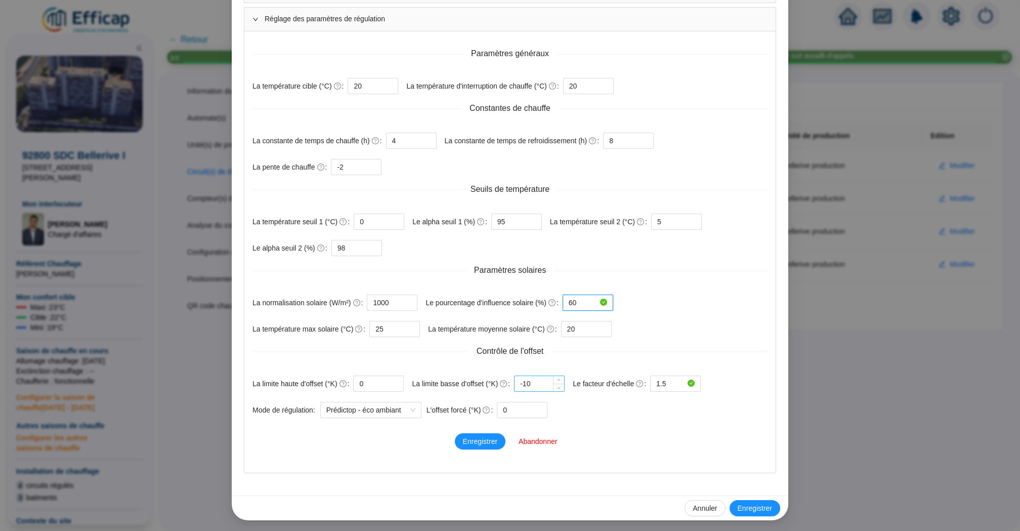
type input "60"
click at [545, 383] on input "-10" at bounding box center [532, 383] width 25 height 15
type input "-14"
click at [480, 441] on span "Enregistrer" at bounding box center [480, 441] width 34 height 11
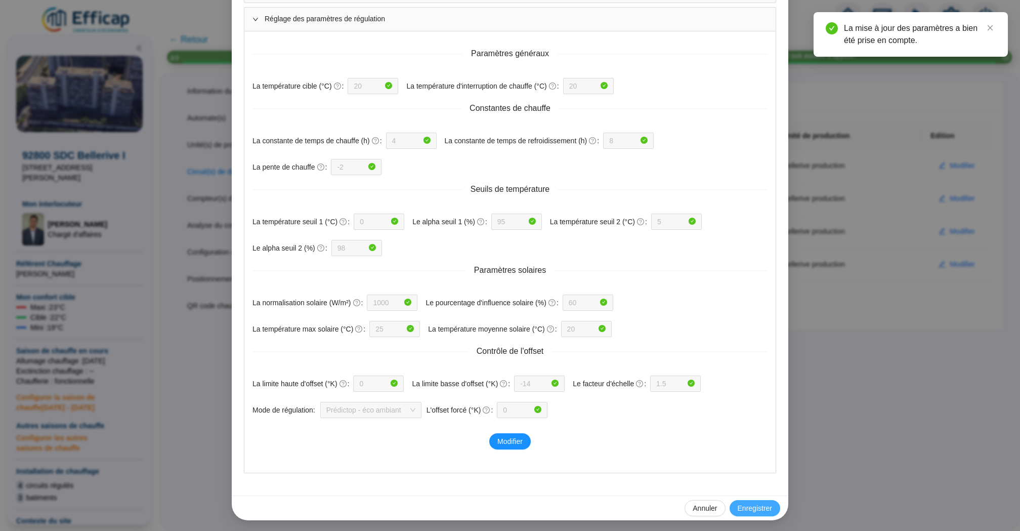
click at [765, 510] on span "Enregistrer" at bounding box center [755, 508] width 34 height 11
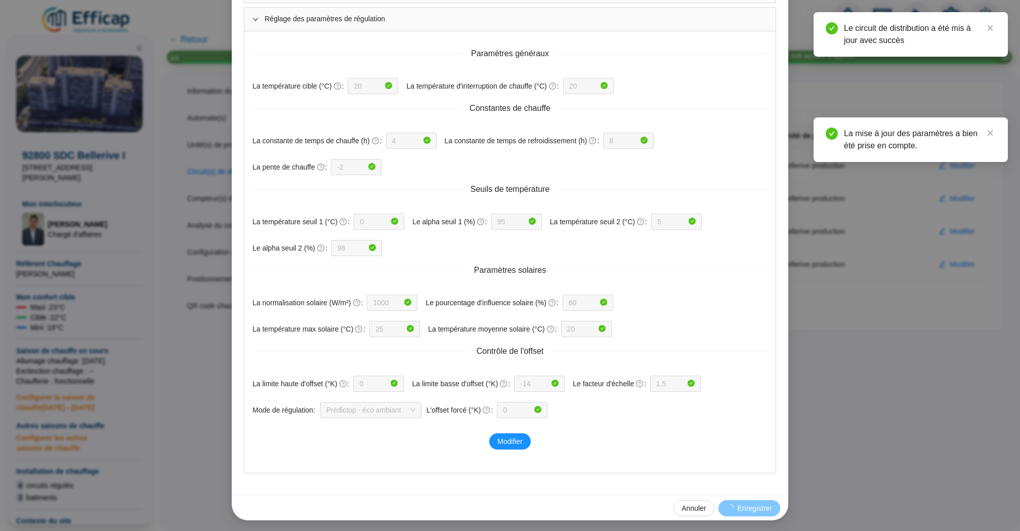
scroll to position [435, 0]
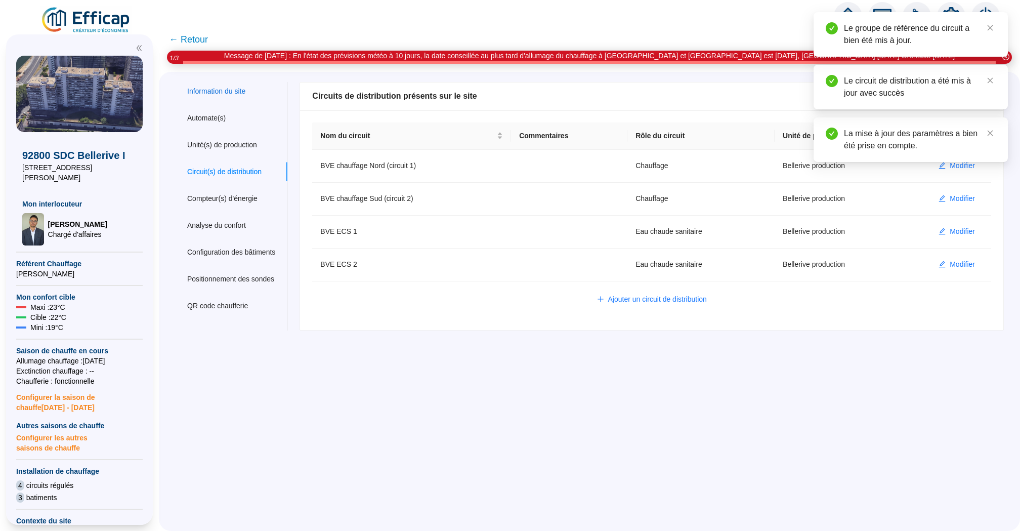
click at [237, 93] on div "Information du site" at bounding box center [216, 91] width 58 height 11
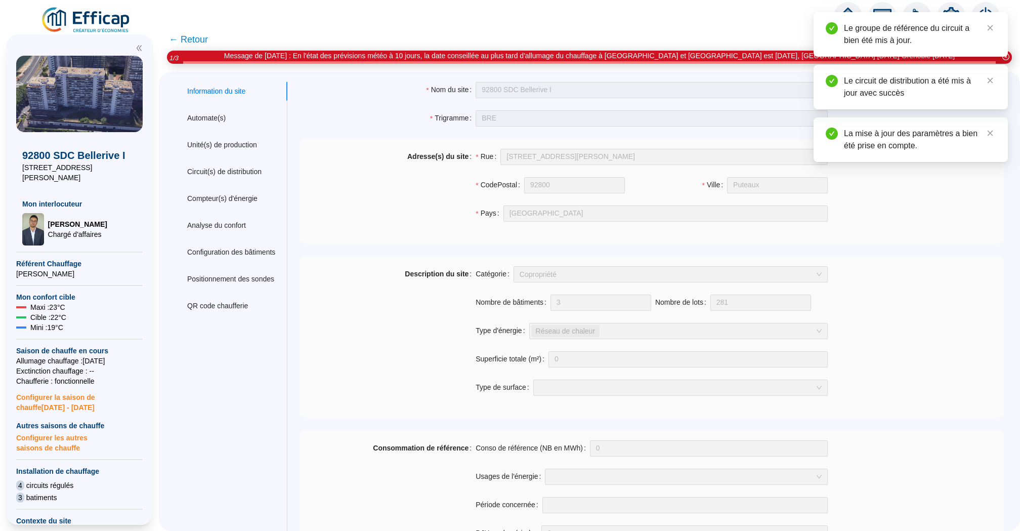
click at [190, 41] on span "← Retour" at bounding box center [188, 39] width 39 height 14
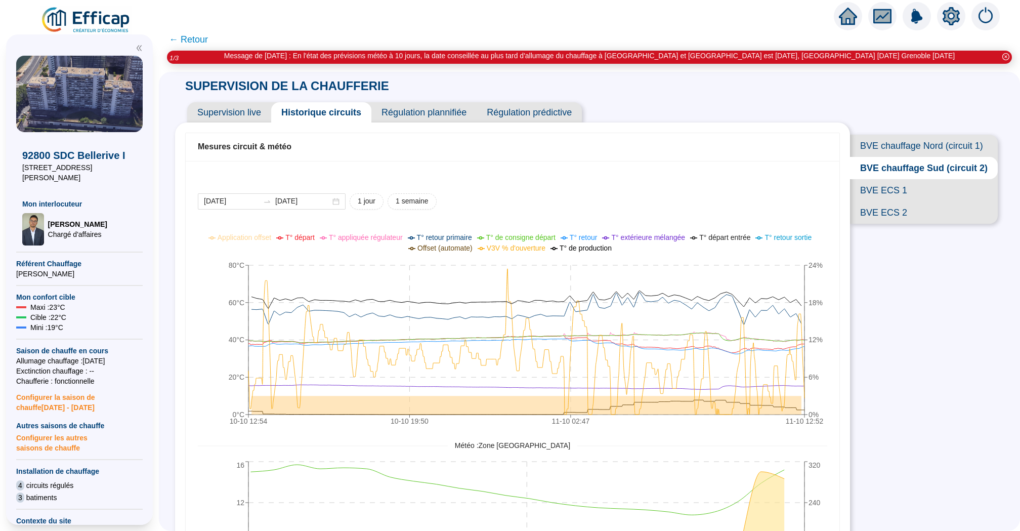
click at [857, 22] on icon "home" at bounding box center [848, 16] width 18 height 18
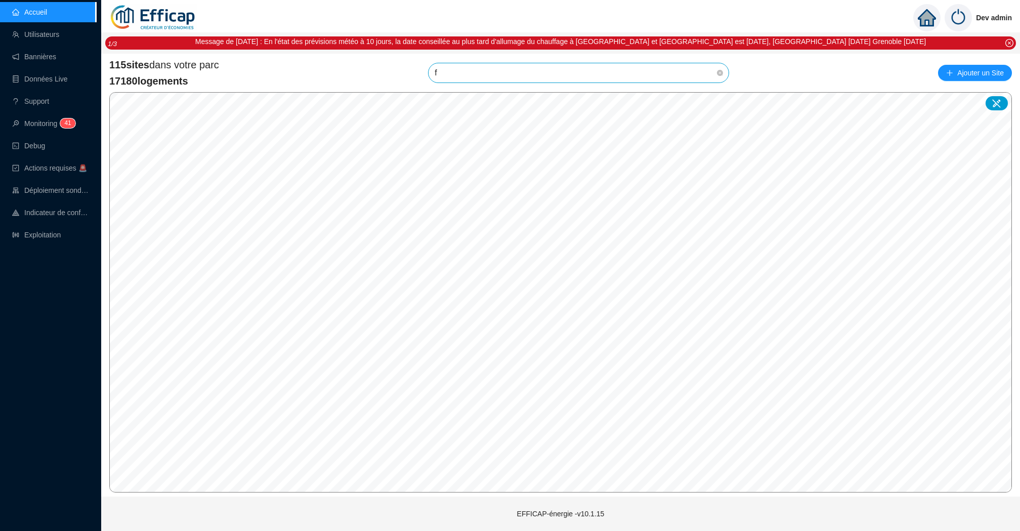
type input "f"
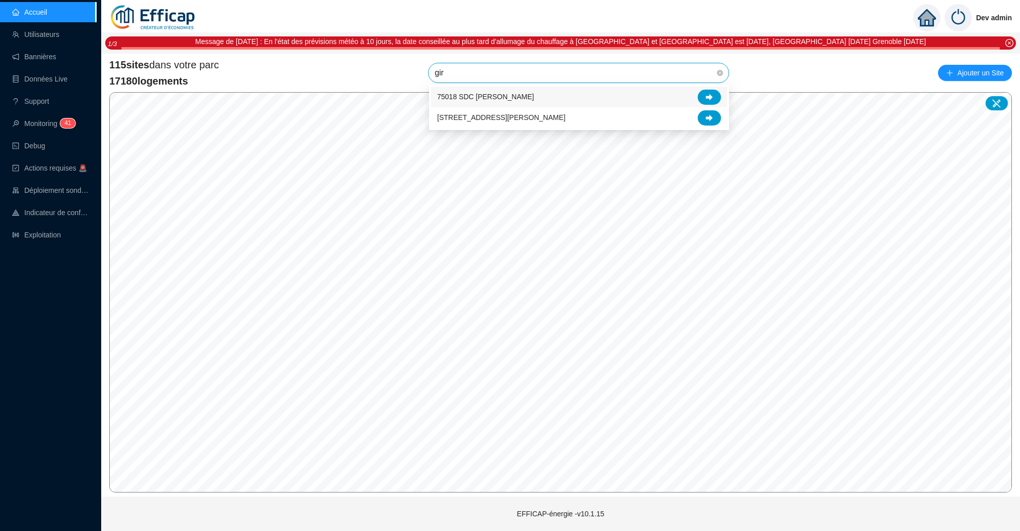
type input "gira"
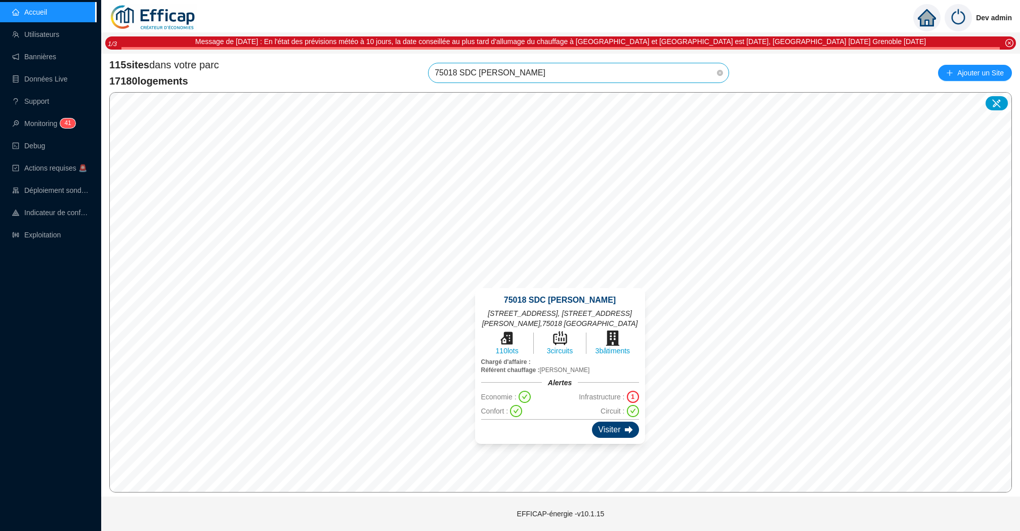
click at [614, 426] on div "Visiter" at bounding box center [615, 429] width 47 height 16
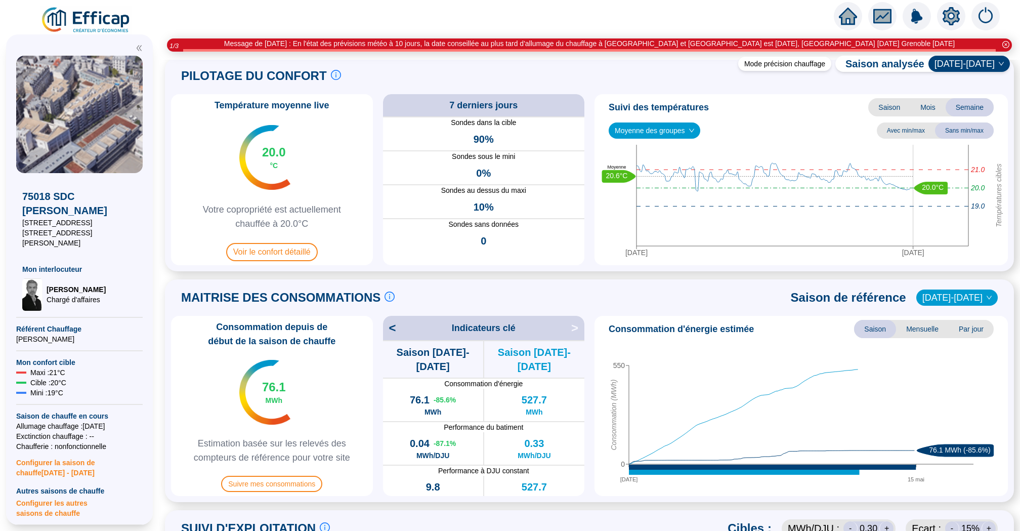
scroll to position [33, 0]
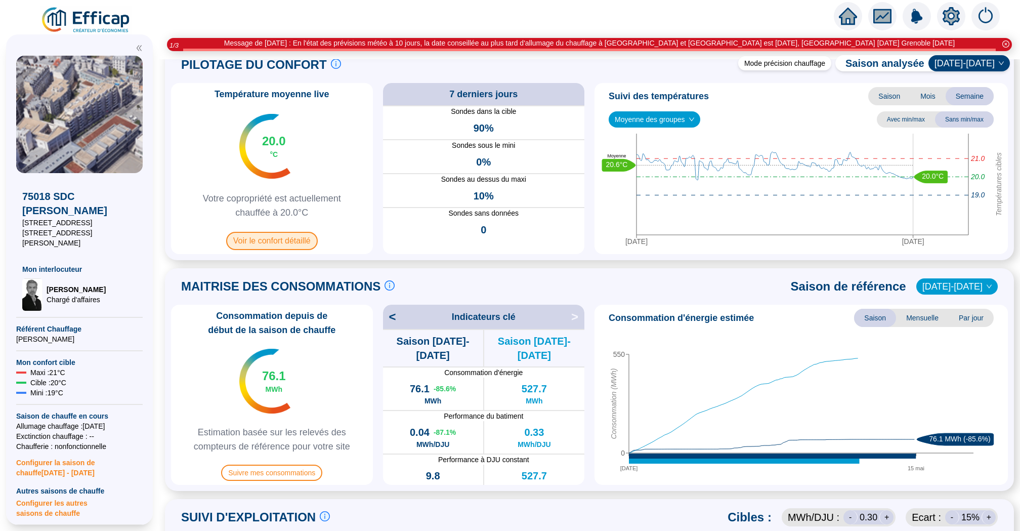
click at [289, 237] on span "Voir le confort détaillé" at bounding box center [272, 241] width 92 height 18
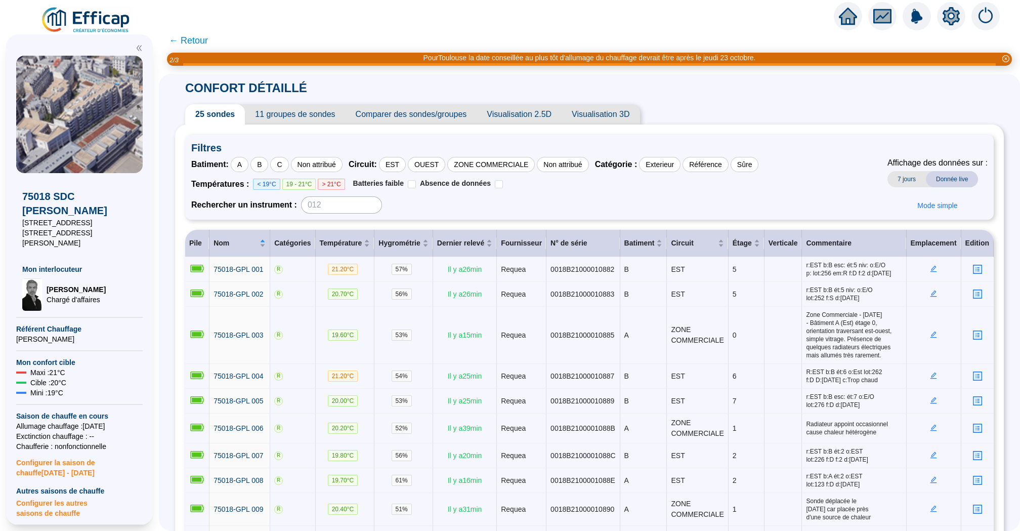
click at [188, 40] on span "← Retour" at bounding box center [188, 40] width 39 height 14
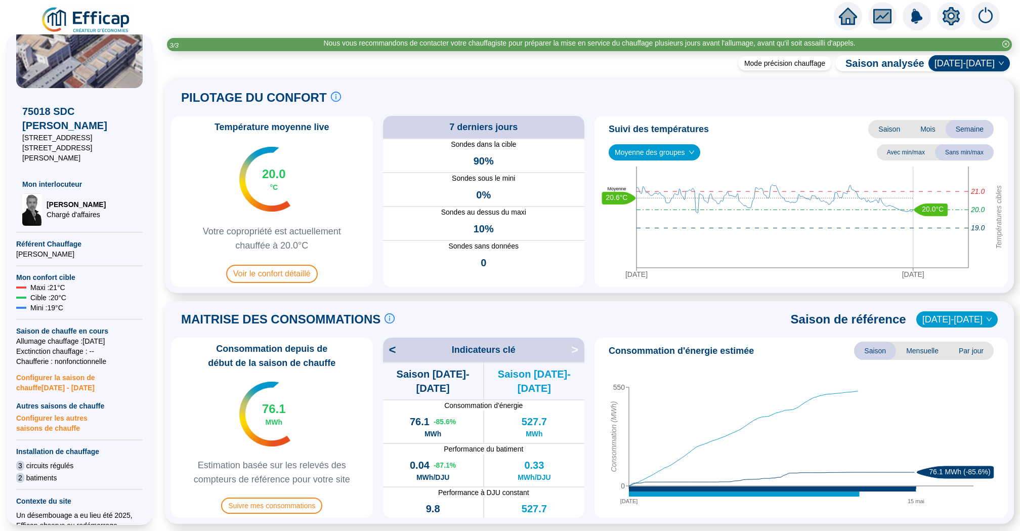
scroll to position [200, 0]
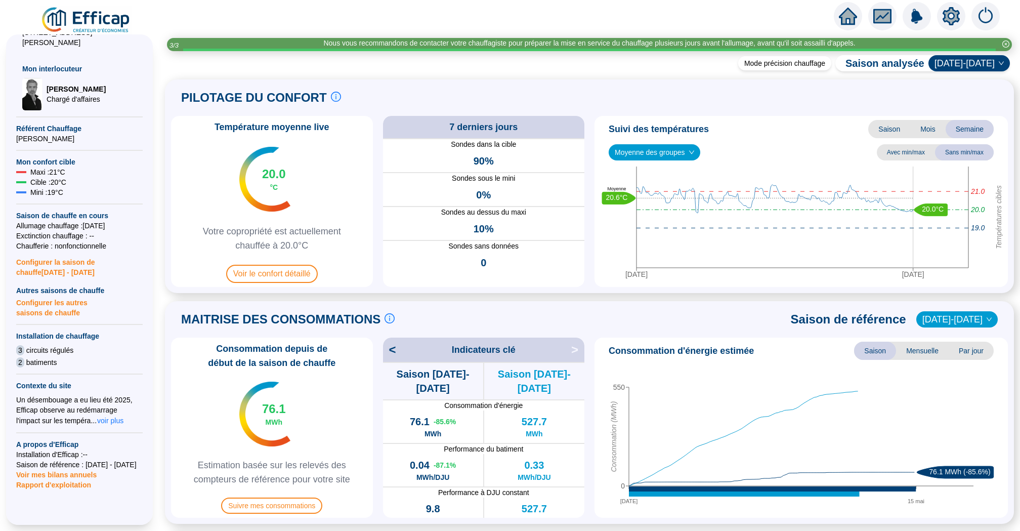
click at [75, 251] on span "Configurer la saison de chauffe 2025 - 2026" at bounding box center [79, 264] width 126 height 26
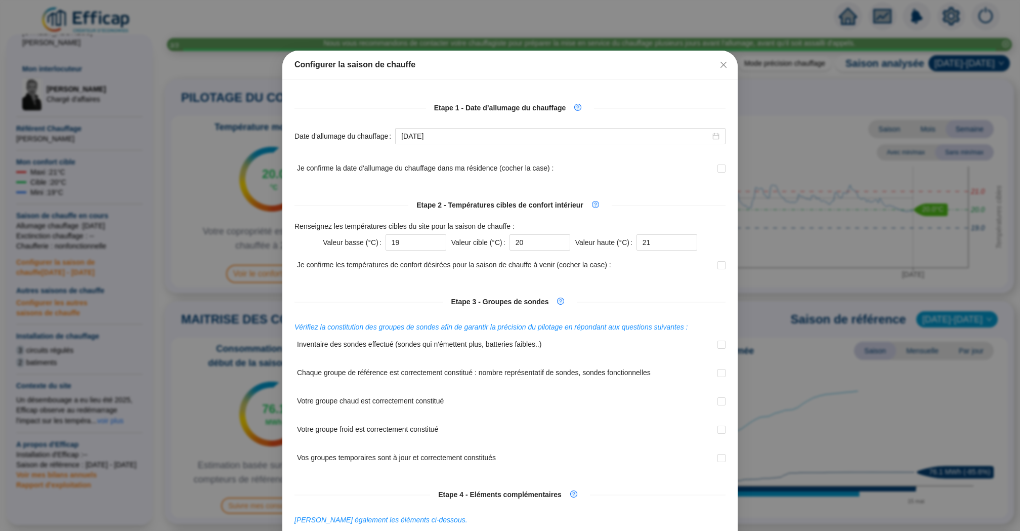
click at [65, 274] on div "Configurer la saison de chauffe Etape 1 - Date d’allumage du chauffage Date d'a…" at bounding box center [510, 265] width 1020 height 531
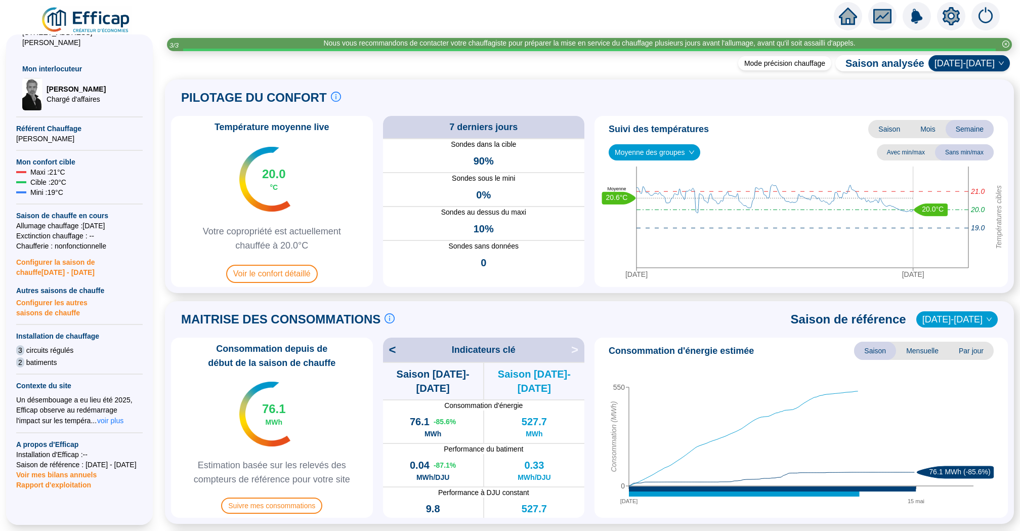
click at [68, 295] on span "Configurer les autres saisons de chauffe" at bounding box center [79, 306] width 126 height 22
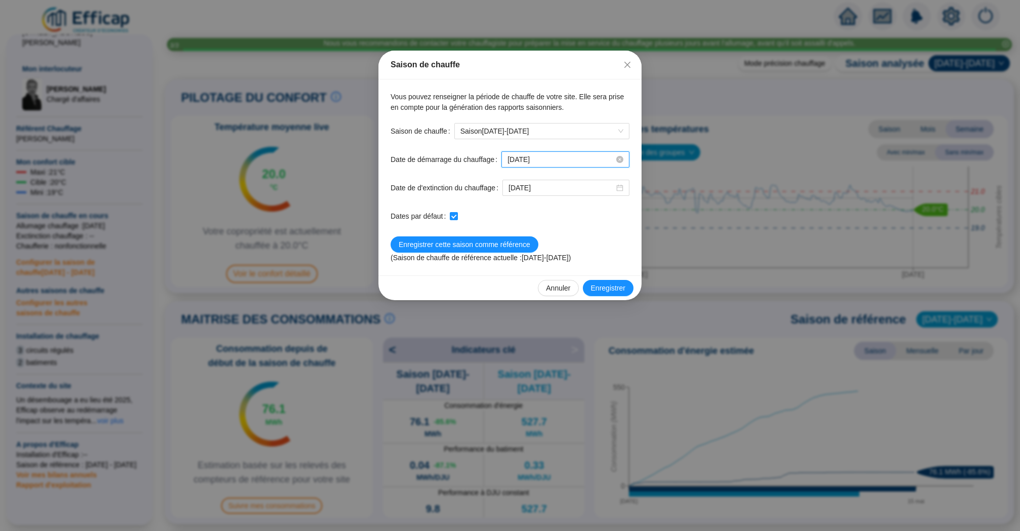
click at [566, 156] on input "2025-10-15" at bounding box center [561, 159] width 107 height 11
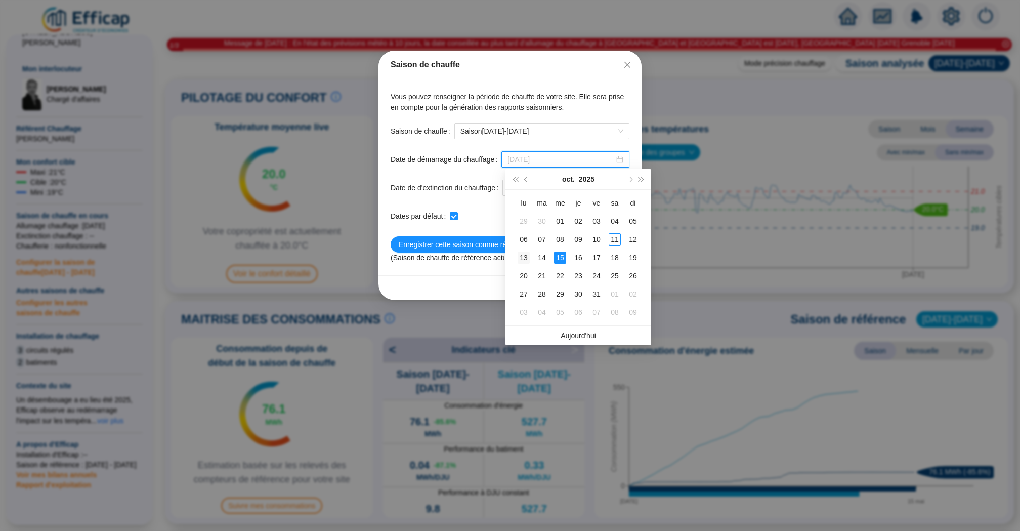
type input "2025-10-13"
click at [526, 254] on div "13" at bounding box center [524, 257] width 12 height 12
checkbox input "false"
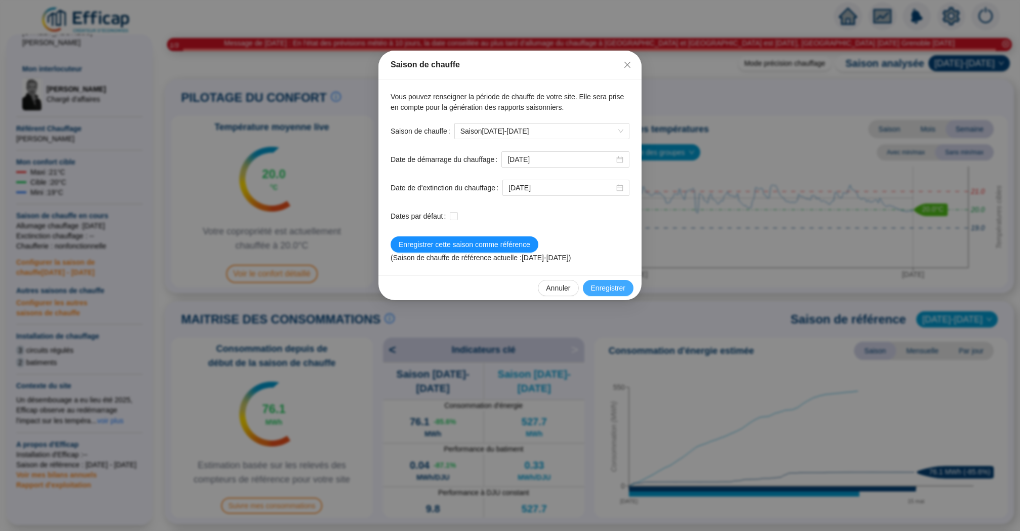
click at [615, 293] on button "Enregistrer" at bounding box center [608, 288] width 51 height 16
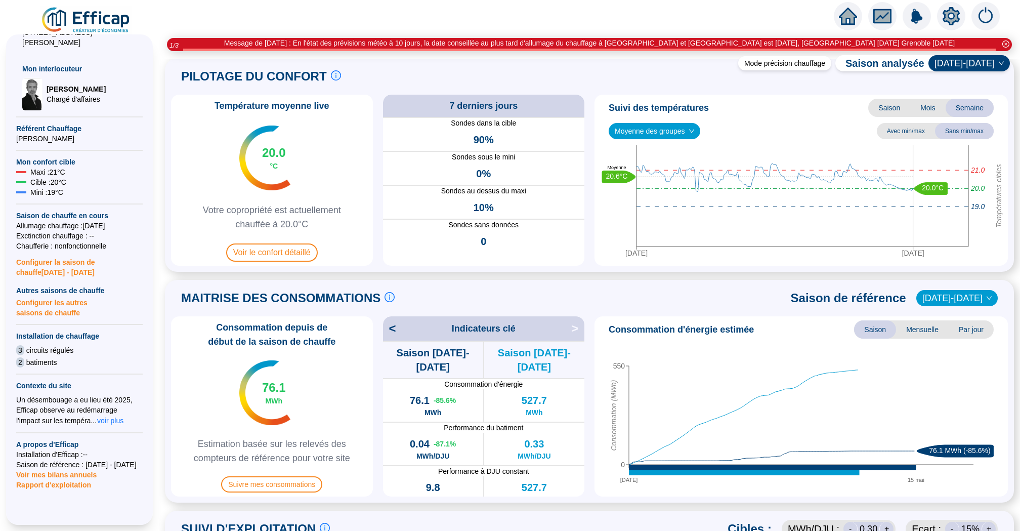
scroll to position [0, 0]
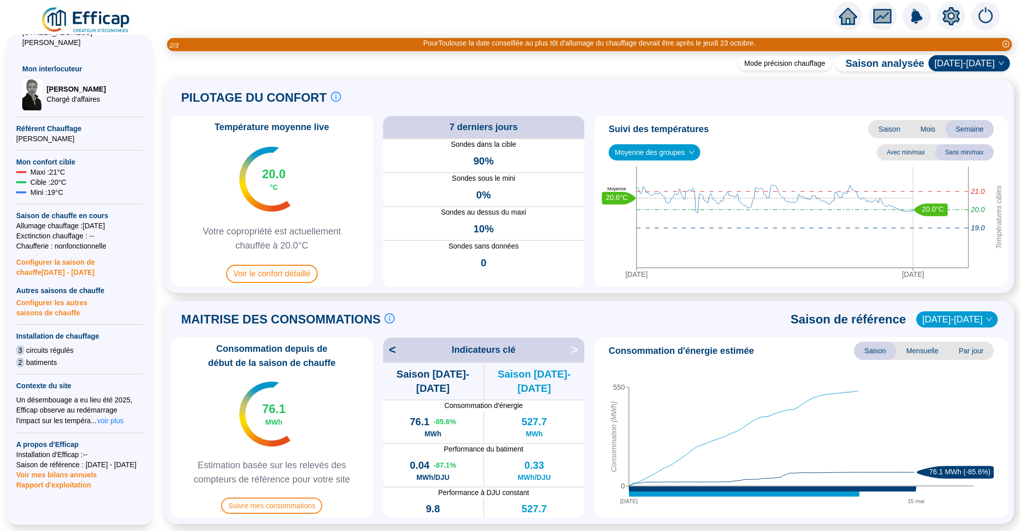
click at [844, 17] on icon "home" at bounding box center [848, 16] width 18 height 14
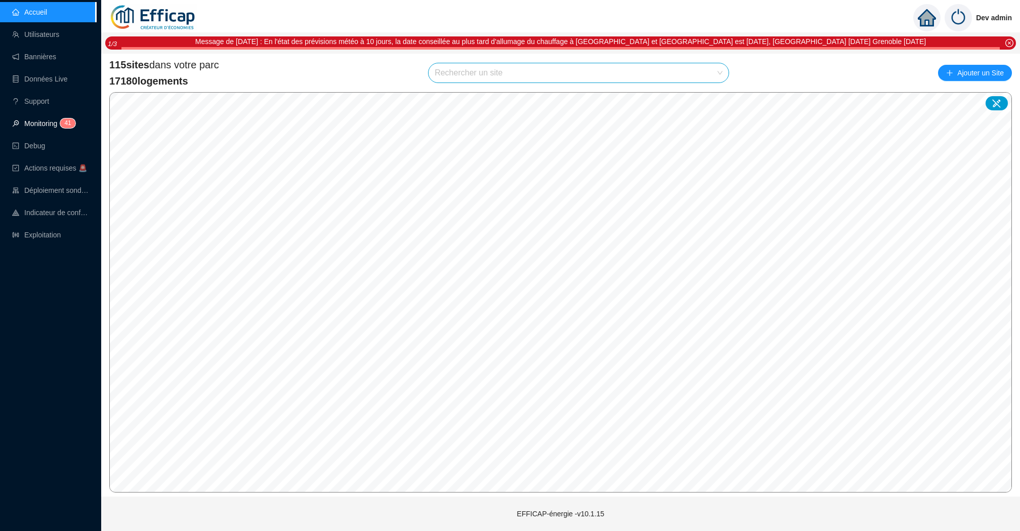
click at [70, 122] on span "1" at bounding box center [70, 122] width 4 height 7
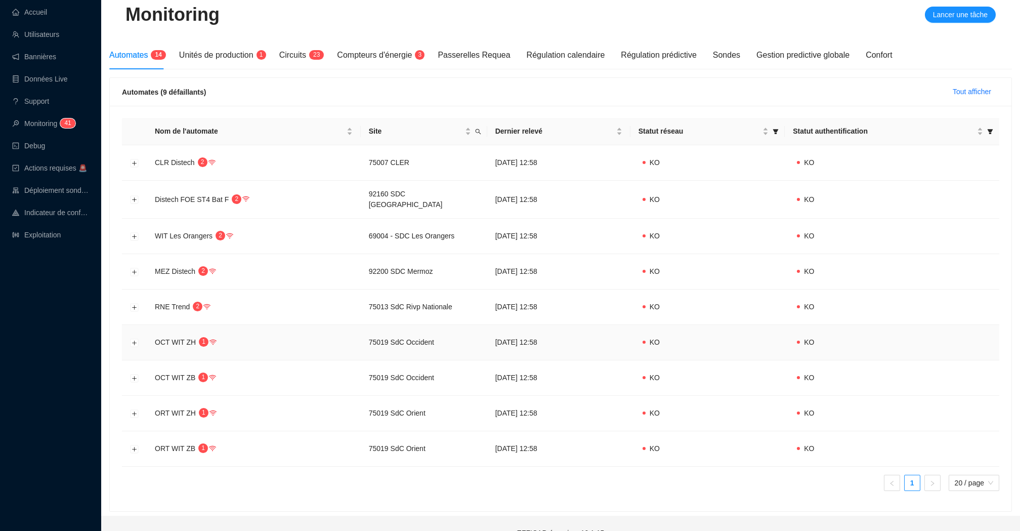
scroll to position [113, 0]
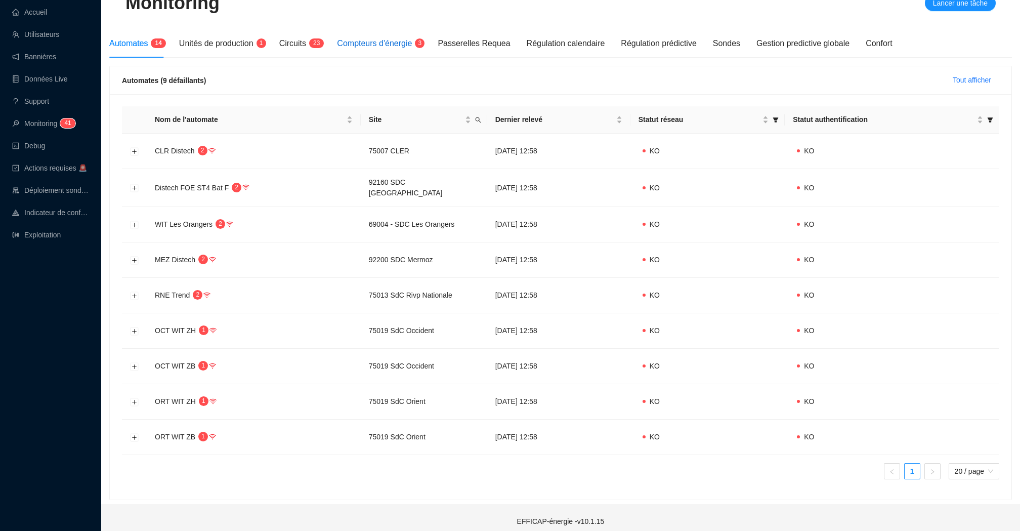
click at [398, 45] on span "Compteurs d'énergie" at bounding box center [374, 43] width 75 height 9
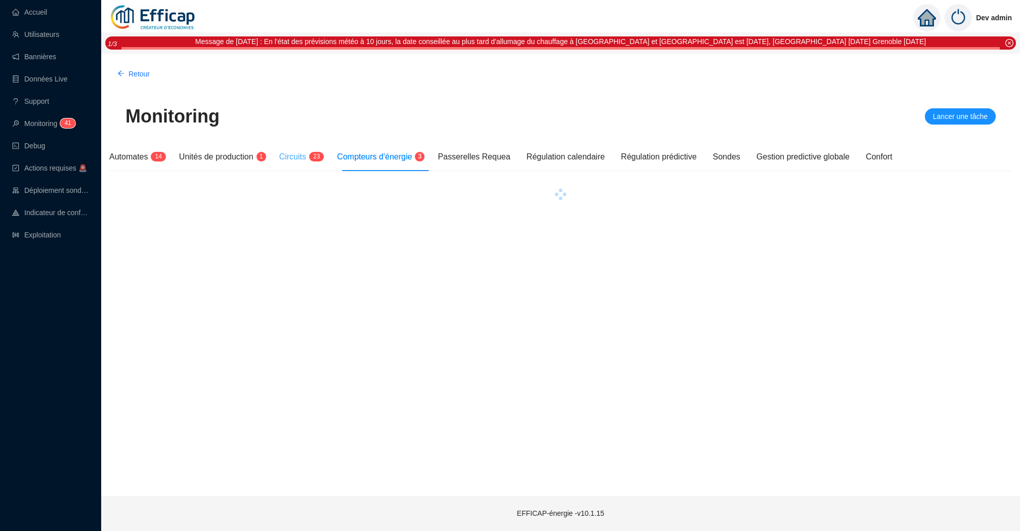
click at [320, 147] on div "Circuits 2 3" at bounding box center [300, 157] width 42 height 28
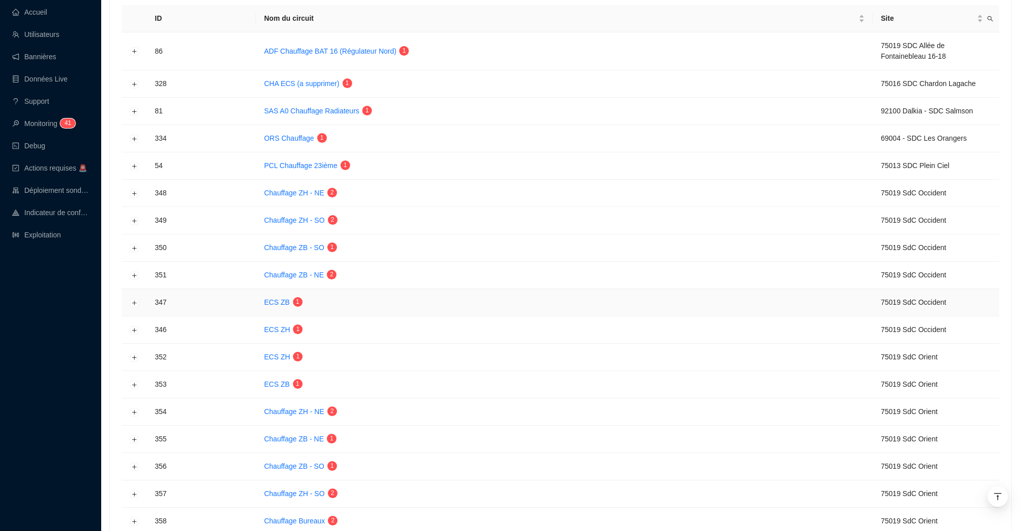
scroll to position [190, 0]
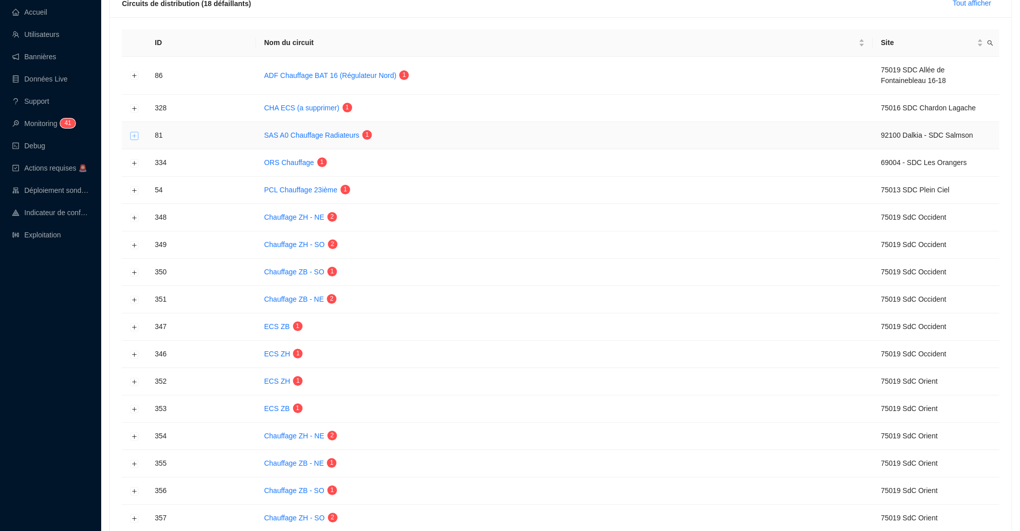
click at [134, 134] on button "Développer la ligne" at bounding box center [135, 136] width 8 height 8
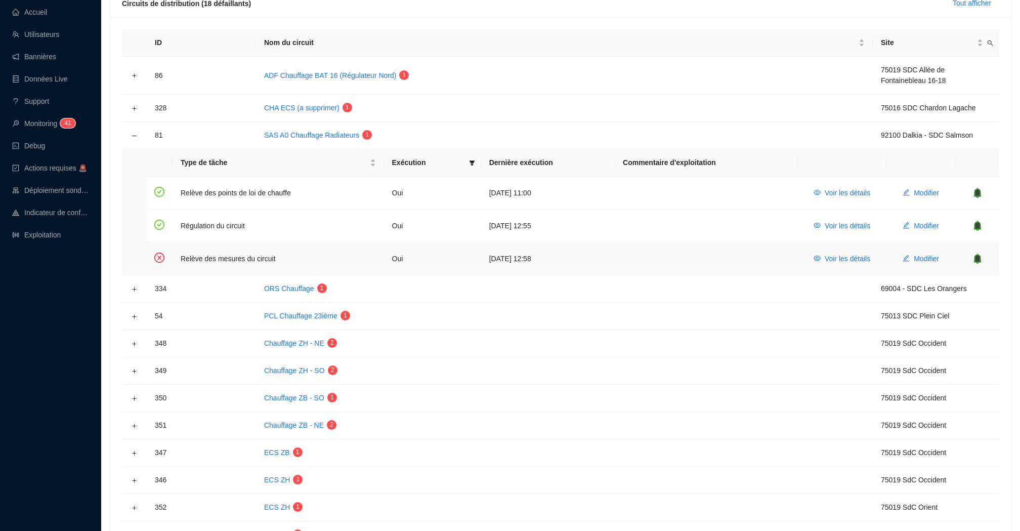
click at [979, 258] on icon "bell" at bounding box center [977, 258] width 7 height 7
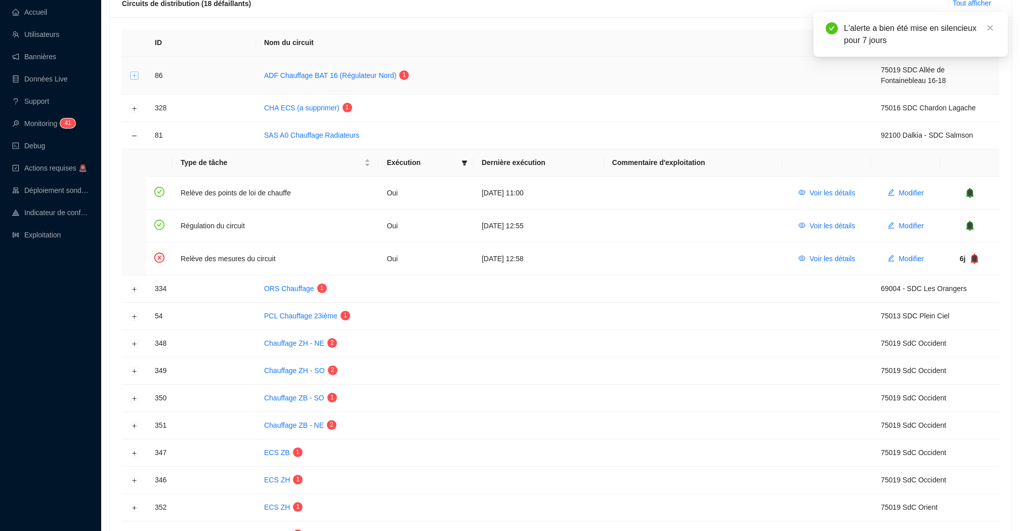
click at [135, 72] on button "Développer la ligne" at bounding box center [135, 76] width 8 height 8
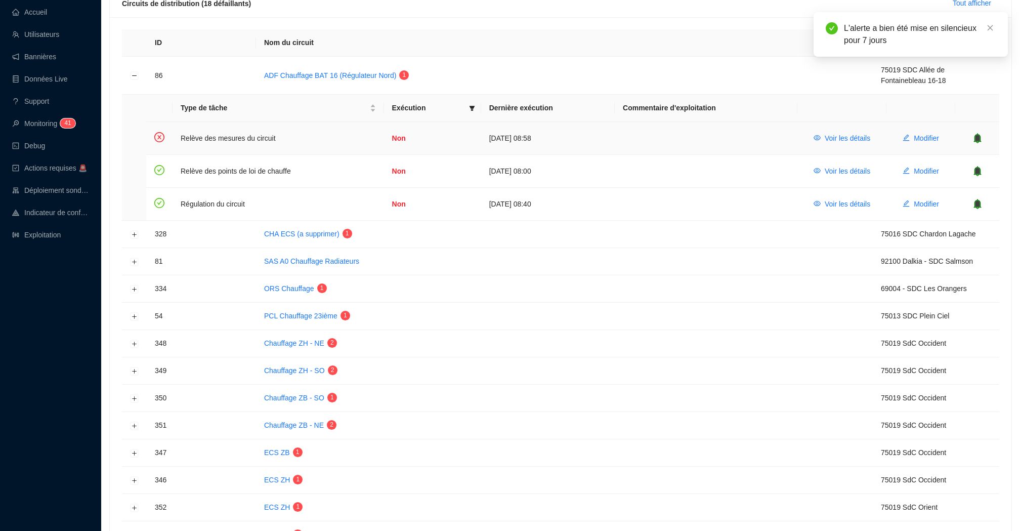
click at [980, 138] on icon "bell" at bounding box center [977, 137] width 7 height 7
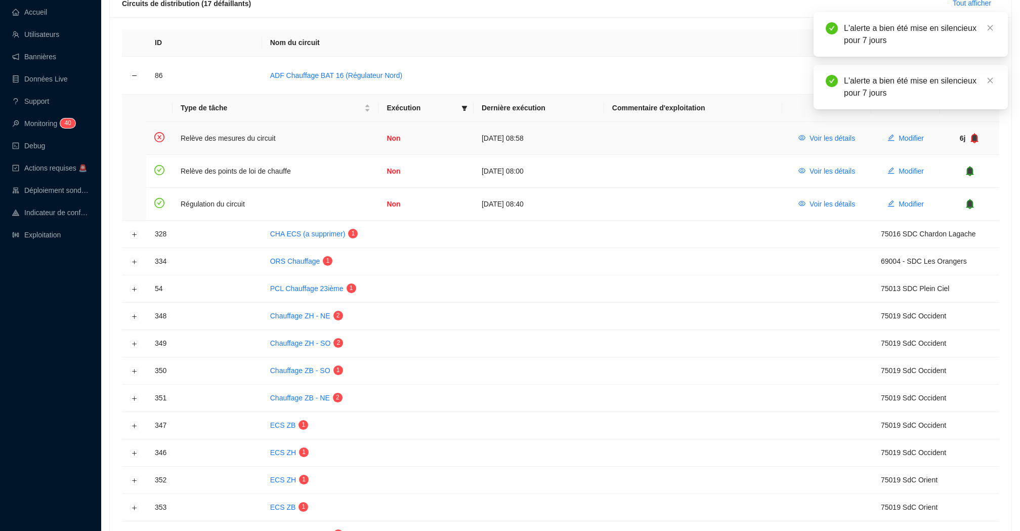
click at [980, 138] on icon "bell" at bounding box center [974, 138] width 10 height 10
click at [980, 138] on div "L'alerte a bien été mise en silencieux pour 7 jours" at bounding box center [920, 140] width 152 height 24
click at [991, 127] on div "L'alerte a bien été mise en silencieux pour 7 jours" at bounding box center [911, 139] width 194 height 45
click at [987, 133] on icon "close" at bounding box center [990, 133] width 7 height 7
click at [976, 139] on icon "bell" at bounding box center [973, 137] width 7 height 7
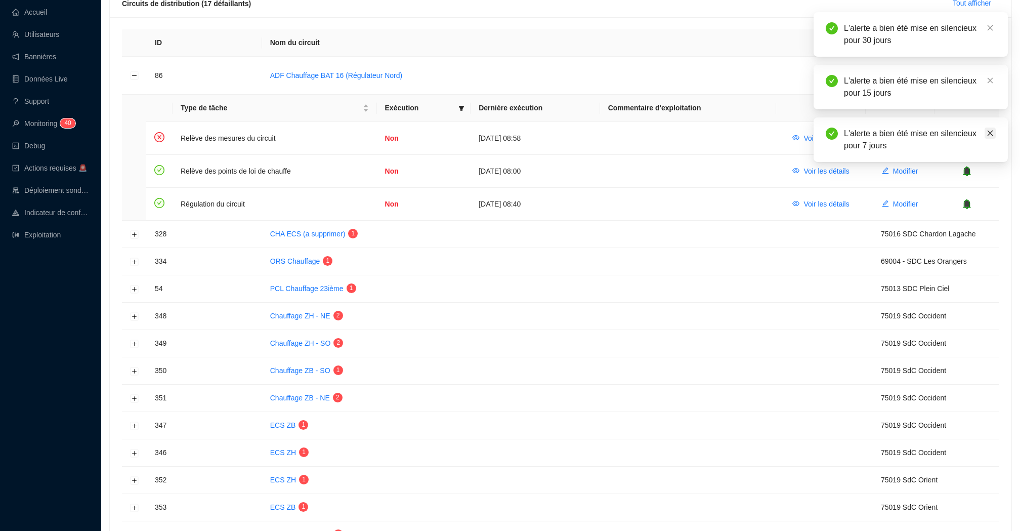
click at [986, 134] on link "Close" at bounding box center [990, 133] width 11 height 11
click at [980, 135] on div "29j" at bounding box center [967, 138] width 49 height 11
click at [975, 136] on icon "bell" at bounding box center [973, 137] width 7 height 7
click at [989, 133] on icon "close" at bounding box center [990, 133] width 7 height 7
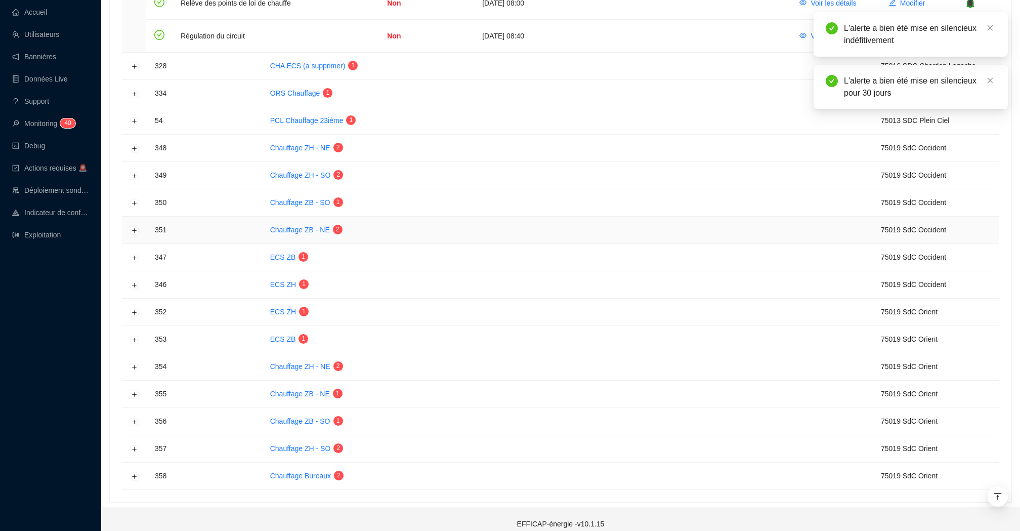
scroll to position [364, 0]
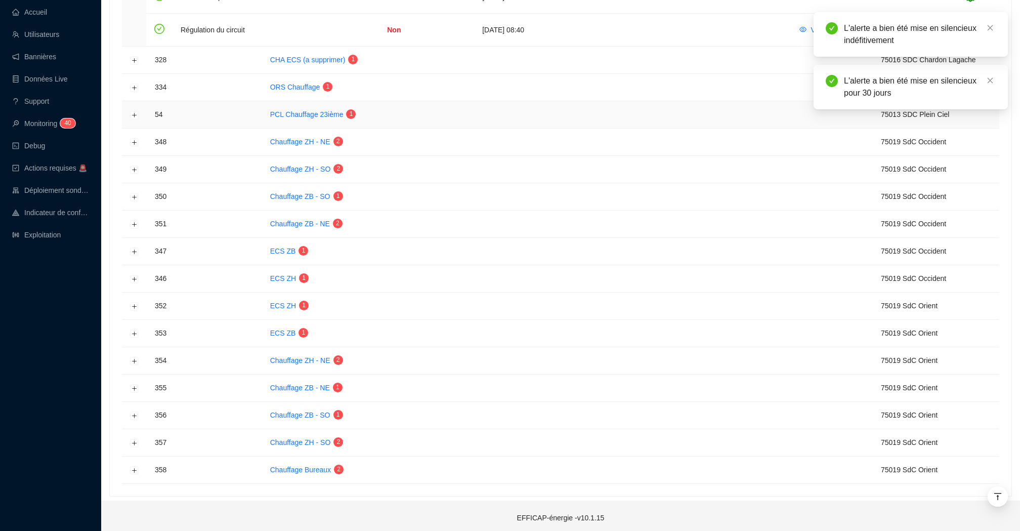
click at [129, 114] on td at bounding box center [134, 114] width 25 height 27
click at [132, 114] on button "Développer la ligne" at bounding box center [135, 115] width 8 height 8
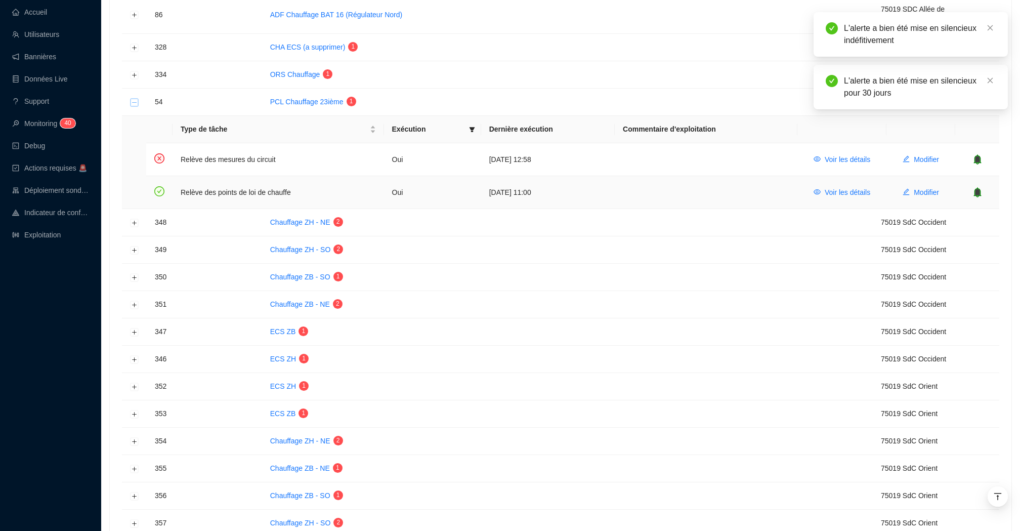
scroll to position [178, 0]
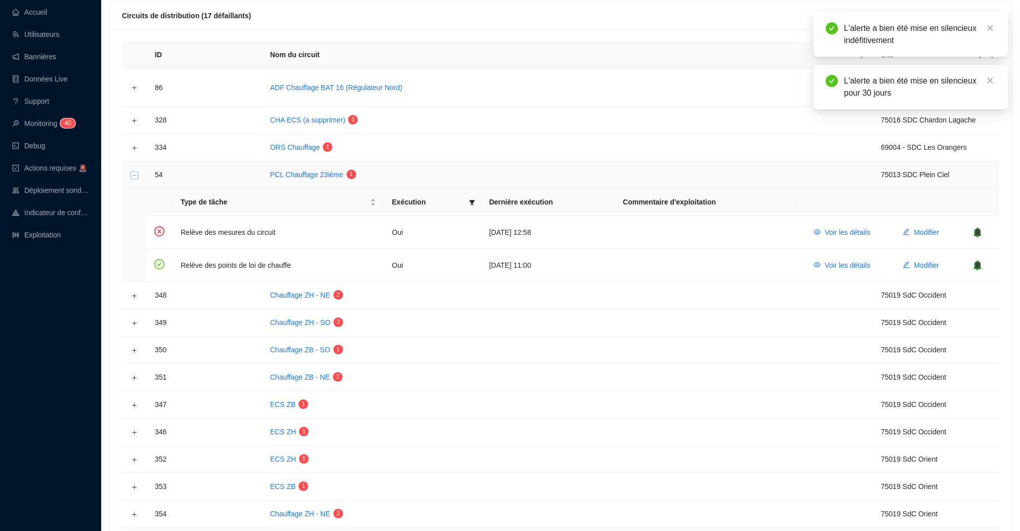
click at [135, 175] on button "Réduire la ligne" at bounding box center [135, 175] width 8 height 8
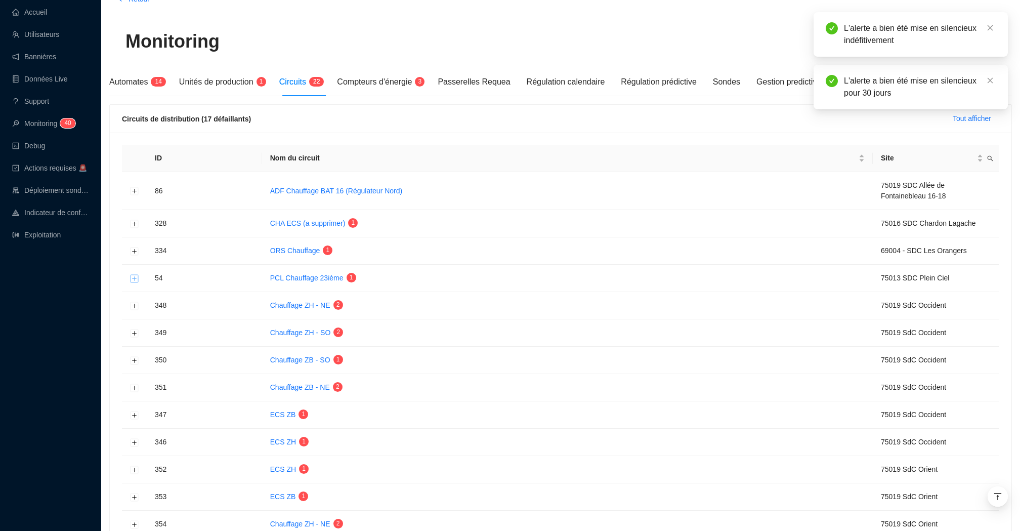
scroll to position [9, 0]
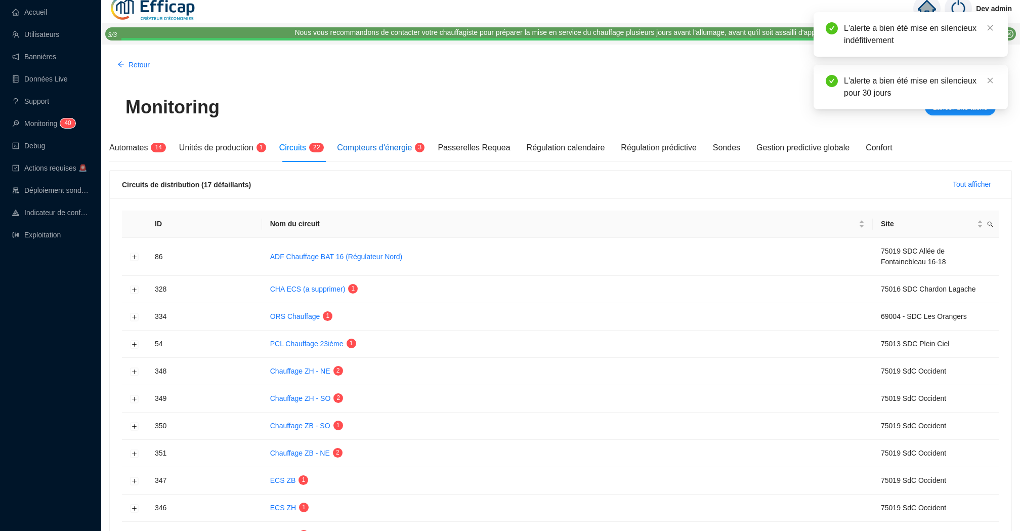
click at [369, 148] on span "Compteurs d'énergie" at bounding box center [374, 147] width 75 height 9
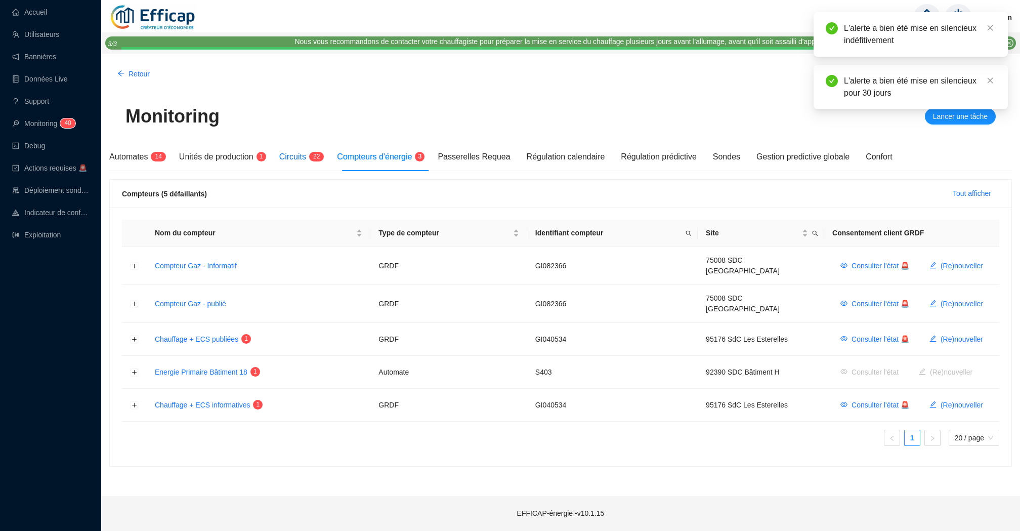
click at [310, 151] on div "Circuits 2 2" at bounding box center [300, 157] width 42 height 12
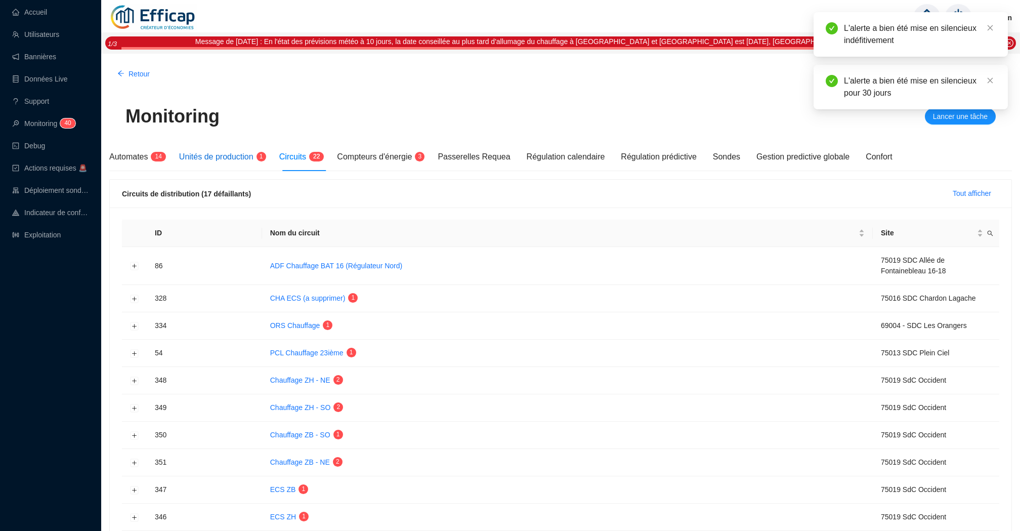
click at [246, 158] on span "Unités de production" at bounding box center [216, 156] width 74 height 9
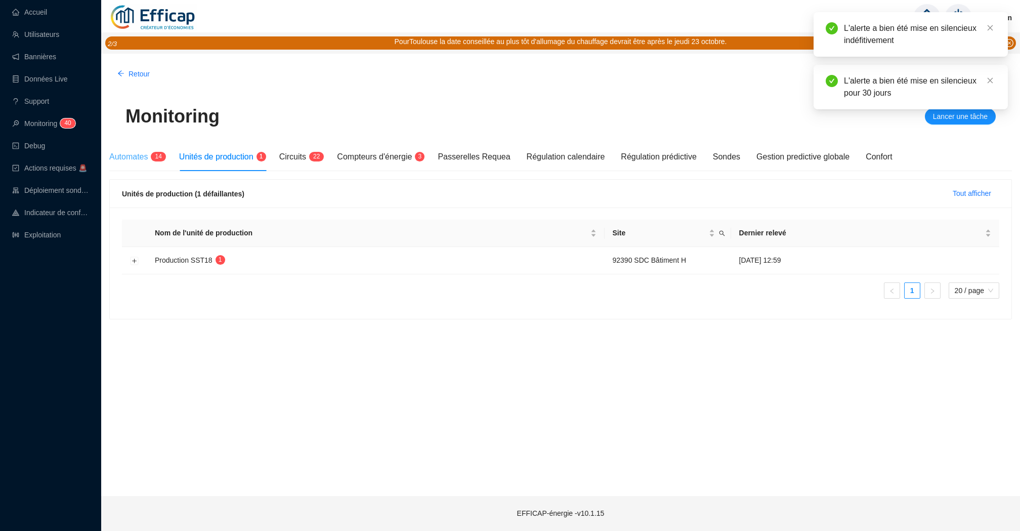
click at [135, 163] on div "Automates 1 4" at bounding box center [136, 157] width 54 height 28
